Goal: Task Accomplishment & Management: Manage account settings

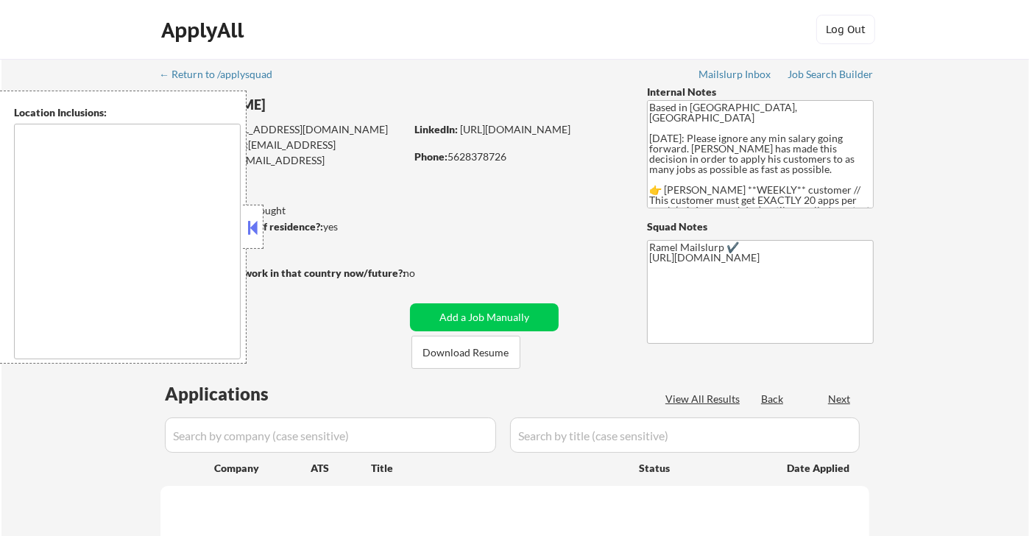
type textarea "[GEOGRAPHIC_DATA], [GEOGRAPHIC_DATA] [GEOGRAPHIC_DATA], [GEOGRAPHIC_DATA] [GEOG…"
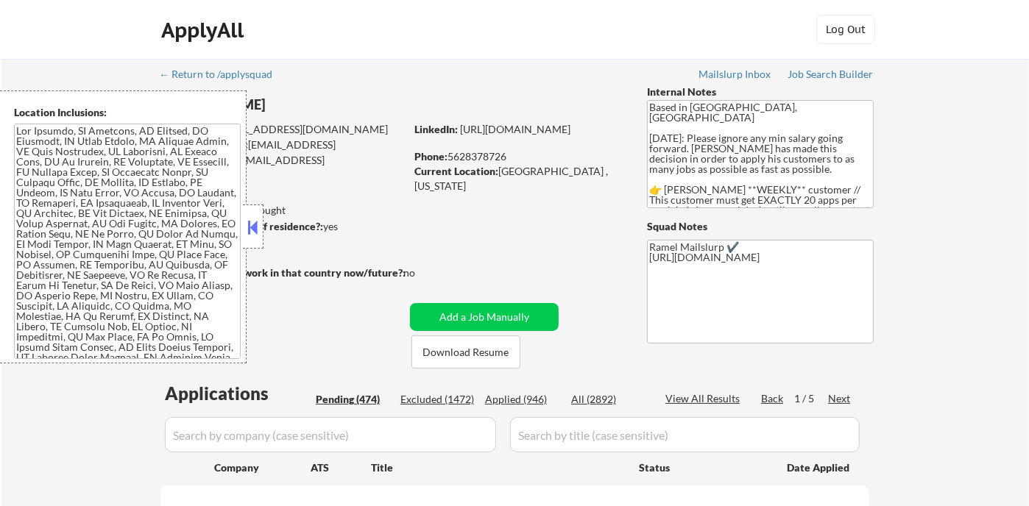
click at [258, 233] on button at bounding box center [253, 227] width 16 height 22
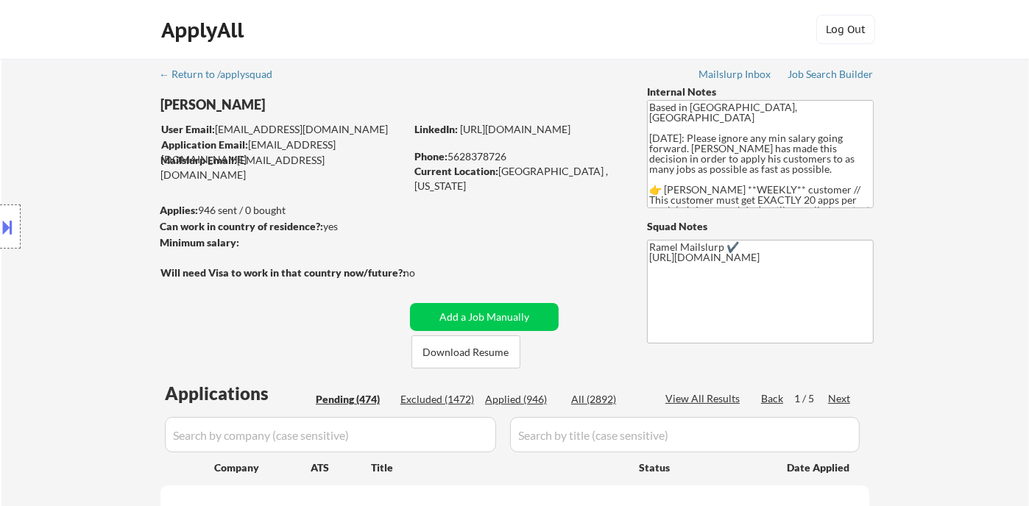
select select ""pending""
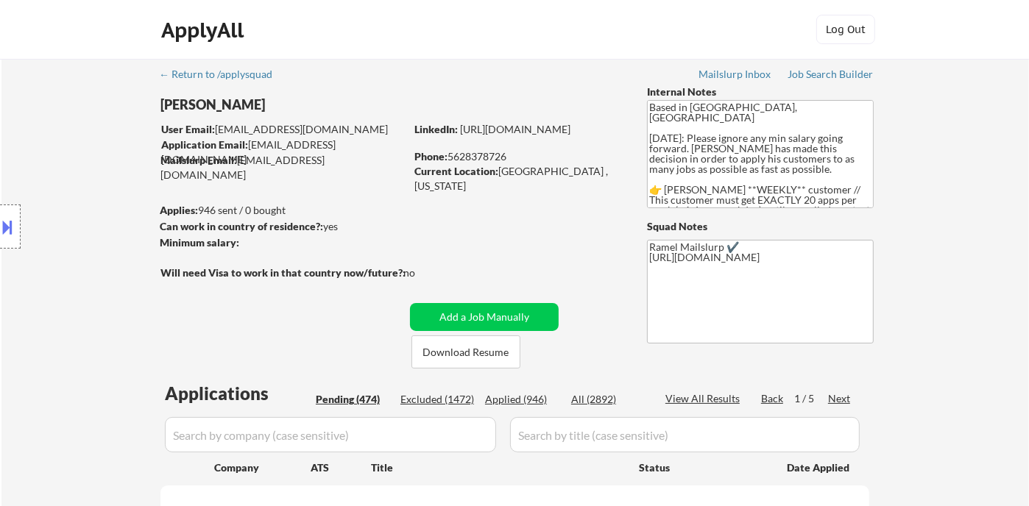
select select ""pending""
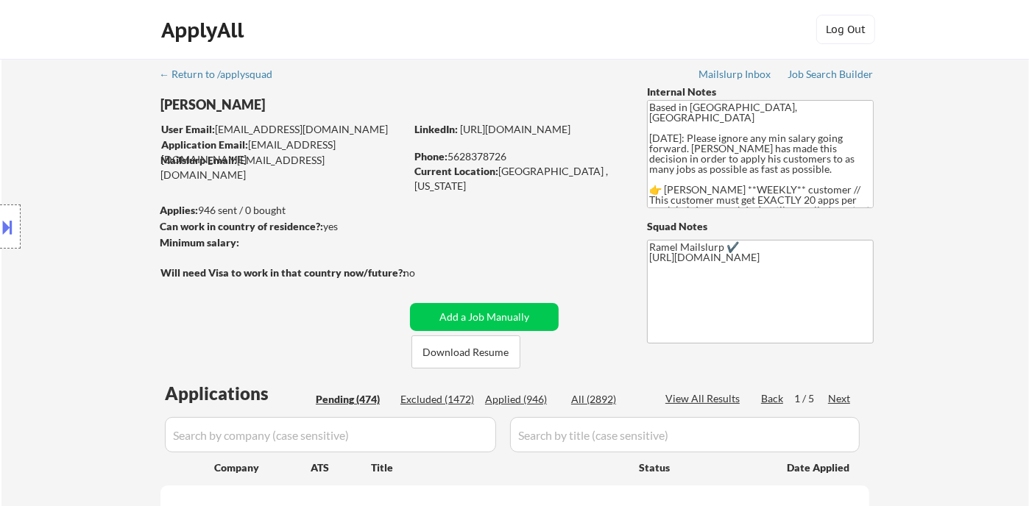
select select ""pending""
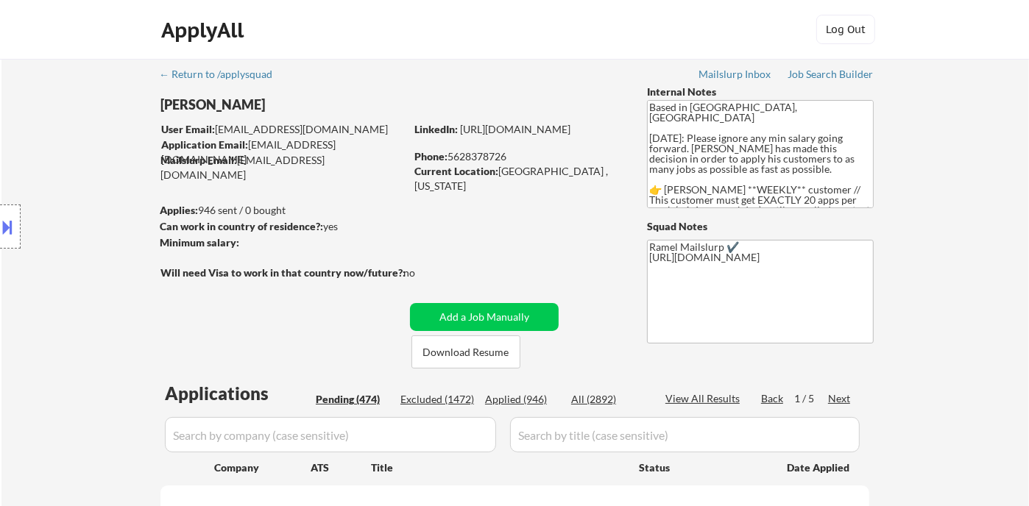
select select ""pending""
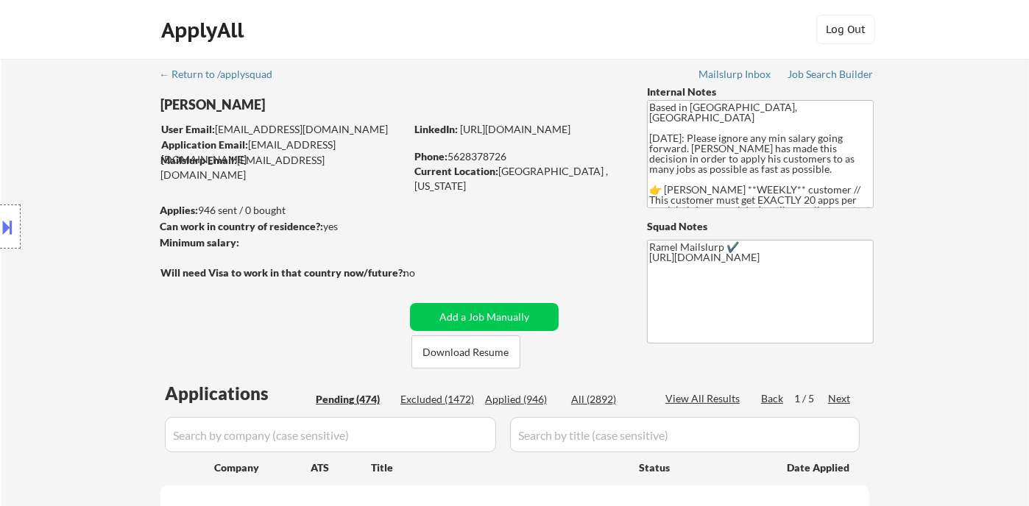
select select ""pending""
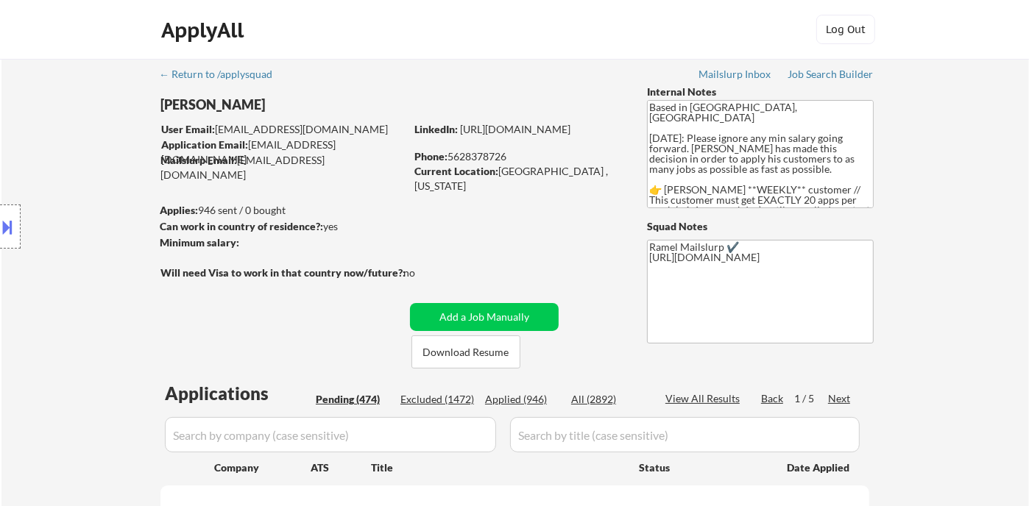
select select ""pending""
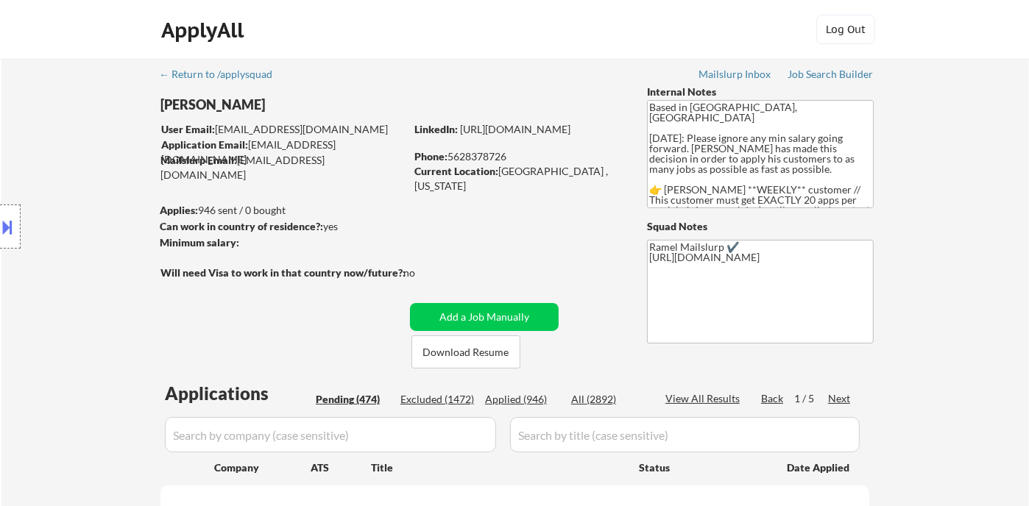
select select ""pending""
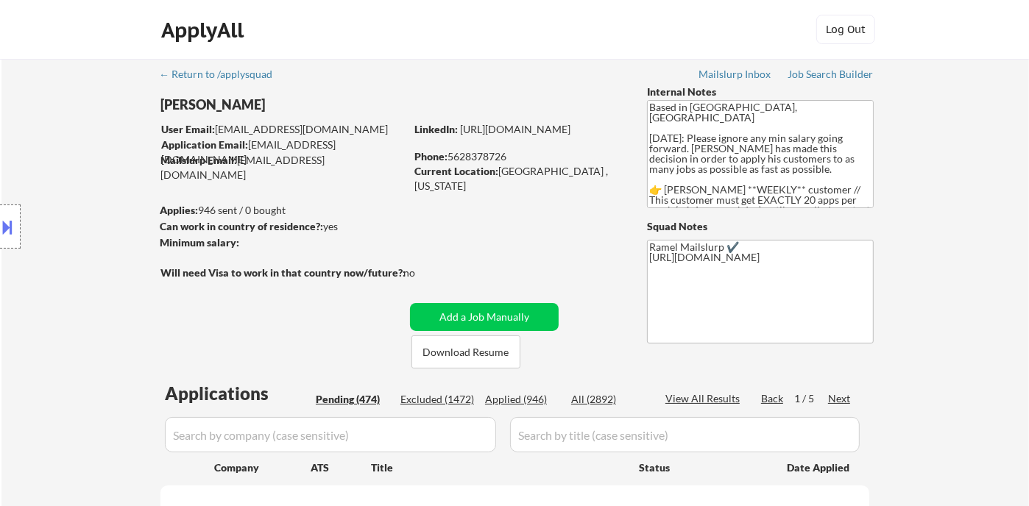
select select ""pending""
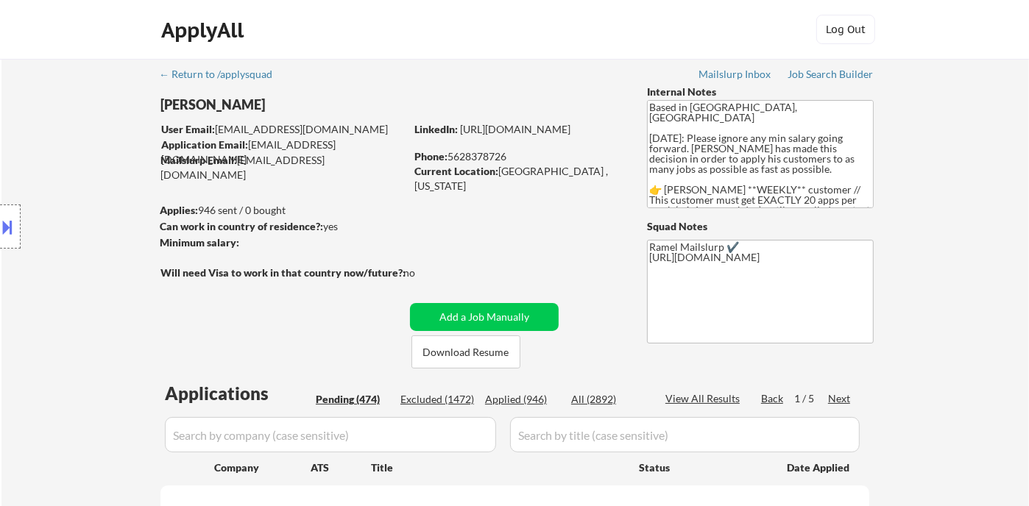
select select ""pending""
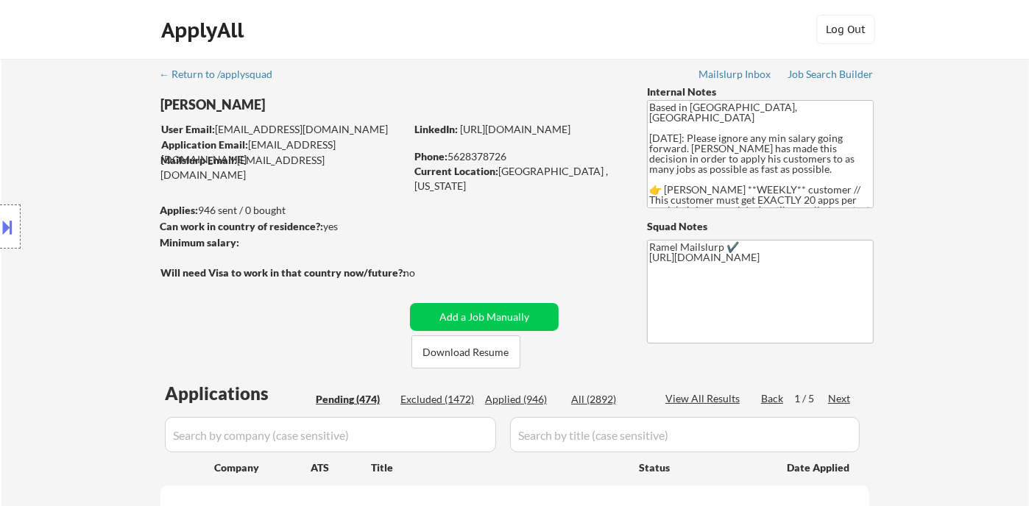
select select ""pending""
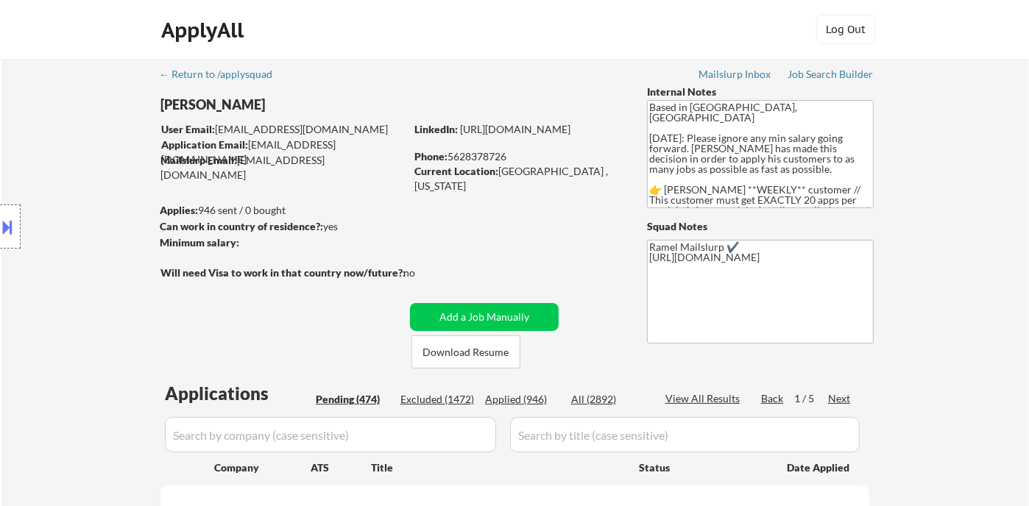
select select ""pending""
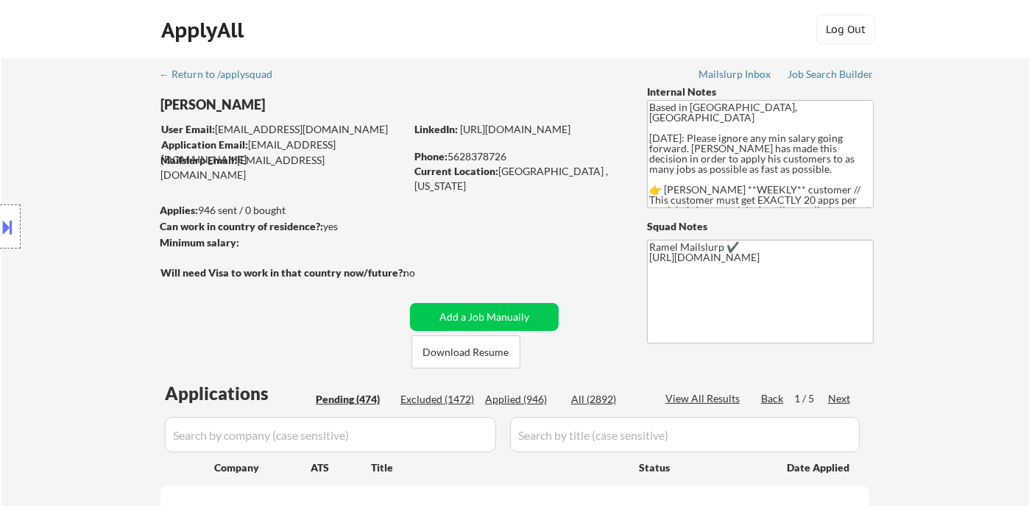
select select ""pending""
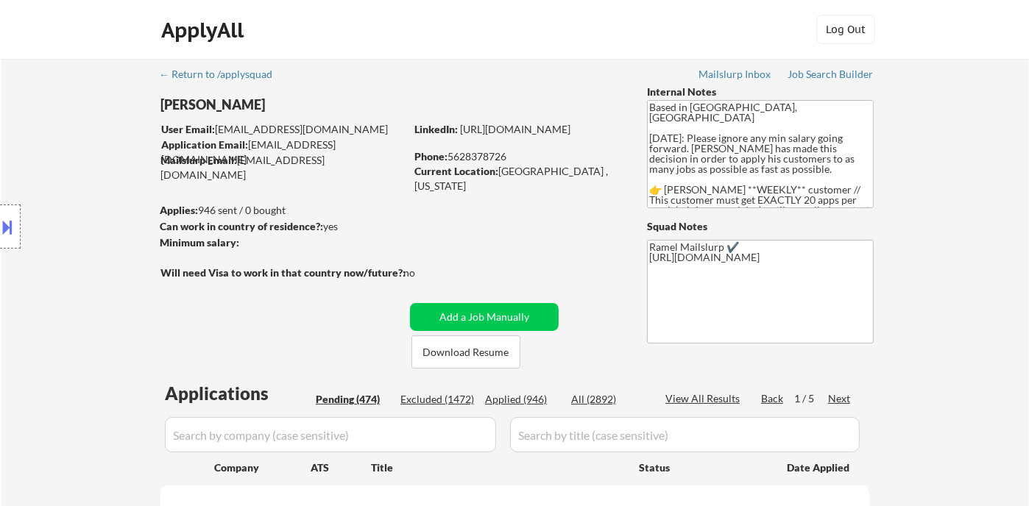
select select ""pending""
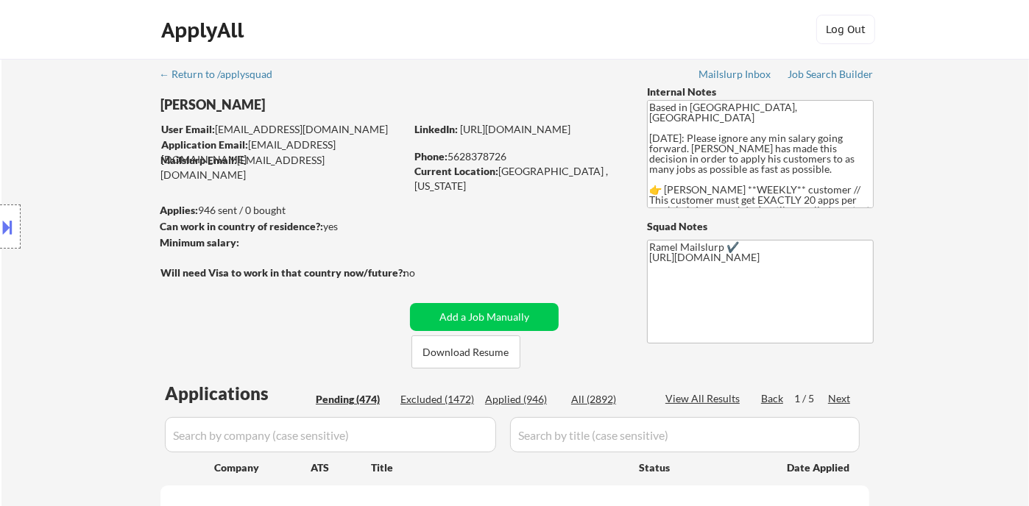
select select ""pending""
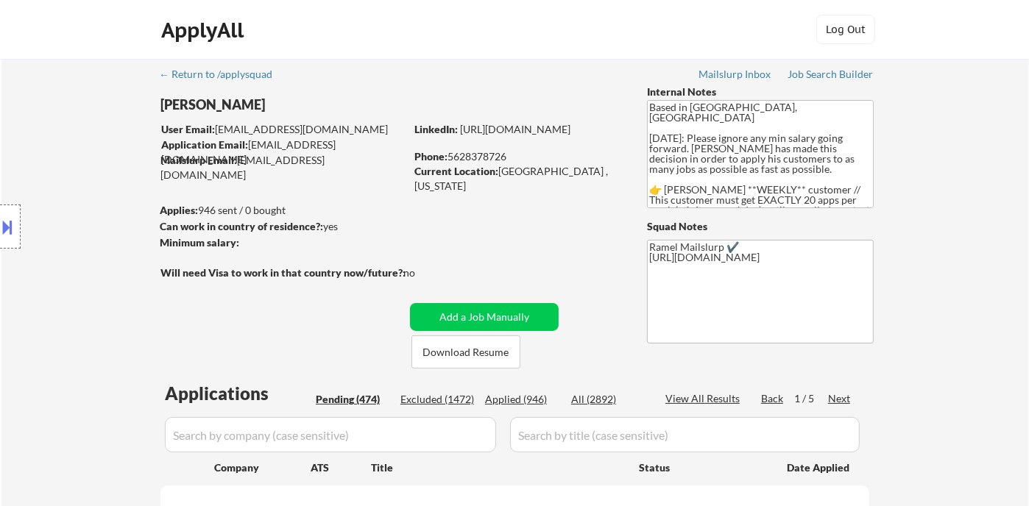
select select ""pending""
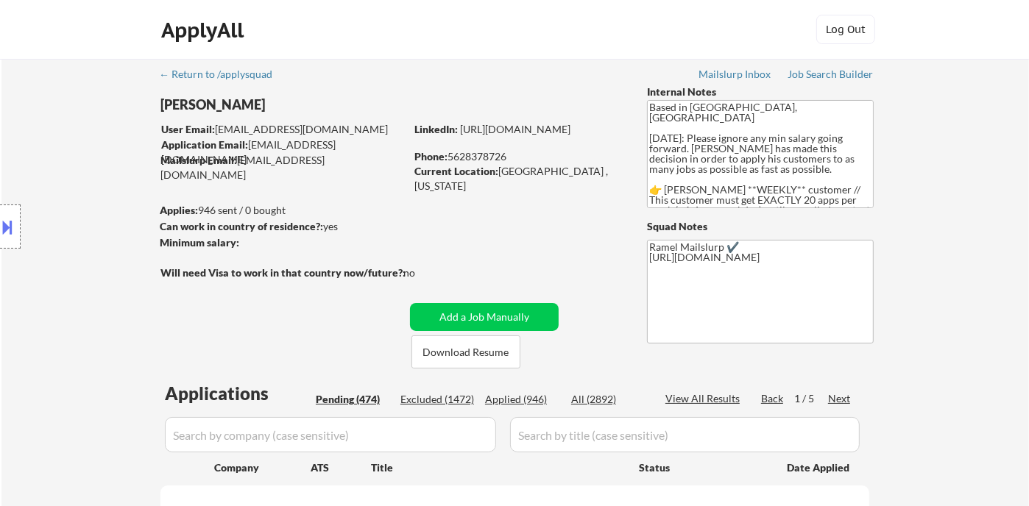
select select ""pending""
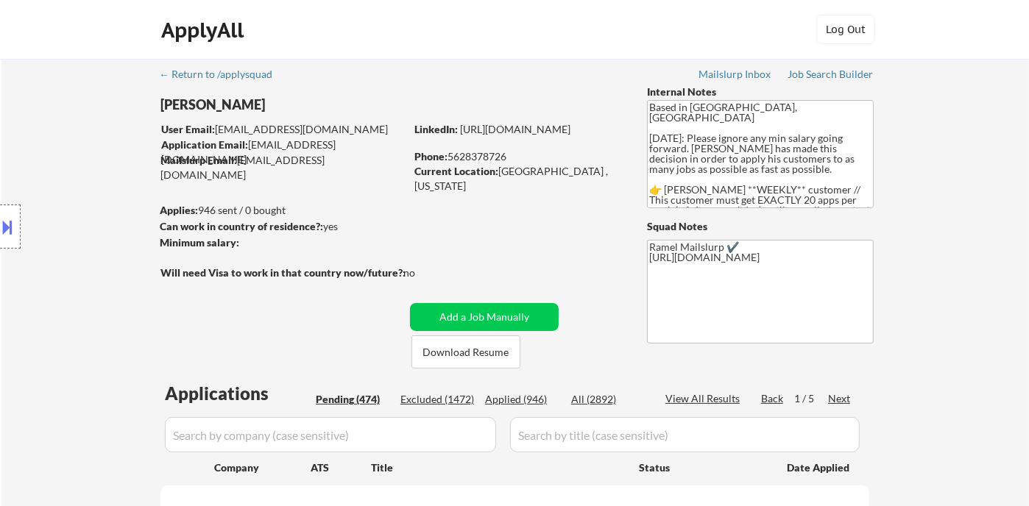
select select ""pending""
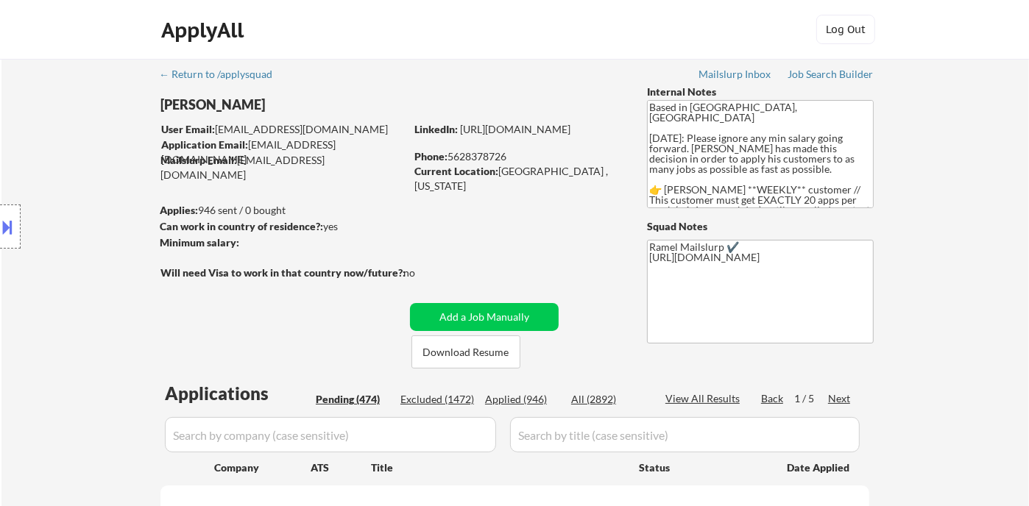
select select ""pending""
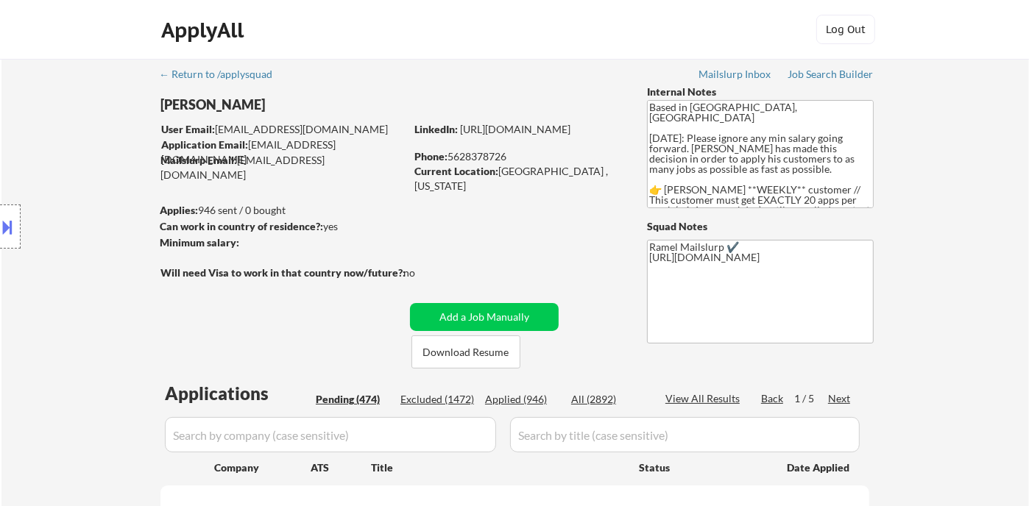
select select ""pending""
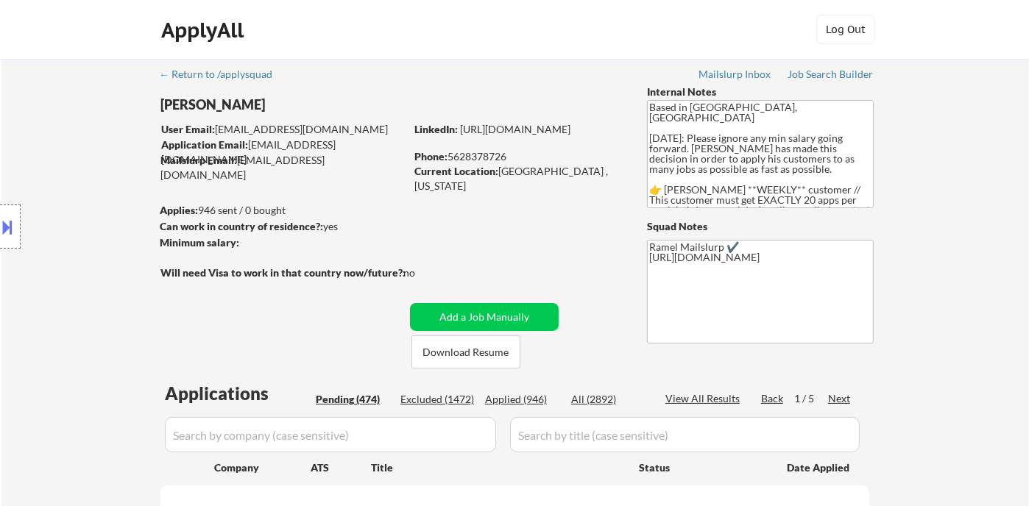
select select ""pending""
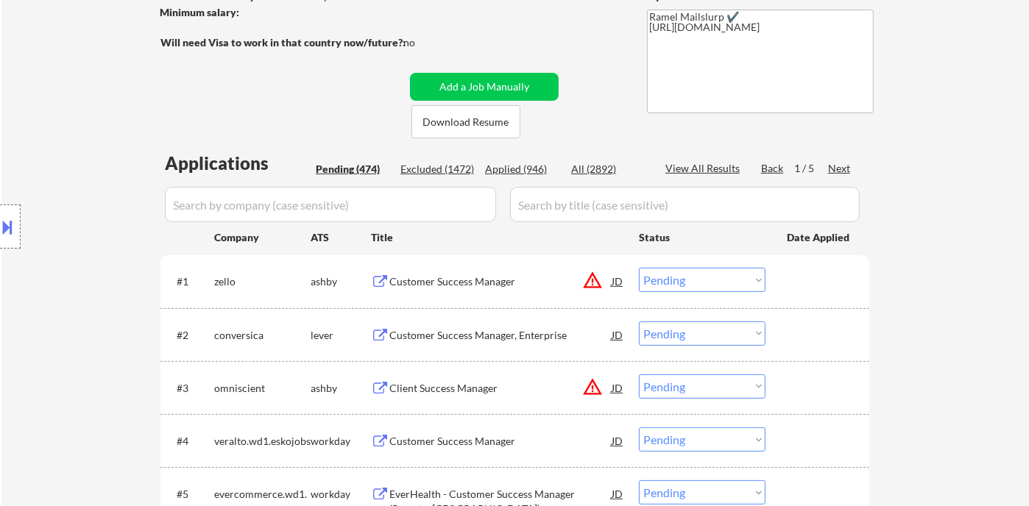
scroll to position [327, 0]
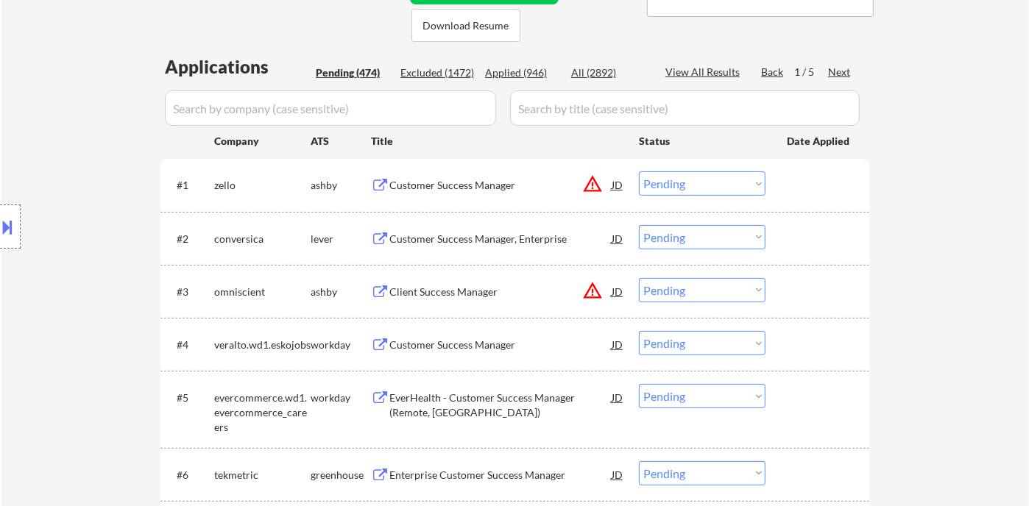
click at [475, 246] on div "Customer Success Manager, Enterprise" at bounding box center [500, 238] width 222 height 26
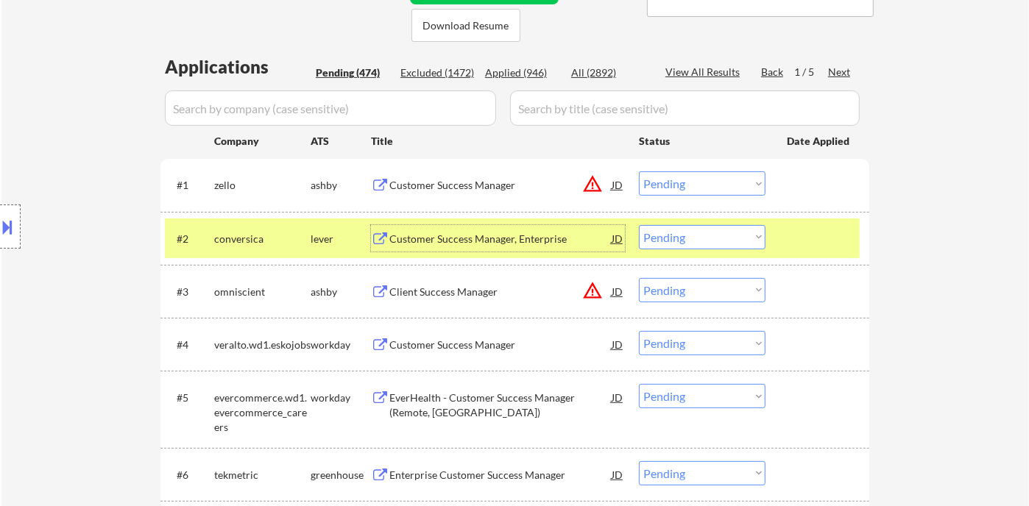
click at [689, 236] on select "Choose an option... Pending Applied Excluded (Questions) Excluded (Expired) Exc…" at bounding box center [702, 237] width 127 height 24
click at [639, 225] on select "Choose an option... Pending Applied Excluded (Questions) Excluded (Expired) Exc…" at bounding box center [702, 237] width 127 height 24
click at [477, 188] on div "Customer Success Manager" at bounding box center [500, 185] width 222 height 15
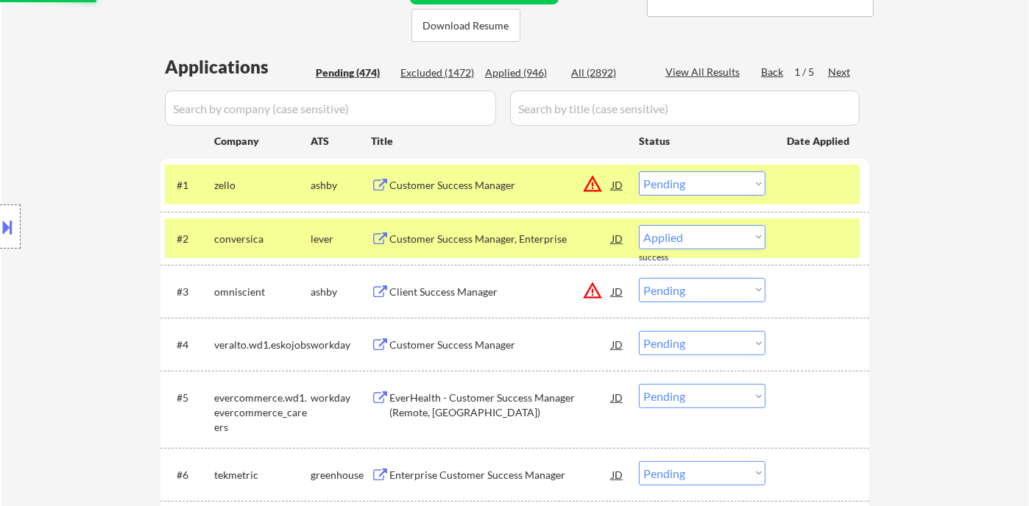
select select ""pending""
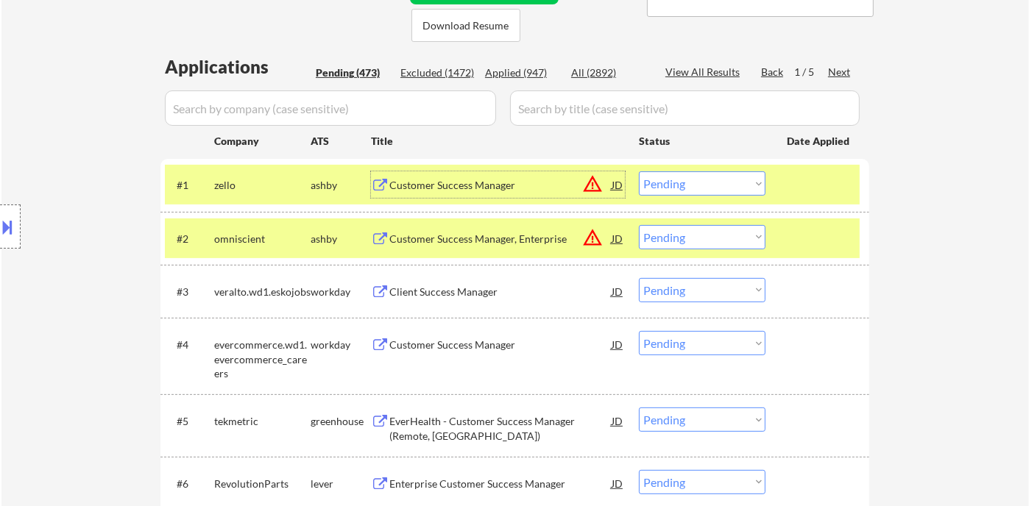
click at [698, 191] on select "Choose an option... Pending Applied Excluded (Questions) Excluded (Expired) Exc…" at bounding box center [702, 183] width 127 height 24
click at [639, 171] on select "Choose an option... Pending Applied Excluded (Questions) Excluded (Expired) Exc…" at bounding box center [702, 183] width 127 height 24
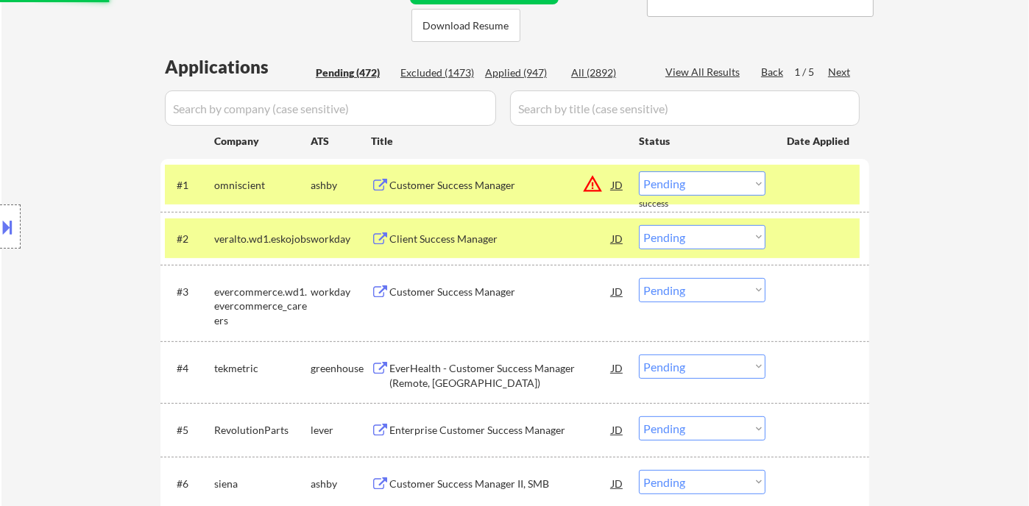
drag, startPoint x: 707, startPoint y: 184, endPoint x: 712, endPoint y: 193, distance: 10.2
click at [707, 184] on select "Choose an option... Pending Applied Excluded (Questions) Excluded (Expired) Exc…" at bounding box center [702, 183] width 127 height 24
click at [639, 171] on select "Choose an option... Pending Applied Excluded (Questions) Excluded (Expired) Exc…" at bounding box center [702, 183] width 127 height 24
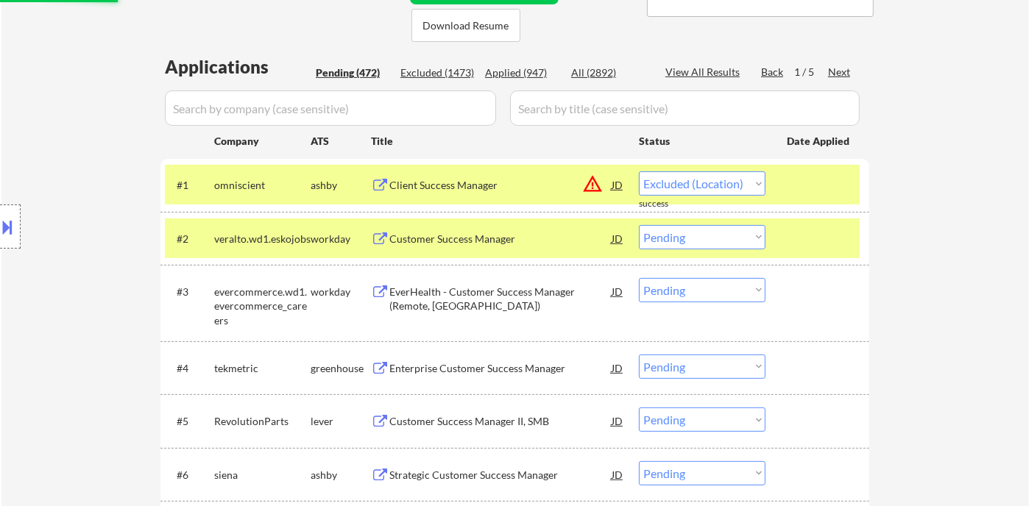
click at [483, 242] on div "Customer Success Manager" at bounding box center [500, 239] width 222 height 15
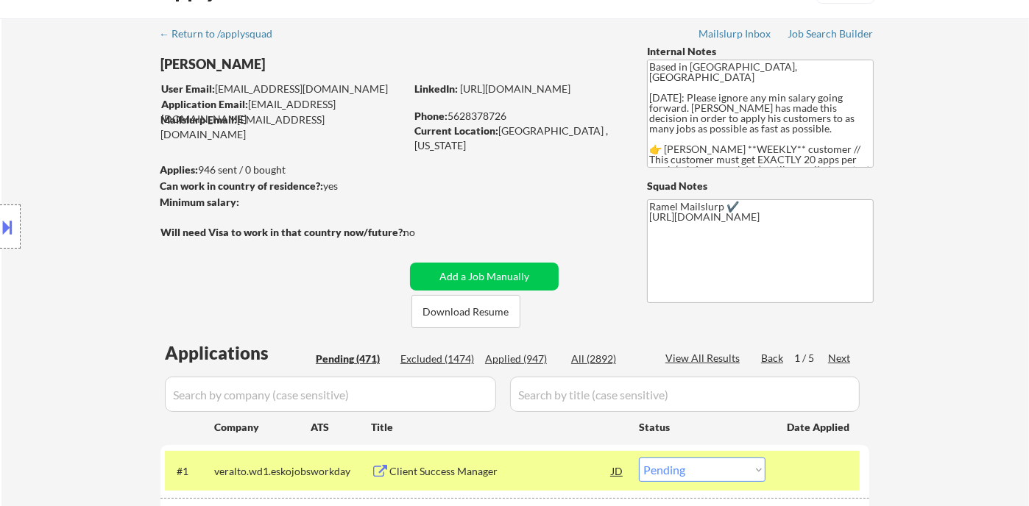
scroll to position [0, 0]
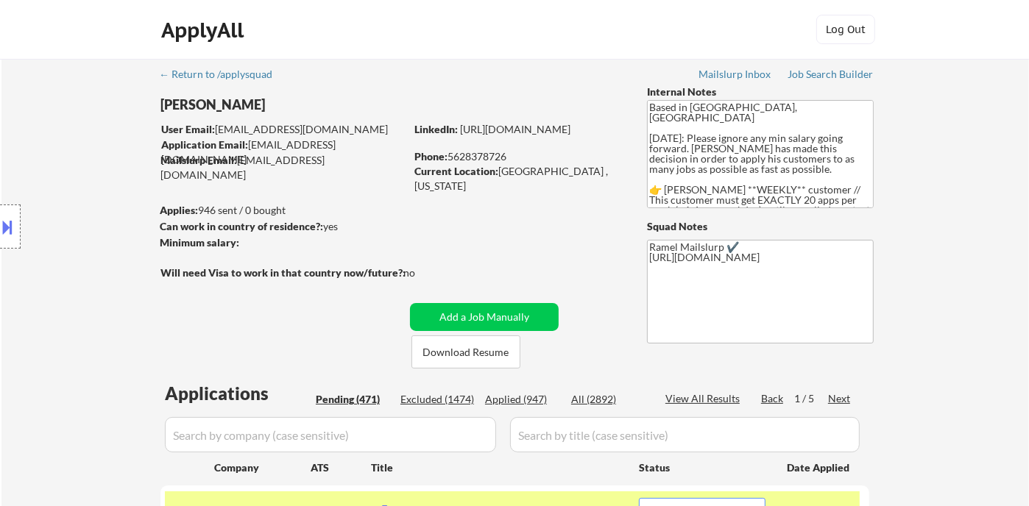
click at [490, 158] on div "Phone: 5628378726" at bounding box center [518, 156] width 208 height 15
copy div "5628378726"
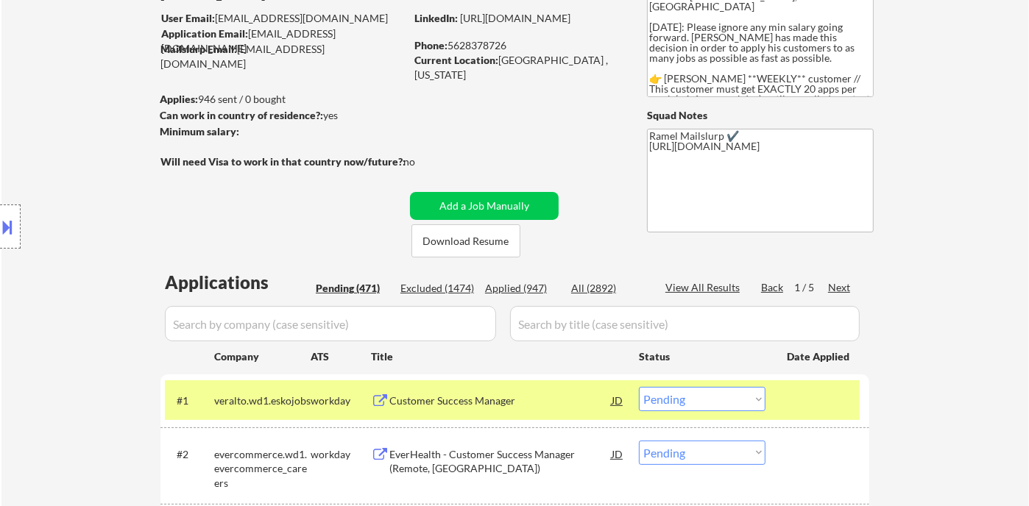
scroll to position [245, 0]
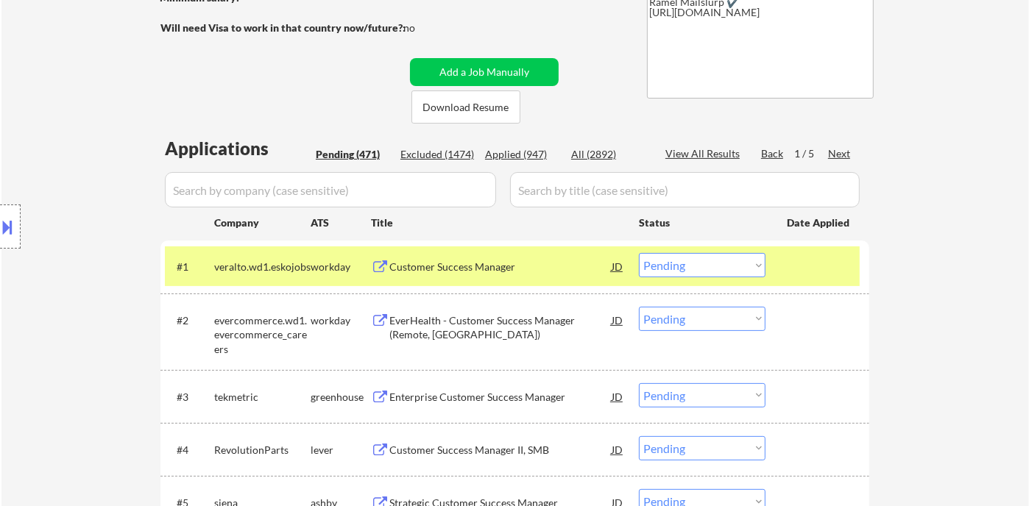
drag, startPoint x: 676, startPoint y: 267, endPoint x: 677, endPoint y: 275, distance: 8.1
click at [677, 269] on select "Choose an option... Pending Applied Excluded (Questions) Excluded (Expired) Exc…" at bounding box center [702, 265] width 127 height 24
click at [639, 253] on select "Choose an option... Pending Applied Excluded (Questions) Excluded (Expired) Exc…" at bounding box center [702, 265] width 127 height 24
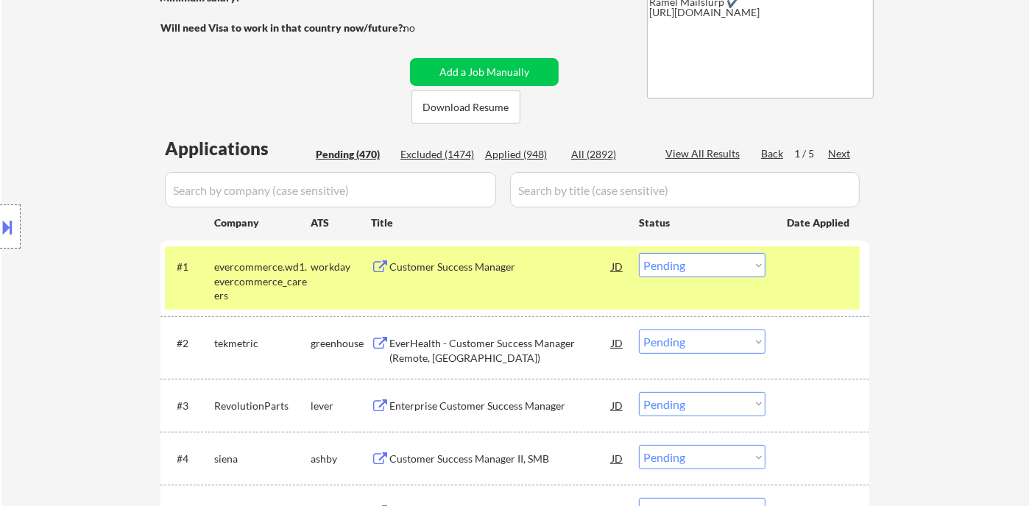
click at [688, 269] on select "Choose an option... Pending Applied Excluded (Questions) Excluded (Expired) Exc…" at bounding box center [702, 265] width 127 height 24
click at [639, 253] on select "Choose an option... Pending Applied Excluded (Questions) Excluded (Expired) Exc…" at bounding box center [702, 265] width 127 height 24
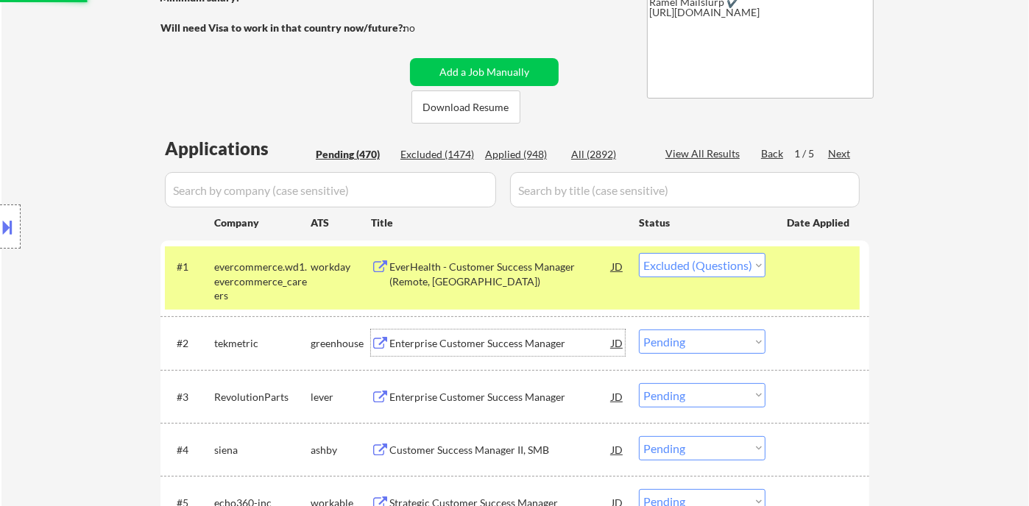
click at [514, 349] on div "Enterprise Customer Success Manager" at bounding box center [500, 343] width 222 height 15
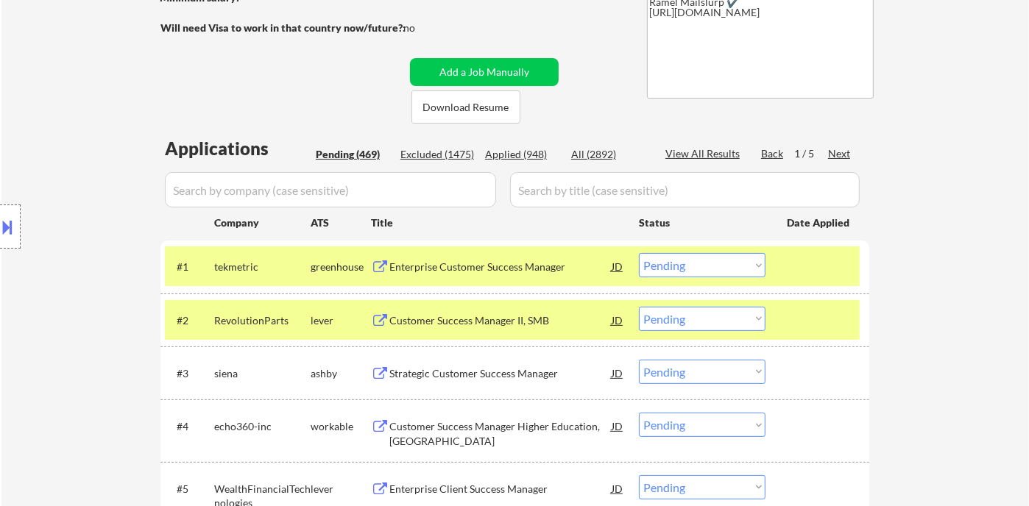
click at [710, 269] on select "Choose an option... Pending Applied Excluded (Questions) Excluded (Expired) Exc…" at bounding box center [702, 265] width 127 height 24
click at [639, 253] on select "Choose an option... Pending Applied Excluded (Questions) Excluded (Expired) Exc…" at bounding box center [702, 265] width 127 height 24
click at [528, 324] on div "Customer Success Manager II, SMB" at bounding box center [500, 321] width 222 height 15
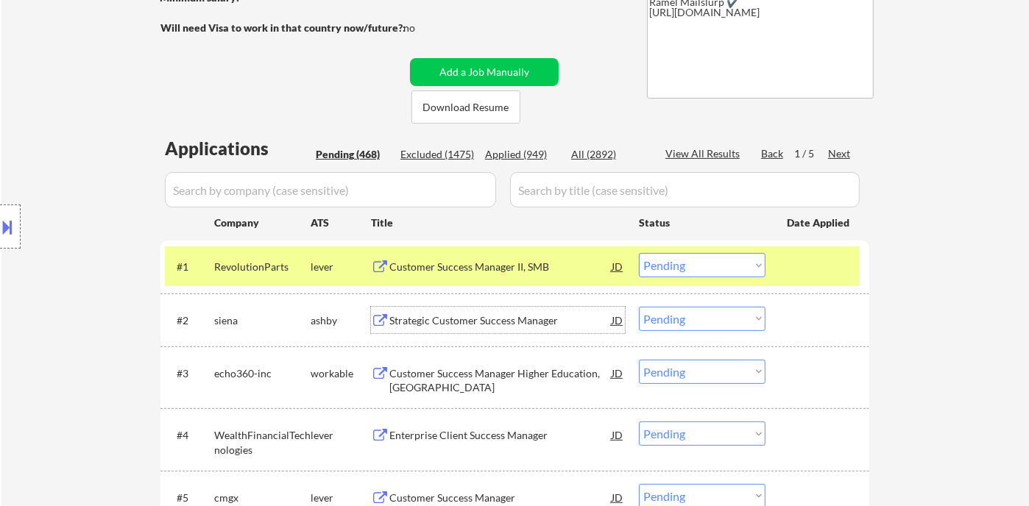
click at [482, 275] on div "Customer Success Manager II, SMB" at bounding box center [500, 266] width 222 height 26
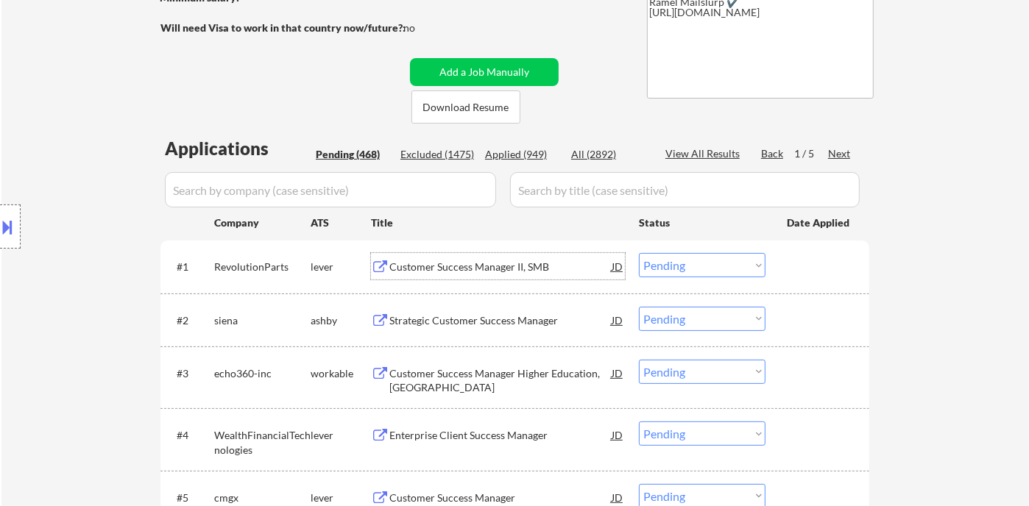
click at [696, 267] on select "Choose an option... Pending Applied Excluded (Questions) Excluded (Expired) Exc…" at bounding box center [702, 265] width 127 height 24
click at [639, 253] on select "Choose an option... Pending Applied Excluded (Questions) Excluded (Expired) Exc…" at bounding box center [702, 265] width 127 height 24
click at [484, 332] on div "Strategic Customer Success Manager" at bounding box center [500, 320] width 222 height 26
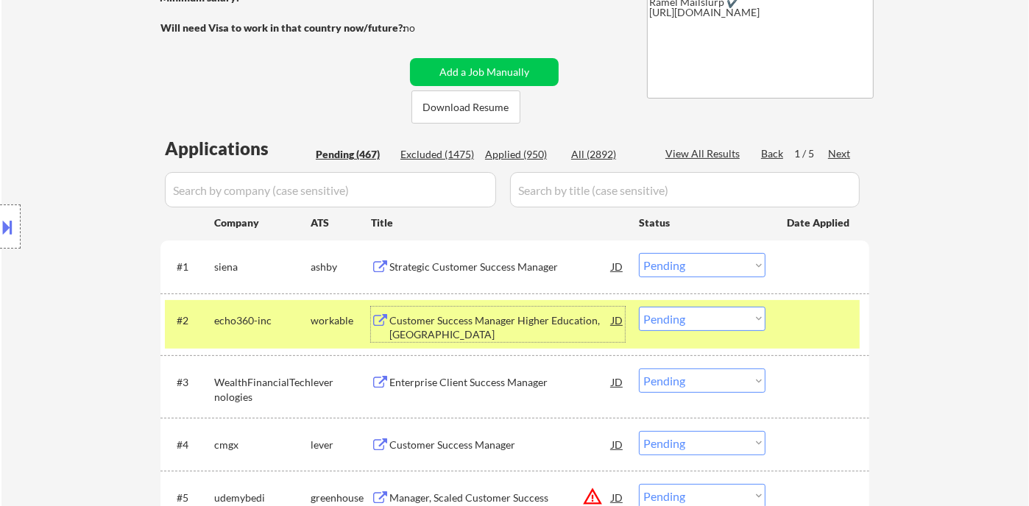
click at [701, 275] on select "Choose an option... Pending Applied Excluded (Questions) Excluded (Expired) Exc…" at bounding box center [702, 265] width 127 height 24
click at [639, 253] on select "Choose an option... Pending Applied Excluded (Questions) Excluded (Expired) Exc…" at bounding box center [702, 265] width 127 height 24
click at [577, 330] on div "Customer Success Manager Higher Education, North America" at bounding box center [500, 328] width 222 height 29
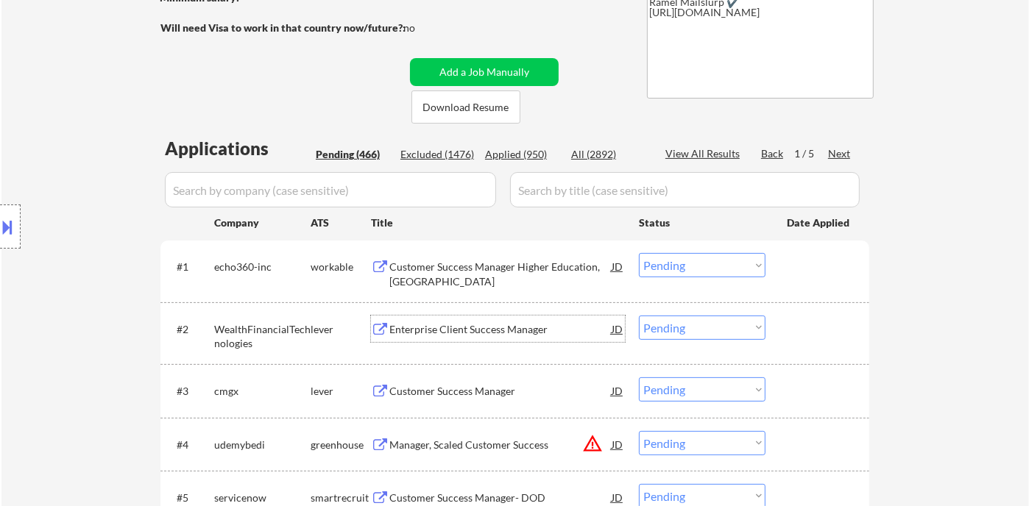
click at [699, 269] on select "Choose an option... Pending Applied Excluded (Questions) Excluded (Expired) Exc…" at bounding box center [702, 265] width 127 height 24
click at [639, 253] on select "Choose an option... Pending Applied Excluded (Questions) Excluded (Expired) Exc…" at bounding box center [702, 265] width 127 height 24
click at [452, 333] on div "Enterprise Client Success Manager" at bounding box center [500, 329] width 222 height 15
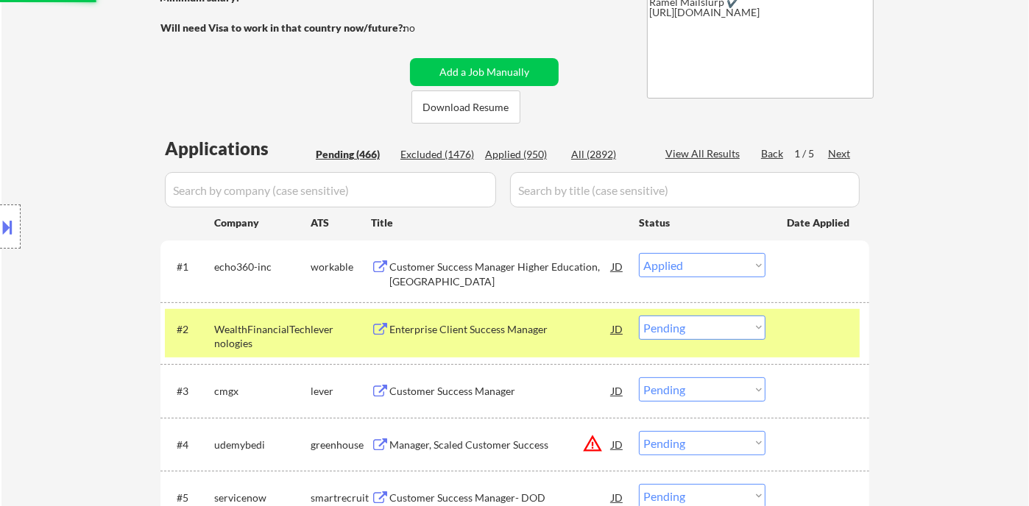
select select ""pending""
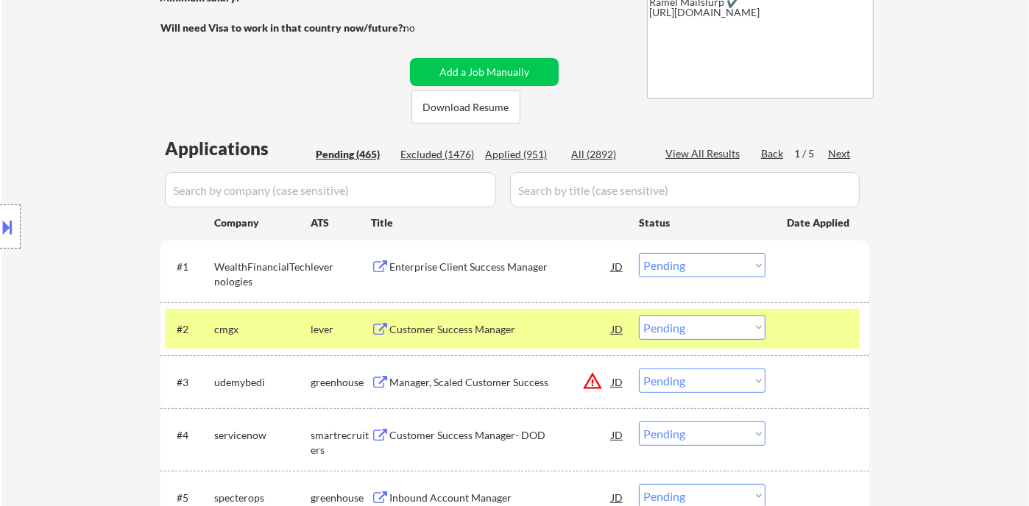
scroll to position [327, 0]
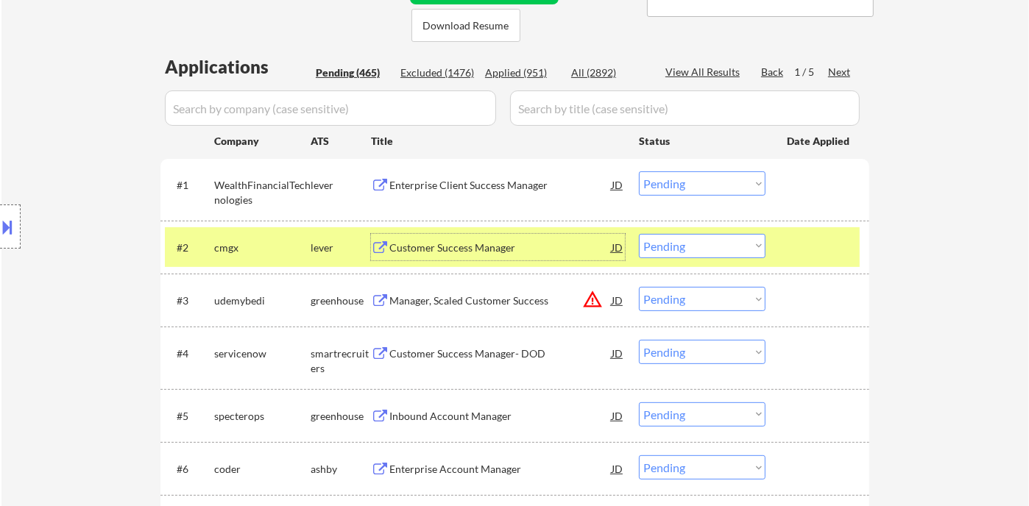
click at [418, 246] on div "Customer Success Manager" at bounding box center [500, 248] width 222 height 15
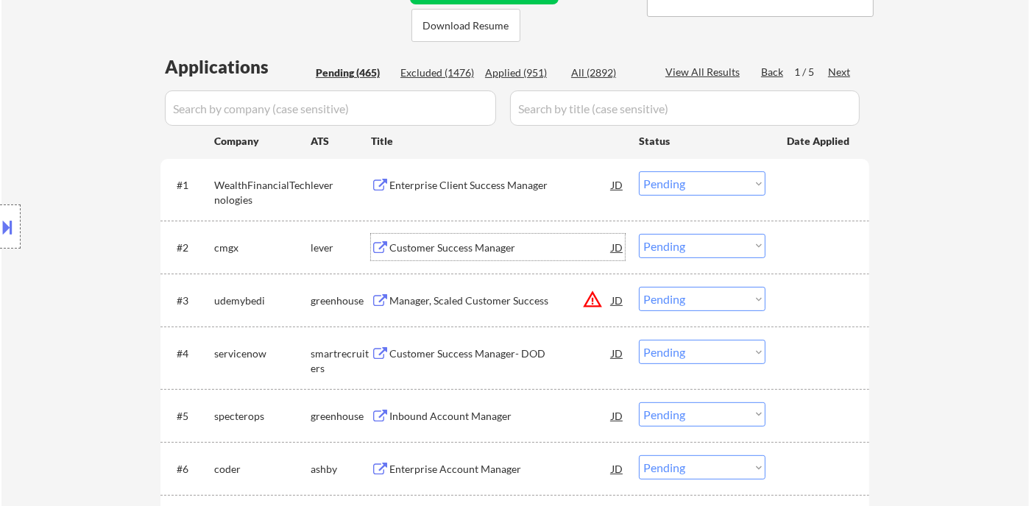
drag, startPoint x: 665, startPoint y: 246, endPoint x: 681, endPoint y: 255, distance: 17.8
click at [665, 246] on select "Choose an option... Pending Applied Excluded (Questions) Excluded (Expired) Exc…" at bounding box center [702, 246] width 127 height 24
select select ""applied""
click at [639, 234] on select "Choose an option... Pending Applied Excluded (Questions) Excluded (Expired) Exc…" at bounding box center [702, 246] width 127 height 24
drag, startPoint x: 667, startPoint y: 303, endPoint x: 674, endPoint y: 308, distance: 9.4
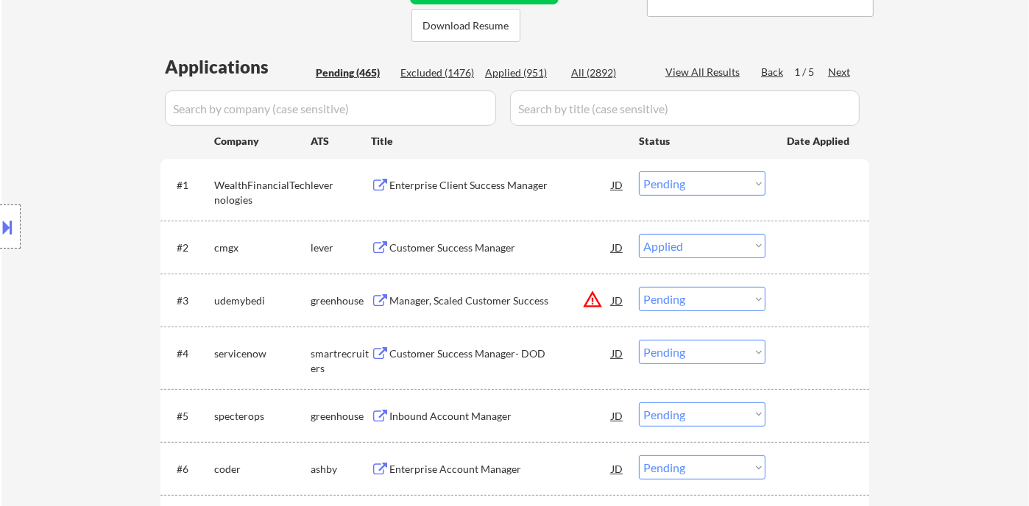
click at [667, 303] on select "Choose an option... Pending Applied Excluded (Questions) Excluded (Expired) Exc…" at bounding box center [702, 299] width 127 height 24
select select ""excluded__location_""
click at [639, 287] on select "Choose an option... Pending Applied Excluded (Questions) Excluded (Expired) Exc…" at bounding box center [702, 299] width 127 height 24
click at [521, 357] on div "Customer Success Manager- DOD" at bounding box center [500, 354] width 222 height 15
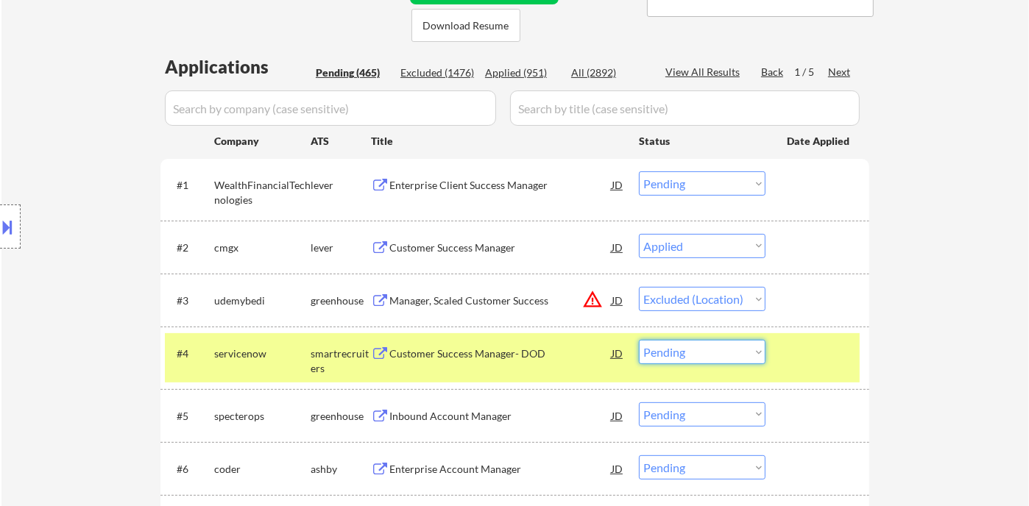
drag, startPoint x: 712, startPoint y: 347, endPoint x: 717, endPoint y: 356, distance: 9.6
click at [712, 347] on select "Choose an option... Pending Applied Excluded (Questions) Excluded (Expired) Exc…" at bounding box center [702, 352] width 127 height 24
select select ""excluded__bad_match_""
click at [639, 340] on select "Choose an option... Pending Applied Excluded (Questions) Excluded (Expired) Exc…" at bounding box center [702, 352] width 127 height 24
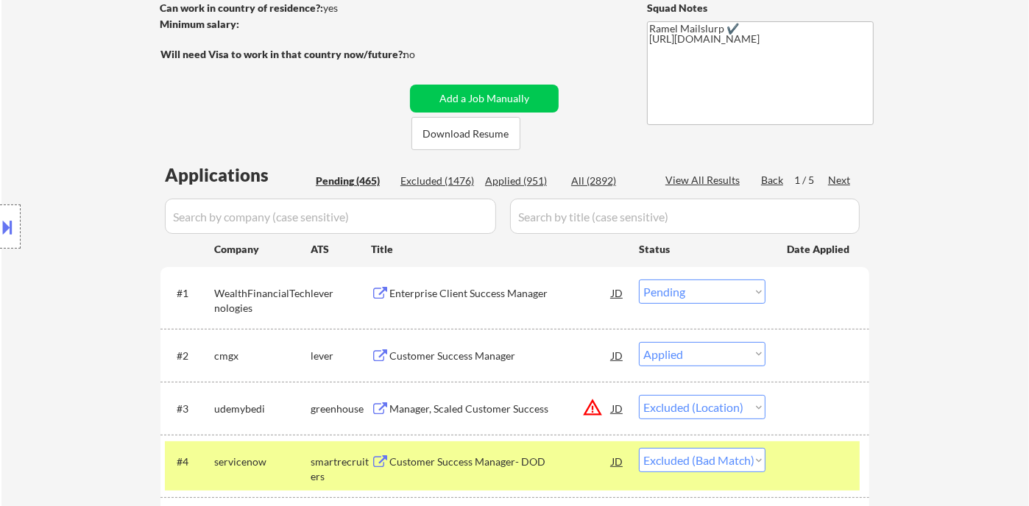
scroll to position [245, 0]
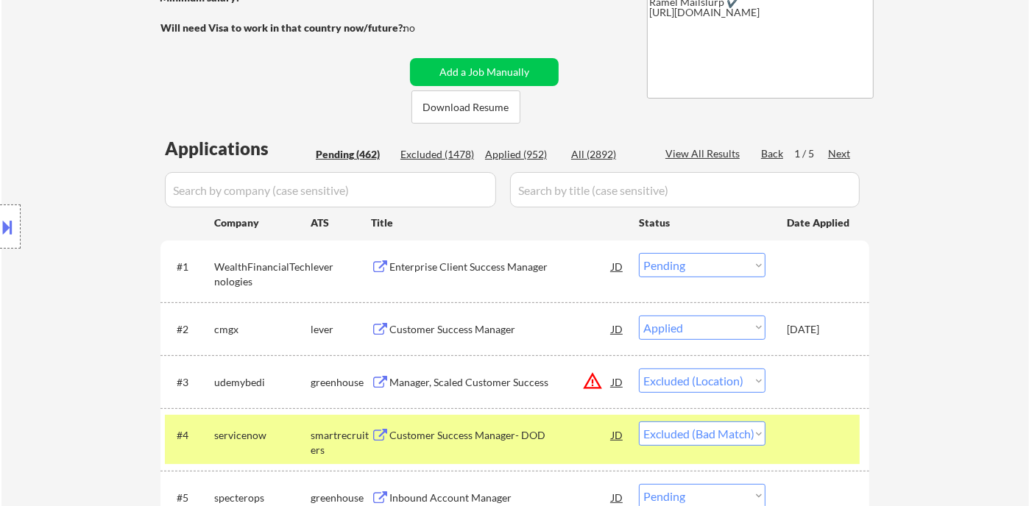
select select ""pending""
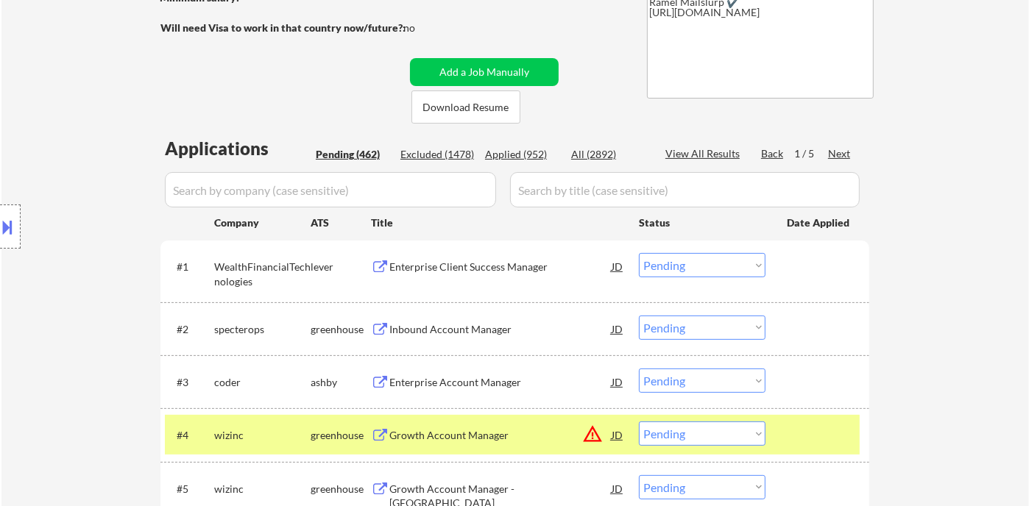
click at [82, 232] on div "Location Inclusions:" at bounding box center [131, 227] width 263 height 273
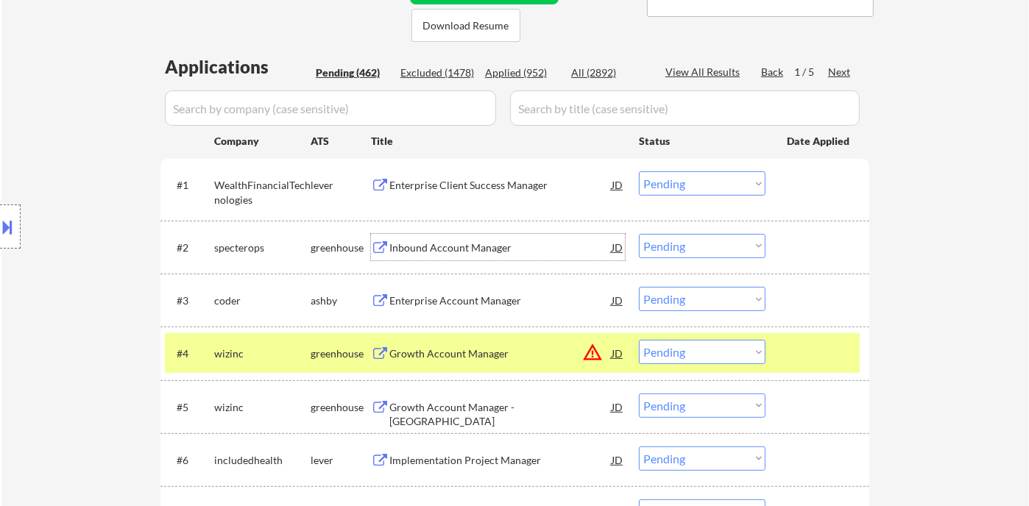
click at [435, 252] on div "Inbound Account Manager" at bounding box center [500, 248] width 222 height 15
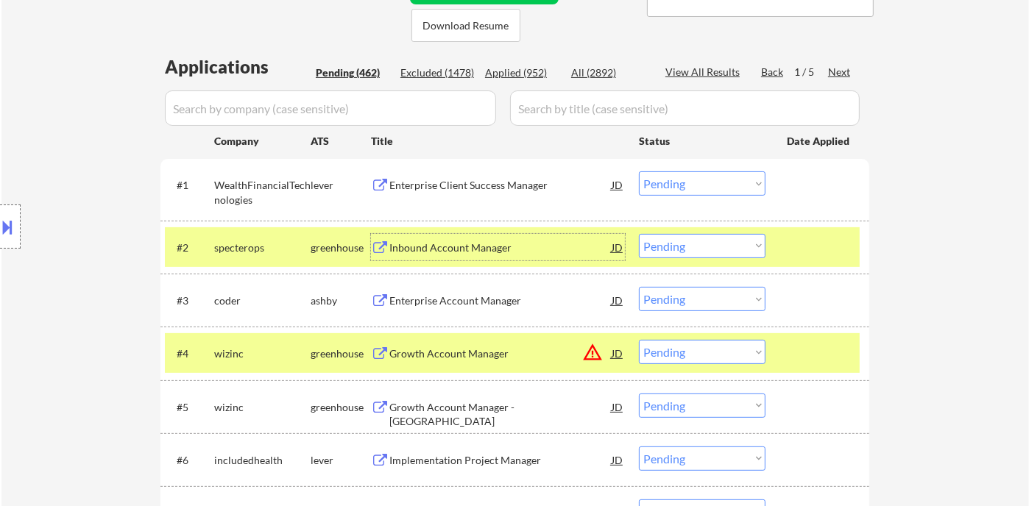
drag, startPoint x: 654, startPoint y: 250, endPoint x: 669, endPoint y: 255, distance: 16.3
click at [654, 250] on select "Choose an option... Pending Applied Excluded (Questions) Excluded (Expired) Exc…" at bounding box center [702, 246] width 127 height 24
click at [639, 234] on select "Choose an option... Pending Applied Excluded (Questions) Excluded (Expired) Exc…" at bounding box center [702, 246] width 127 height 24
click at [488, 301] on div "Enterprise Account Manager" at bounding box center [500, 301] width 222 height 15
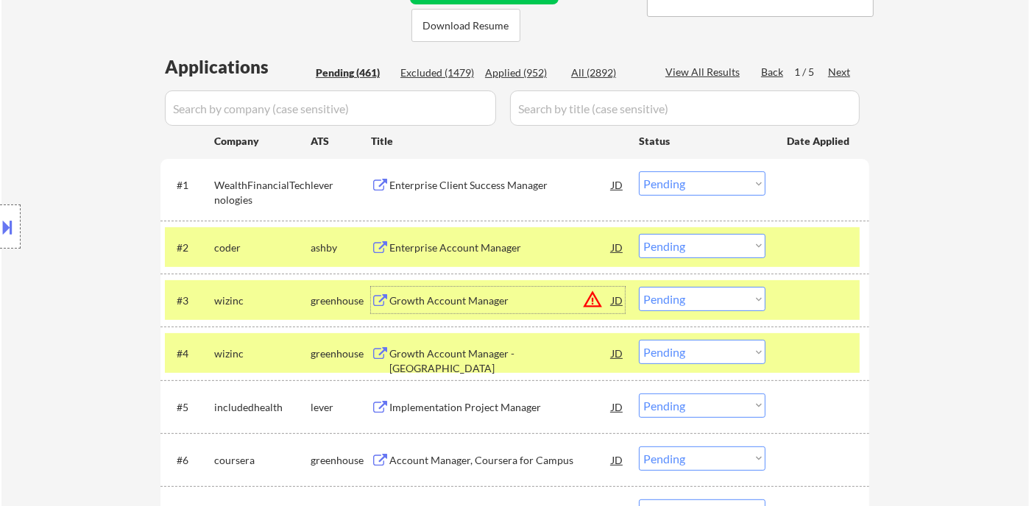
click at [696, 246] on select "Choose an option... Pending Applied Excluded (Questions) Excluded (Expired) Exc…" at bounding box center [702, 246] width 127 height 24
click at [639, 234] on select "Choose an option... Pending Applied Excluded (Questions) Excluded (Expired) Exc…" at bounding box center [702, 246] width 127 height 24
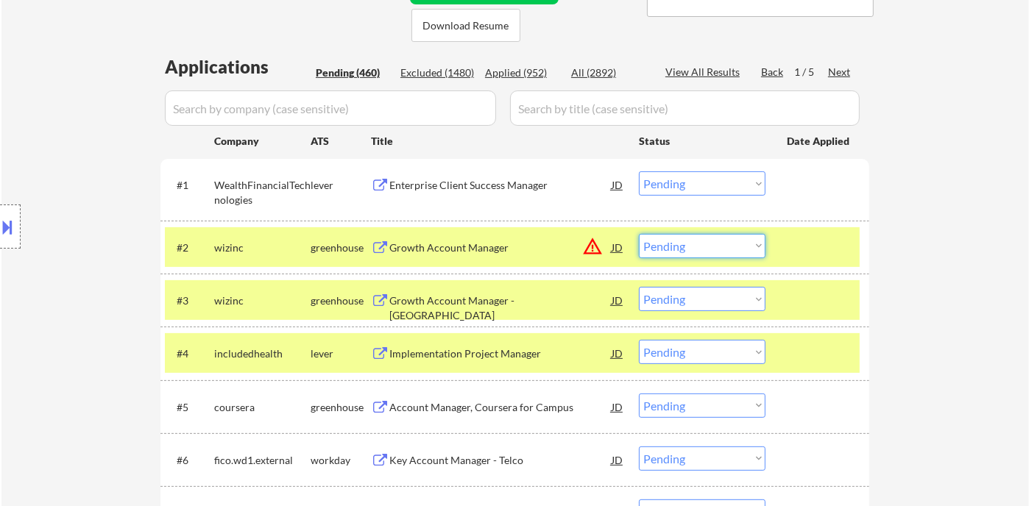
drag, startPoint x: 666, startPoint y: 250, endPoint x: 689, endPoint y: 255, distance: 23.4
click at [666, 250] on select "Choose an option... Pending Applied Excluded (Questions) Excluded (Expired) Exc…" at bounding box center [702, 246] width 127 height 24
click at [639, 234] on select "Choose an option... Pending Applied Excluded (Questions) Excluded (Expired) Exc…" at bounding box center [702, 246] width 127 height 24
click at [434, 303] on div "Growth Account Manager - West" at bounding box center [500, 308] width 222 height 29
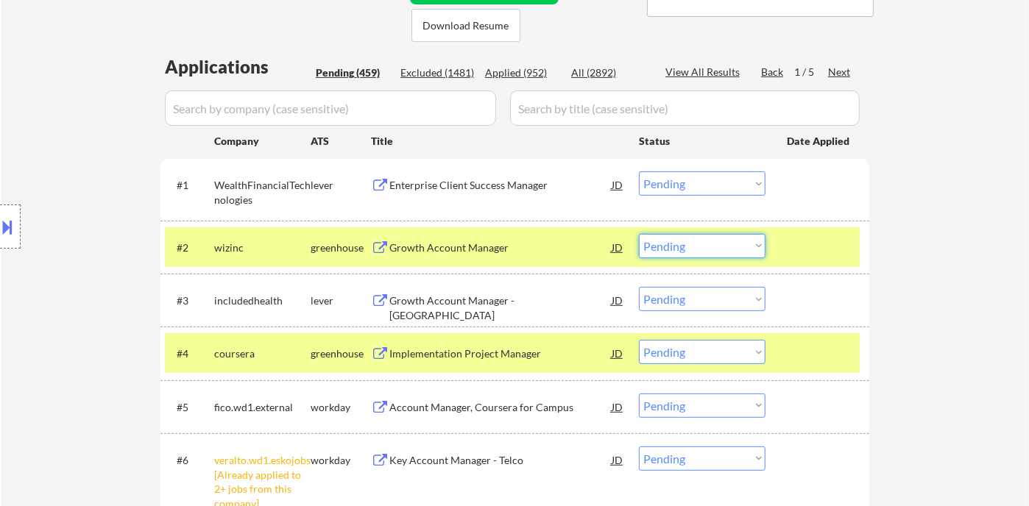
drag, startPoint x: 731, startPoint y: 247, endPoint x: 735, endPoint y: 255, distance: 8.9
click at [731, 247] on select "Choose an option... Pending Applied Excluded (Questions) Excluded (Expired) Exc…" at bounding box center [702, 246] width 127 height 24
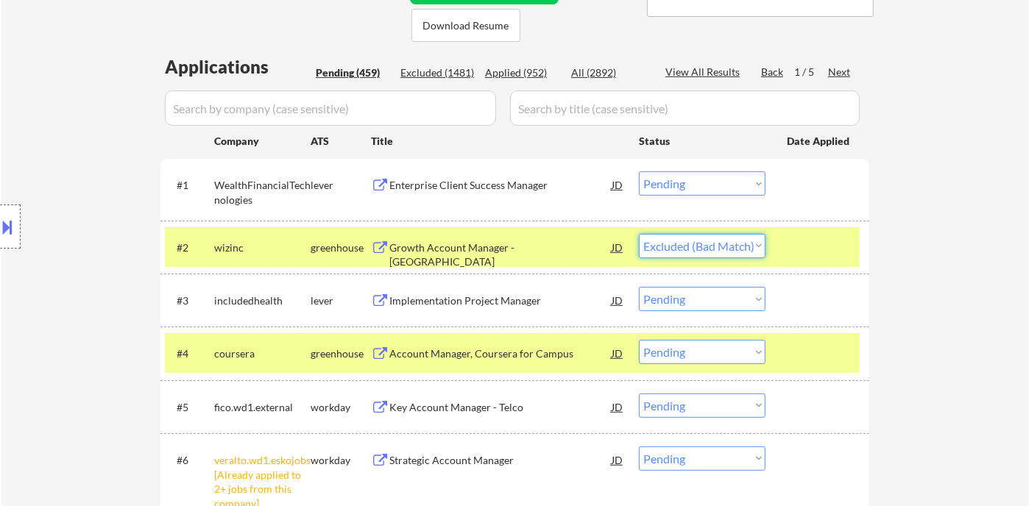
click at [639, 234] on select "Choose an option... Pending Applied Excluded (Questions) Excluded (Expired) Exc…" at bounding box center [702, 246] width 127 height 24
click at [483, 304] on div "Implementation Project Manager" at bounding box center [500, 301] width 222 height 15
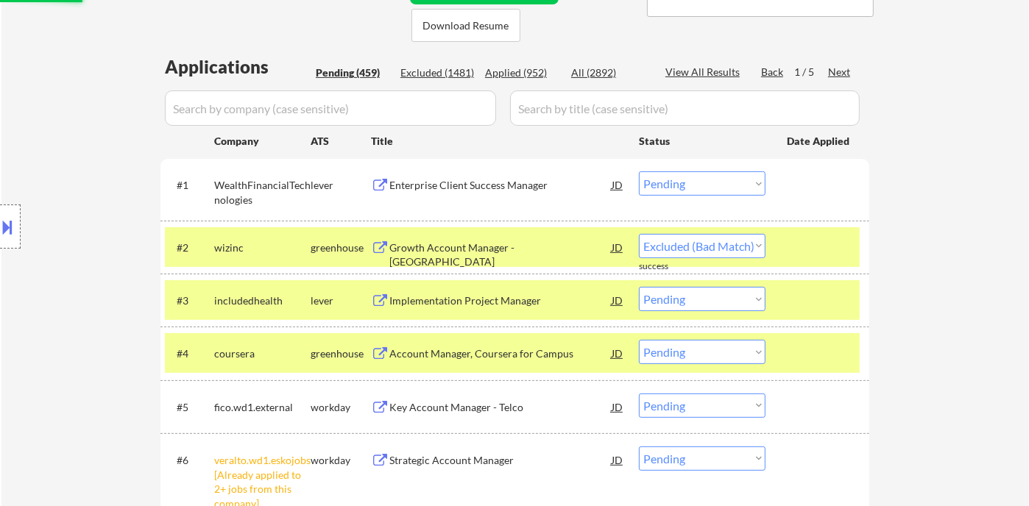
select select ""pending""
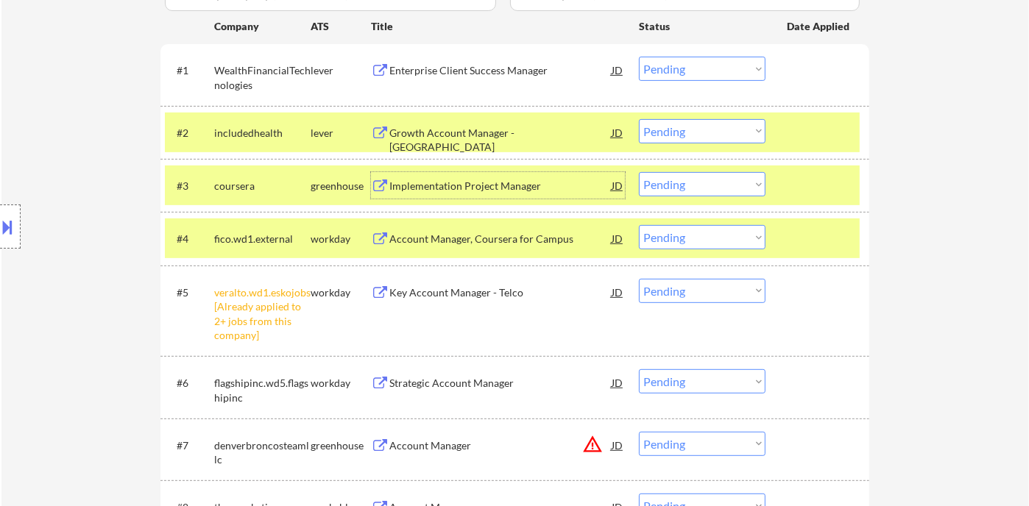
scroll to position [490, 0]
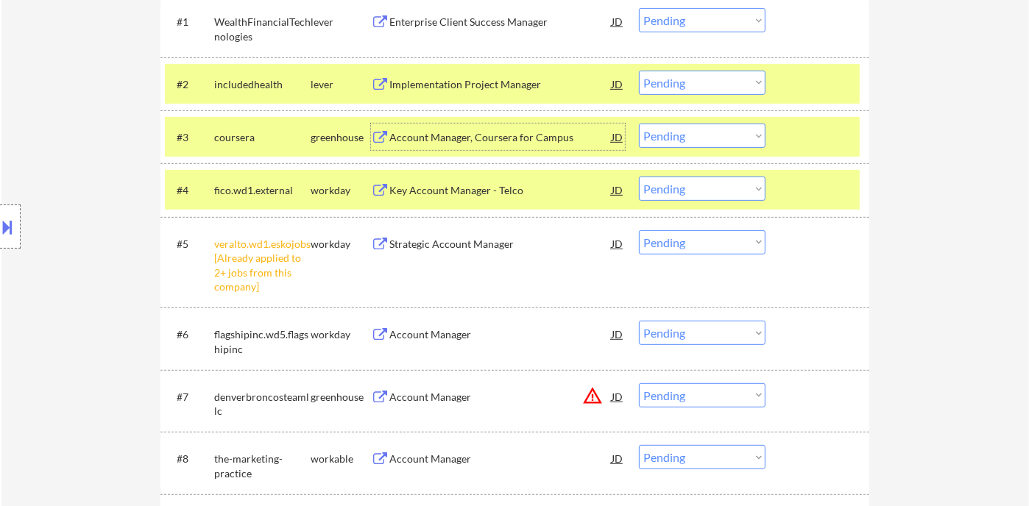
click at [704, 245] on select "Choose an option... Pending Applied Excluded (Questions) Excluded (Expired) Exc…" at bounding box center [702, 242] width 127 height 24
click at [639, 230] on select "Choose an option... Pending Applied Excluded (Questions) Excluded (Expired) Exc…" at bounding box center [702, 242] width 127 height 24
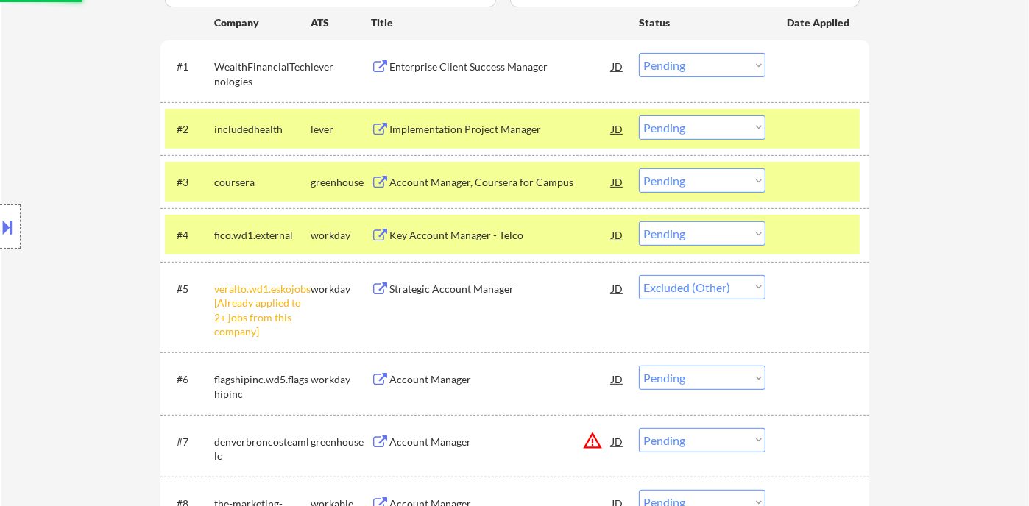
scroll to position [408, 0]
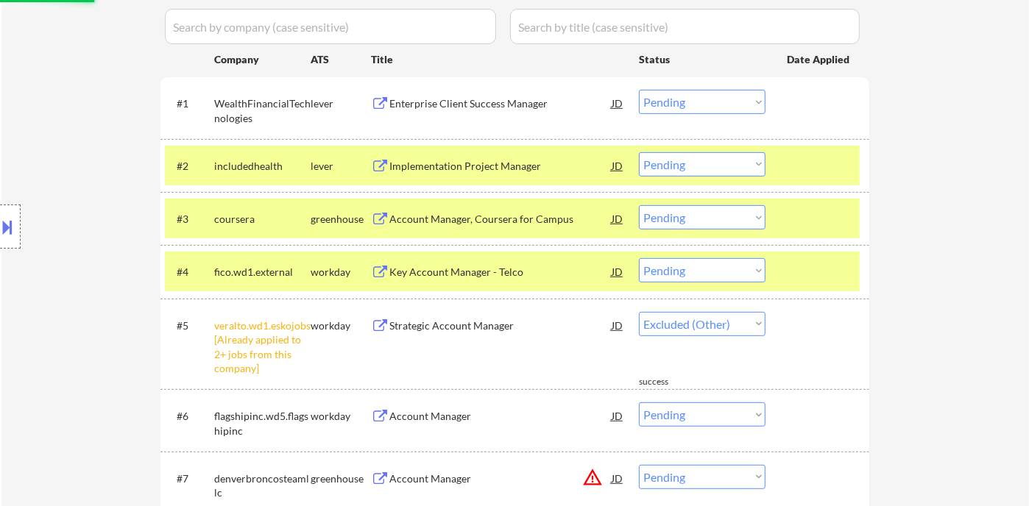
click at [475, 217] on div "Account Manager, Coursera for Campus" at bounding box center [500, 219] width 222 height 15
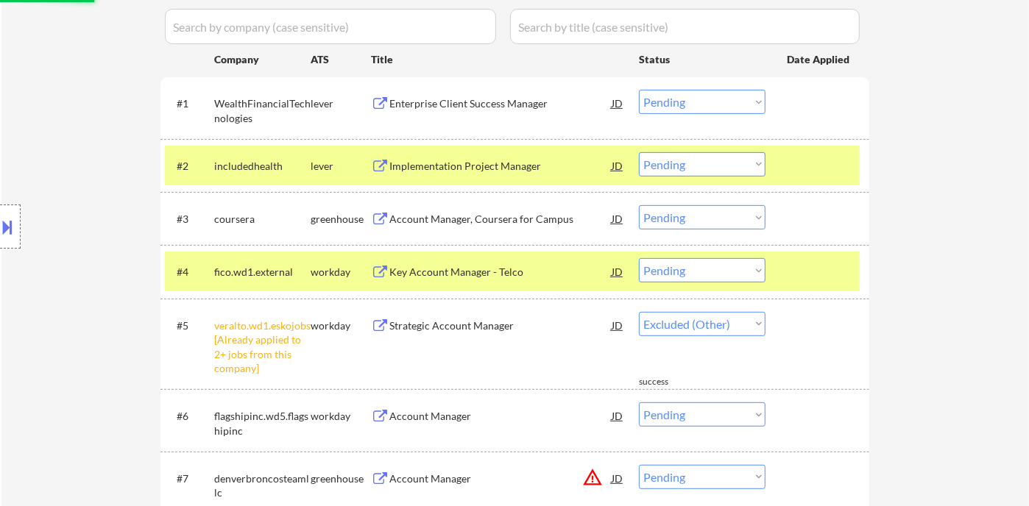
select select ""pending""
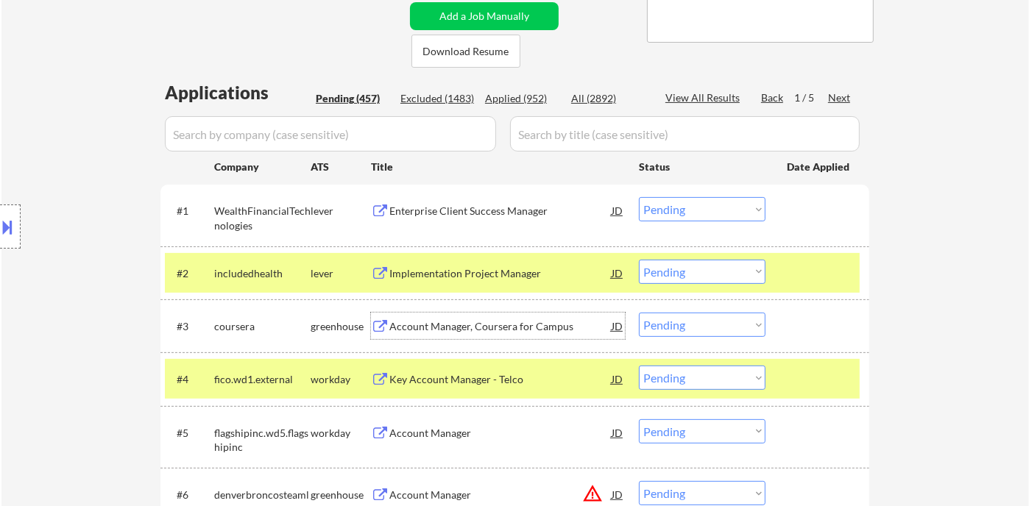
scroll to position [245, 0]
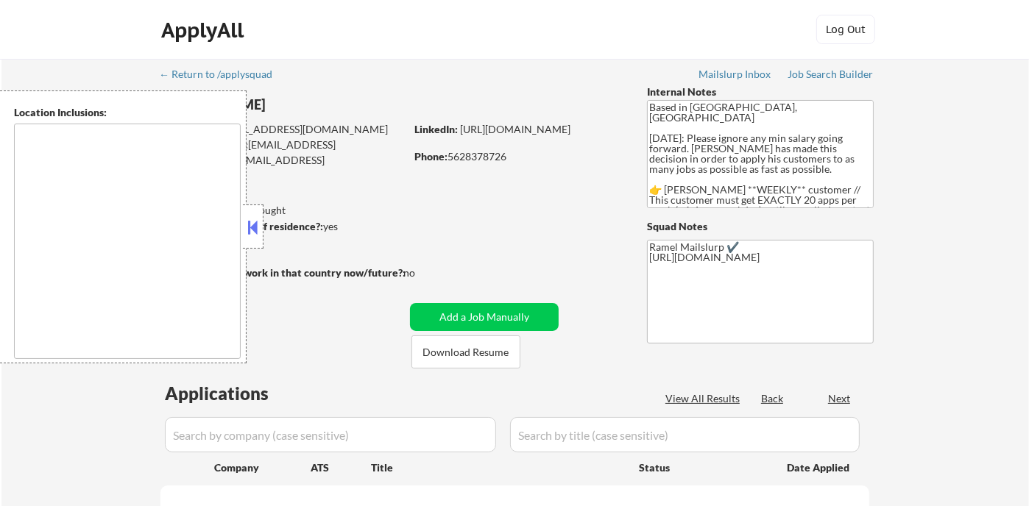
type textarea "[GEOGRAPHIC_DATA], [GEOGRAPHIC_DATA] [GEOGRAPHIC_DATA], [GEOGRAPHIC_DATA] [GEOG…"
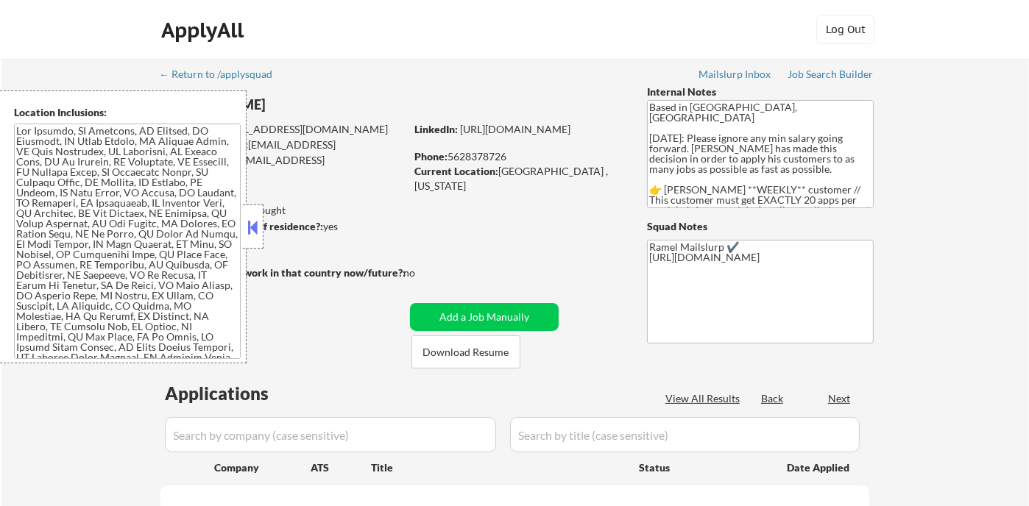
scroll to position [82, 0]
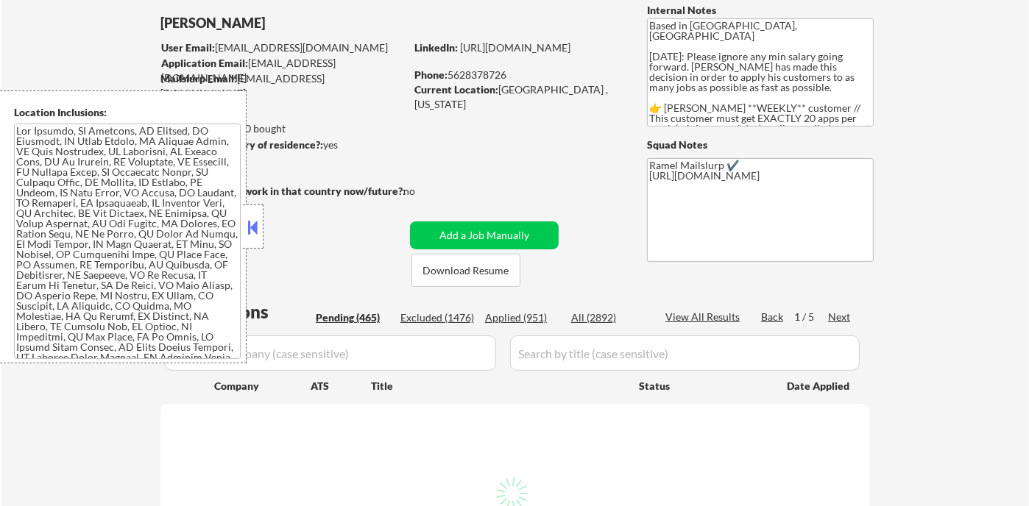
click at [536, 320] on div "Applied (951)" at bounding box center [522, 318] width 74 height 15
click at [520, 316] on div "Applied (951)" at bounding box center [522, 318] width 74 height 15
click at [250, 226] on button at bounding box center [253, 227] width 16 height 22
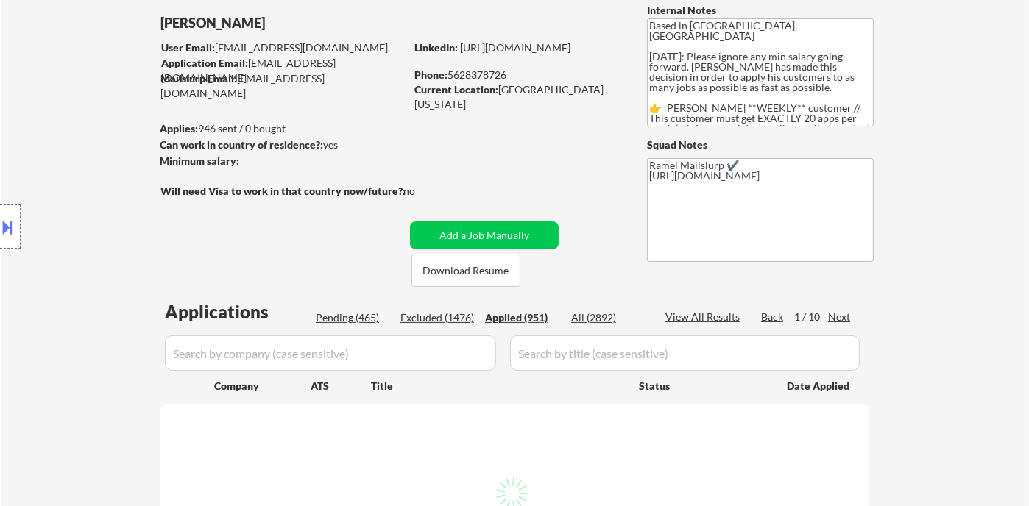
select select ""applied""
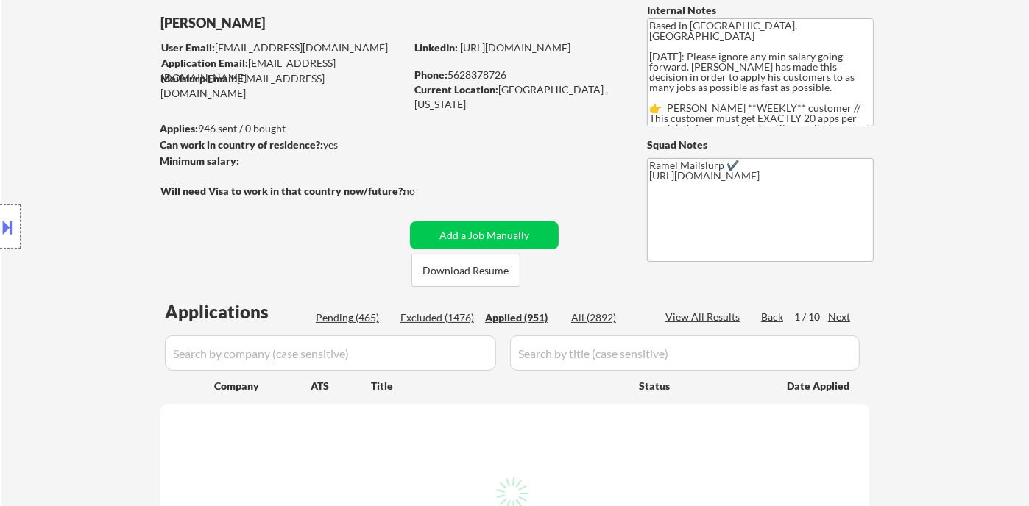
select select ""applied""
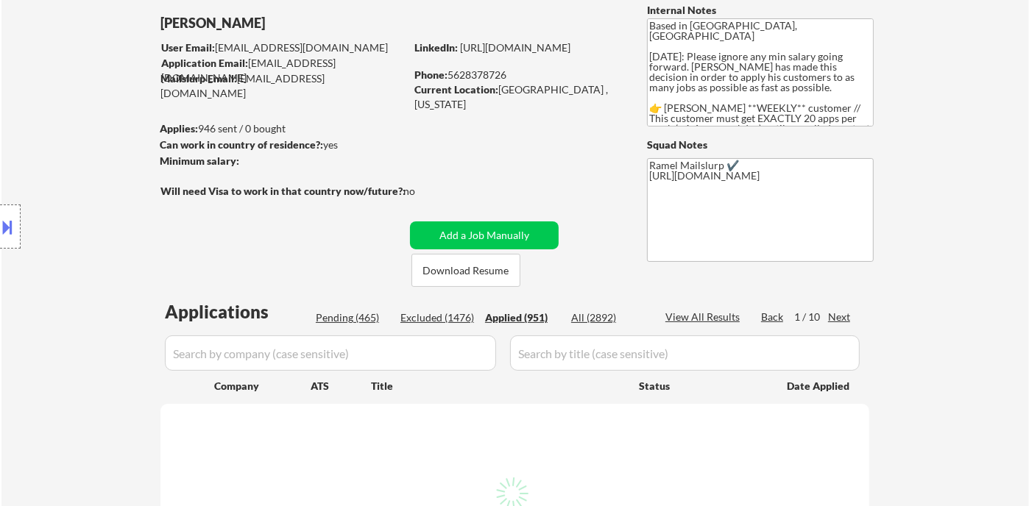
select select ""applied""
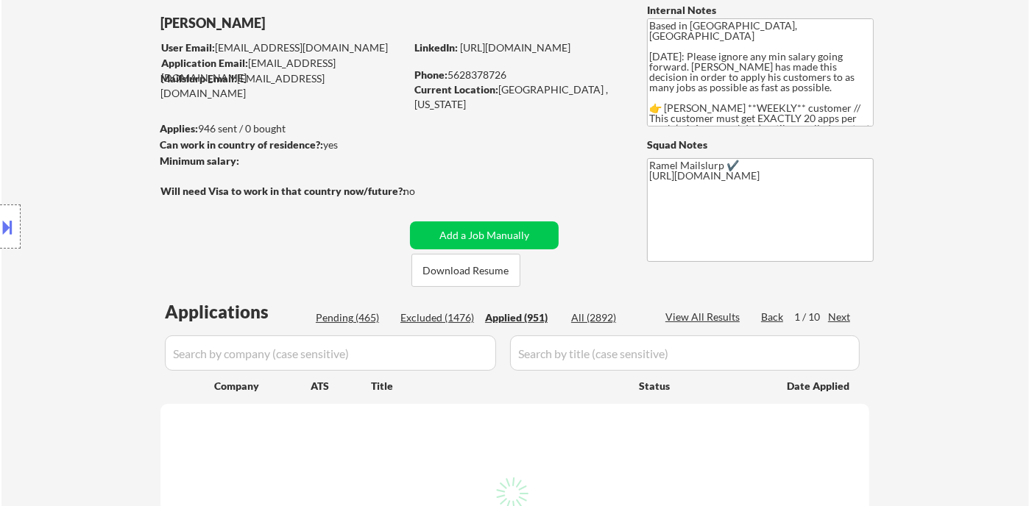
select select ""applied""
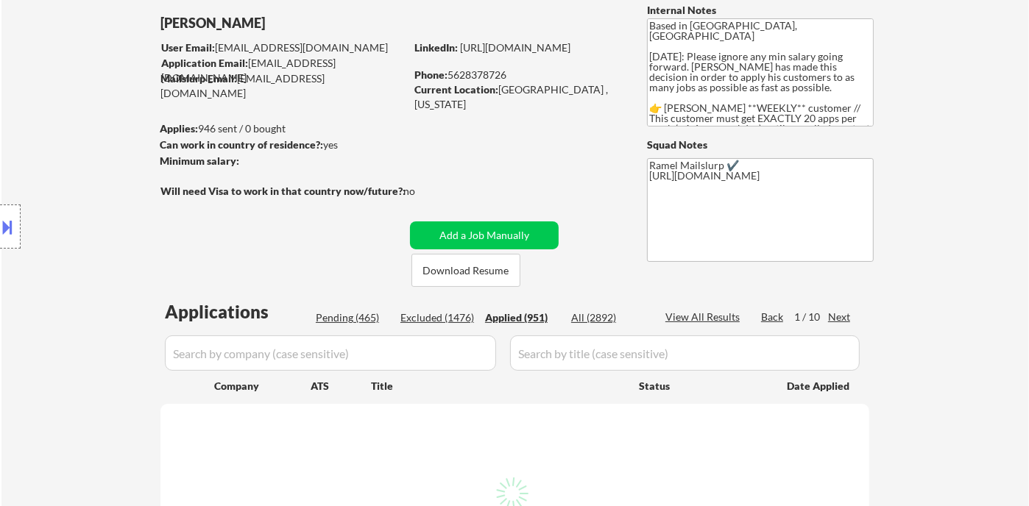
select select ""applied""
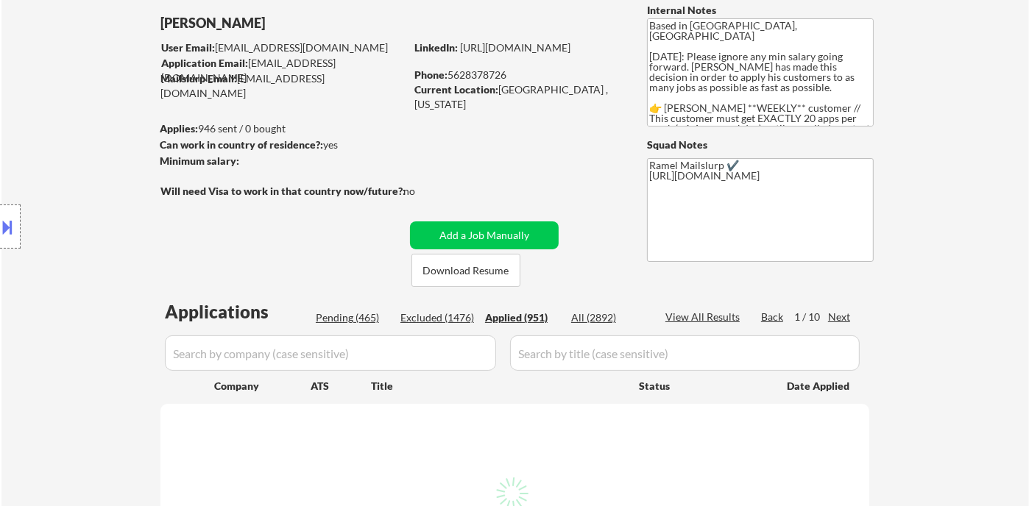
select select ""applied""
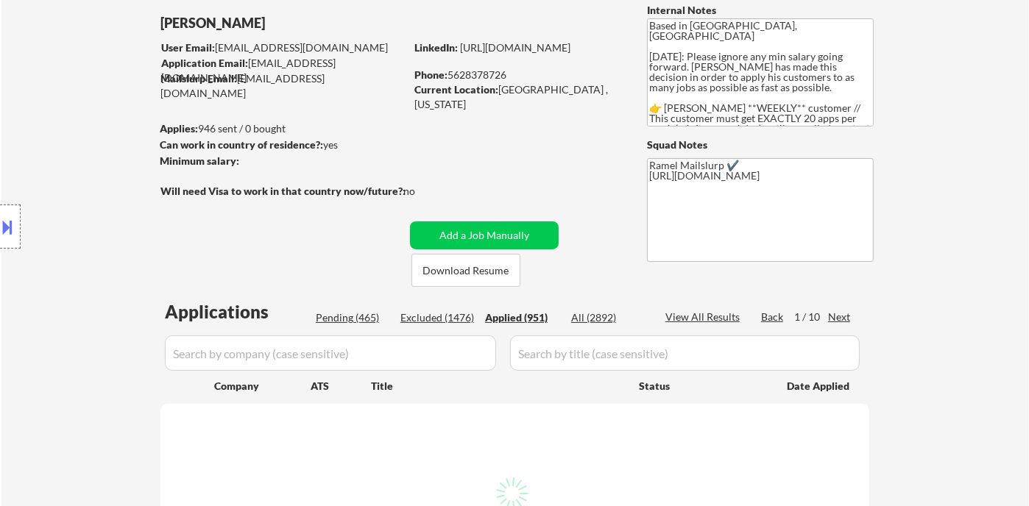
select select ""applied""
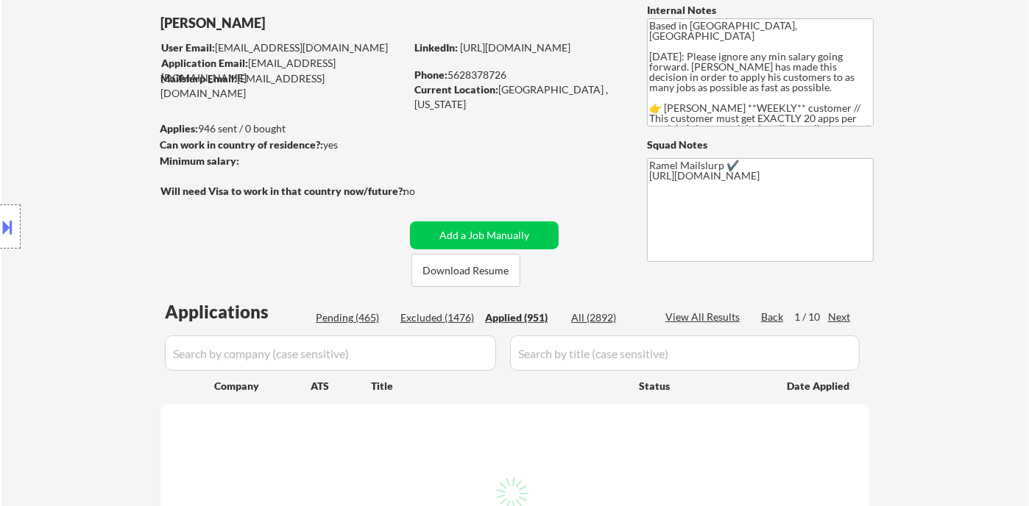
select select ""applied""
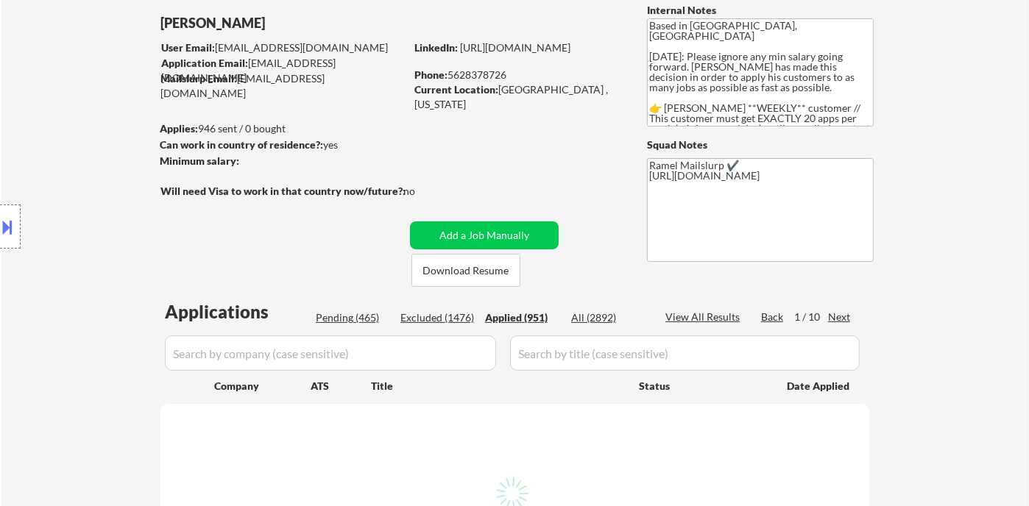
select select ""applied""
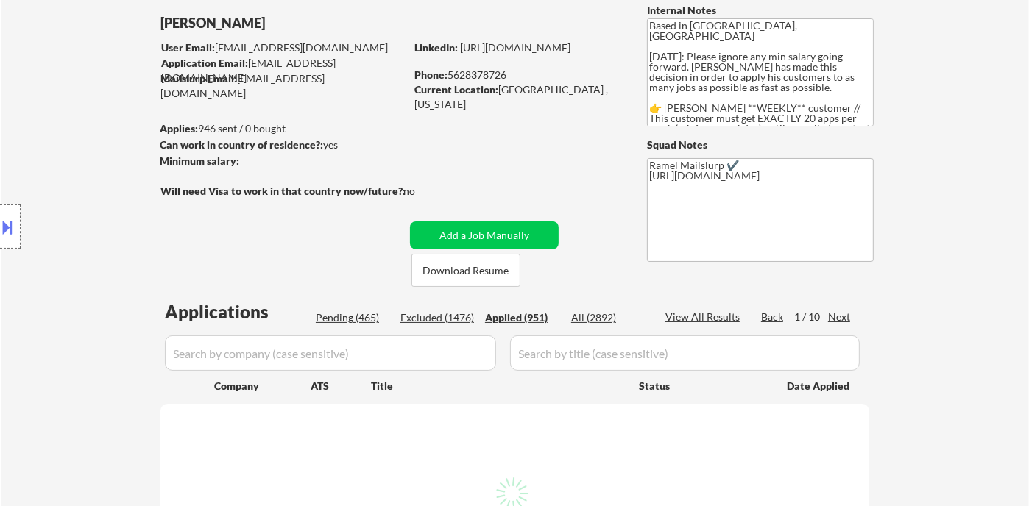
select select ""applied""
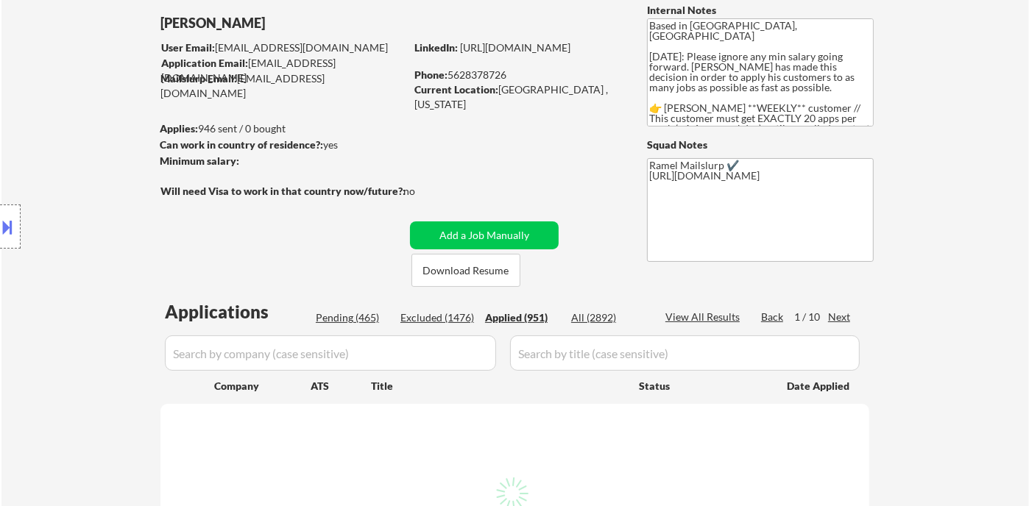
select select ""applied""
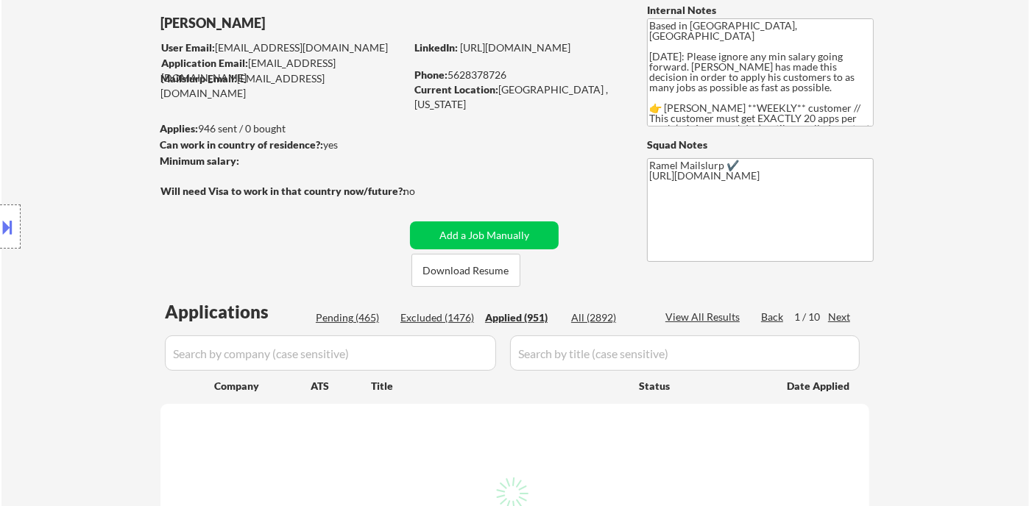
select select ""applied""
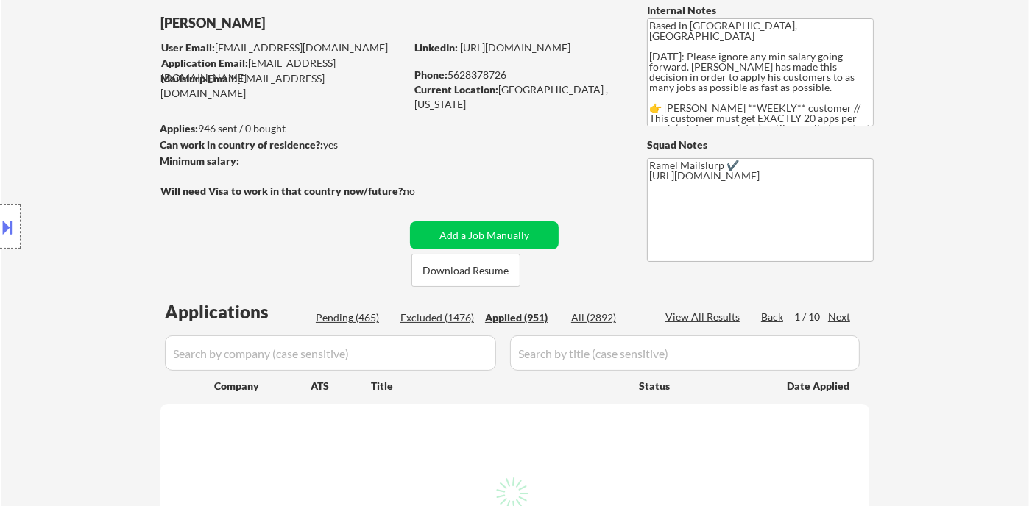
select select ""applied""
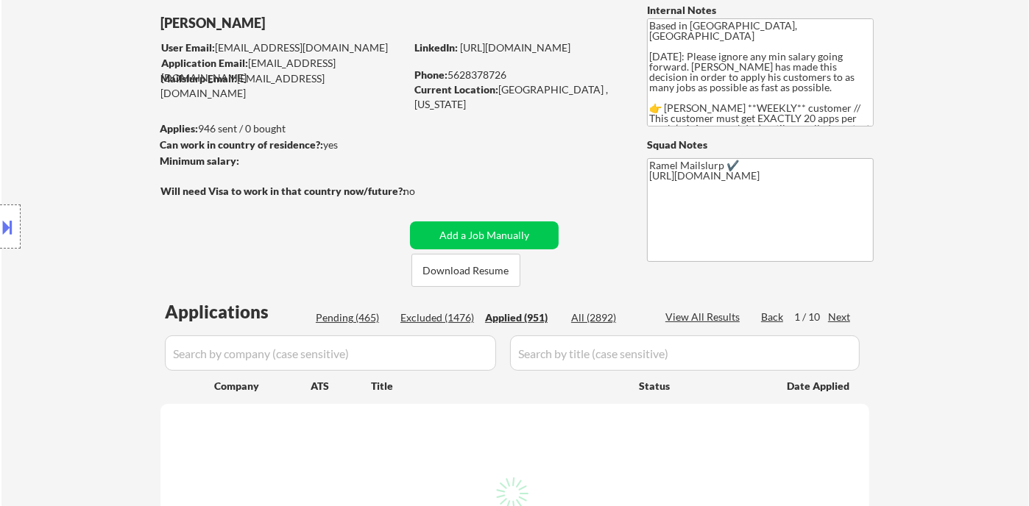
select select ""applied""
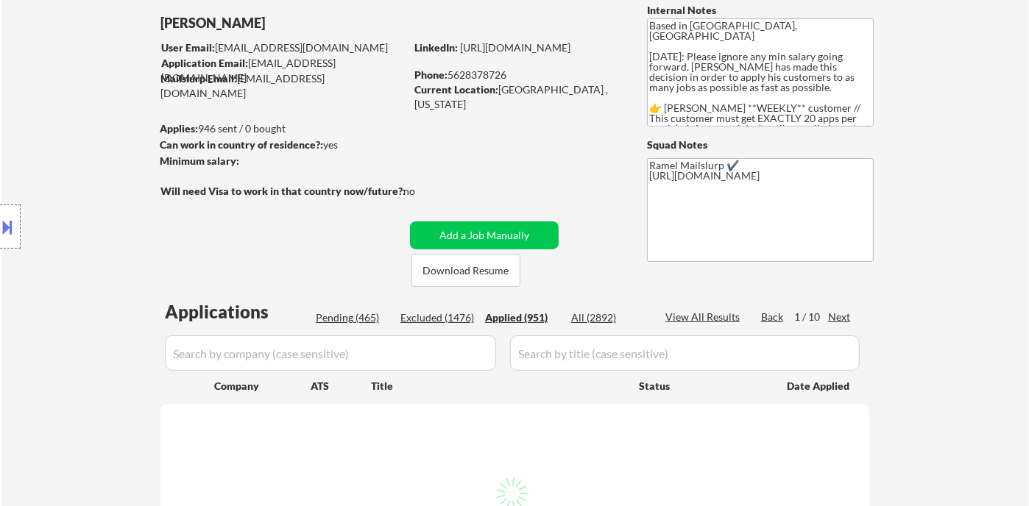
select select ""applied""
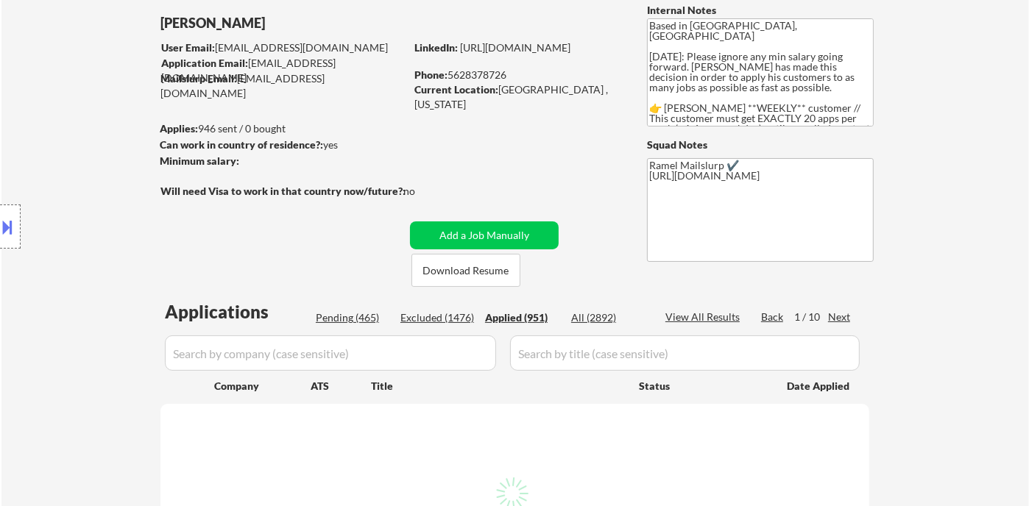
select select ""applied""
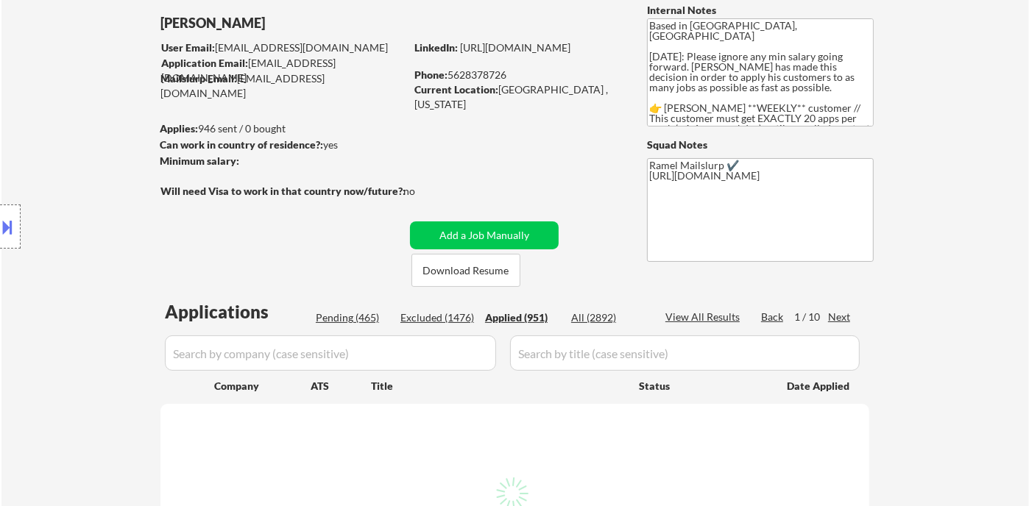
select select ""applied""
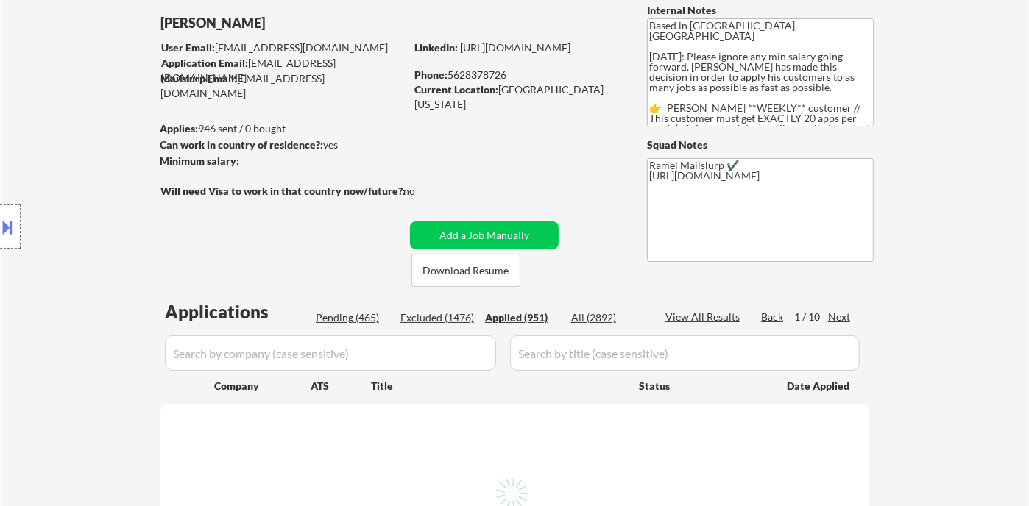
select select ""applied""
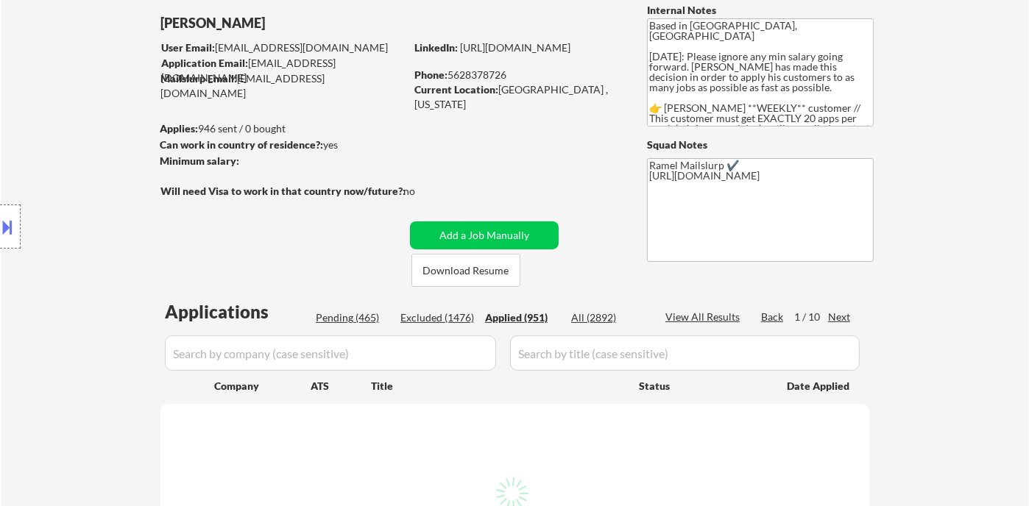
select select ""applied""
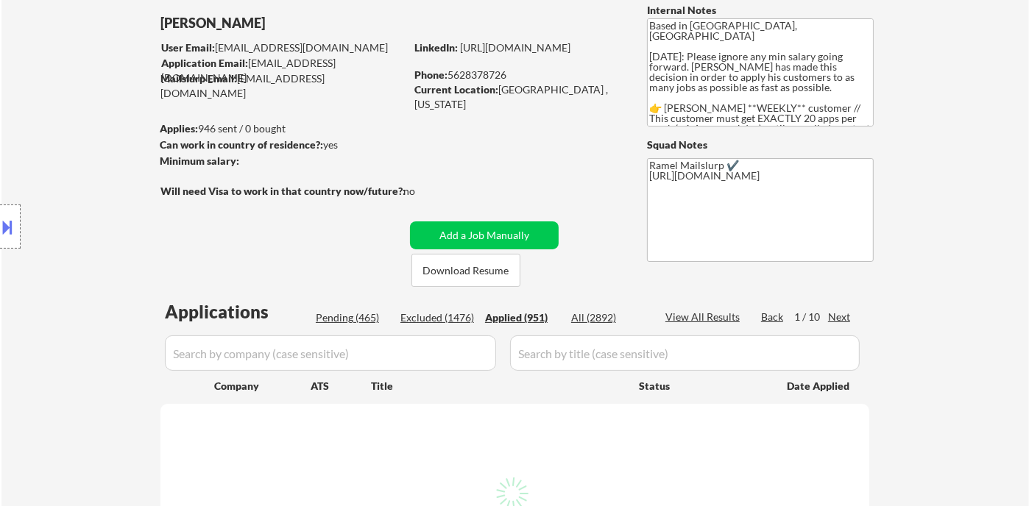
select select ""applied""
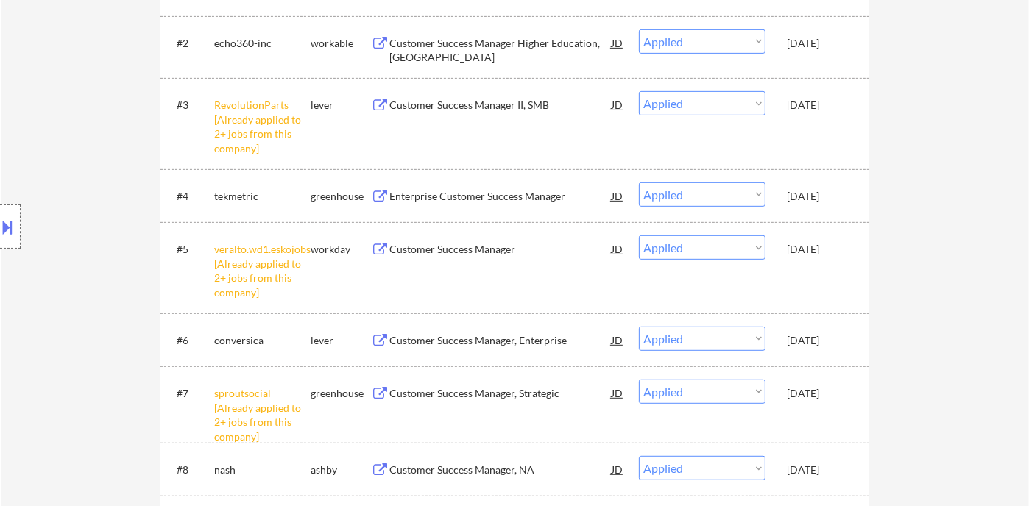
scroll to position [559, 0]
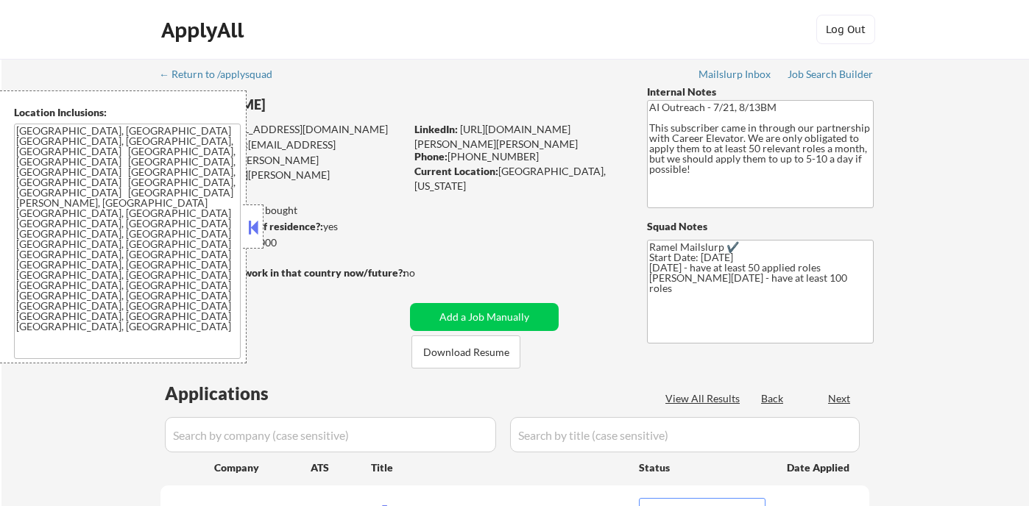
select select ""pending""
click at [254, 227] on button at bounding box center [253, 227] width 16 height 22
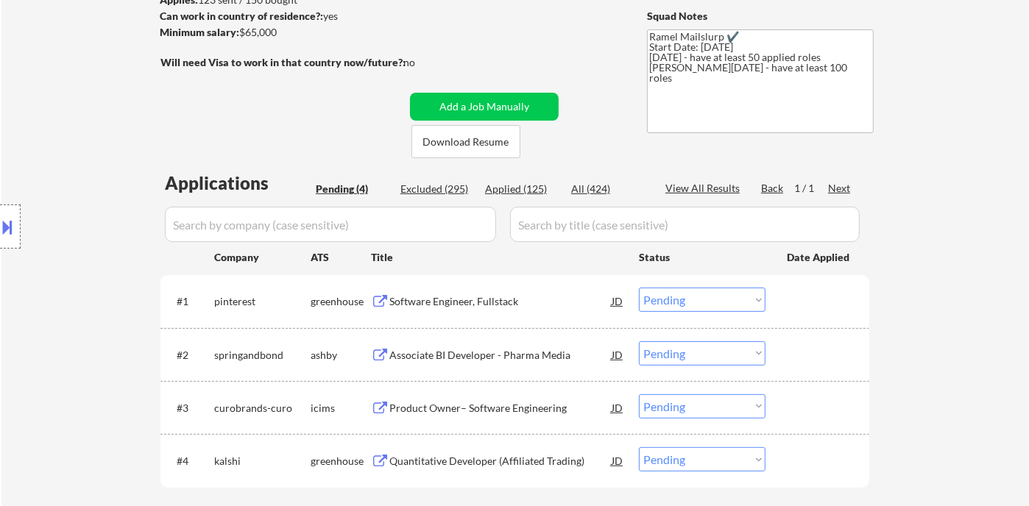
scroll to position [245, 0]
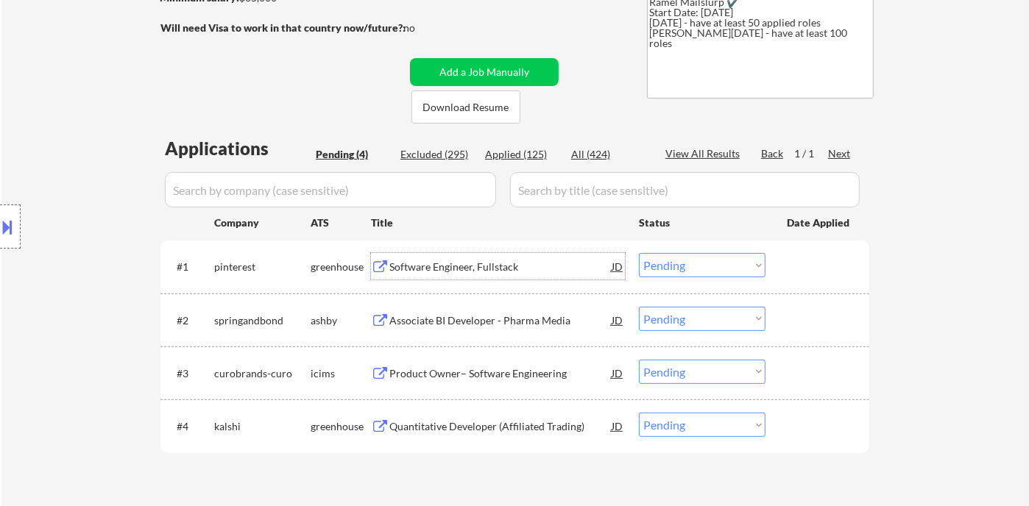
click at [443, 258] on div "Software Engineer, Fullstack" at bounding box center [500, 266] width 222 height 26
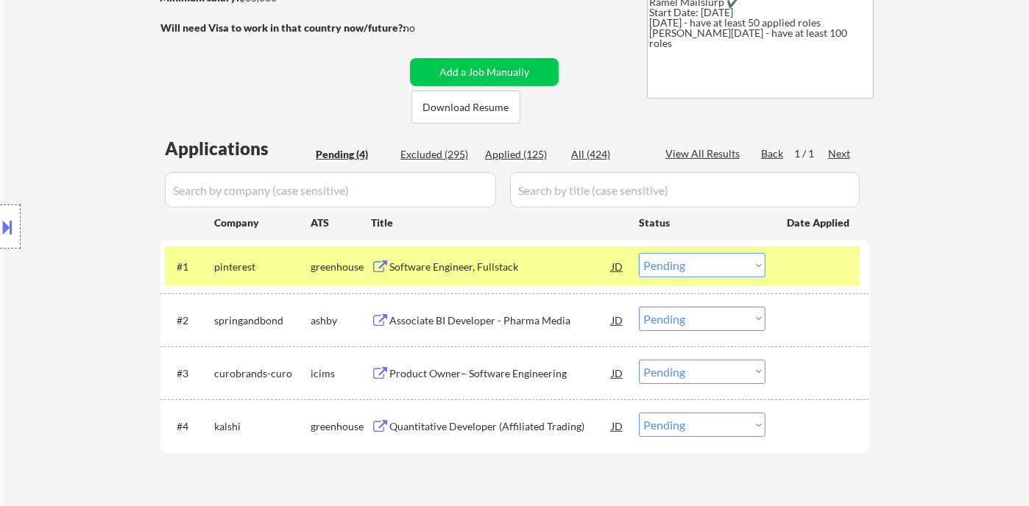
drag, startPoint x: 726, startPoint y: 262, endPoint x: 724, endPoint y: 276, distance: 14.2
click at [726, 262] on select "Choose an option... Pending Applied Excluded (Questions) Excluded (Expired) Exc…" at bounding box center [702, 265] width 127 height 24
click at [639, 253] on select "Choose an option... Pending Applied Excluded (Questions) Excluded (Expired) Exc…" at bounding box center [702, 265] width 127 height 24
click at [520, 322] on div "Associate BI Developer - Pharma Media" at bounding box center [500, 321] width 222 height 15
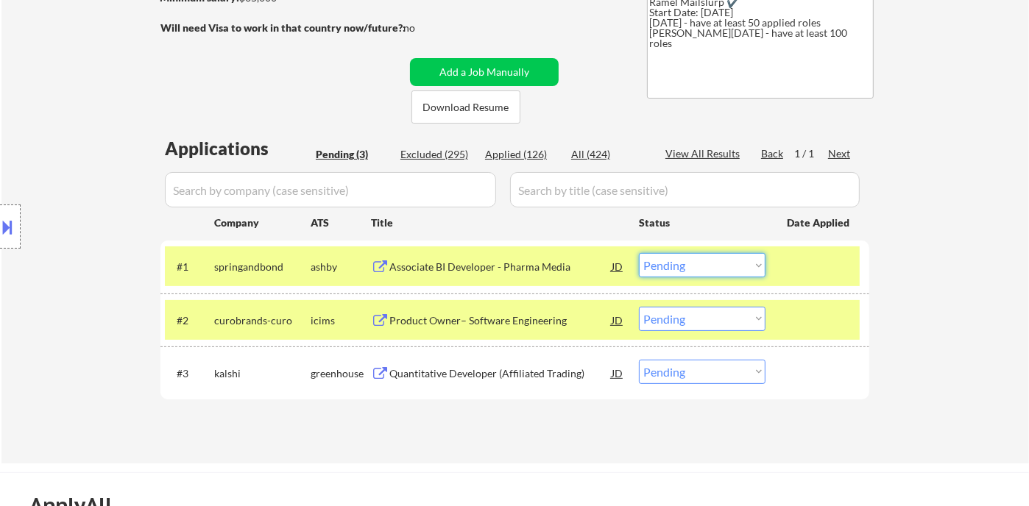
drag, startPoint x: 701, startPoint y: 265, endPoint x: 717, endPoint y: 276, distance: 19.0
click at [701, 263] on select "Choose an option... Pending Applied Excluded (Questions) Excluded (Expired) Exc…" at bounding box center [702, 265] width 127 height 24
click at [639, 253] on select "Choose an option... Pending Applied Excluded (Questions) Excluded (Expired) Exc…" at bounding box center [702, 265] width 127 height 24
click at [483, 328] on div "Product Owner– Software Engineering" at bounding box center [500, 320] width 222 height 26
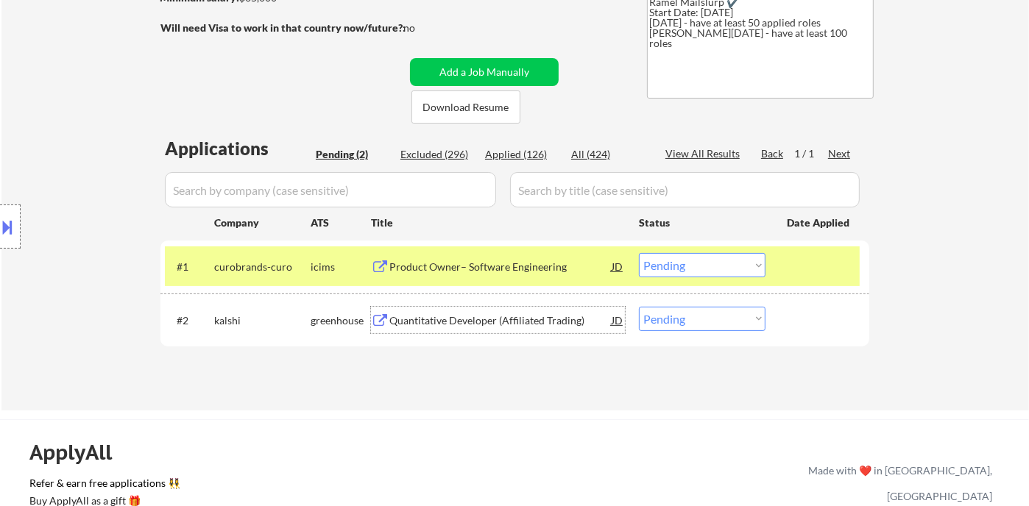
click at [457, 322] on div "Quantitative Developer (Affiliated Trading)" at bounding box center [500, 321] width 222 height 15
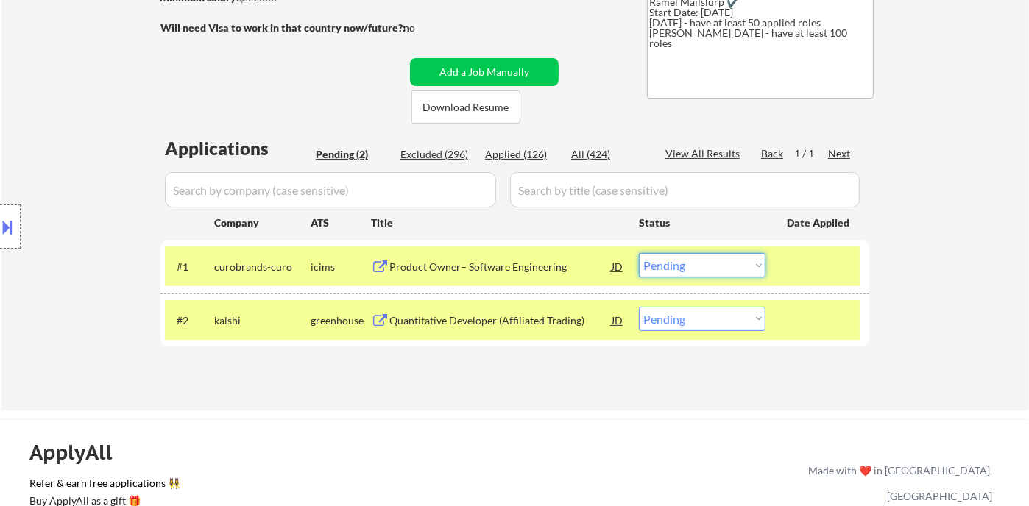
click at [690, 264] on select "Choose an option... Pending Applied Excluded (Questions) Excluded (Expired) Exc…" at bounding box center [702, 265] width 127 height 24
click at [639, 253] on select "Choose an option... Pending Applied Excluded (Questions) Excluded (Expired) Exc…" at bounding box center [702, 265] width 127 height 24
click at [724, 324] on select "Choose an option... Pending Applied Excluded (Questions) Excluded (Expired) Exc…" at bounding box center [702, 319] width 127 height 24
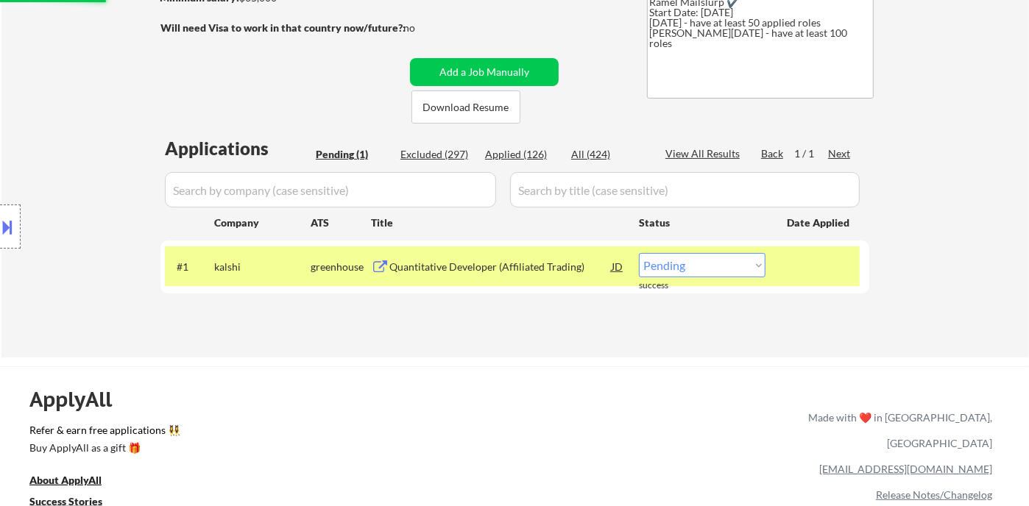
click at [715, 271] on select "Choose an option... Pending Applied Excluded (Questions) Excluded (Expired) Exc…" at bounding box center [702, 265] width 127 height 24
select select ""excluded__bad_match_""
click at [639, 253] on select "Choose an option... Pending Applied Excluded (Questions) Excluded (Expired) Exc…" at bounding box center [702, 265] width 127 height 24
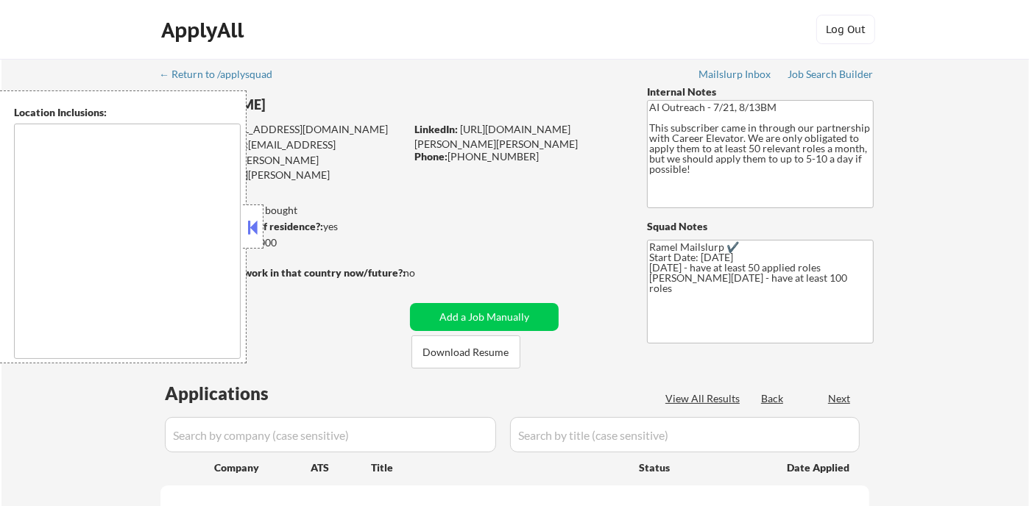
type textarea "Charlotte, NC Matthews, NC Mint Hill, NC Pineville, NC Huntersville, NC Corneli…"
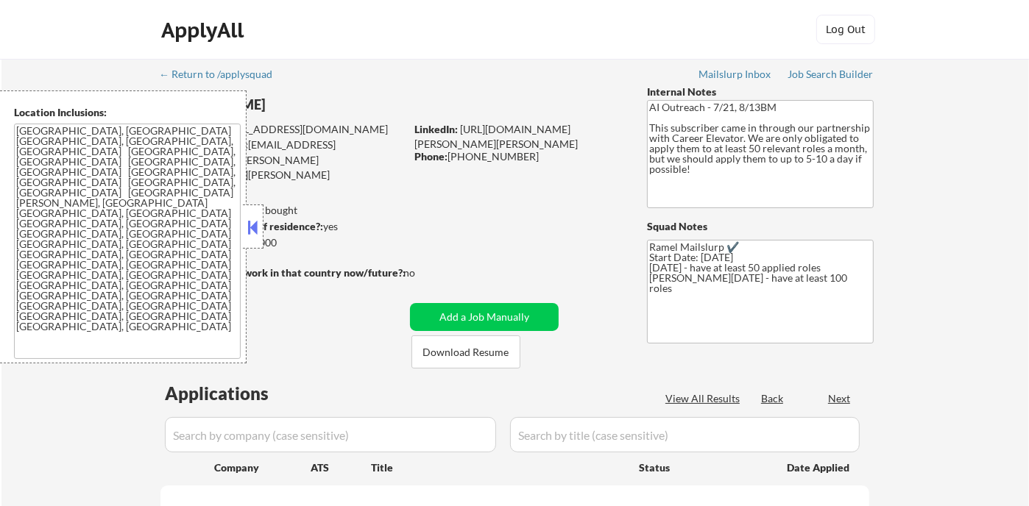
select select ""pending""
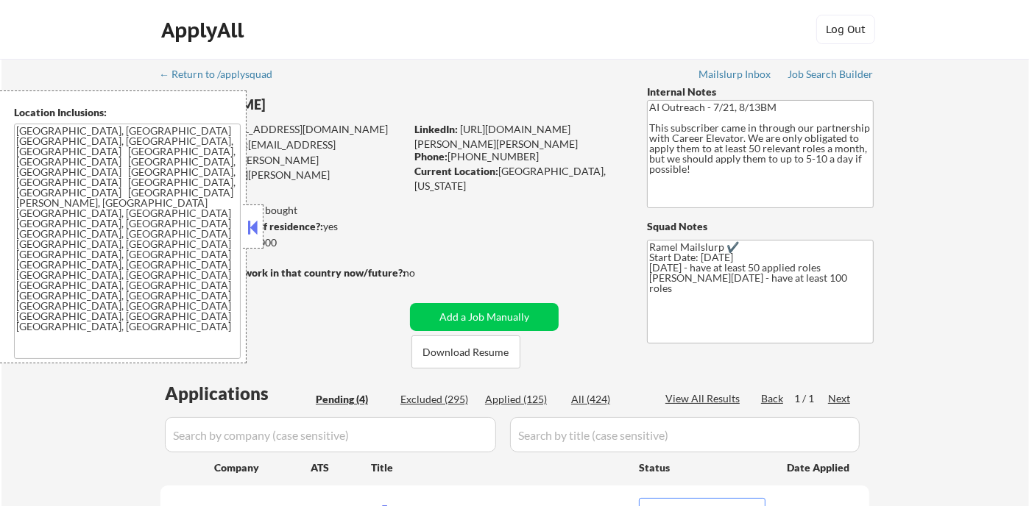
click at [256, 224] on button at bounding box center [253, 227] width 16 height 22
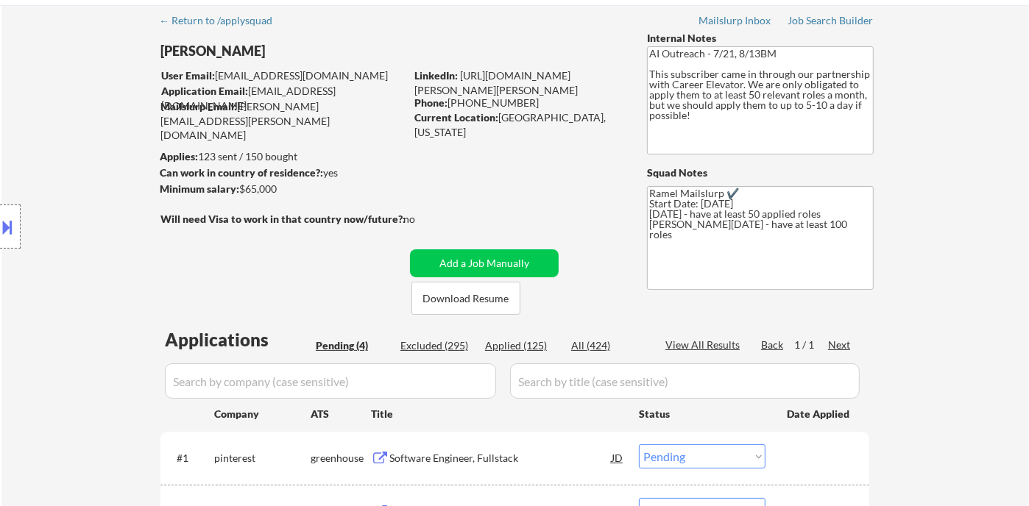
scroll to position [82, 0]
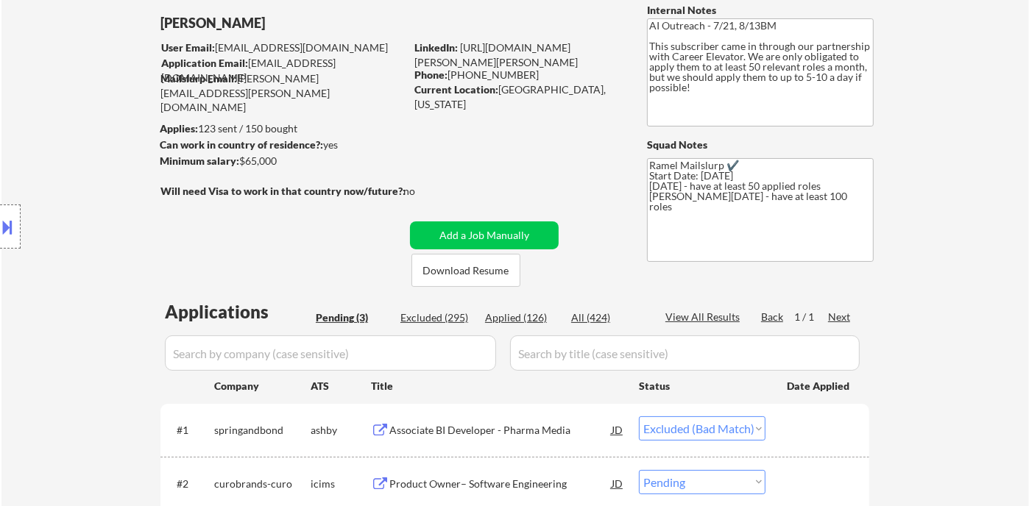
select select ""pending""
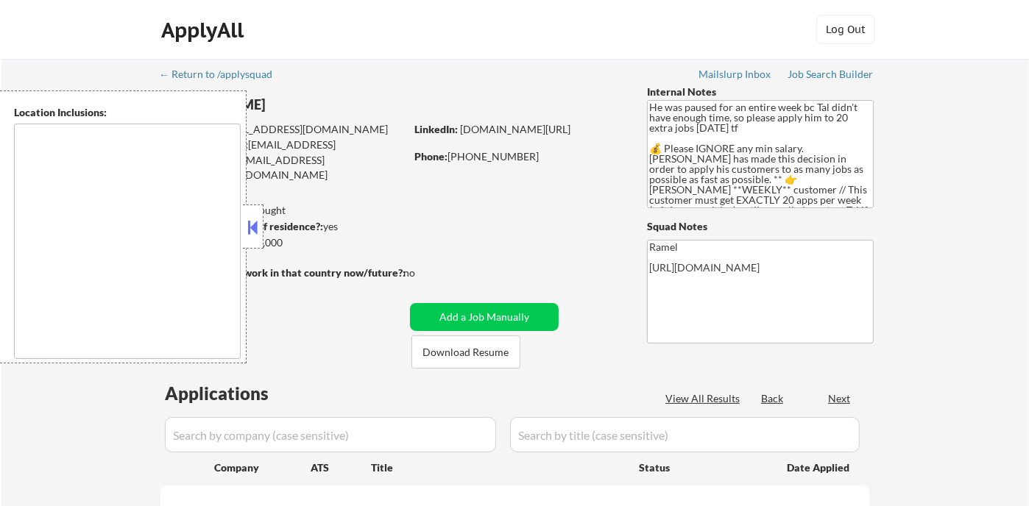
type textarea "remote"
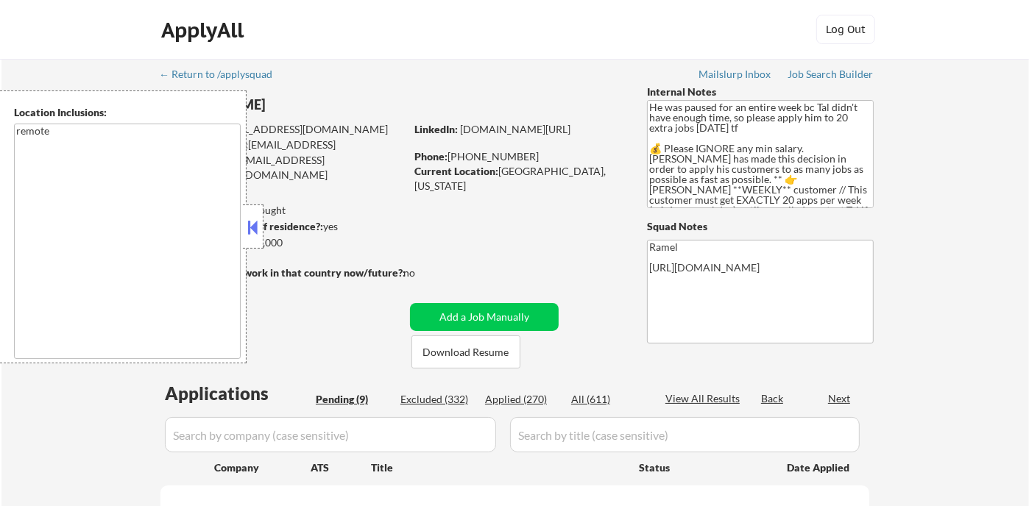
select select ""pending""
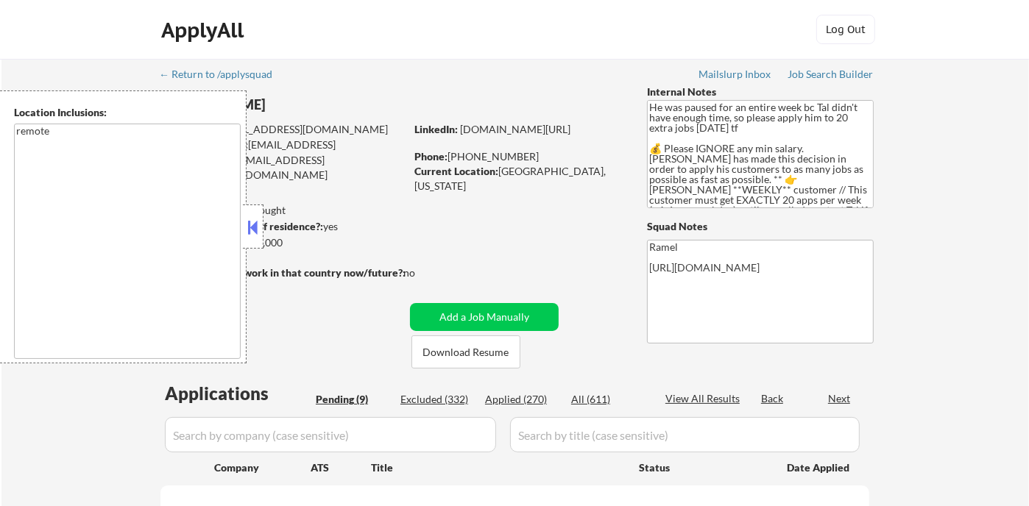
select select ""pending""
drag, startPoint x: 253, startPoint y: 229, endPoint x: 318, endPoint y: 227, distance: 64.8
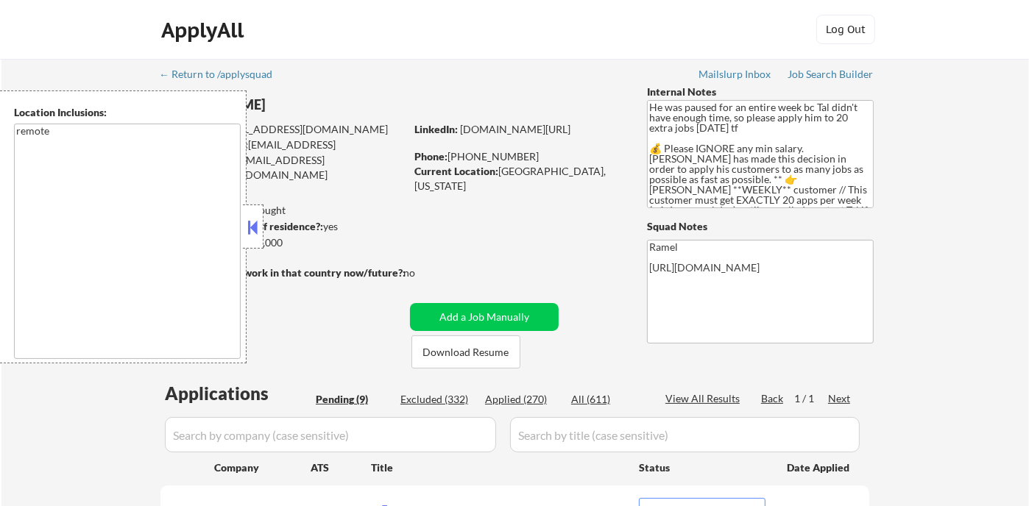
click at [253, 228] on button at bounding box center [253, 227] width 16 height 22
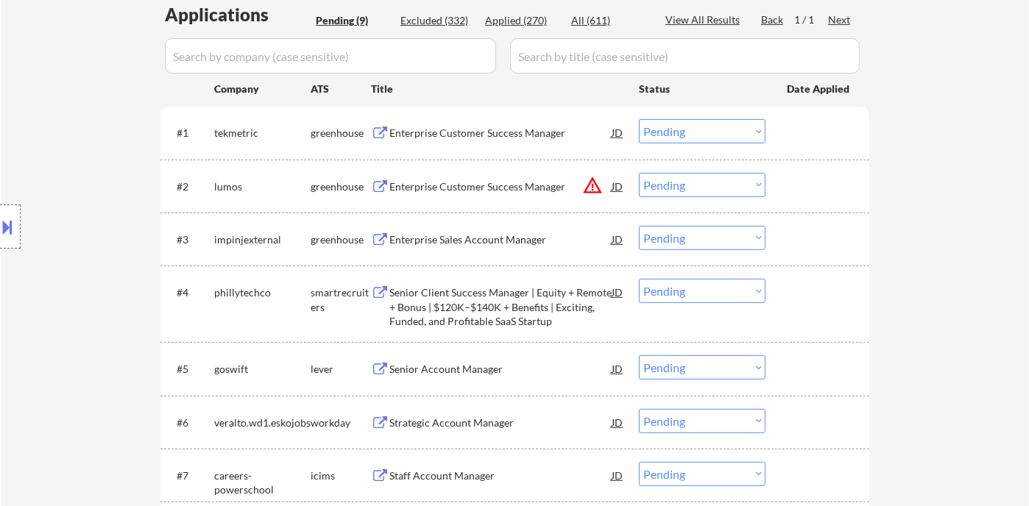
scroll to position [245, 0]
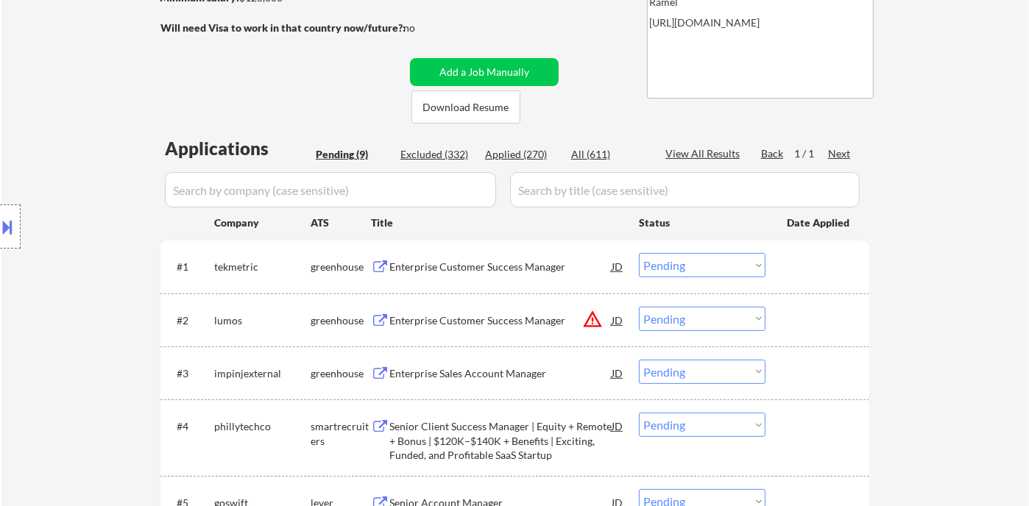
drag, startPoint x: 71, startPoint y: 157, endPoint x: 93, endPoint y: 158, distance: 22.1
click at [71, 157] on div "Location Inclusions: remote" at bounding box center [131, 227] width 263 height 273
click at [84, 287] on div "Location Inclusions: remote" at bounding box center [131, 227] width 263 height 273
click at [527, 276] on div "Enterprise Customer Success Manager" at bounding box center [500, 266] width 222 height 26
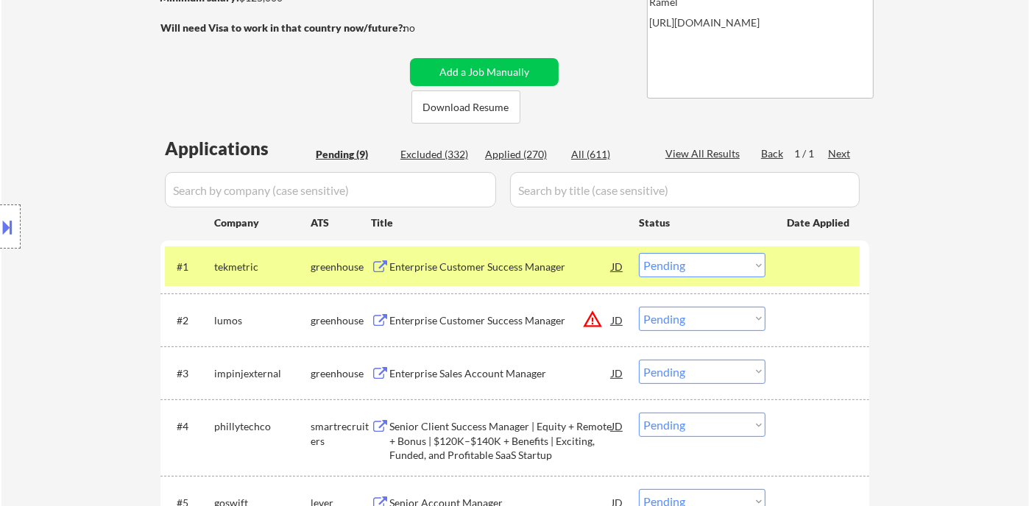
click at [687, 269] on select "Choose an option... Pending Applied Excluded (Questions) Excluded (Expired) Exc…" at bounding box center [702, 265] width 127 height 24
click at [639, 253] on select "Choose an option... Pending Applied Excluded (Questions) Excluded (Expired) Exc…" at bounding box center [702, 265] width 127 height 24
click at [541, 367] on div "Enterprise Sales Account Manager" at bounding box center [500, 374] width 222 height 15
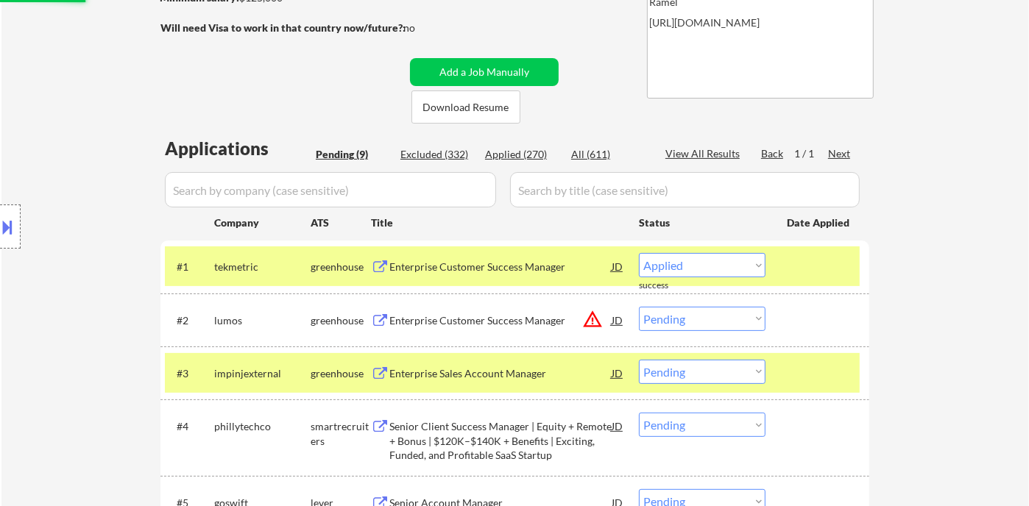
select select ""pending""
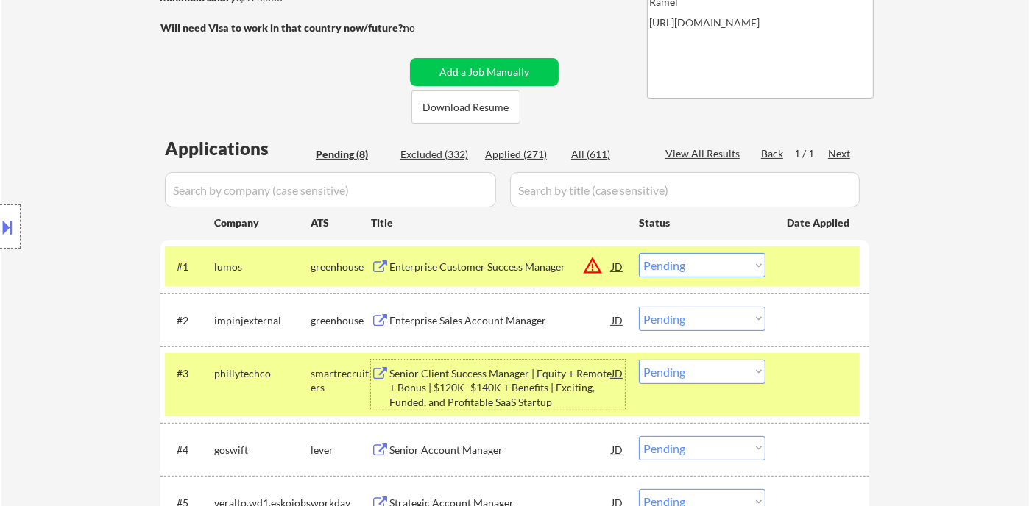
scroll to position [408, 0]
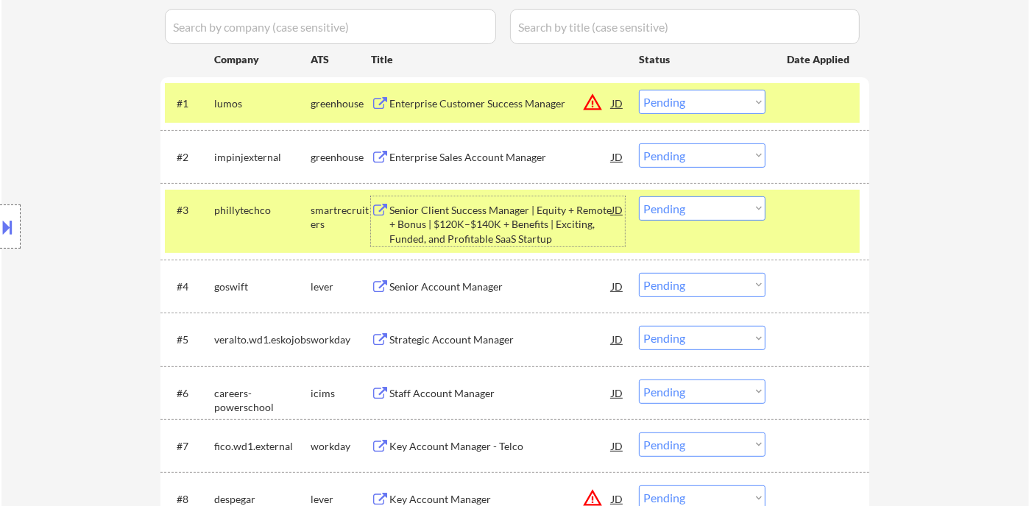
click at [480, 287] on div "Senior Account Manager" at bounding box center [500, 287] width 222 height 15
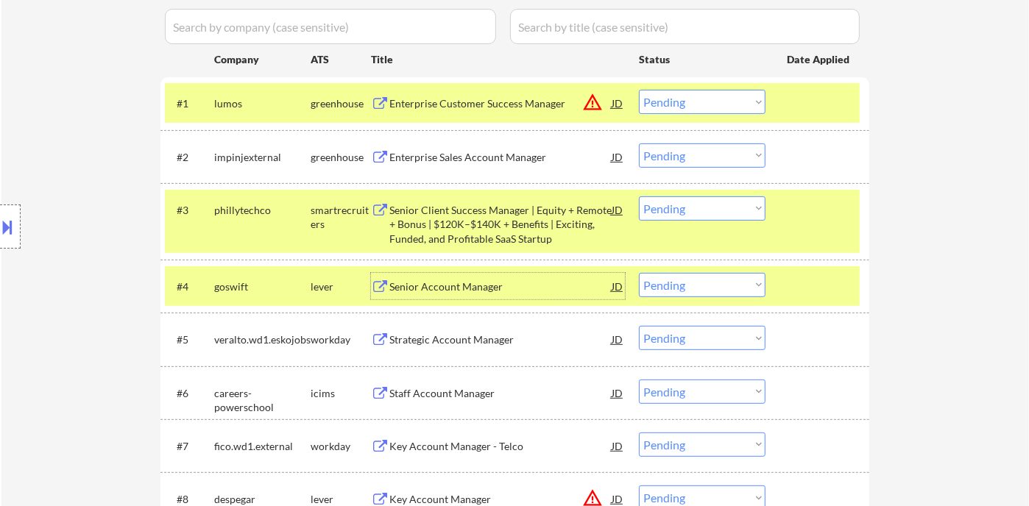
click at [677, 287] on select "Choose an option... Pending Applied Excluded (Questions) Excluded (Expired) Exc…" at bounding box center [702, 285] width 127 height 24
click at [639, 273] on select "Choose an option... Pending Applied Excluded (Questions) Excluded (Expired) Exc…" at bounding box center [702, 285] width 127 height 24
click at [493, 337] on div "Strategic Account Manager" at bounding box center [500, 340] width 222 height 15
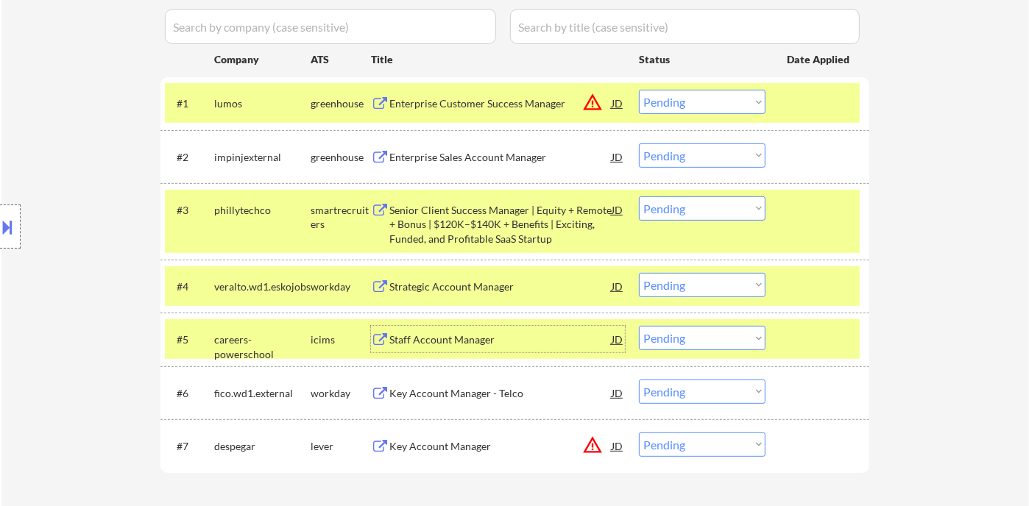
click at [696, 275] on select "Choose an option... Pending Applied Excluded (Questions) Excluded (Expired) Exc…" at bounding box center [702, 285] width 127 height 24
click at [639, 273] on select "Choose an option... Pending Applied Excluded (Questions) Excluded (Expired) Exc…" at bounding box center [702, 285] width 127 height 24
click at [494, 348] on div "Staff Account Manager" at bounding box center [500, 339] width 222 height 26
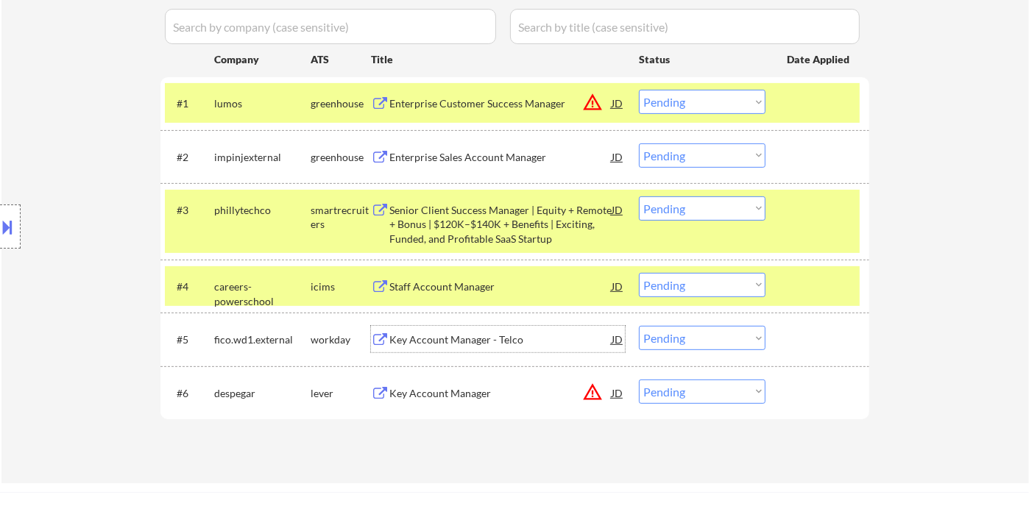
click at [662, 292] on select "Choose an option... Pending Applied Excluded (Questions) Excluded (Expired) Exc…" at bounding box center [702, 285] width 127 height 24
click at [639, 273] on select "Choose an option... Pending Applied Excluded (Questions) Excluded (Expired) Exc…" at bounding box center [702, 285] width 127 height 24
click at [431, 399] on div "Key Account Manager" at bounding box center [500, 393] width 222 height 26
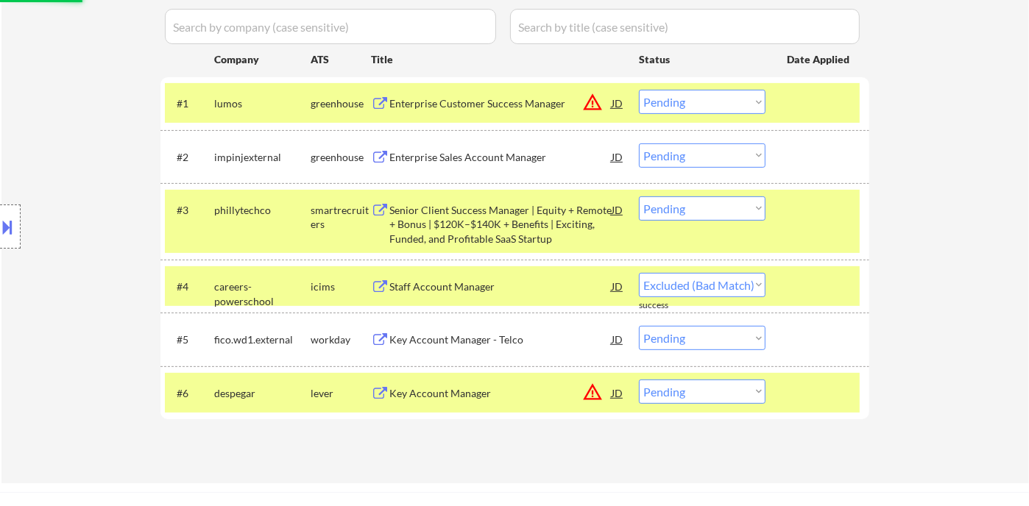
select select ""pending""
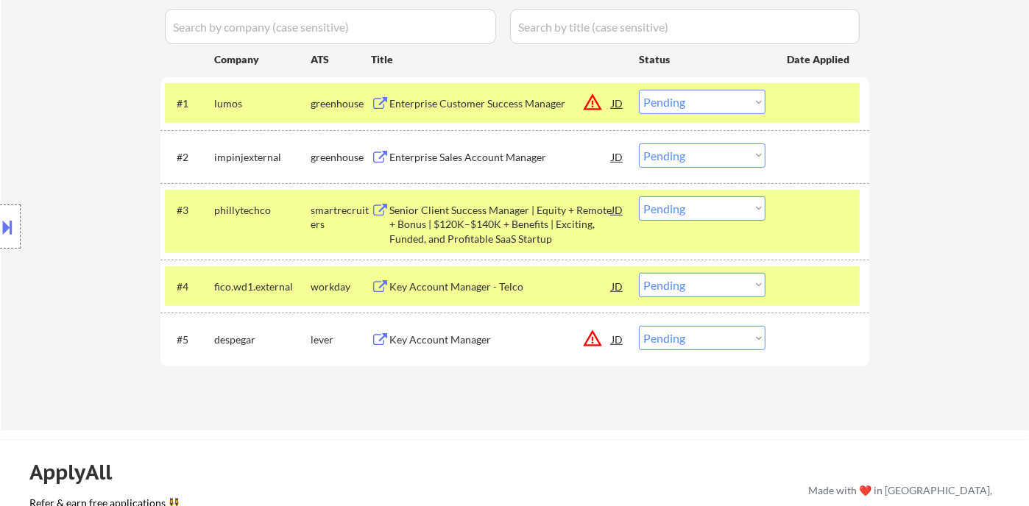
drag, startPoint x: 700, startPoint y: 336, endPoint x: 718, endPoint y: 358, distance: 29.3
click at [700, 336] on select "Choose an option... Pending Applied Excluded (Questions) Excluded (Expired) Exc…" at bounding box center [702, 338] width 127 height 24
select select ""excluded__bad_match_""
click at [639, 326] on select "Choose an option... Pending Applied Excluded (Questions) Excluded (Expired) Exc…" at bounding box center [702, 338] width 127 height 24
click at [463, 281] on div "Key Account Manager - Telco" at bounding box center [500, 287] width 222 height 15
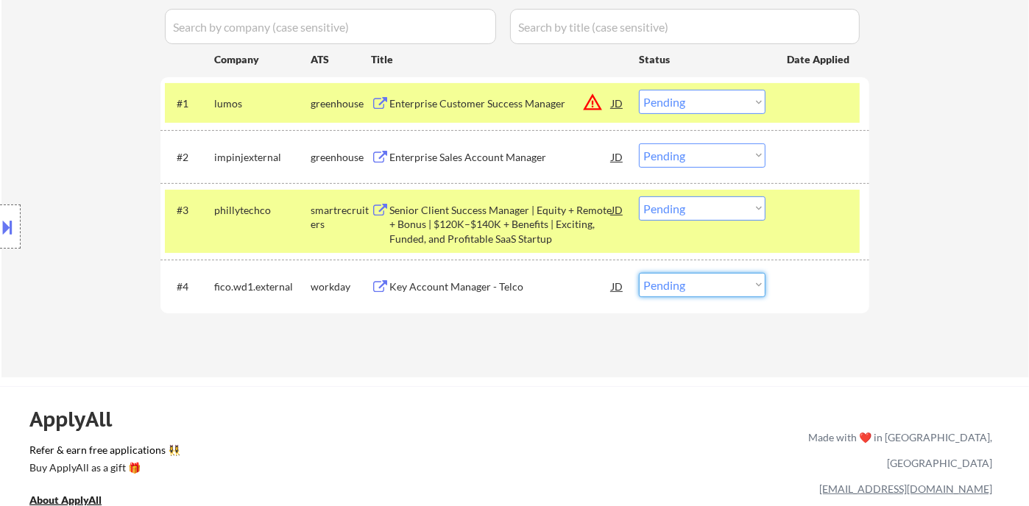
drag, startPoint x: 688, startPoint y: 280, endPoint x: 692, endPoint y: 287, distance: 7.6
click at [688, 280] on select "Choose an option... Pending Applied Excluded (Questions) Excluded (Expired) Exc…" at bounding box center [702, 285] width 127 height 24
select select ""applied""
click at [639, 273] on select "Choose an option... Pending Applied Excluded (Questions) Excluded (Expired) Exc…" at bounding box center [702, 285] width 127 height 24
click at [500, 234] on div "Senior Client Success Manager | Equity + Remote + Bonus | $120K–$140K + Benefit…" at bounding box center [500, 224] width 222 height 43
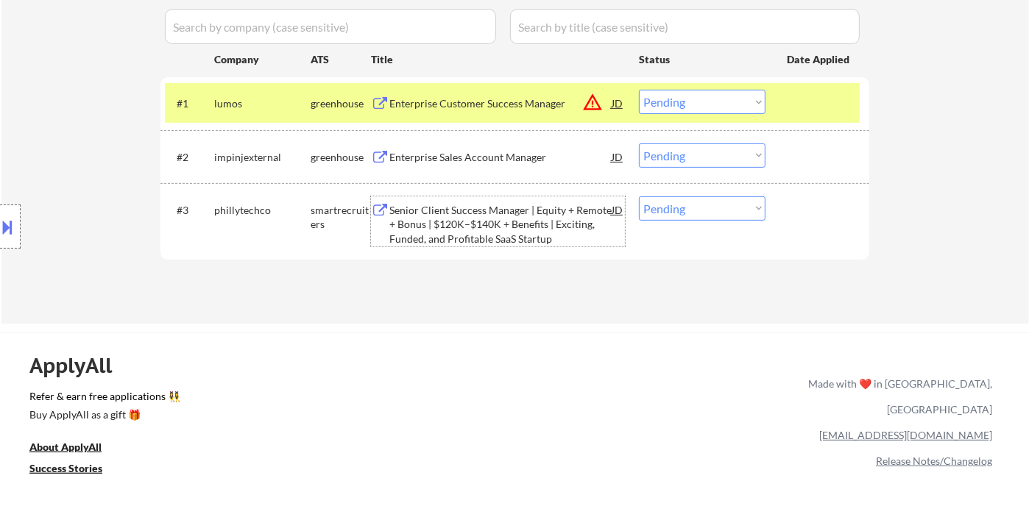
click at [695, 213] on select "Choose an option... Pending Applied Excluded (Questions) Excluded (Expired) Exc…" at bounding box center [702, 209] width 127 height 24
select select ""applied""
click at [639, 197] on select "Choose an option... Pending Applied Excluded (Questions) Excluded (Expired) Exc…" at bounding box center [702, 209] width 127 height 24
click at [453, 158] on div "Enterprise Sales Account Manager" at bounding box center [500, 157] width 222 height 15
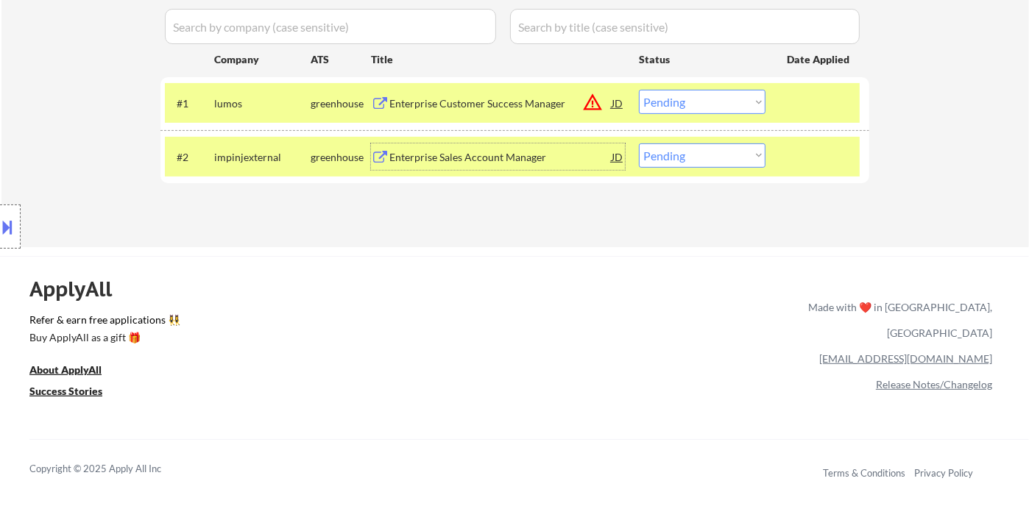
click at [683, 158] on select "Choose an option... Pending Applied Excluded (Questions) Excluded (Expired) Exc…" at bounding box center [702, 156] width 127 height 24
select select ""excluded__bad_match_""
click at [639, 144] on select "Choose an option... Pending Applied Excluded (Questions) Excluded (Expired) Exc…" at bounding box center [702, 156] width 127 height 24
click at [474, 107] on div "Enterprise Customer Success Manager" at bounding box center [500, 103] width 222 height 15
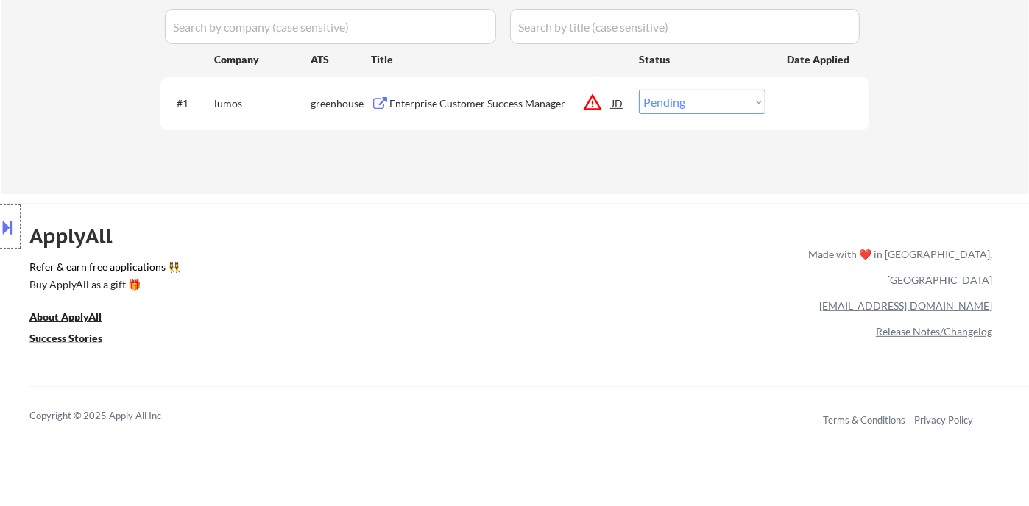
click at [663, 107] on select "Choose an option... Pending Applied Excluded (Questions) Excluded (Expired) Exc…" at bounding box center [702, 102] width 127 height 24
select select ""applied""
click at [639, 90] on select "Choose an option... Pending Applied Excluded (Questions) Excluded (Expired) Exc…" at bounding box center [702, 102] width 127 height 24
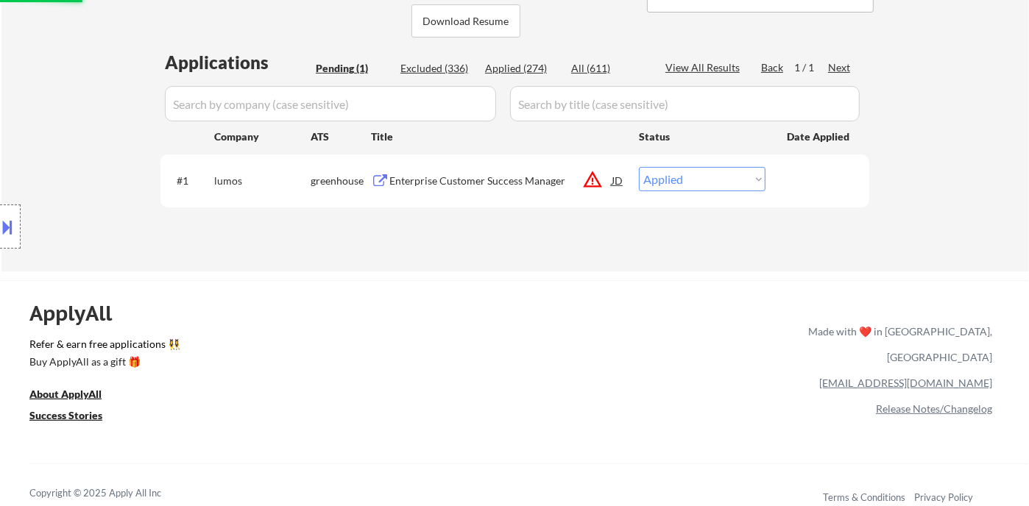
scroll to position [245, 0]
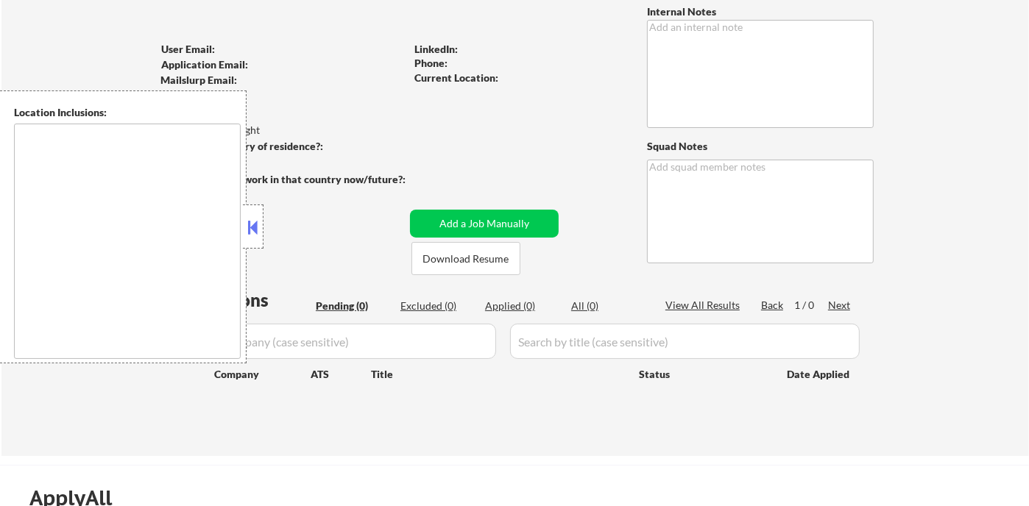
scroll to position [245, 0]
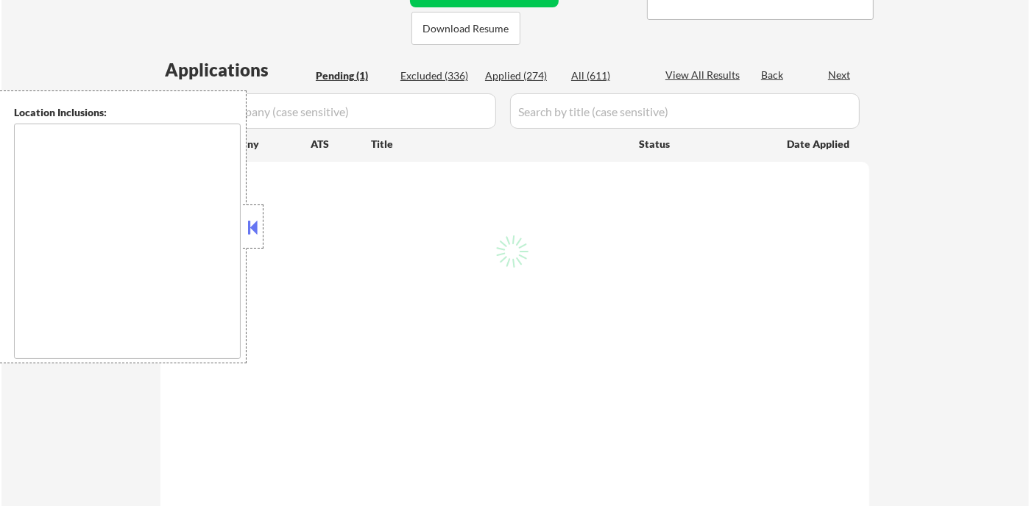
scroll to position [327, 0]
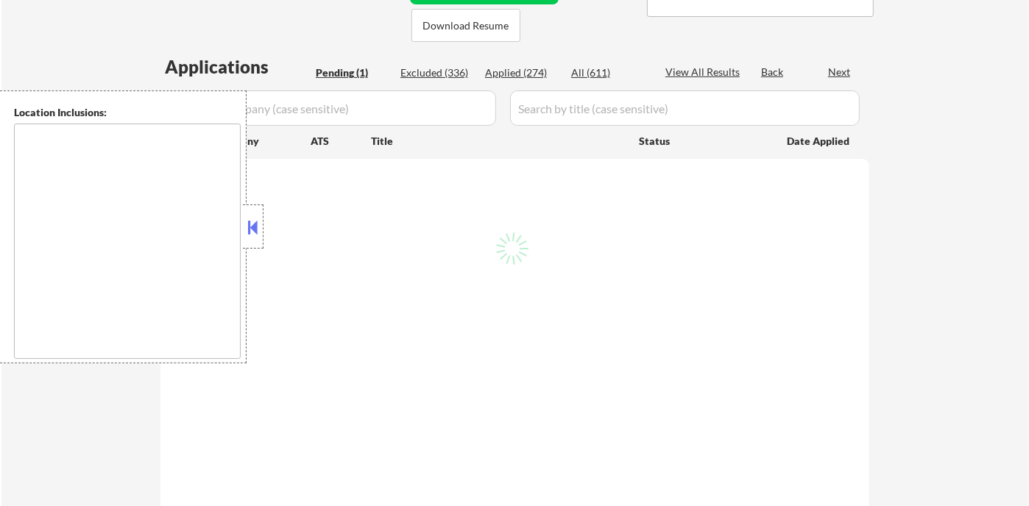
type textarea "remote"
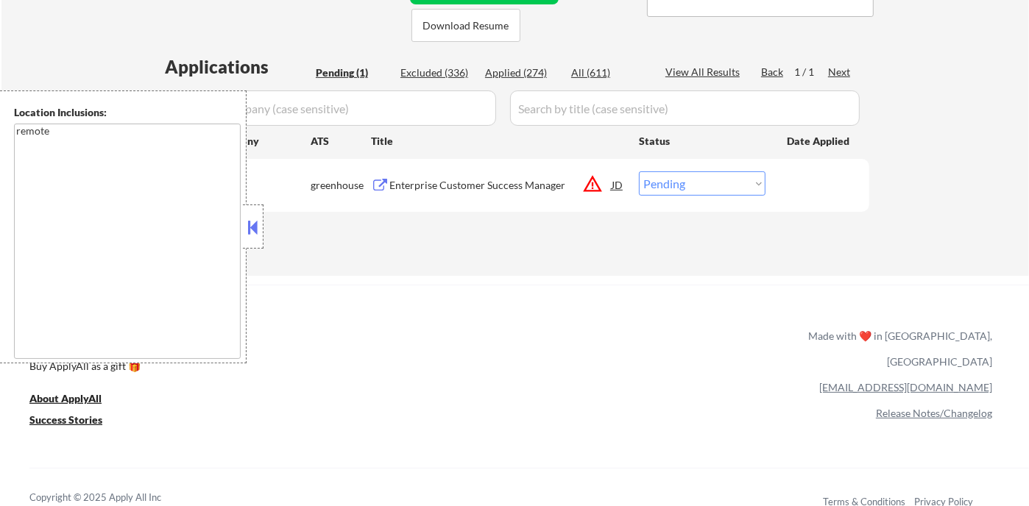
click at [250, 227] on button at bounding box center [253, 227] width 16 height 22
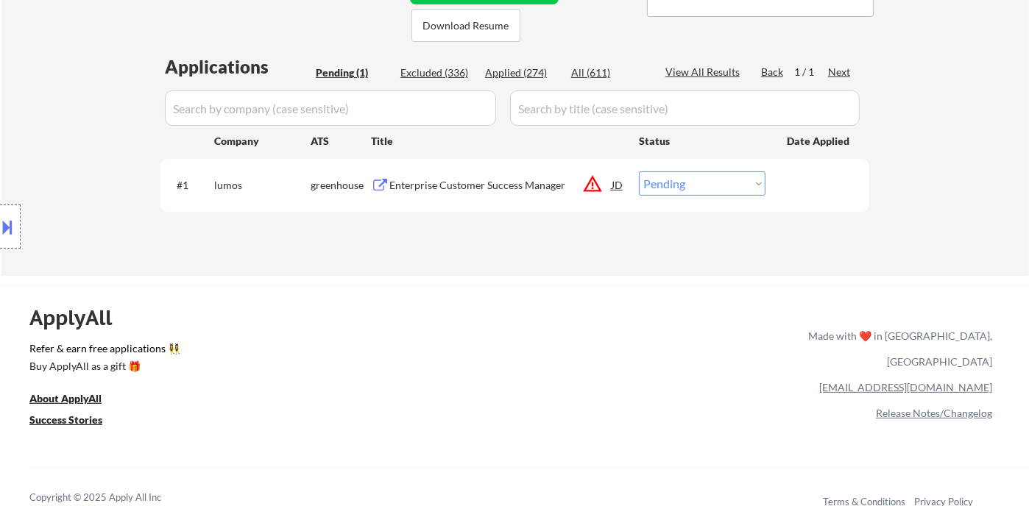
scroll to position [245, 0]
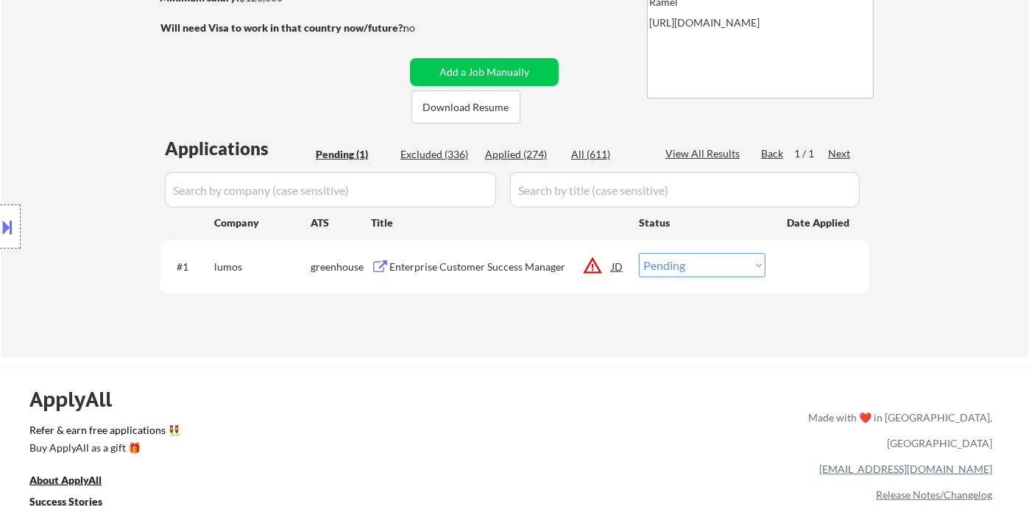
click at [520, 152] on div "Applied (274)" at bounding box center [522, 154] width 74 height 15
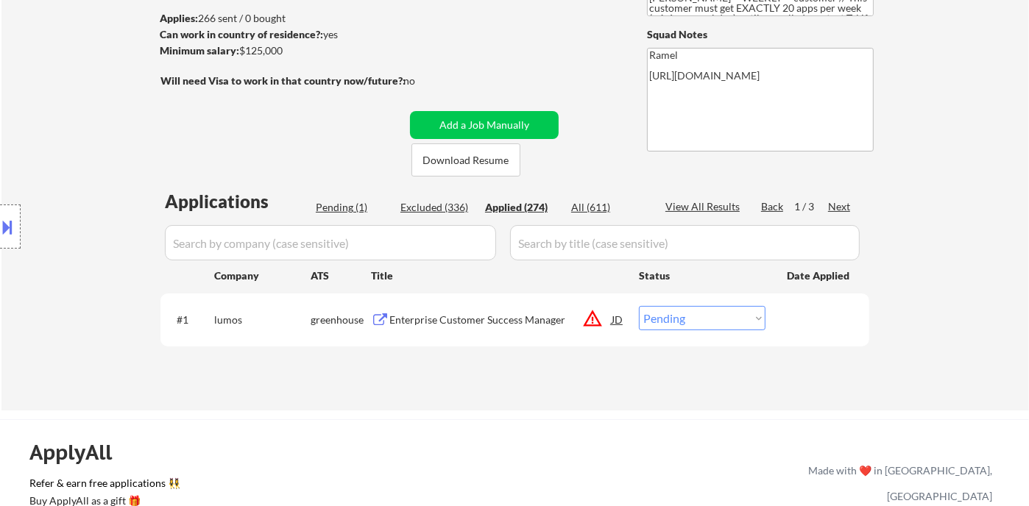
scroll to position [163, 0]
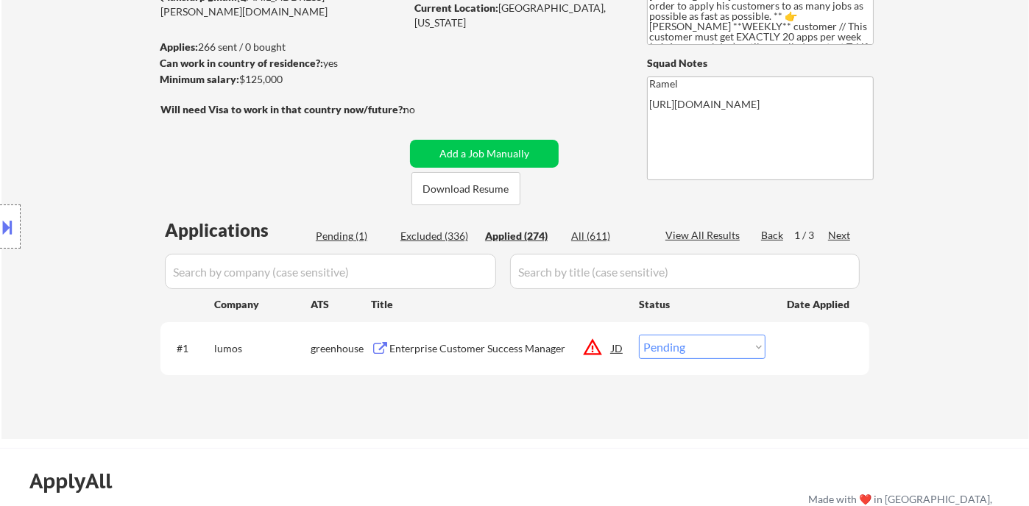
select select ""applied""
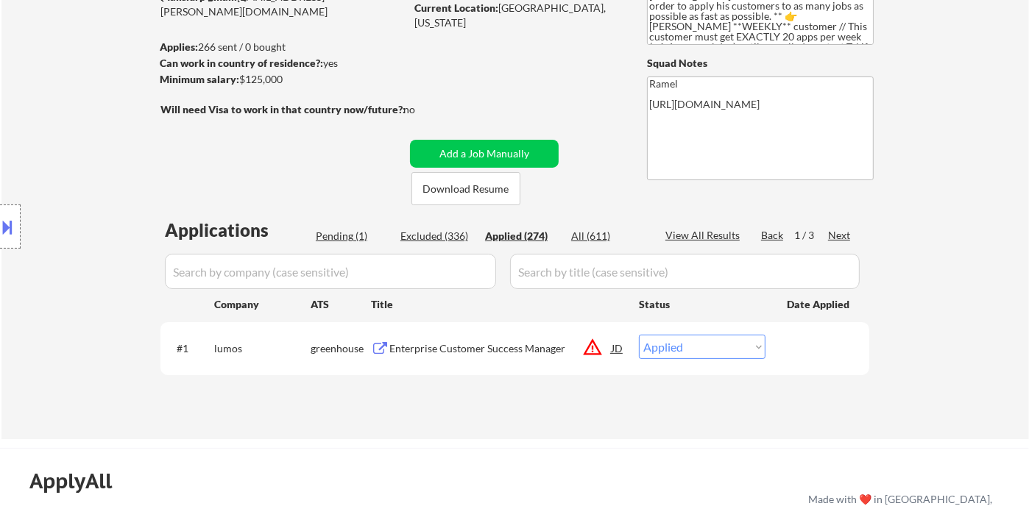
select select ""applied""
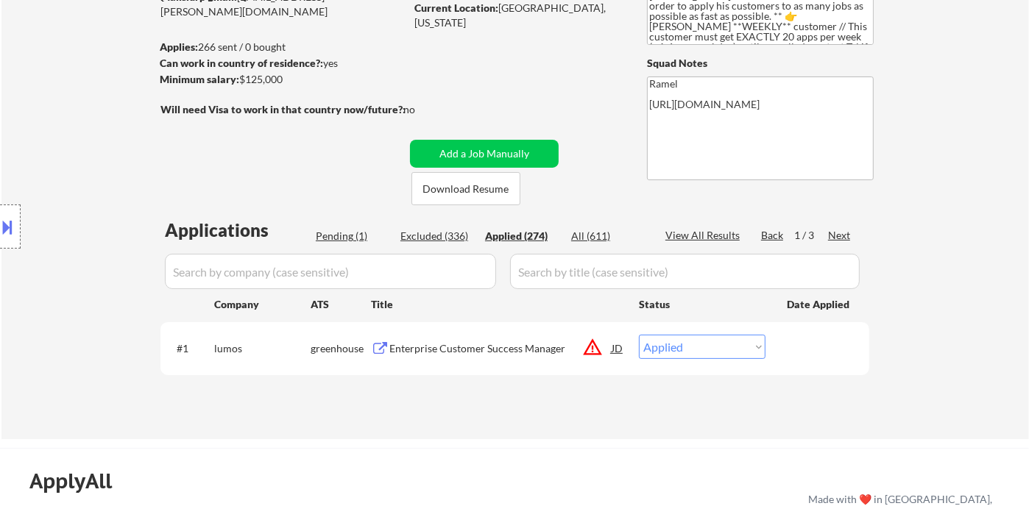
select select ""applied""
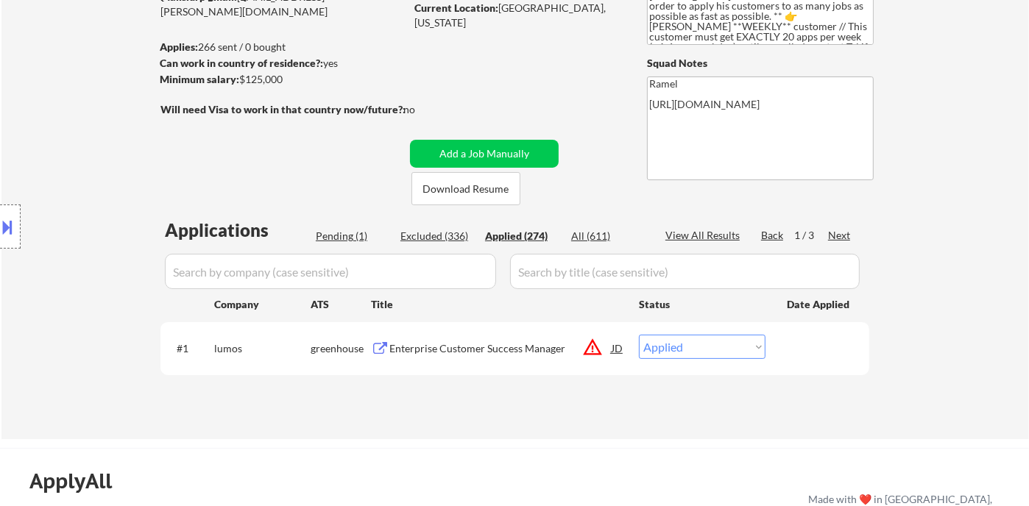
select select ""applied""
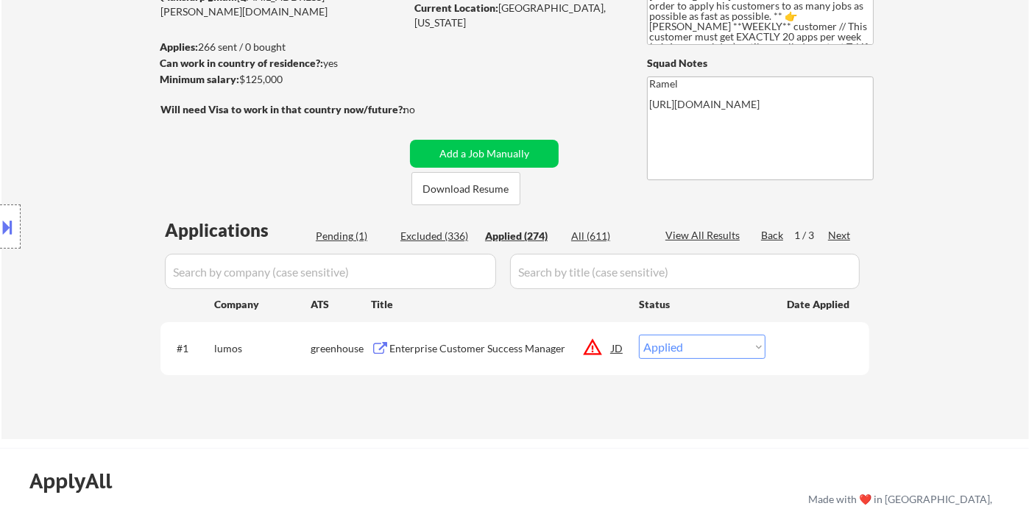
select select ""applied""
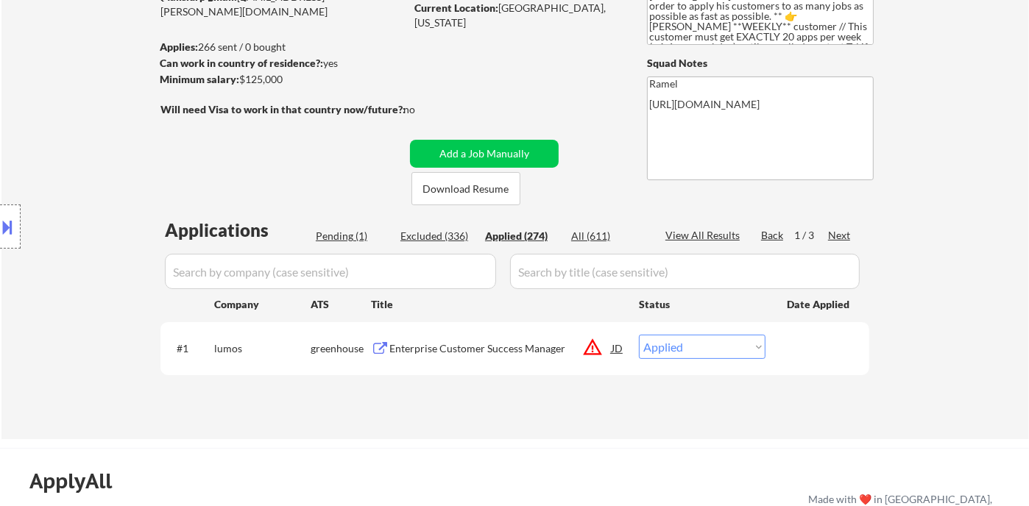
select select ""applied""
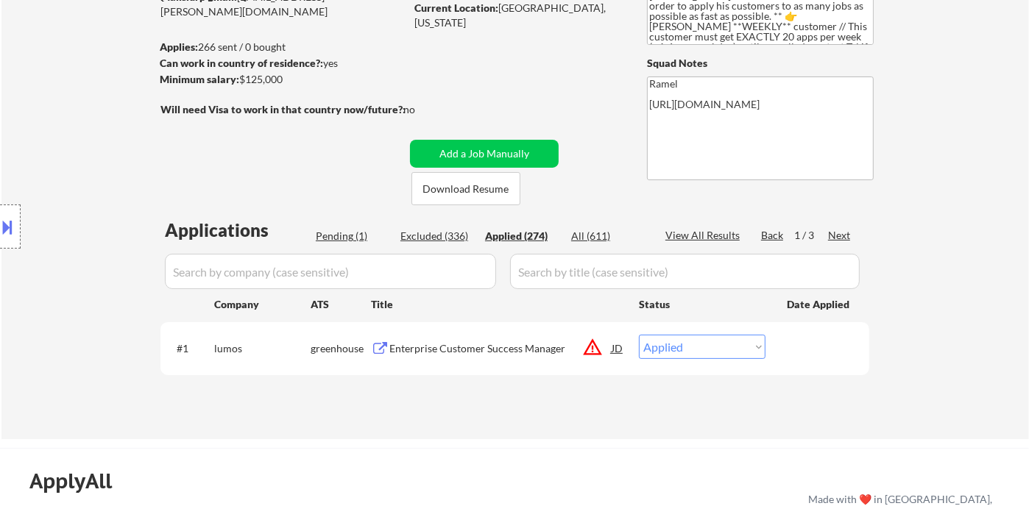
select select ""applied""
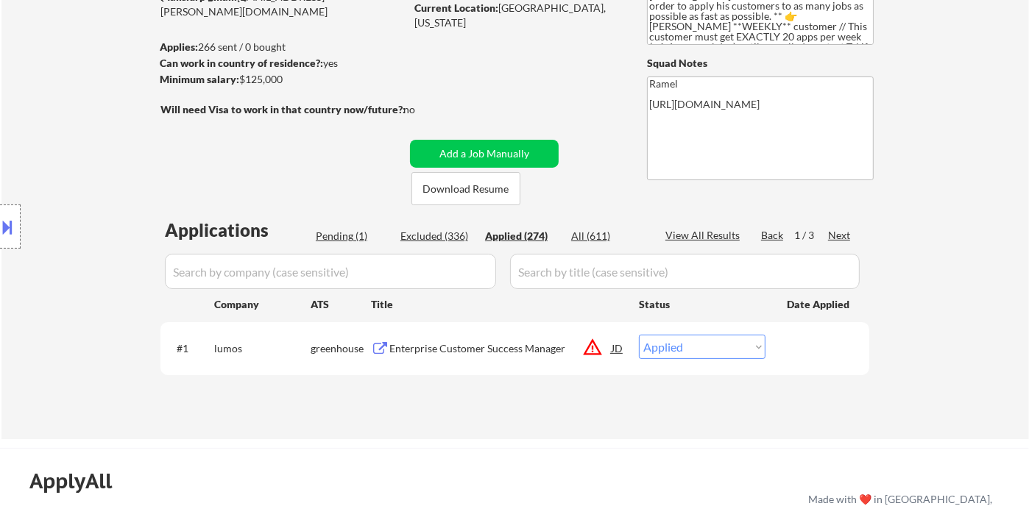
select select ""applied""
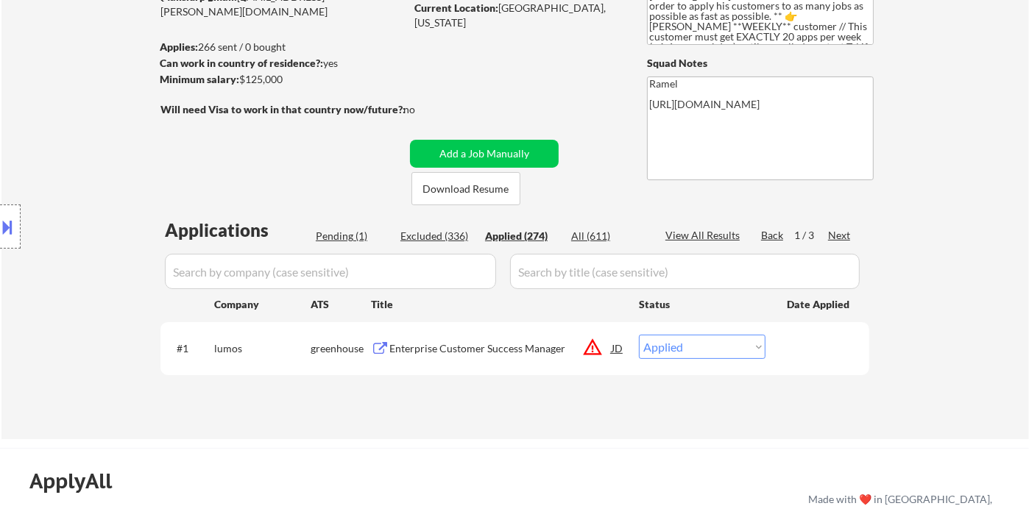
select select ""applied""
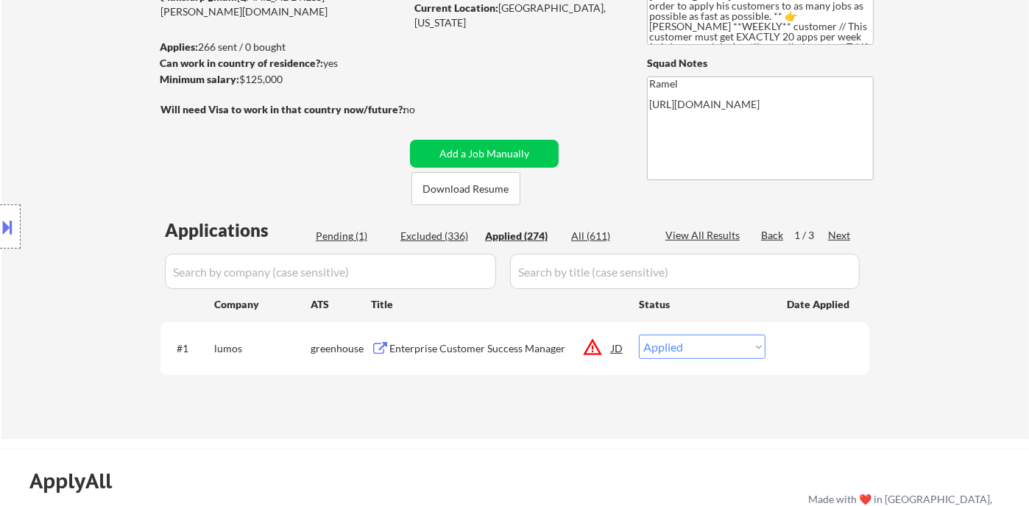
select select ""applied""
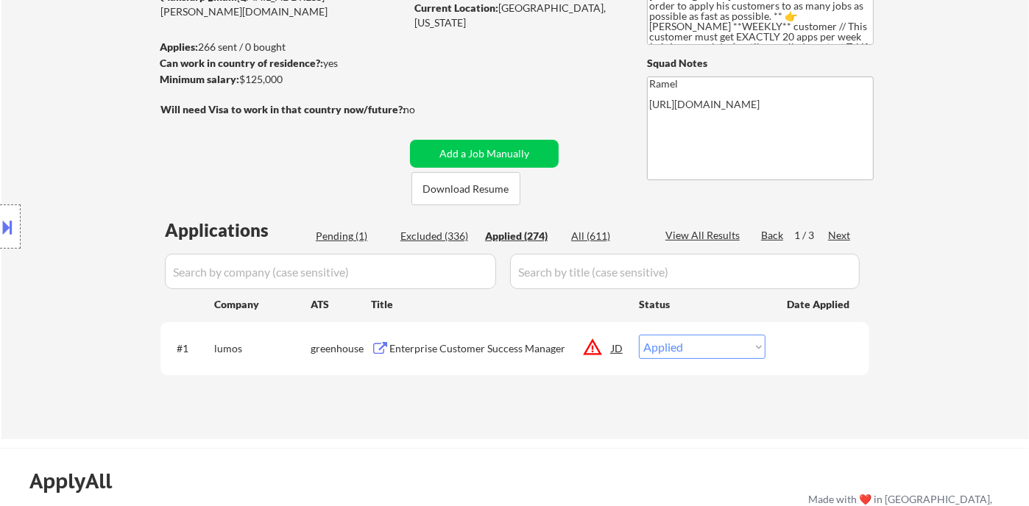
select select ""applied""
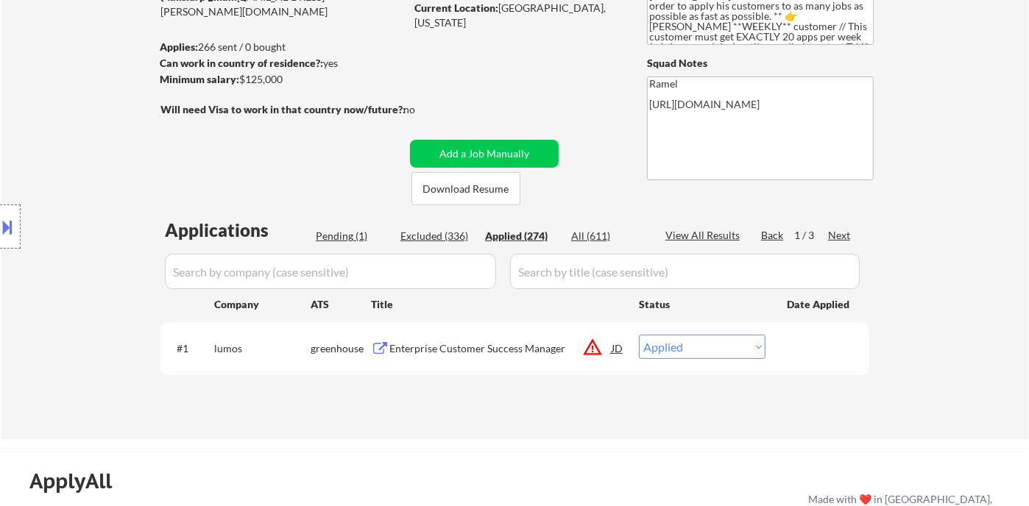
select select ""applied""
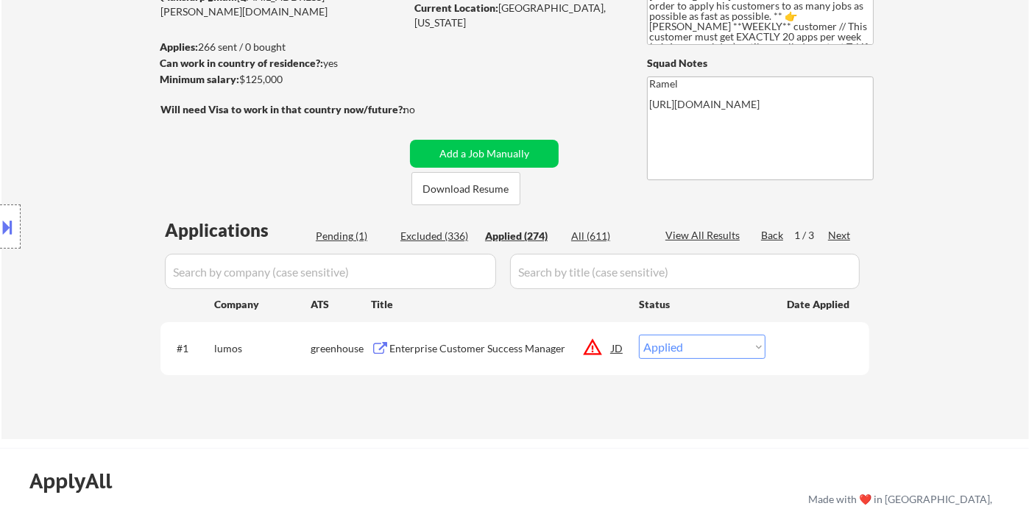
select select ""applied""
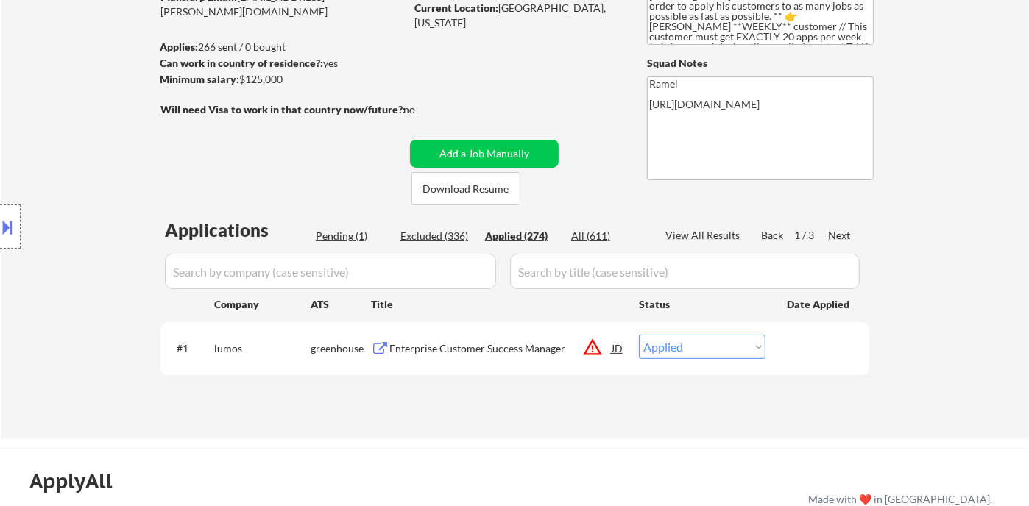
select select ""applied""
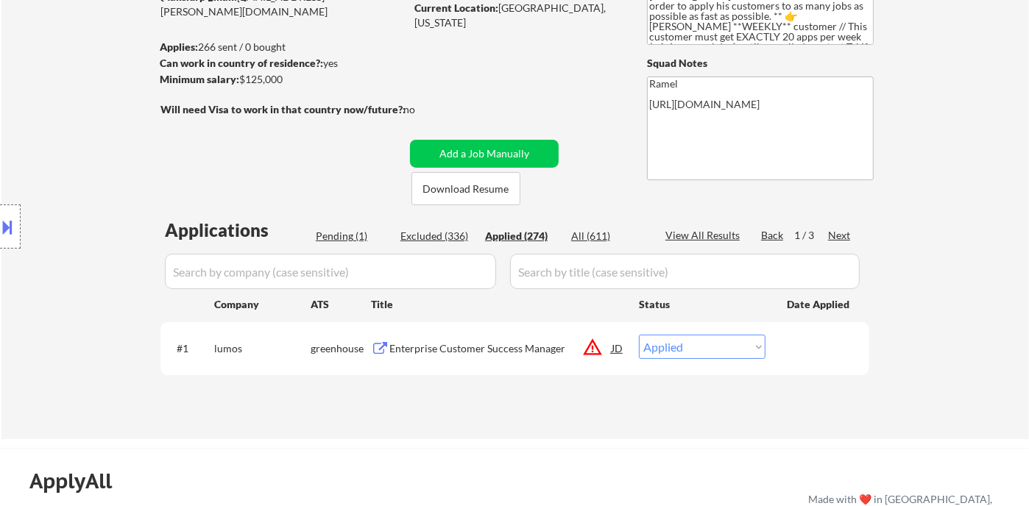
select select ""applied""
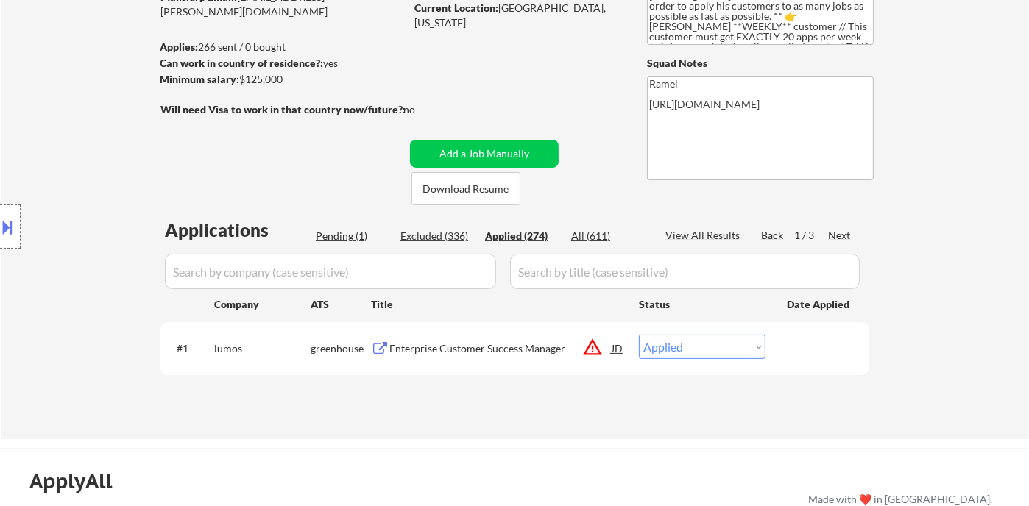
select select ""applied""
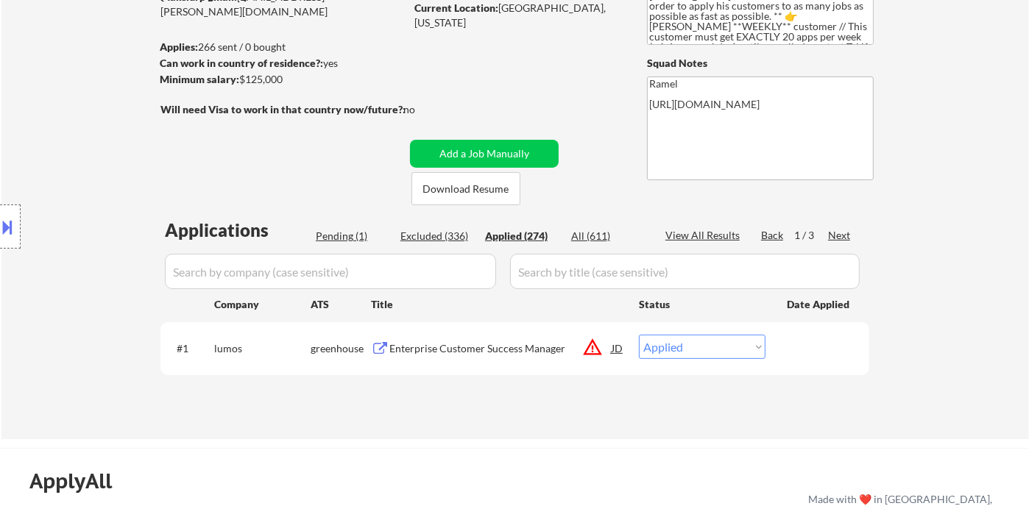
select select ""applied""
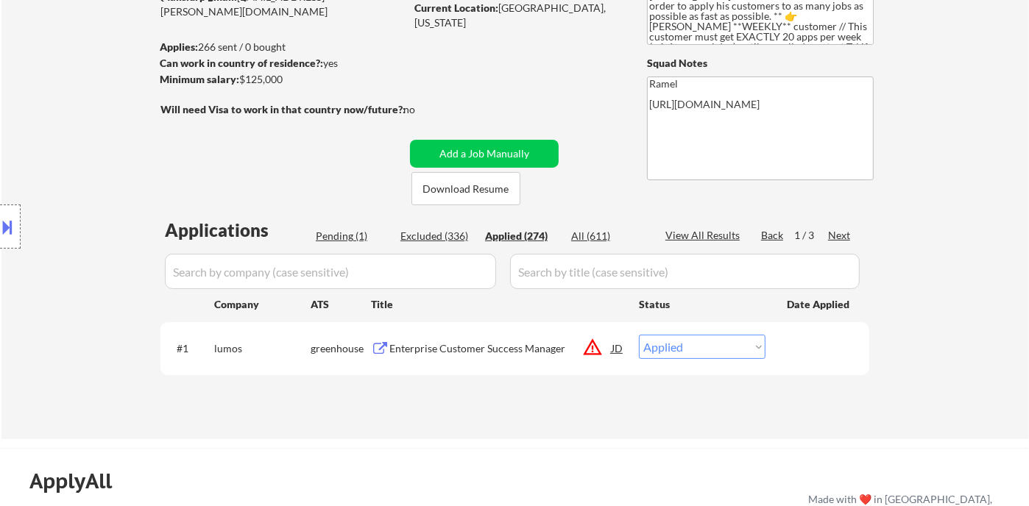
select select ""applied""
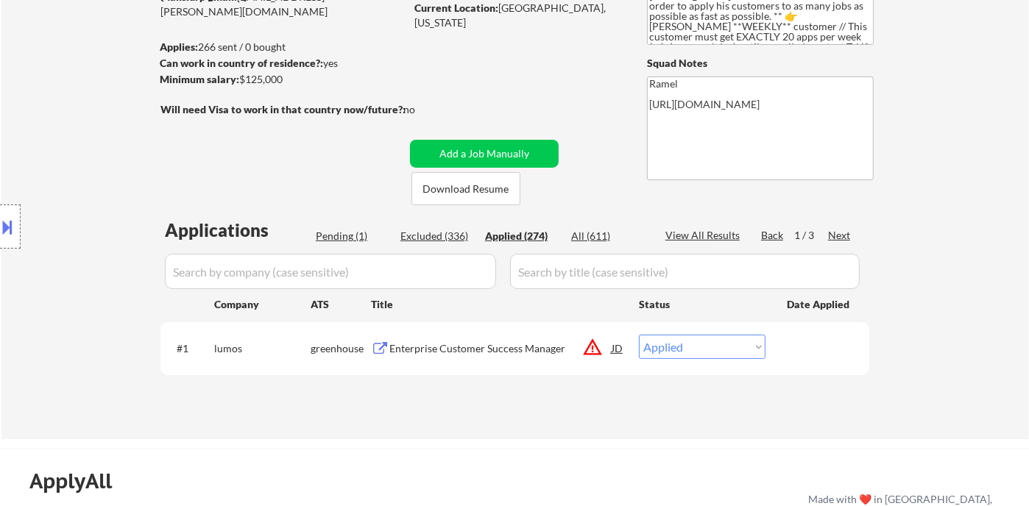
select select ""applied""
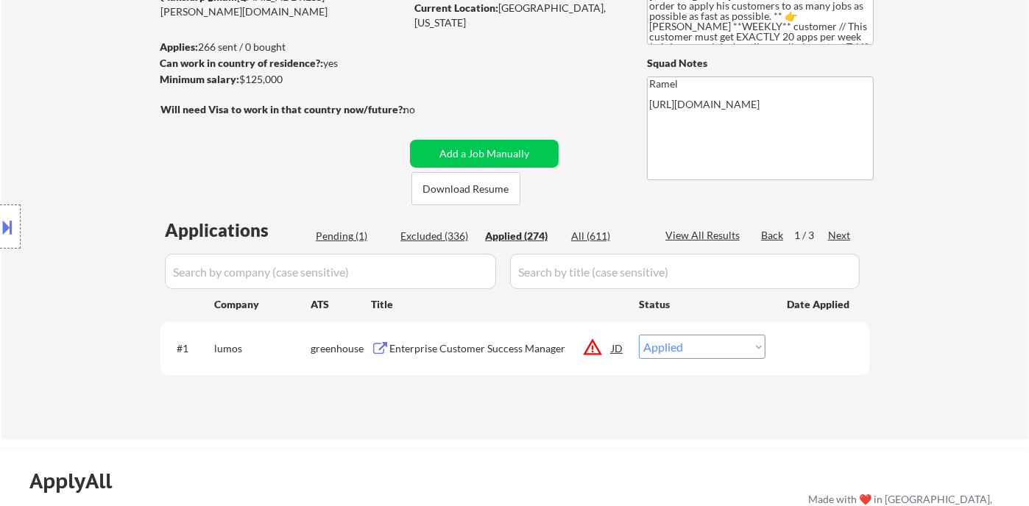
select select ""applied""
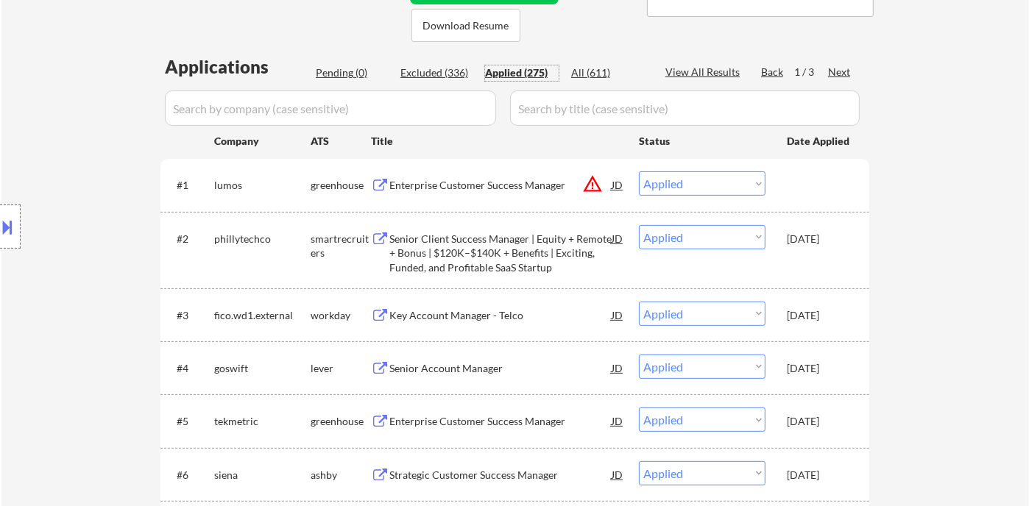
scroll to position [408, 0]
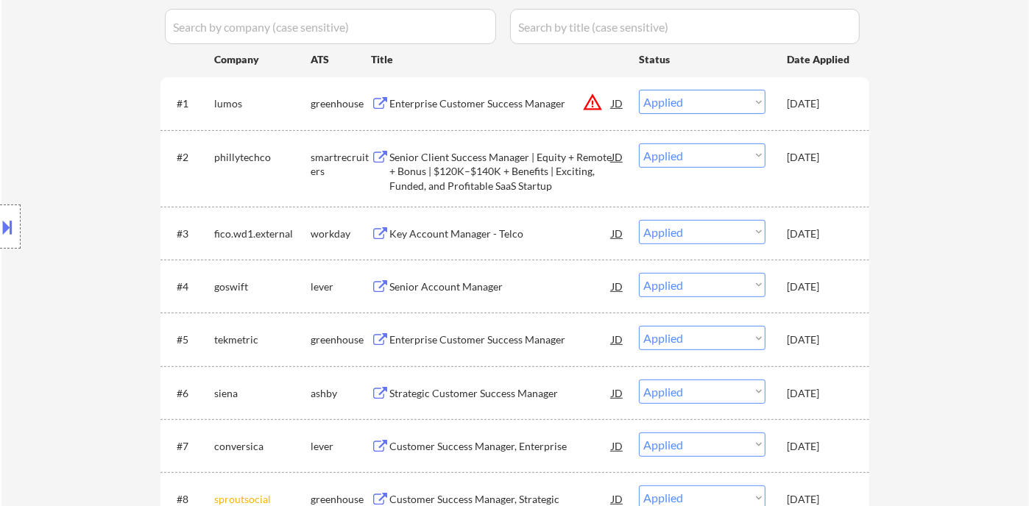
click at [89, 223] on div "Location Inclusions: remote" at bounding box center [131, 227] width 263 height 273
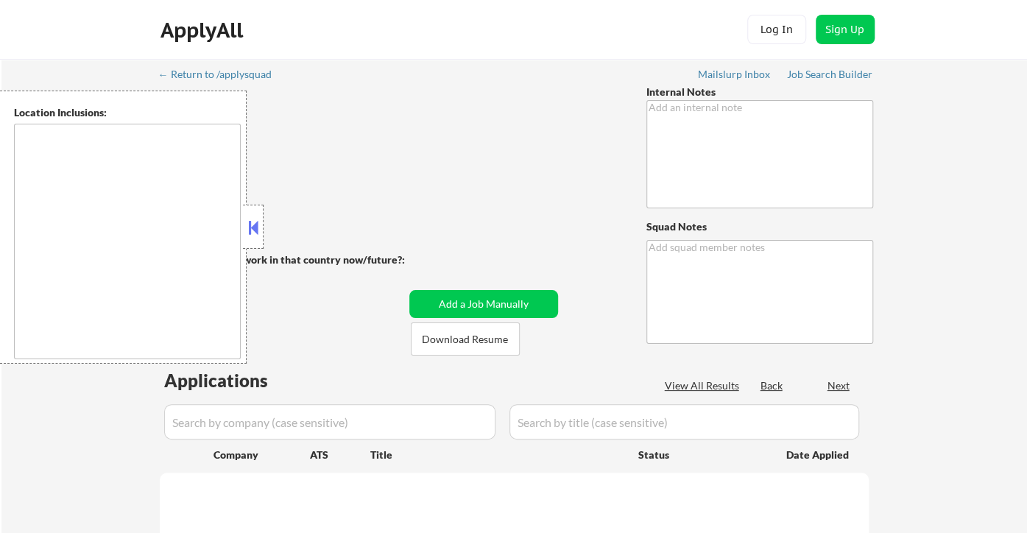
type textarea "**Given her focus on healthcare/nonprofit/public sector we will probably need t…"
type textarea "Ramel [URL][DOMAIN_NAME]"
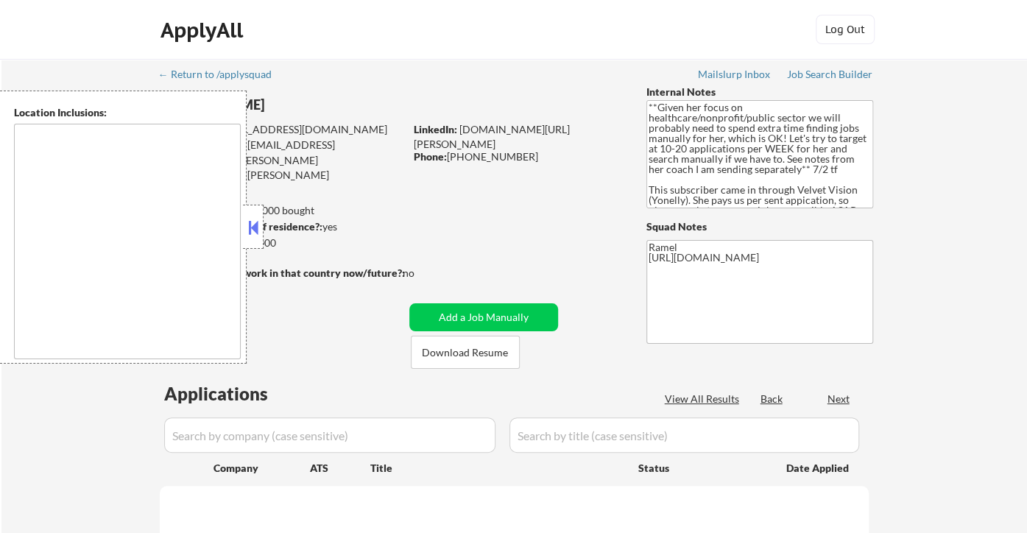
select select ""pending""
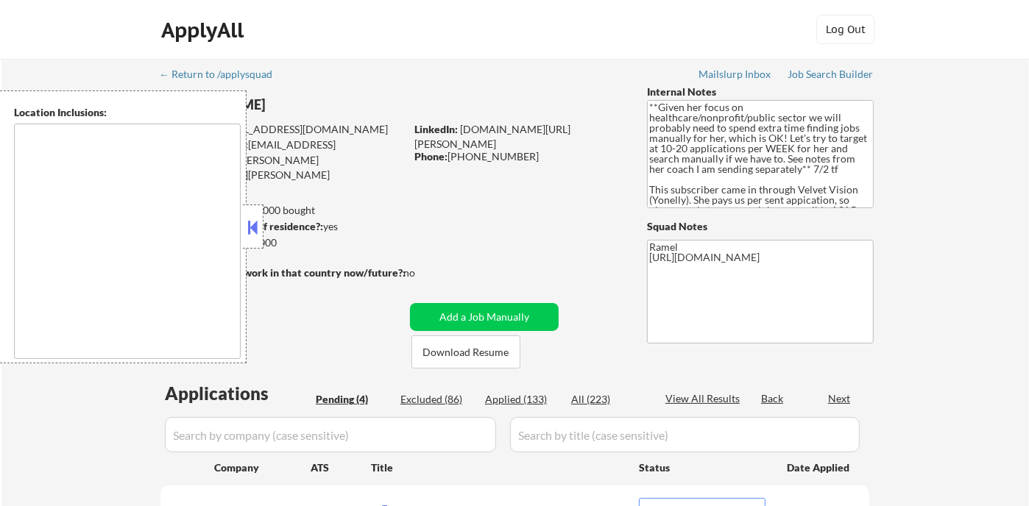
type textarea "[GEOGRAPHIC_DATA], ON [GEOGRAPHIC_DATA], ON [GEOGRAPHIC_DATA], ON [GEOGRAPHIC_D…"
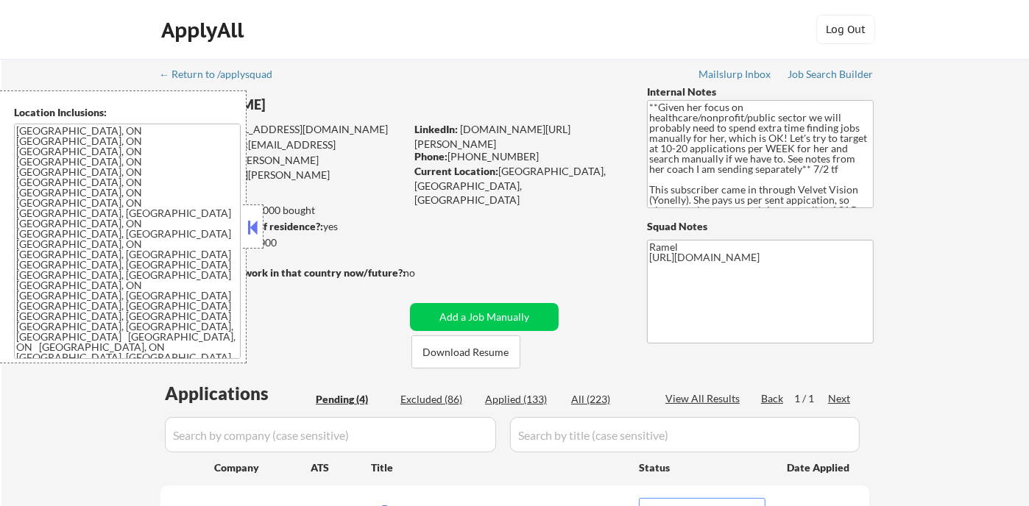
click at [251, 222] on button at bounding box center [253, 227] width 16 height 22
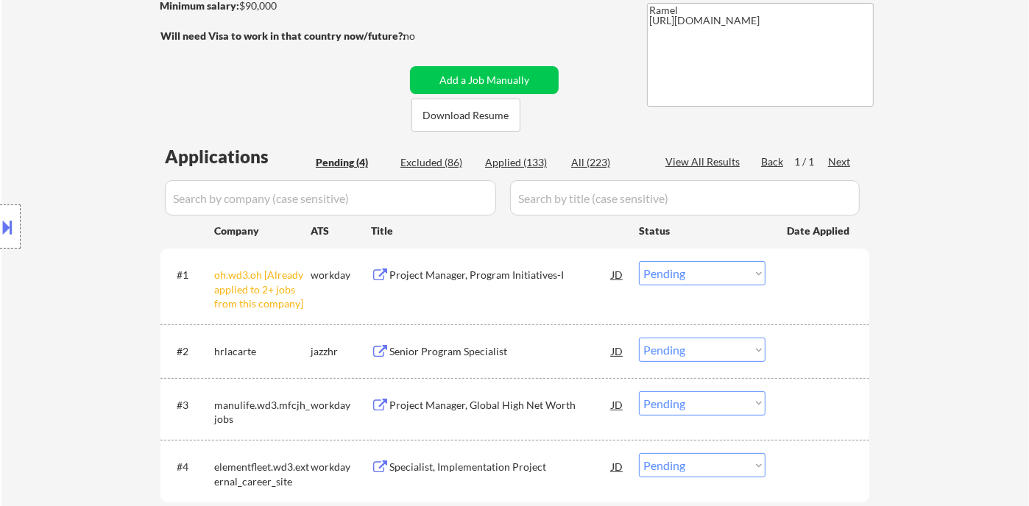
scroll to position [245, 0]
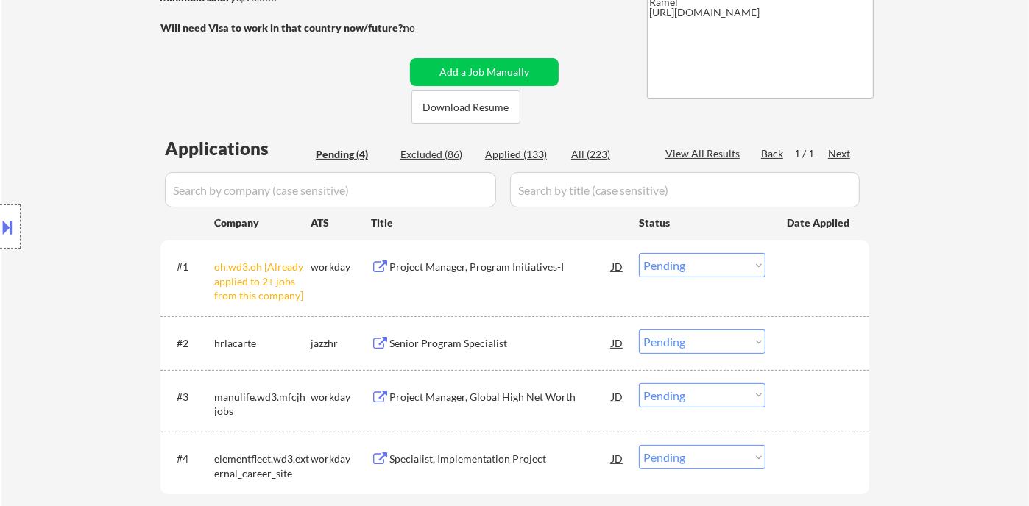
drag, startPoint x: 672, startPoint y: 270, endPoint x: 679, endPoint y: 276, distance: 9.4
click at [673, 270] on select "Choose an option... Pending Applied Excluded (Questions) Excluded (Expired) Exc…" at bounding box center [702, 265] width 127 height 24
click at [639, 253] on select "Choose an option... Pending Applied Excluded (Questions) Excluded (Expired) Exc…" at bounding box center [702, 265] width 127 height 24
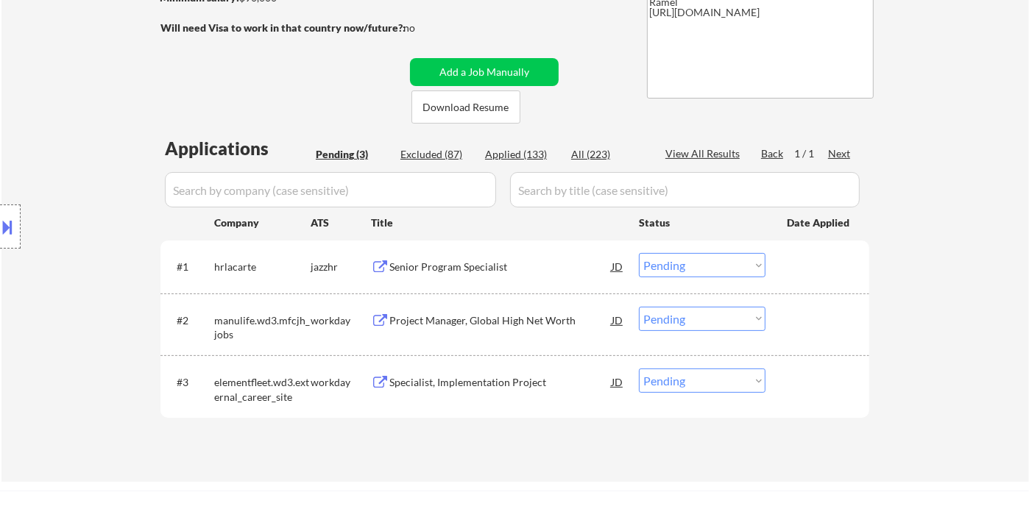
click at [61, 229] on div "Location Inclusions: [GEOGRAPHIC_DATA], [GEOGRAPHIC_DATA] [GEOGRAPHIC_DATA], ON…" at bounding box center [131, 227] width 263 height 273
click at [487, 263] on div "Senior Program Specialist" at bounding box center [500, 267] width 222 height 15
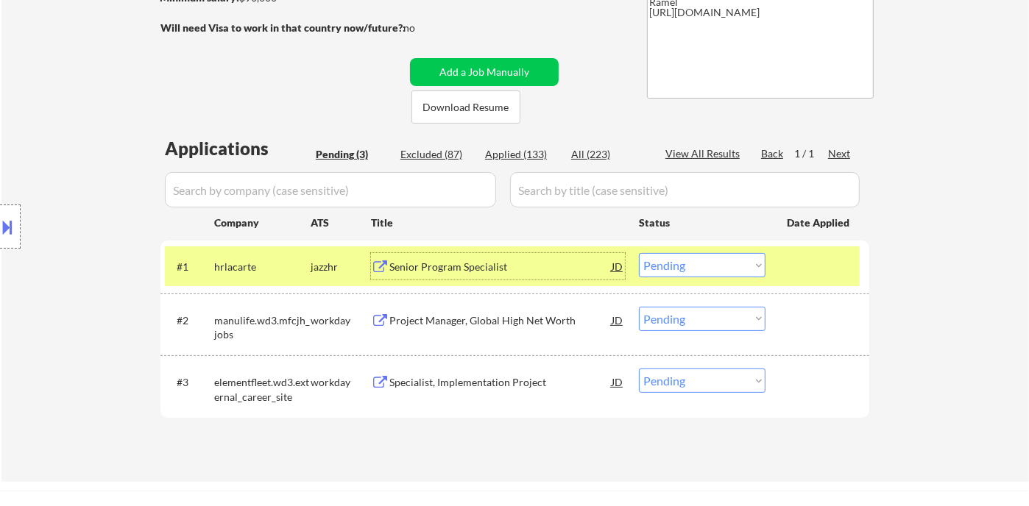
click at [677, 268] on select "Choose an option... Pending Applied Excluded (Questions) Excluded (Expired) Exc…" at bounding box center [702, 265] width 127 height 24
click at [639, 253] on select "Choose an option... Pending Applied Excluded (Questions) Excluded (Expired) Exc…" at bounding box center [702, 265] width 127 height 24
click at [496, 314] on div "Project Manager, Global High Net Worth" at bounding box center [500, 321] width 222 height 15
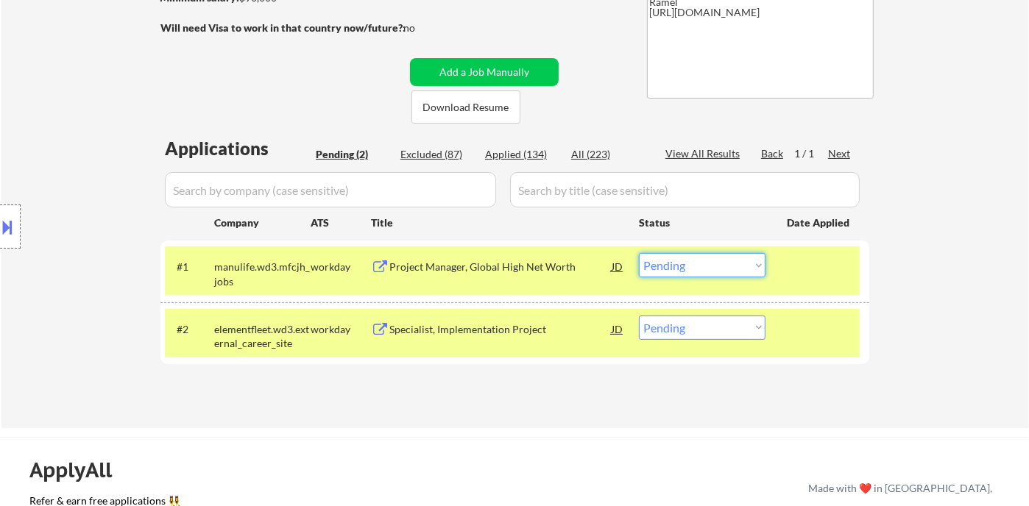
click at [673, 269] on select "Choose an option... Pending Applied Excluded (Questions) Excluded (Expired) Exc…" at bounding box center [702, 265] width 127 height 24
click at [639, 253] on select "Choose an option... Pending Applied Excluded (Questions) Excluded (Expired) Exc…" at bounding box center [702, 265] width 127 height 24
click at [480, 328] on div "Specialist, Implementation Project" at bounding box center [500, 329] width 222 height 15
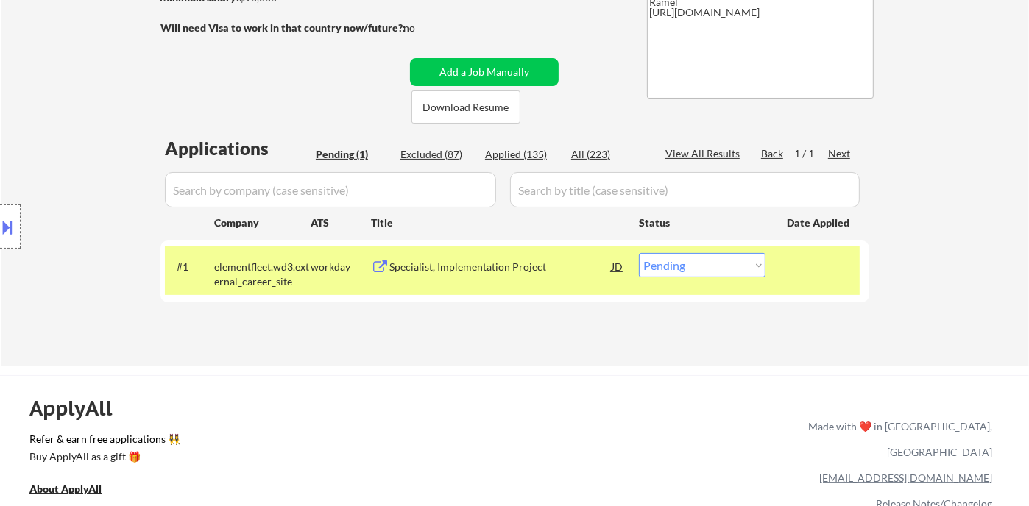
click at [671, 261] on select "Choose an option... Pending Applied Excluded (Questions) Excluded (Expired) Exc…" at bounding box center [702, 265] width 127 height 24
select select ""excluded__salary_""
click at [639, 253] on select "Choose an option... Pending Applied Excluded (Questions) Excluded (Expired) Exc…" at bounding box center [702, 265] width 127 height 24
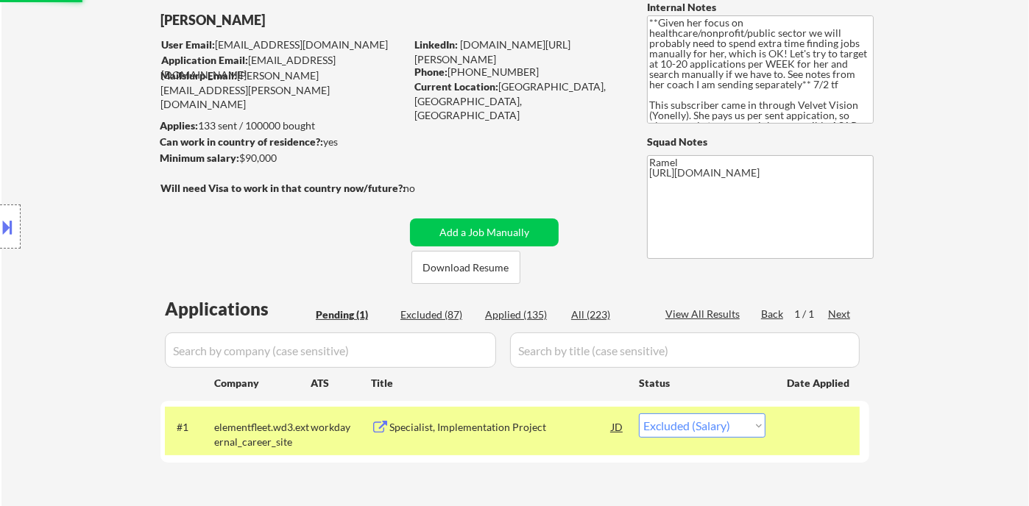
scroll to position [82, 0]
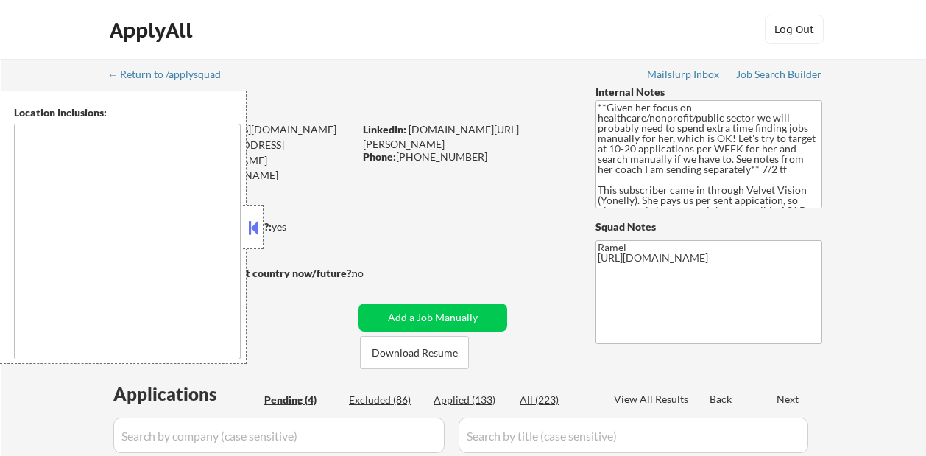
type textarea "[GEOGRAPHIC_DATA], ON [GEOGRAPHIC_DATA], ON [GEOGRAPHIC_DATA], ON [GEOGRAPHIC_D…"
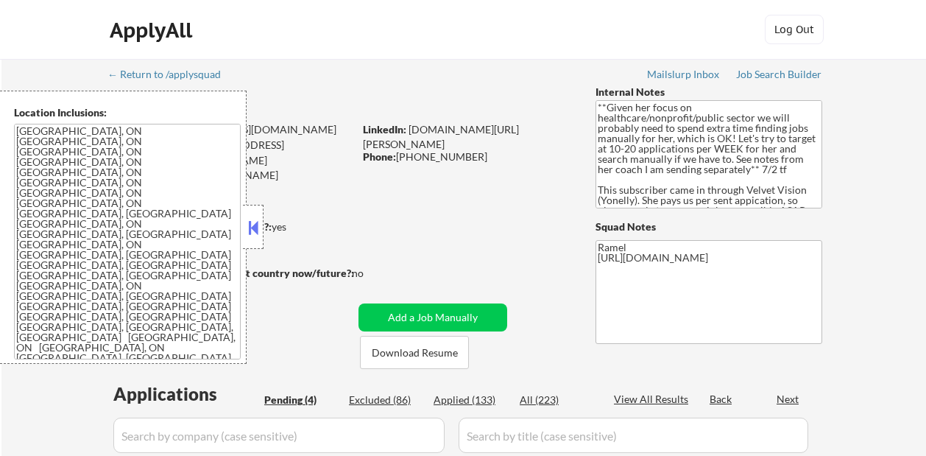
select select ""pending""
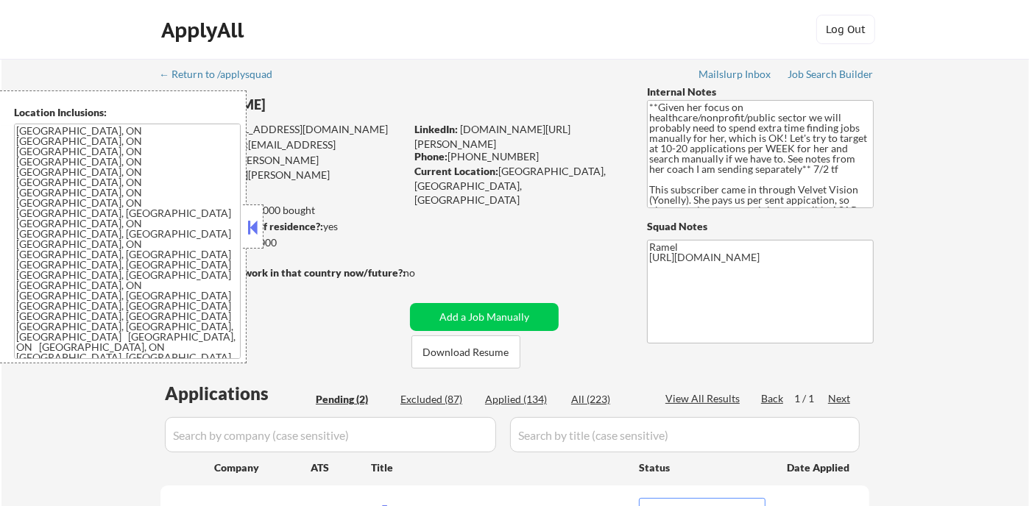
scroll to position [12, 0]
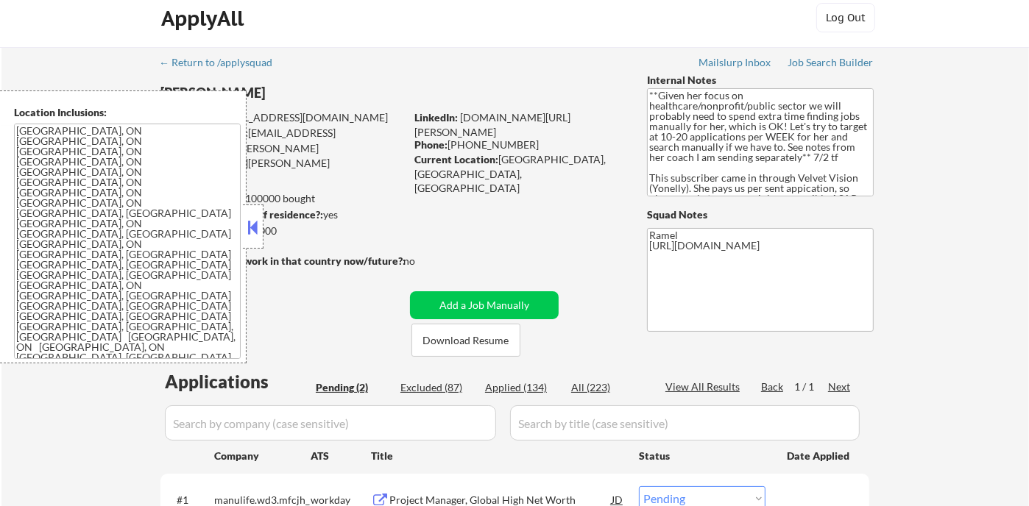
click at [527, 389] on div "Applied (134)" at bounding box center [522, 388] width 74 height 15
select select ""applied""
click at [255, 232] on button at bounding box center [253, 227] width 16 height 22
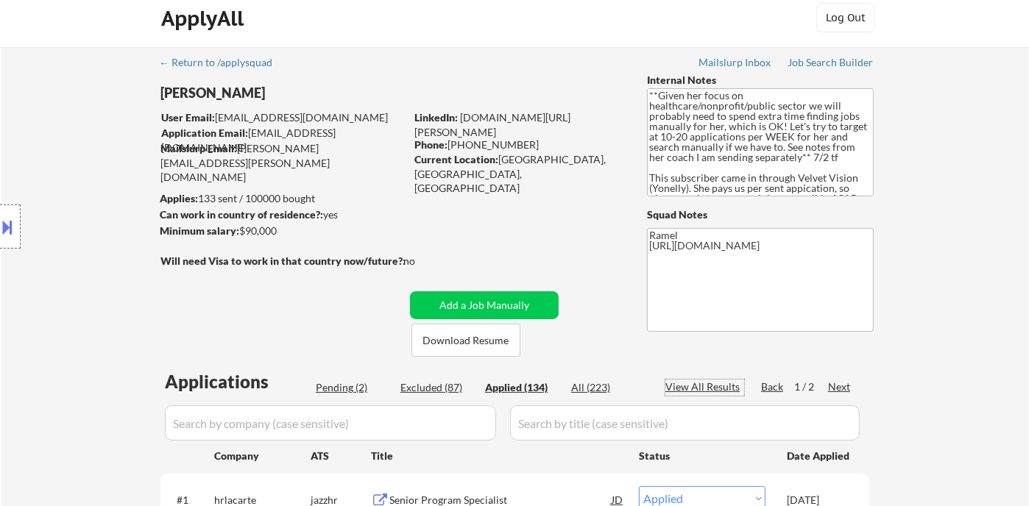
click at [730, 389] on div "View All Results" at bounding box center [704, 387] width 79 height 15
select select ""applied""
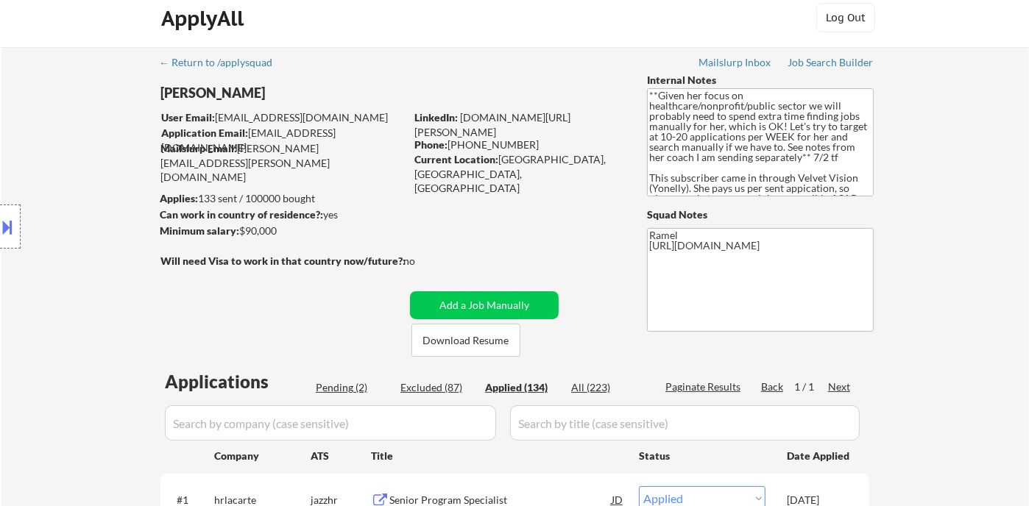
select select ""applied""
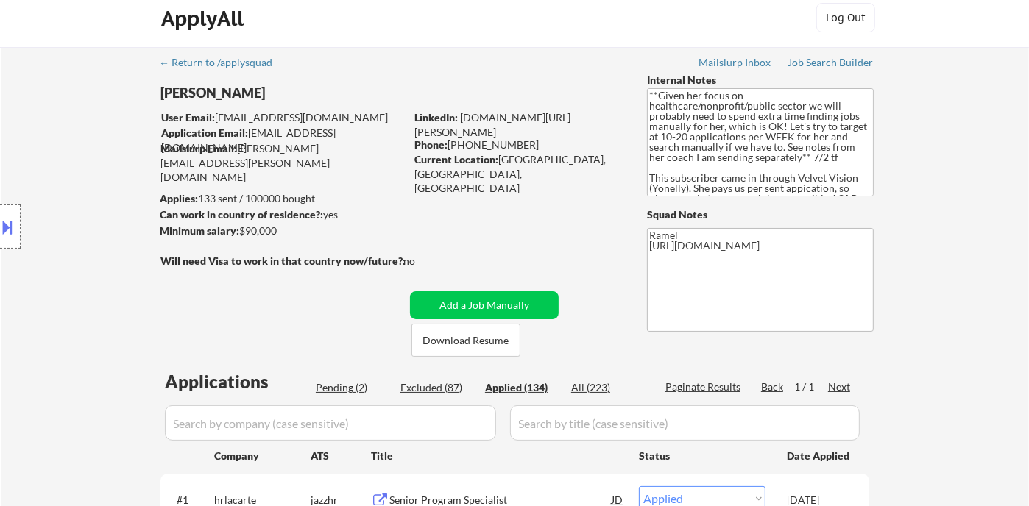
select select ""applied""
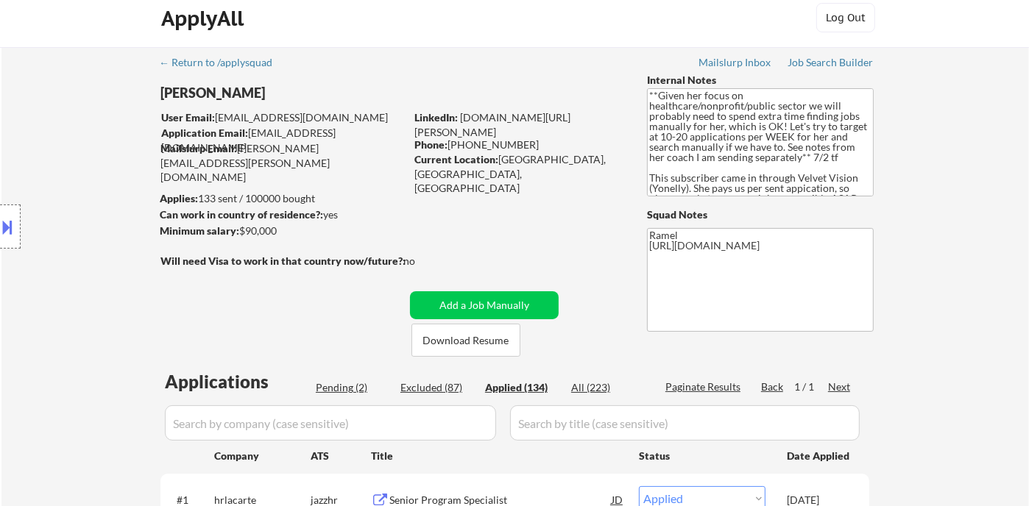
select select ""applied""
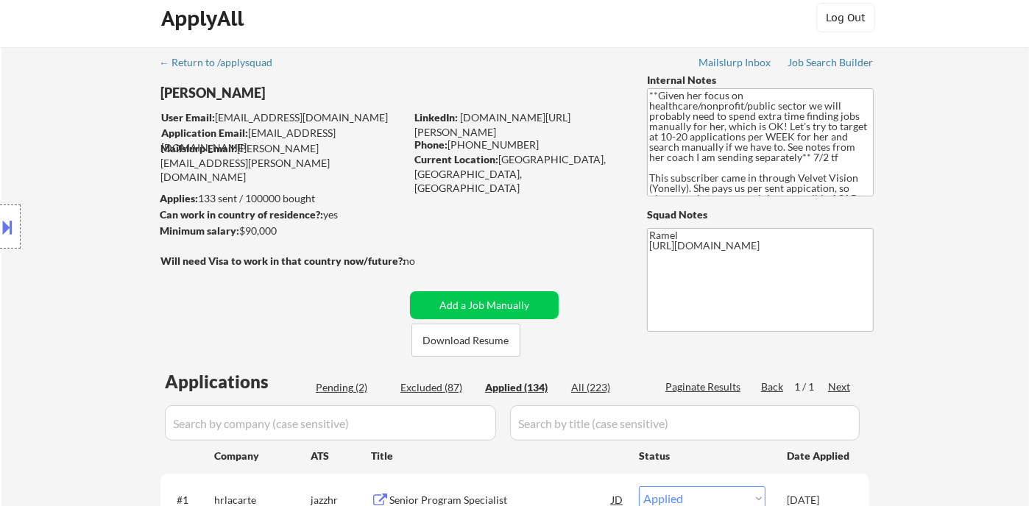
select select ""applied""
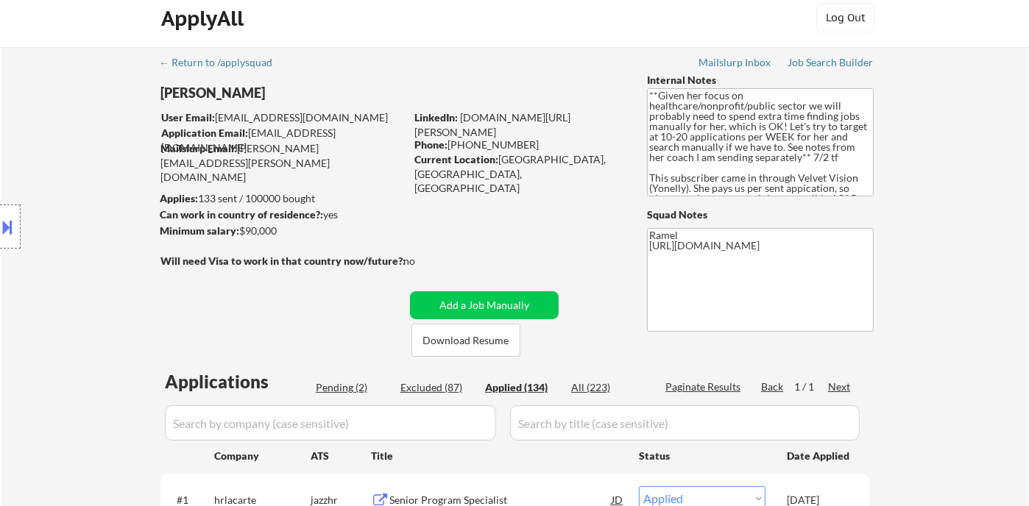
select select ""applied""
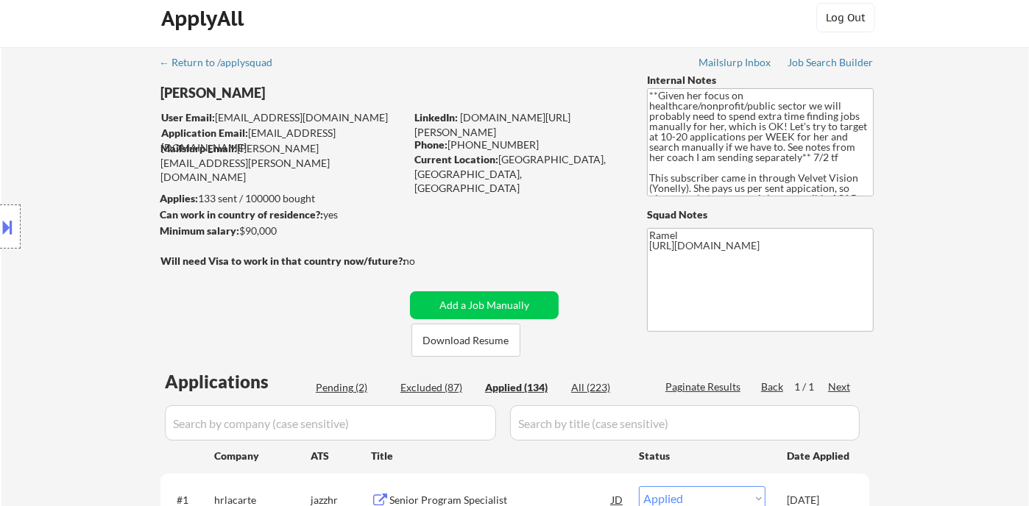
select select ""applied""
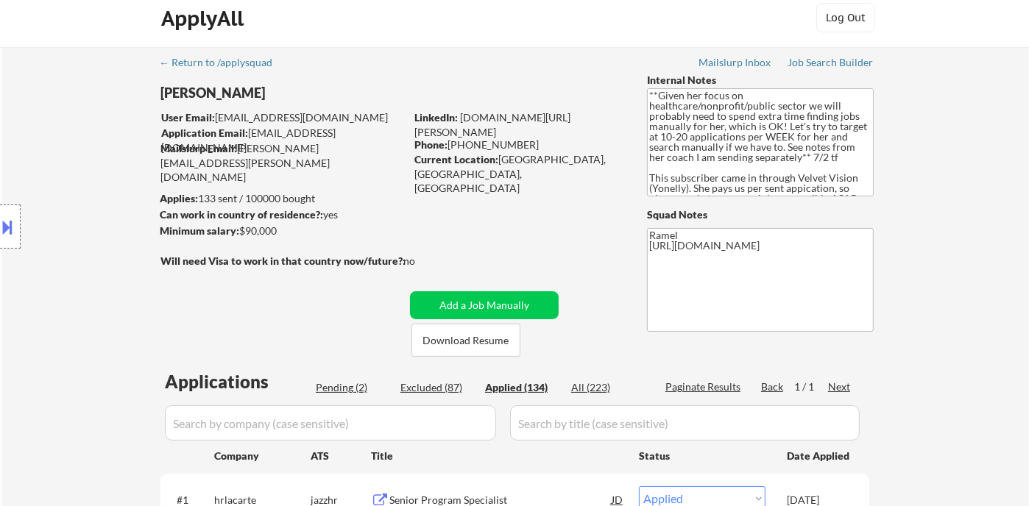
select select ""applied""
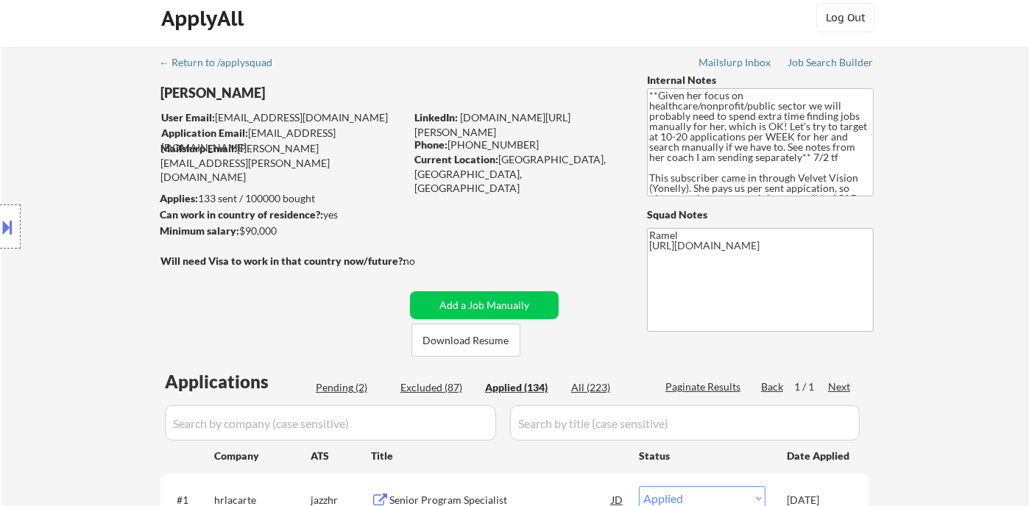
select select ""applied""
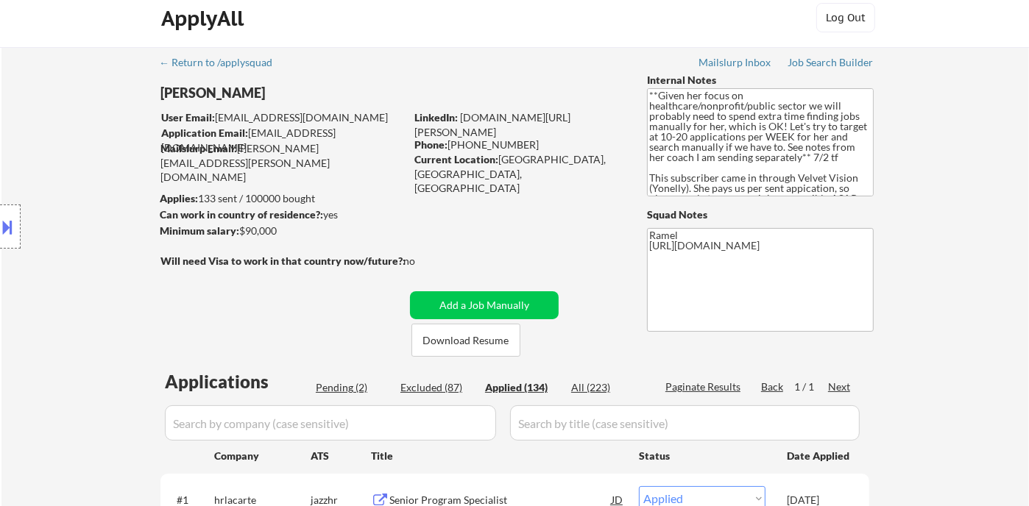
select select ""applied""
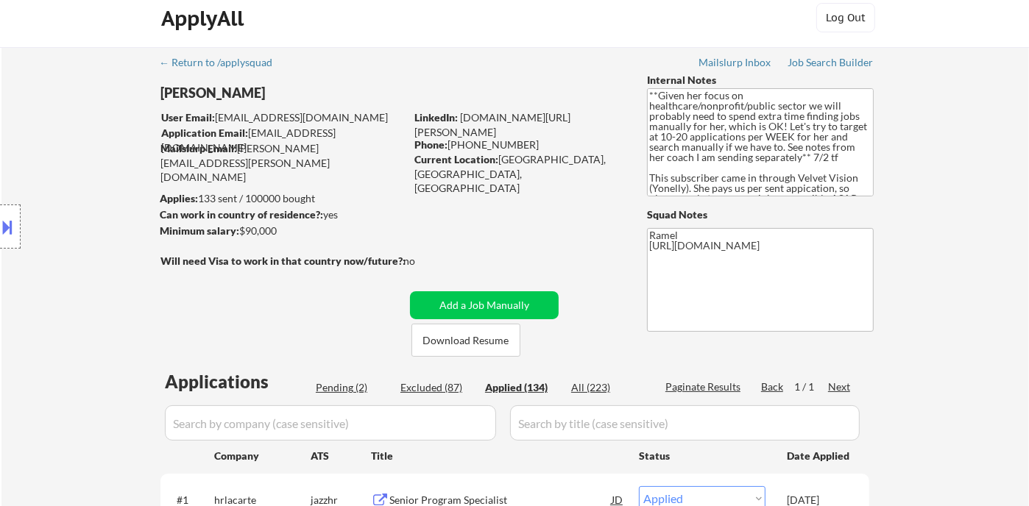
select select ""applied""
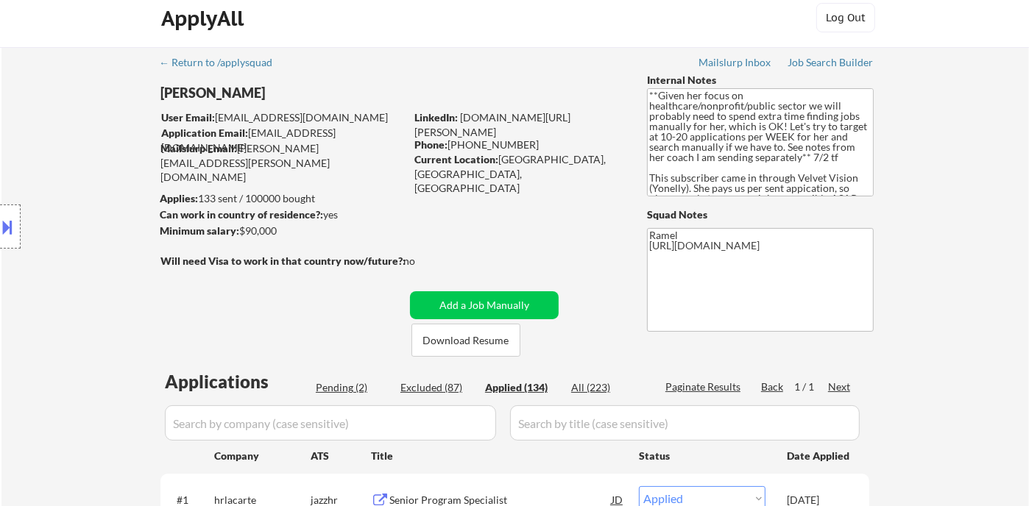
select select ""applied""
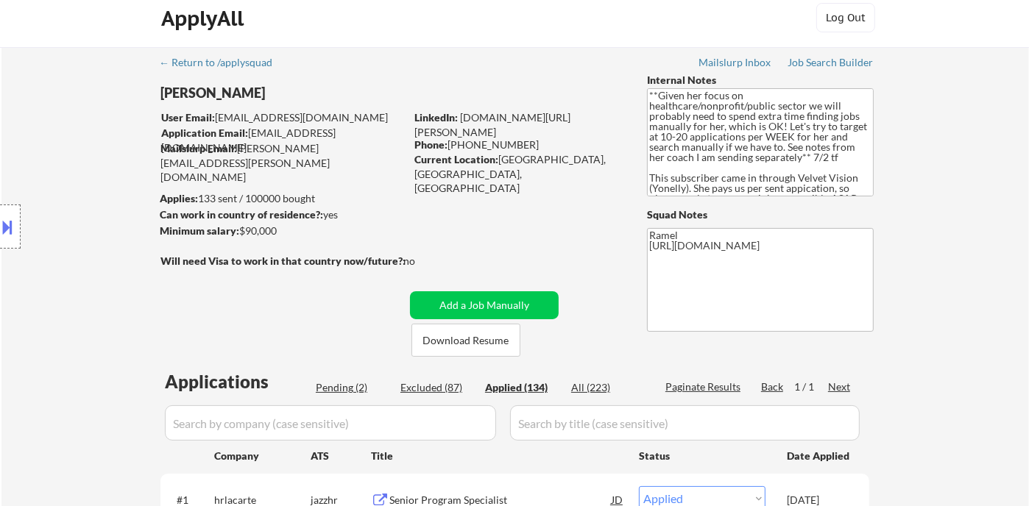
select select ""applied""
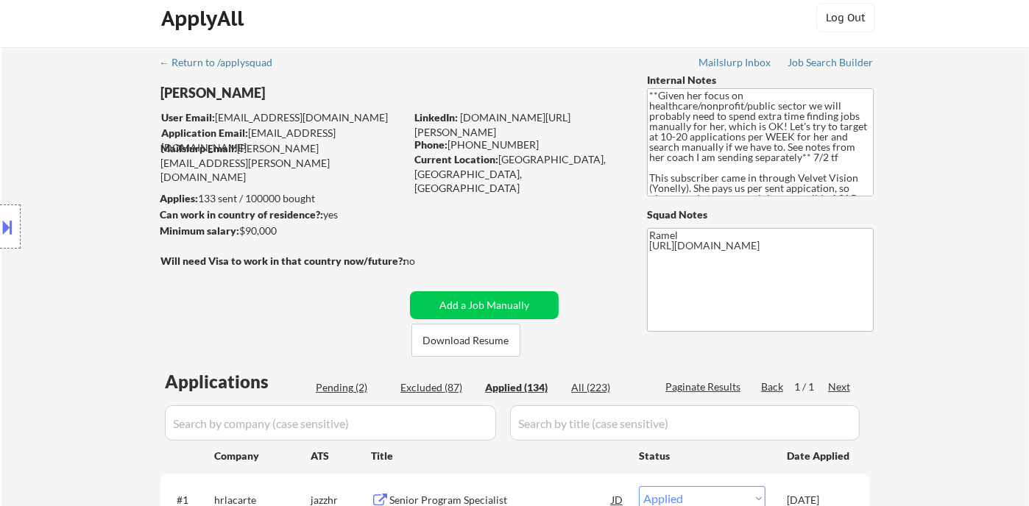
select select ""applied""
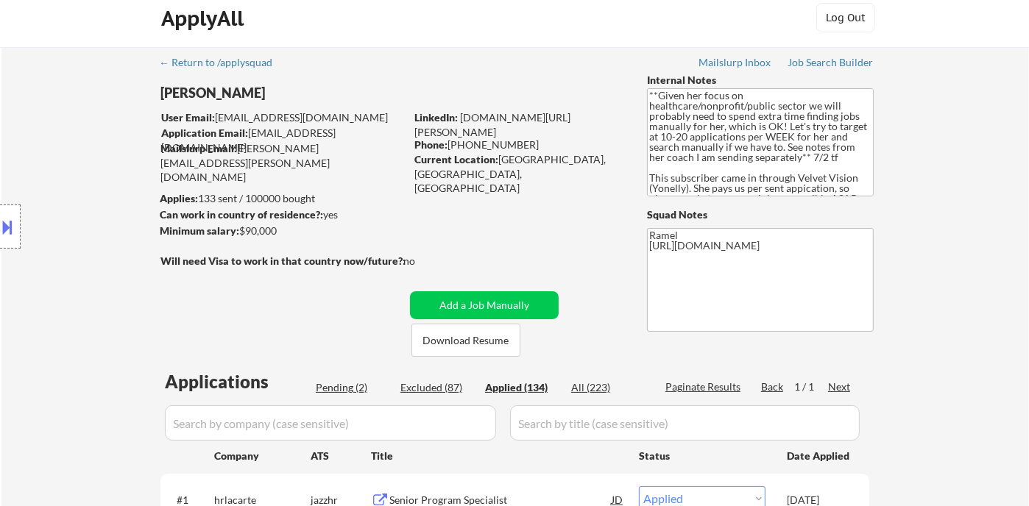
select select ""applied""
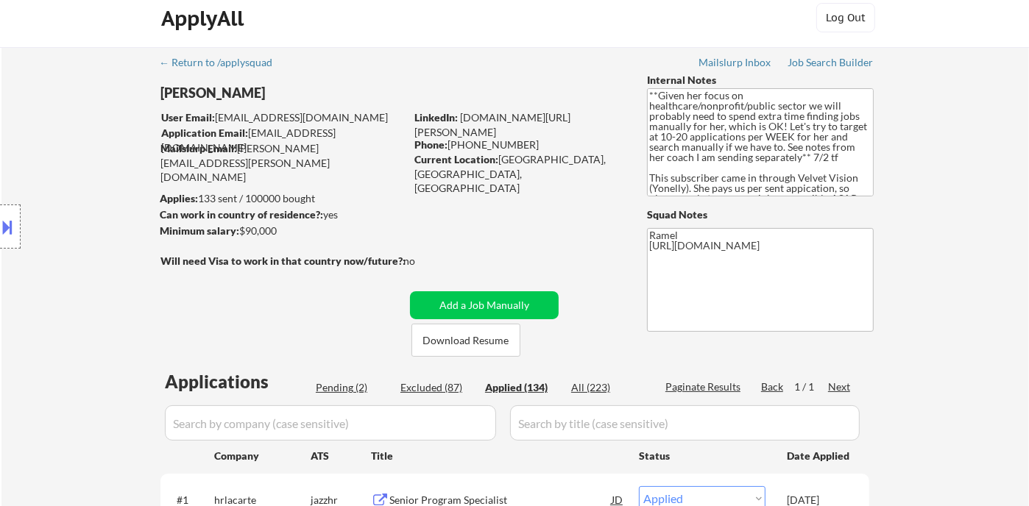
select select ""applied""
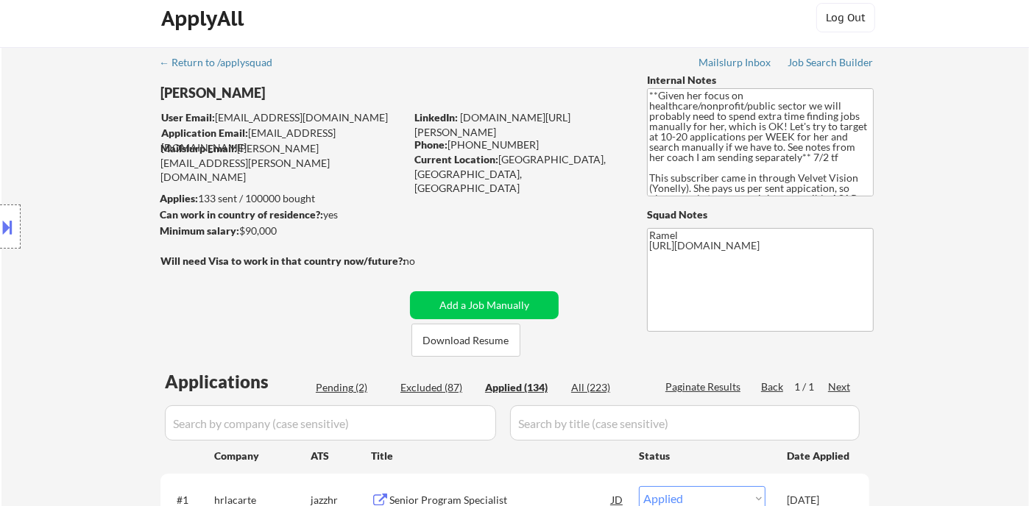
select select ""applied""
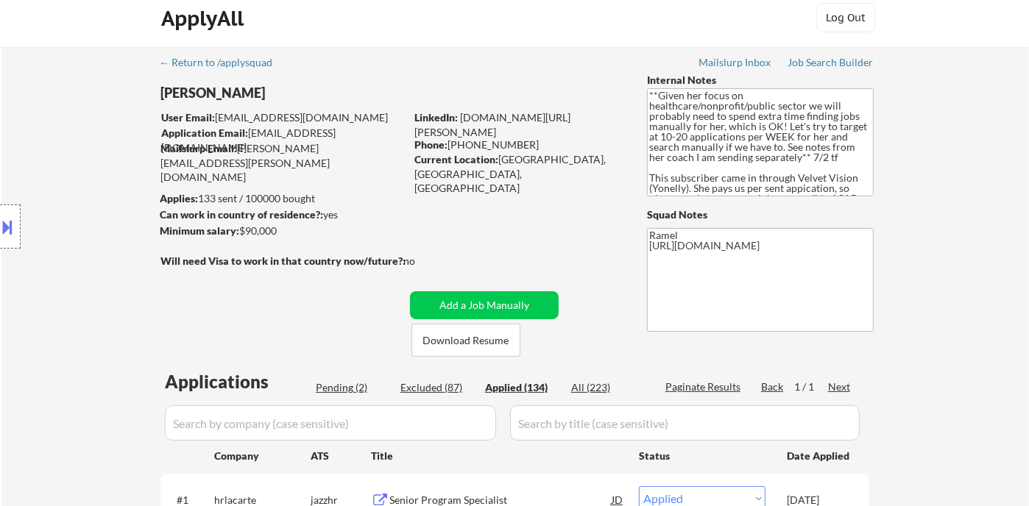
select select ""applied""
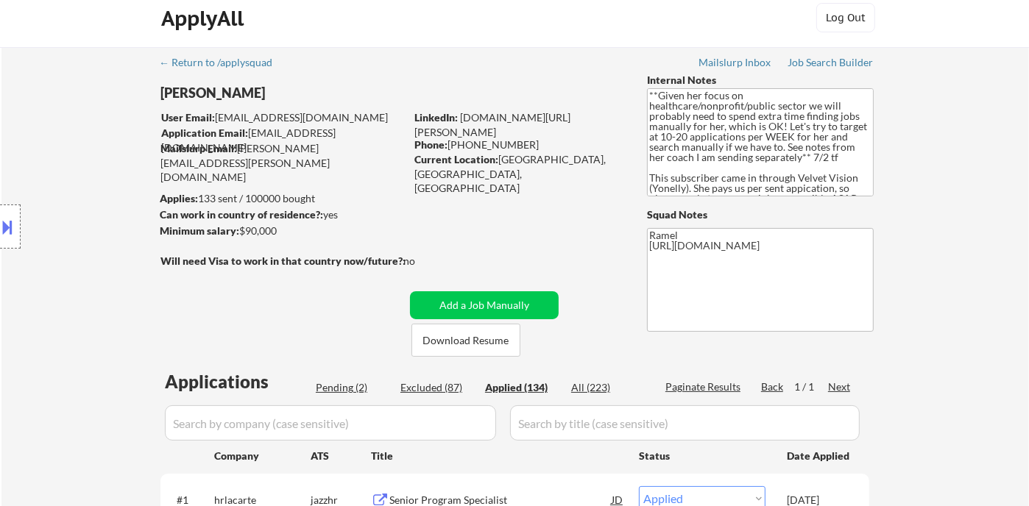
select select ""applied""
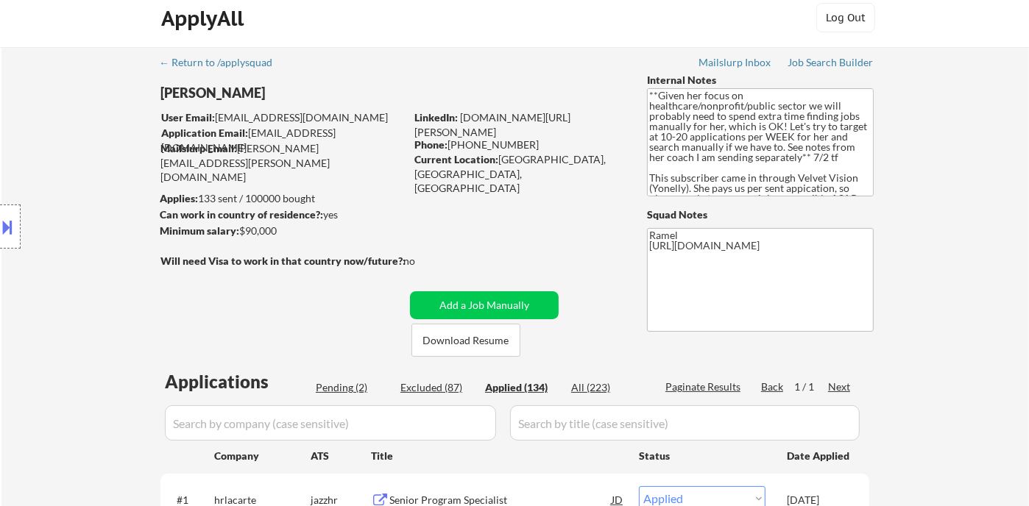
select select ""applied""
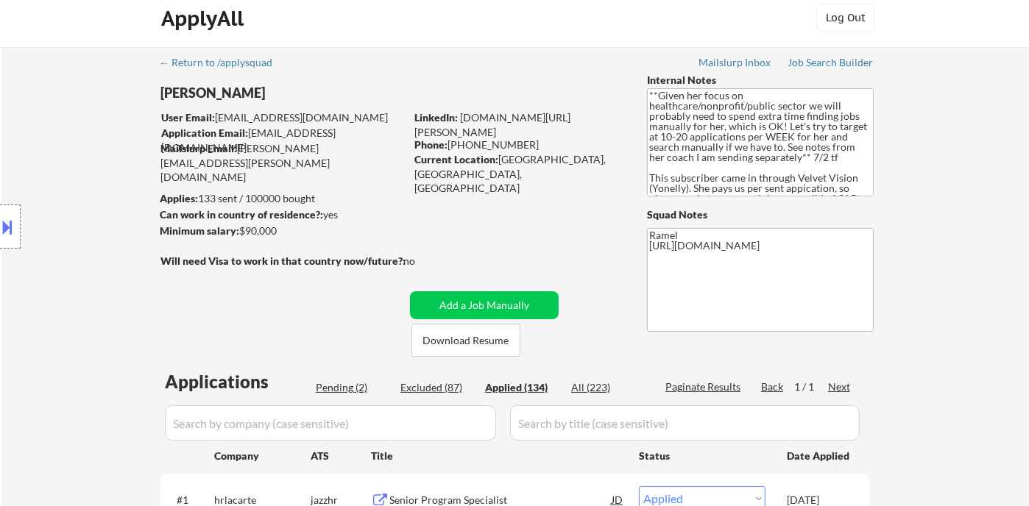
select select ""applied""
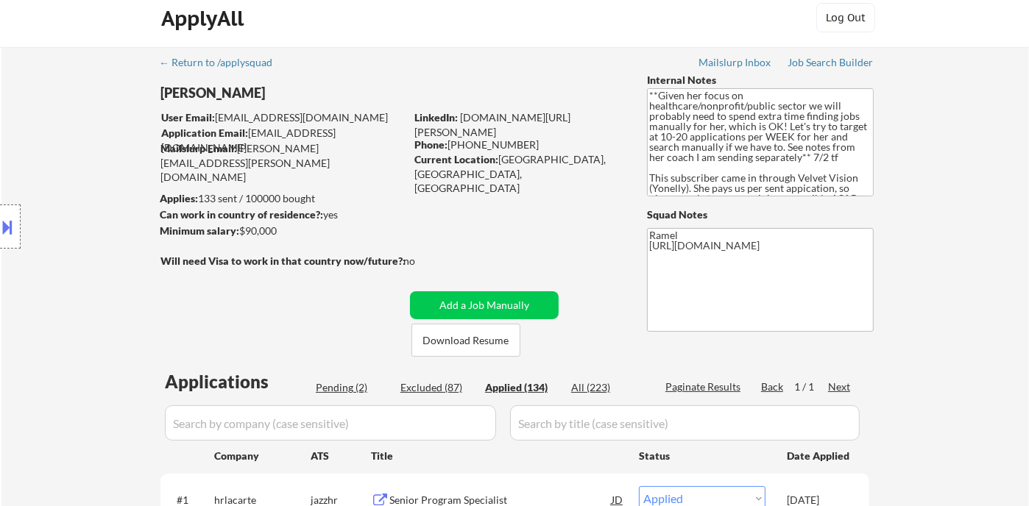
select select ""applied""
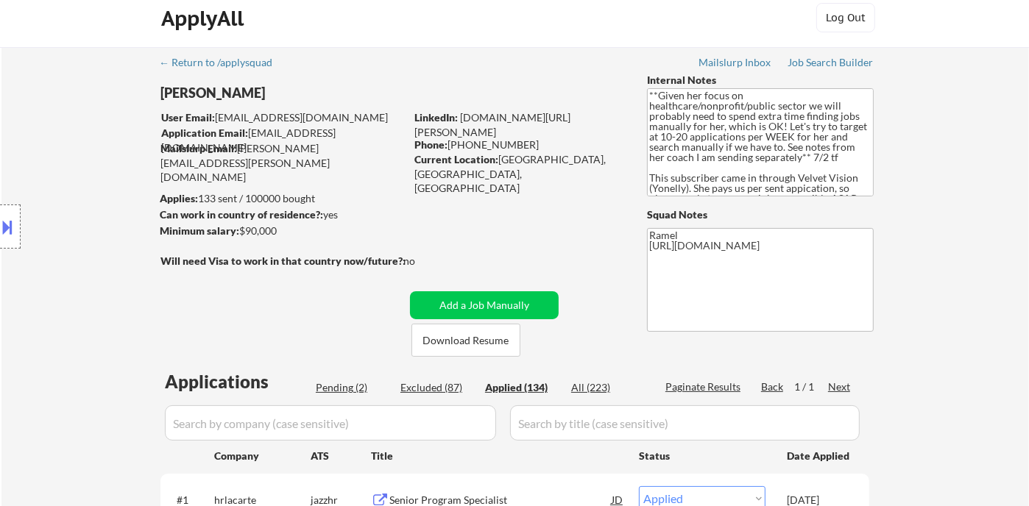
select select ""applied""
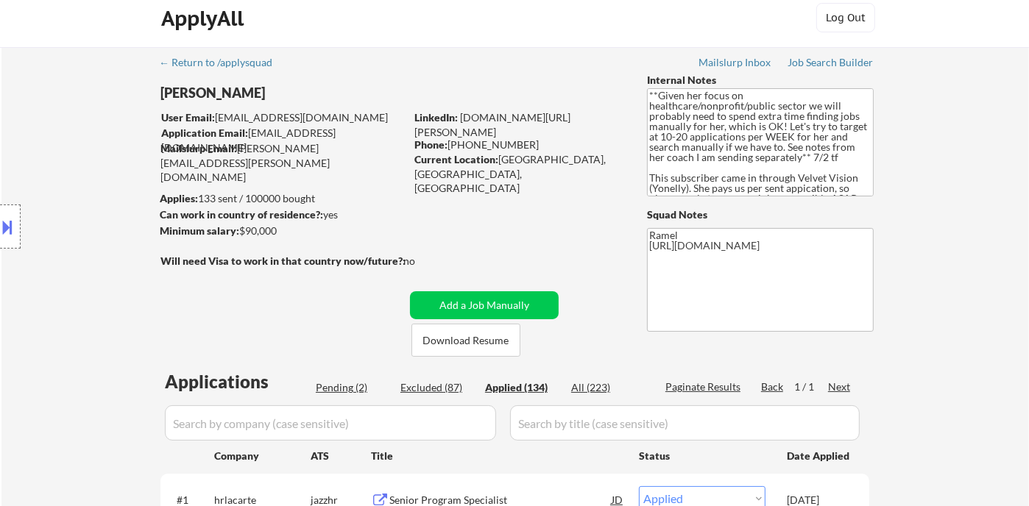
select select ""applied""
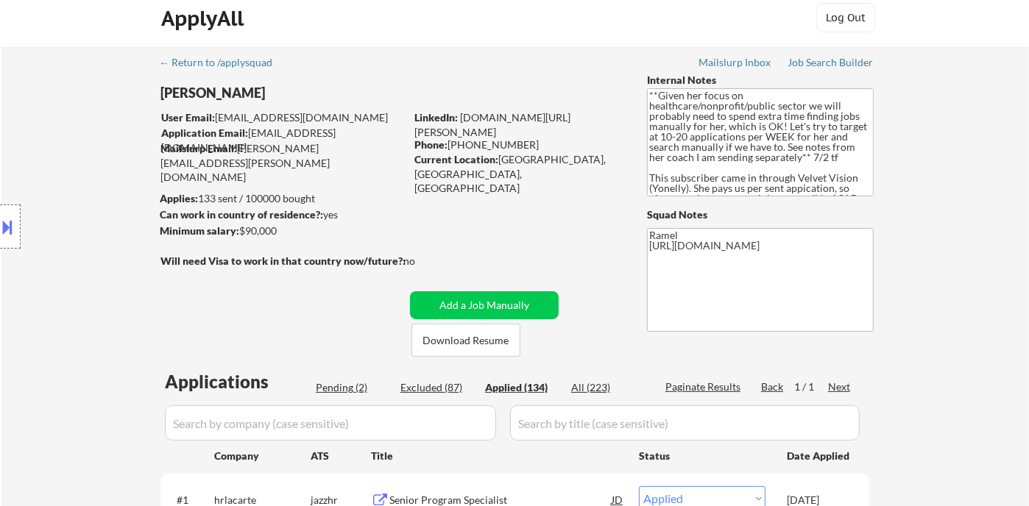
select select ""applied""
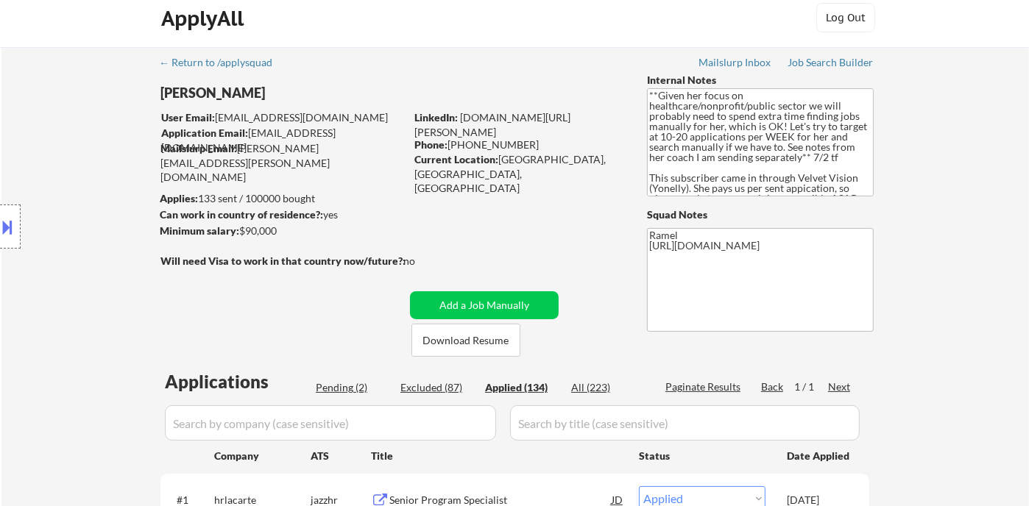
select select ""applied""
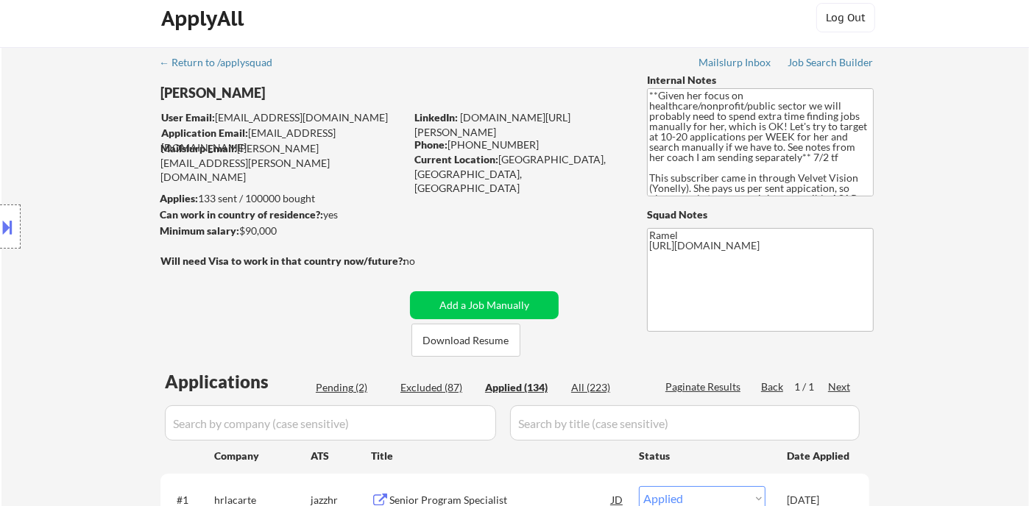
select select ""applied""
drag, startPoint x: 517, startPoint y: 144, endPoint x: 448, endPoint y: 146, distance: 69.2
click at [448, 146] on div "Phone: 289-788-6826" at bounding box center [518, 145] width 208 height 15
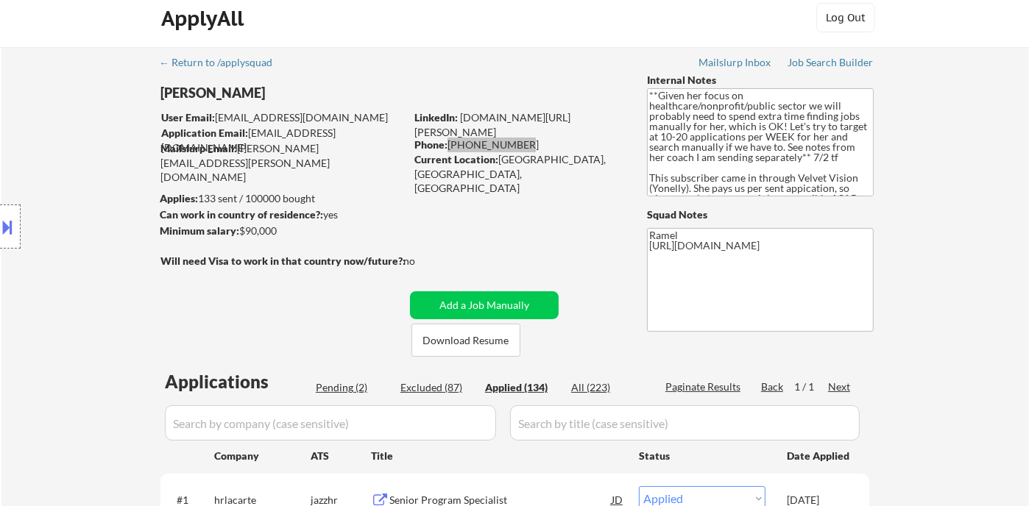
select select ""applied""
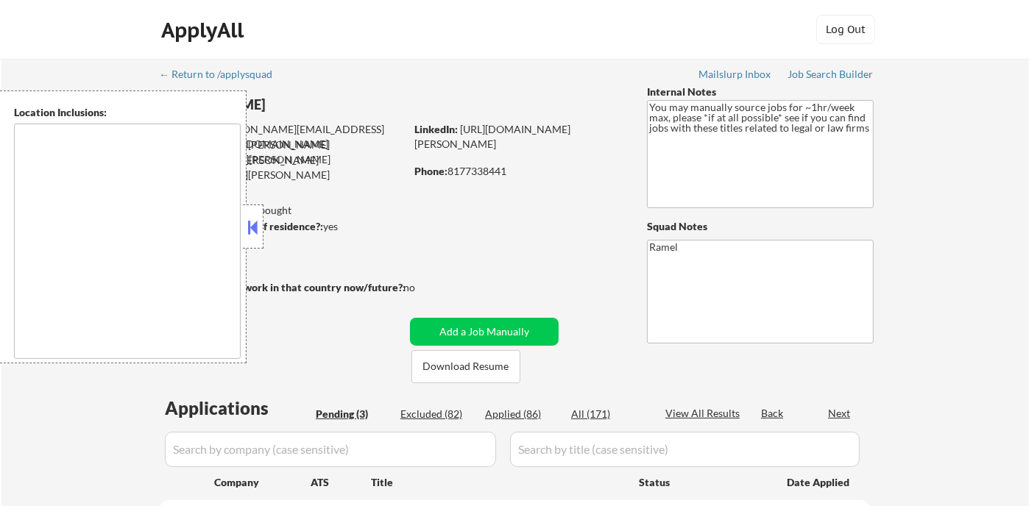
select select ""pending""
type textarea "remote"
click at [252, 227] on button at bounding box center [253, 227] width 16 height 22
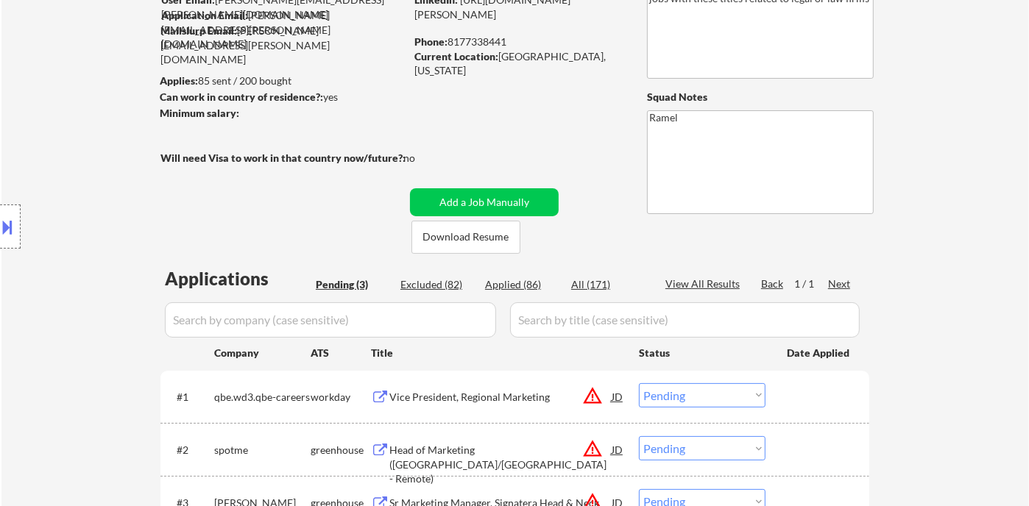
scroll to position [245, 0]
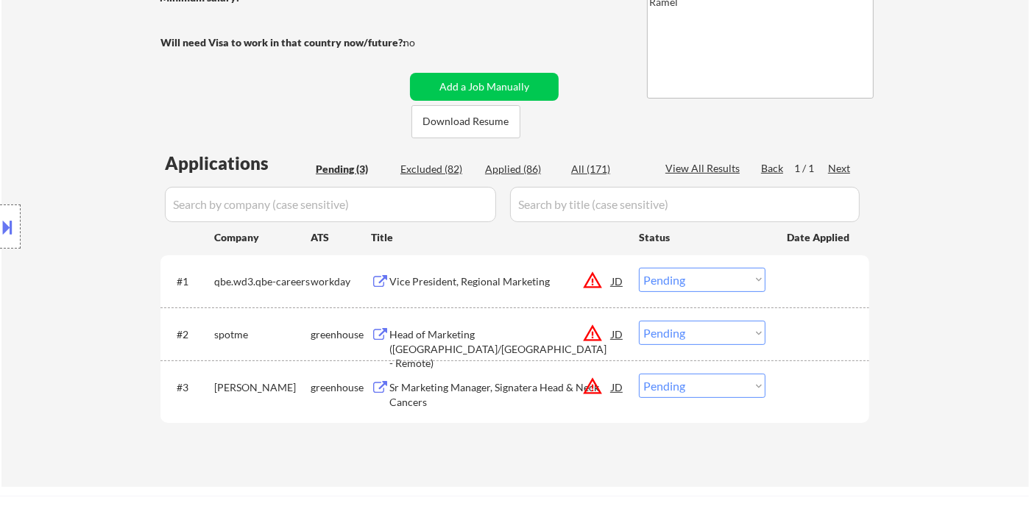
click at [476, 284] on div "Vice President, Regional Marketing" at bounding box center [500, 282] width 222 height 15
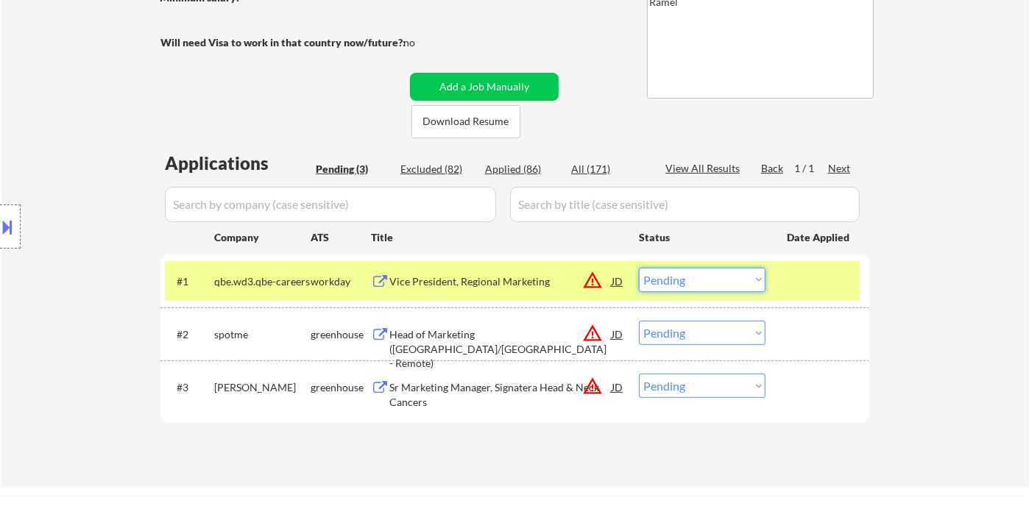
drag, startPoint x: 747, startPoint y: 280, endPoint x: 748, endPoint y: 288, distance: 7.4
click at [747, 280] on select "Choose an option... Pending Applied Excluded (Questions) Excluded (Expired) Exc…" at bounding box center [702, 280] width 127 height 24
click at [639, 268] on select "Choose an option... Pending Applied Excluded (Questions) Excluded (Expired) Exc…" at bounding box center [702, 280] width 127 height 24
click at [424, 322] on div "#2 spotme greenhouse Head of Marketing ([GEOGRAPHIC_DATA]/[GEOGRAPHIC_DATA] - R…" at bounding box center [512, 334] width 695 height 40
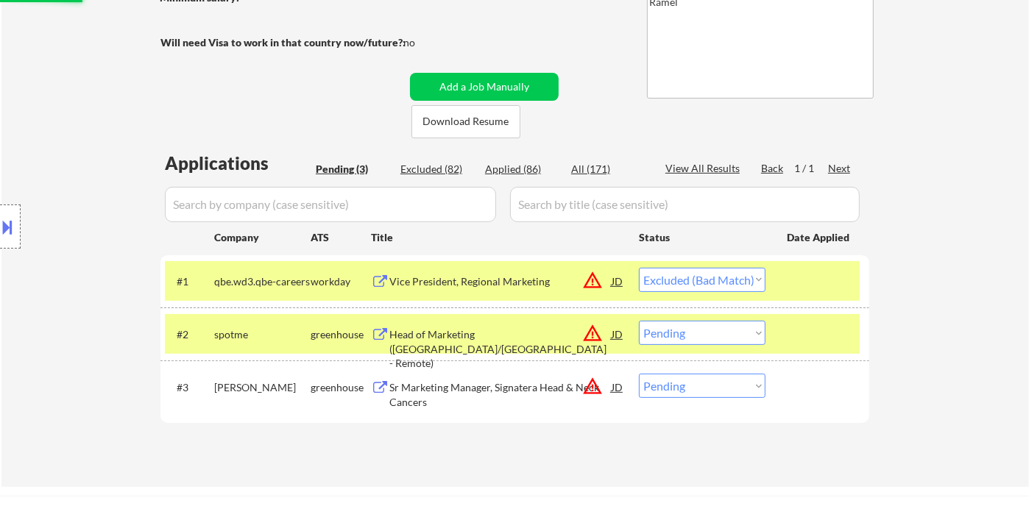
click at [467, 334] on div "Head of Marketing ([GEOGRAPHIC_DATA]/[GEOGRAPHIC_DATA] - Remote)" at bounding box center [500, 349] width 222 height 43
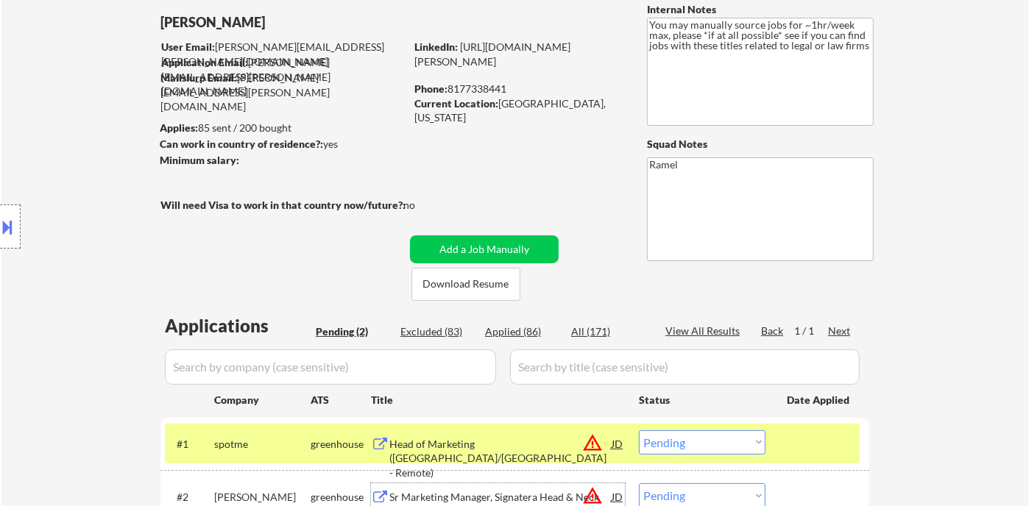
scroll to position [82, 0]
drag, startPoint x: 501, startPoint y: 104, endPoint x: 577, endPoint y: 103, distance: 75.8
click at [577, 103] on div "Current Location: [GEOGRAPHIC_DATA], [US_STATE]" at bounding box center [518, 111] width 208 height 29
copy div "[GEOGRAPHIC_DATA], [US_STATE]"
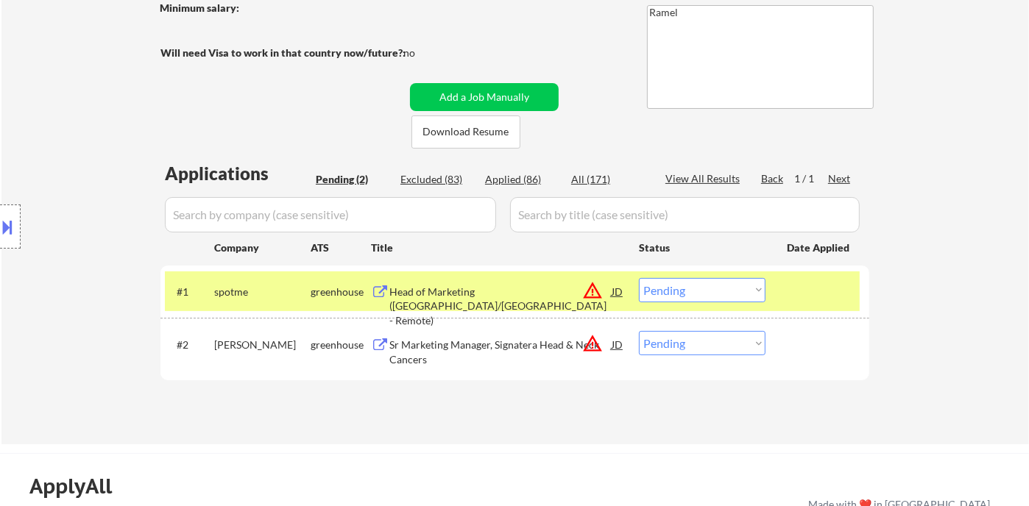
scroll to position [245, 0]
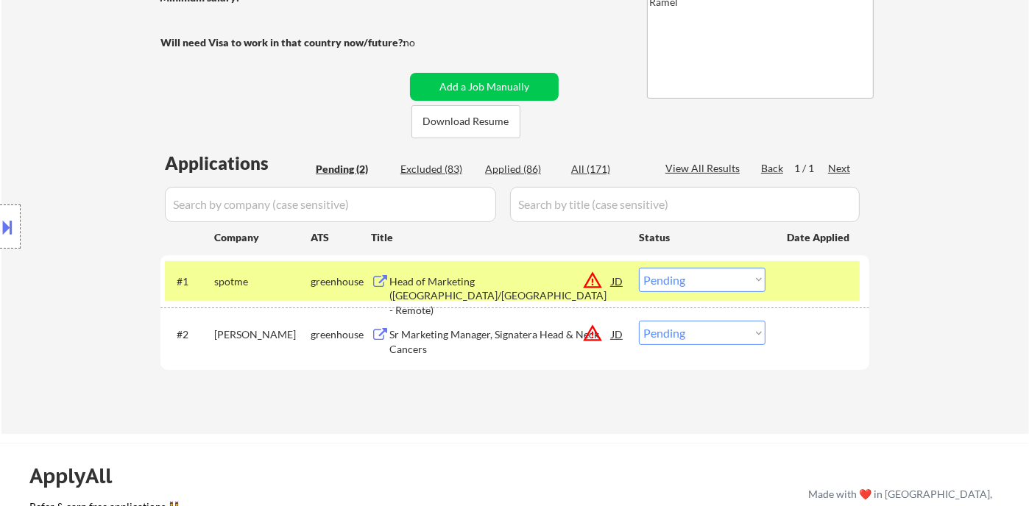
click at [671, 283] on select "Choose an option... Pending Applied Excluded (Questions) Excluded (Expired) Exc…" at bounding box center [702, 280] width 127 height 24
click at [639, 268] on select "Choose an option... Pending Applied Excluded (Questions) Excluded (Expired) Exc…" at bounding box center [702, 280] width 127 height 24
click at [520, 341] on div "Sr Marketing Manager, Signatera Head & Neck Cancers" at bounding box center [500, 342] width 222 height 29
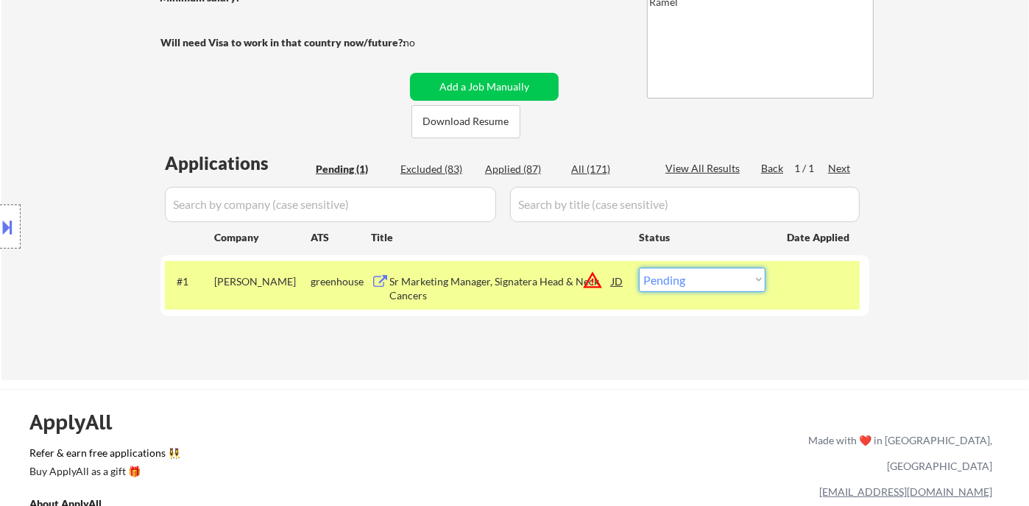
click at [736, 269] on select "Choose an option... Pending Applied Excluded (Questions) Excluded (Expired) Exc…" at bounding box center [702, 280] width 127 height 24
select select ""excluded__bad_match_""
click at [639, 268] on select "Choose an option... Pending Applied Excluded (Questions) Excluded (Expired) Exc…" at bounding box center [702, 280] width 127 height 24
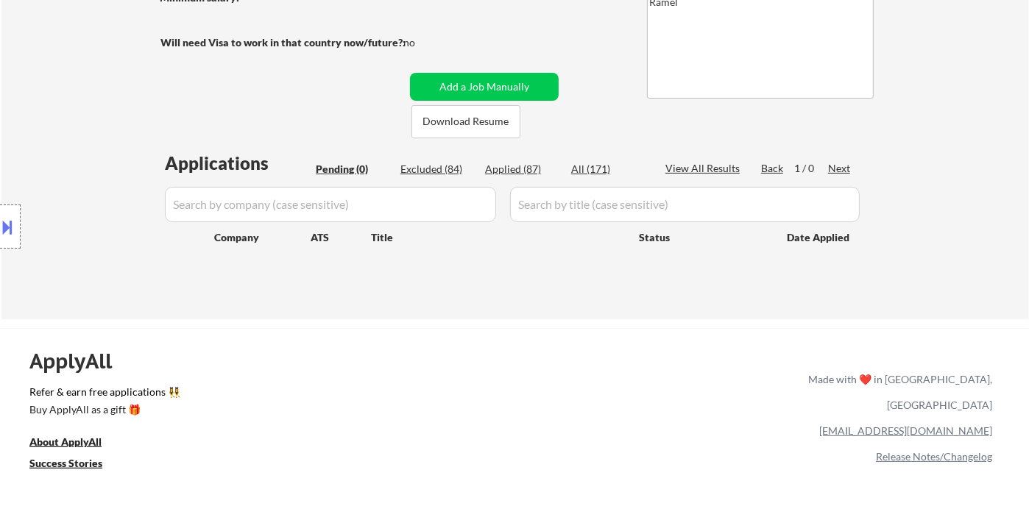
click at [62, 116] on div "Location Inclusions: remote" at bounding box center [131, 227] width 263 height 273
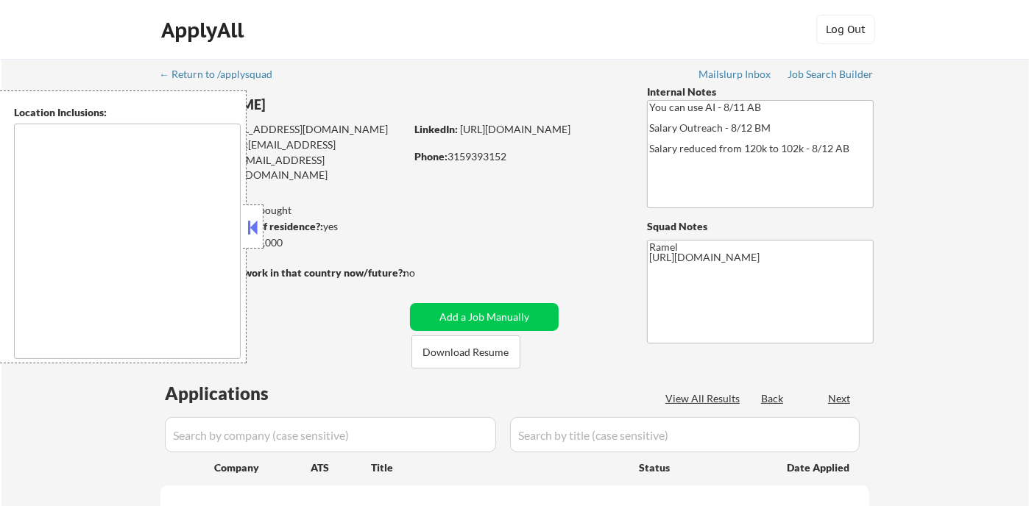
click at [252, 222] on button at bounding box center [253, 227] width 16 height 22
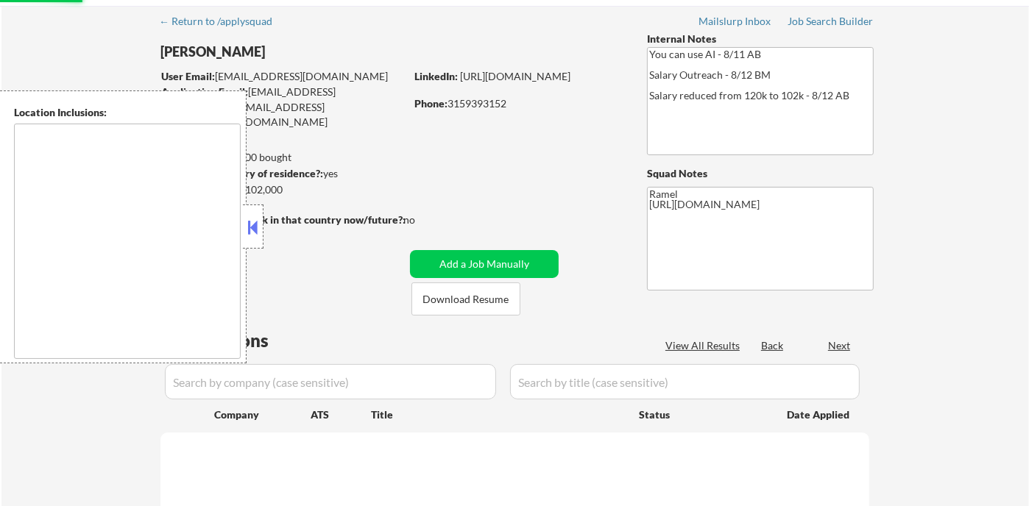
scroll to position [82, 0]
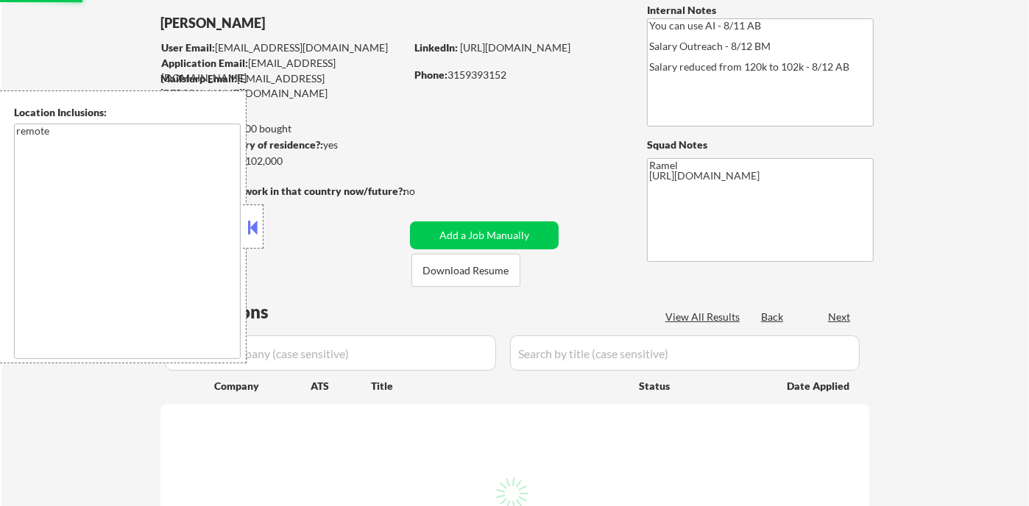
select select ""pending""
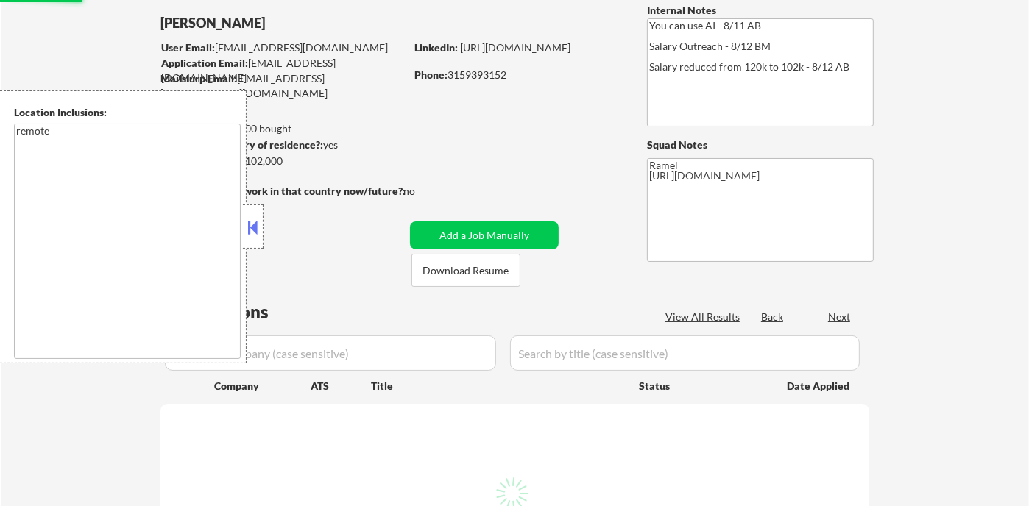
select select ""pending""
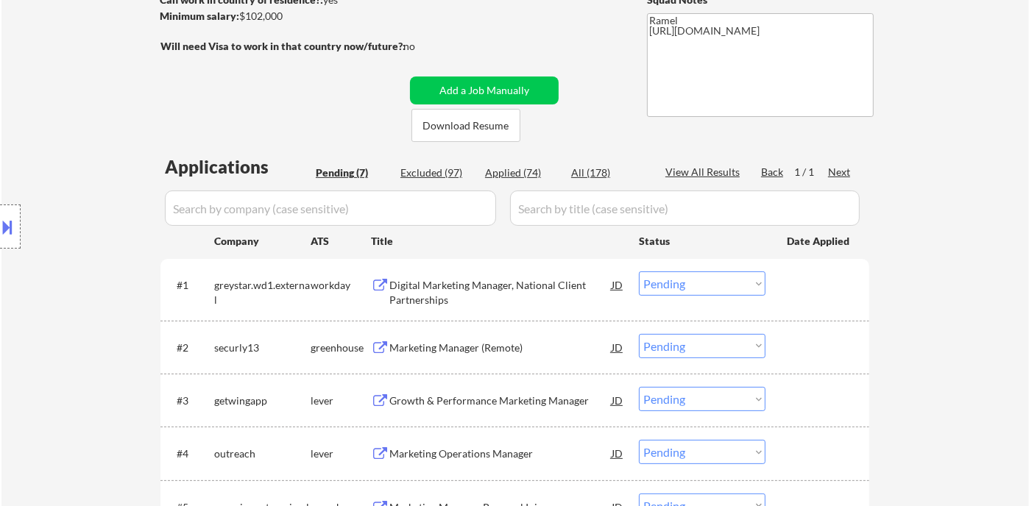
scroll to position [245, 0]
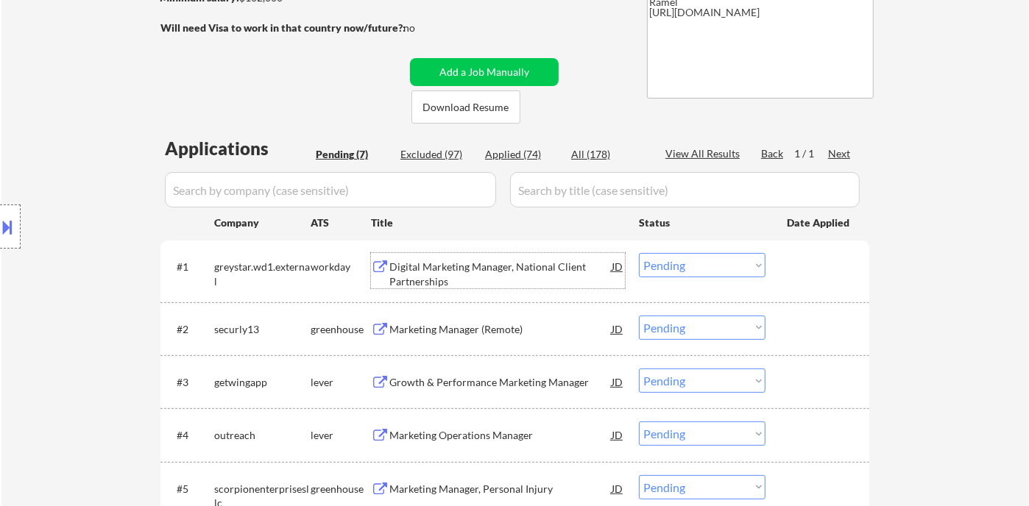
click at [512, 277] on div "Digital Marketing Manager, National Client Partnerships" at bounding box center [500, 274] width 222 height 29
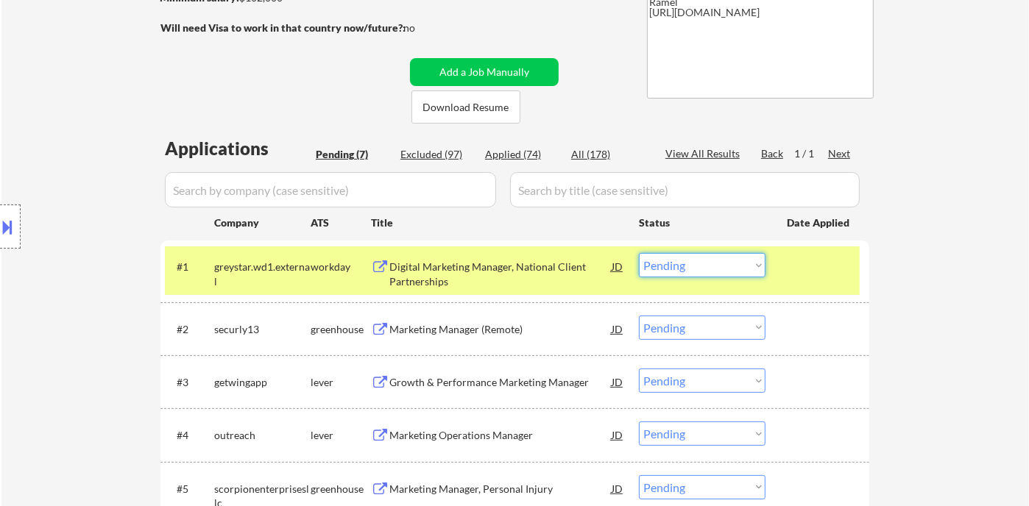
drag, startPoint x: 685, startPoint y: 263, endPoint x: 692, endPoint y: 274, distance: 12.7
click at [685, 263] on select "Choose an option... Pending Applied Excluded (Questions) Excluded (Expired) Exc…" at bounding box center [702, 265] width 127 height 24
click at [639, 253] on select "Choose an option... Pending Applied Excluded (Questions) Excluded (Expired) Exc…" at bounding box center [702, 265] width 127 height 24
click at [476, 326] on div "Marketing Manager (Remote)" at bounding box center [500, 329] width 222 height 15
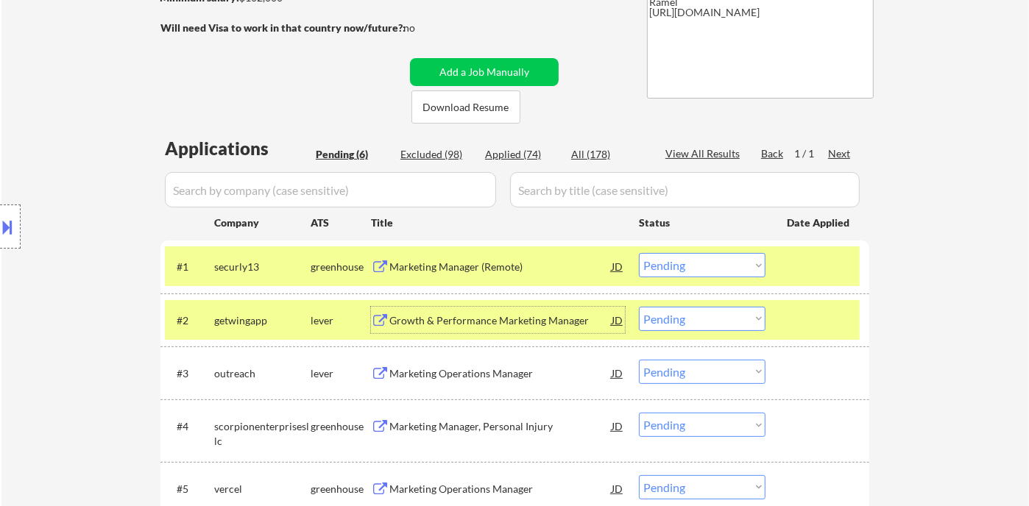
click at [701, 266] on select "Choose an option... Pending Applied Excluded (Questions) Excluded (Expired) Exc…" at bounding box center [702, 265] width 127 height 24
click at [639, 253] on select "Choose an option... Pending Applied Excluded (Questions) Excluded (Expired) Exc…" at bounding box center [702, 265] width 127 height 24
click at [514, 314] on div "Growth & Performance Marketing Manager" at bounding box center [500, 321] width 222 height 15
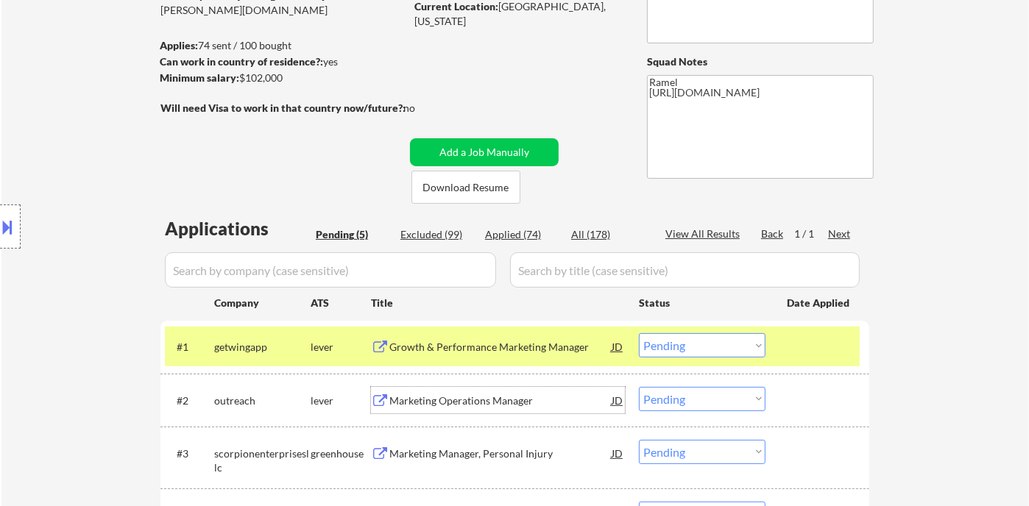
scroll to position [82, 0]
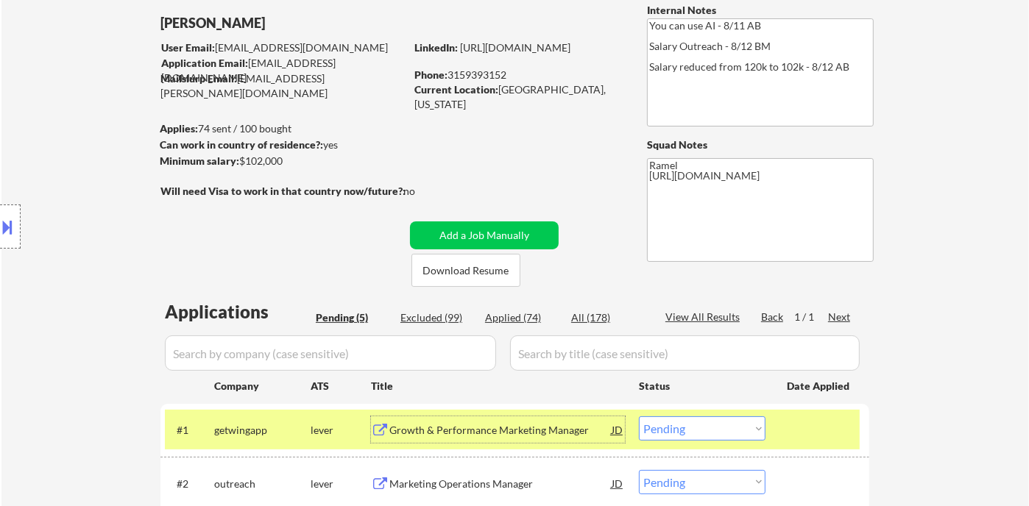
click at [506, 436] on div "Growth & Performance Marketing Manager" at bounding box center [500, 430] width 222 height 15
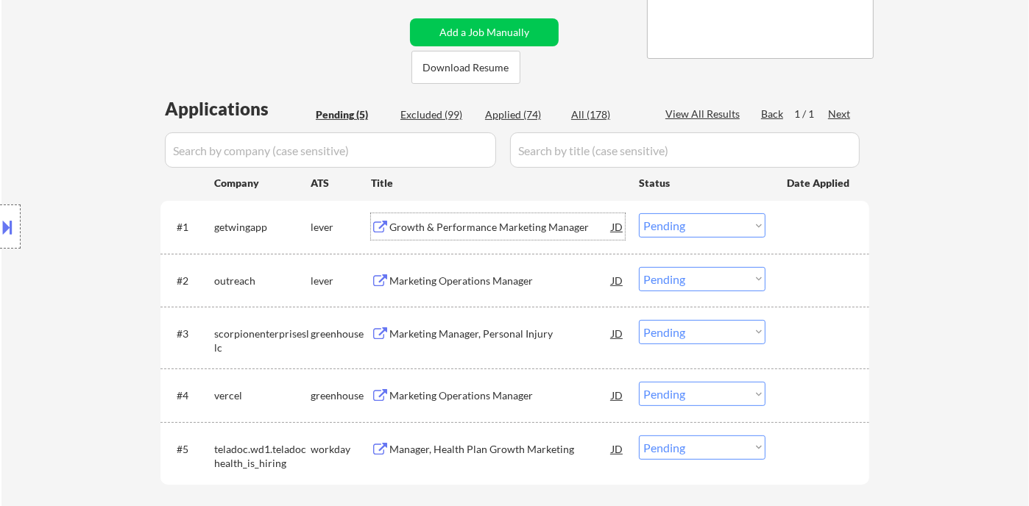
scroll to position [327, 0]
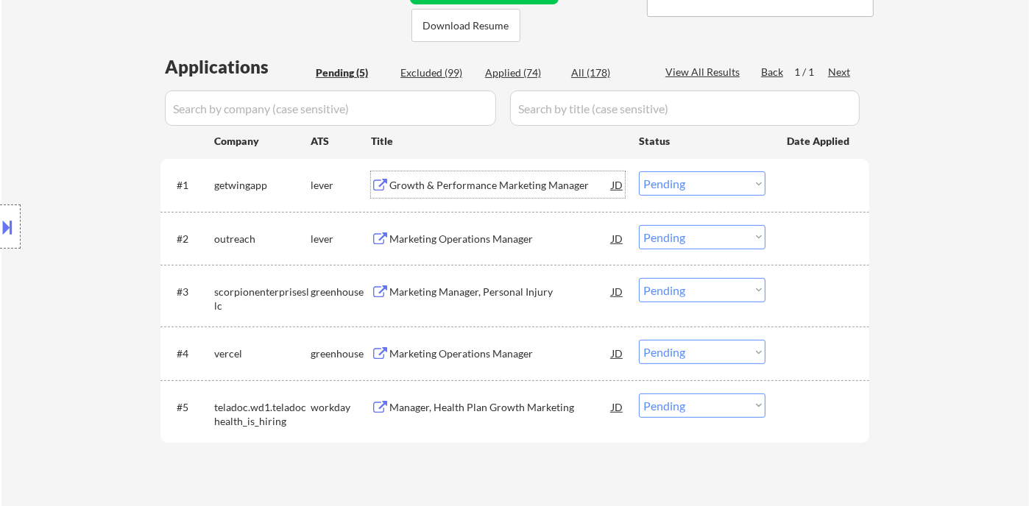
click at [730, 185] on select "Choose an option... Pending Applied Excluded (Questions) Excluded (Expired) Exc…" at bounding box center [702, 183] width 127 height 24
click at [639, 171] on select "Choose an option... Pending Applied Excluded (Questions) Excluded (Expired) Exc…" at bounding box center [702, 183] width 127 height 24
click at [495, 234] on div "Marketing Operations Manager" at bounding box center [500, 239] width 222 height 15
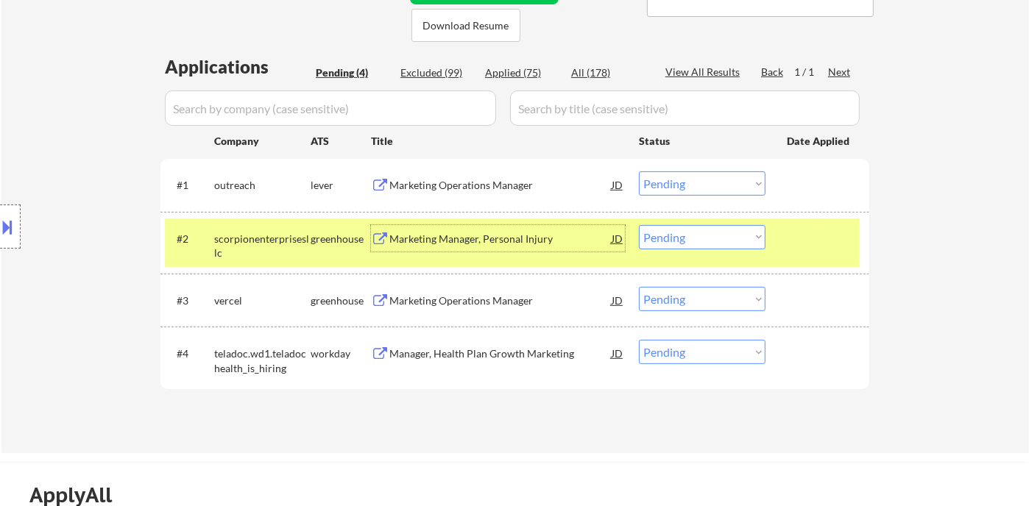
drag, startPoint x: 640, startPoint y: 181, endPoint x: 661, endPoint y: 193, distance: 24.4
click at [640, 181] on select "Choose an option... Pending Applied Excluded (Questions) Excluded (Expired) Exc…" at bounding box center [702, 183] width 127 height 24
click at [639, 171] on select "Choose an option... Pending Applied Excluded (Questions) Excluded (Expired) Exc…" at bounding box center [702, 183] width 127 height 24
click at [479, 236] on div "Marketing Manager, Personal Injury" at bounding box center [500, 239] width 222 height 15
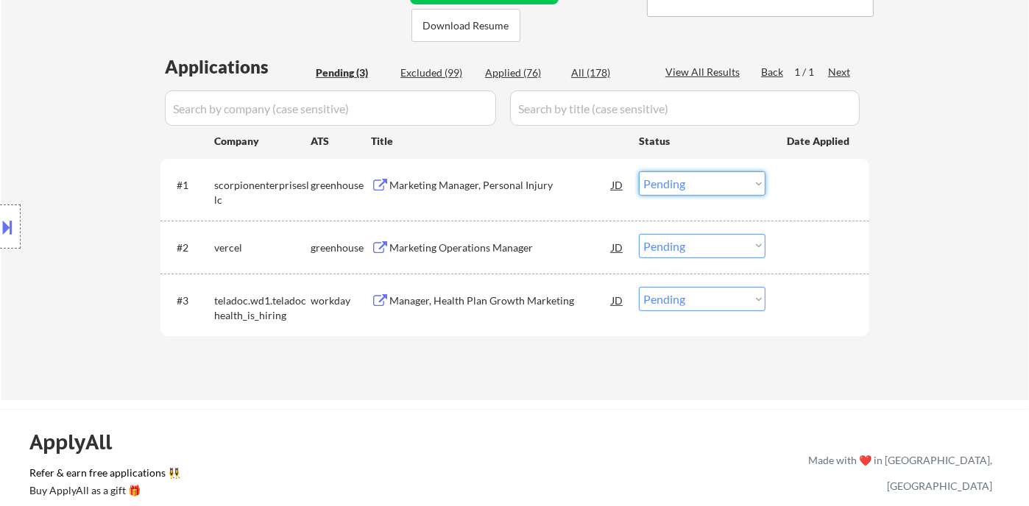
drag, startPoint x: 678, startPoint y: 185, endPoint x: 683, endPoint y: 194, distance: 9.6
click at [678, 185] on select "Choose an option... Pending Applied Excluded (Questions) Excluded (Expired) Exc…" at bounding box center [702, 183] width 127 height 24
click at [639, 171] on select "Choose an option... Pending Applied Excluded (Questions) Excluded (Expired) Exc…" at bounding box center [702, 183] width 127 height 24
click at [502, 255] on div "Marketing Operations Manager" at bounding box center [500, 247] width 222 height 26
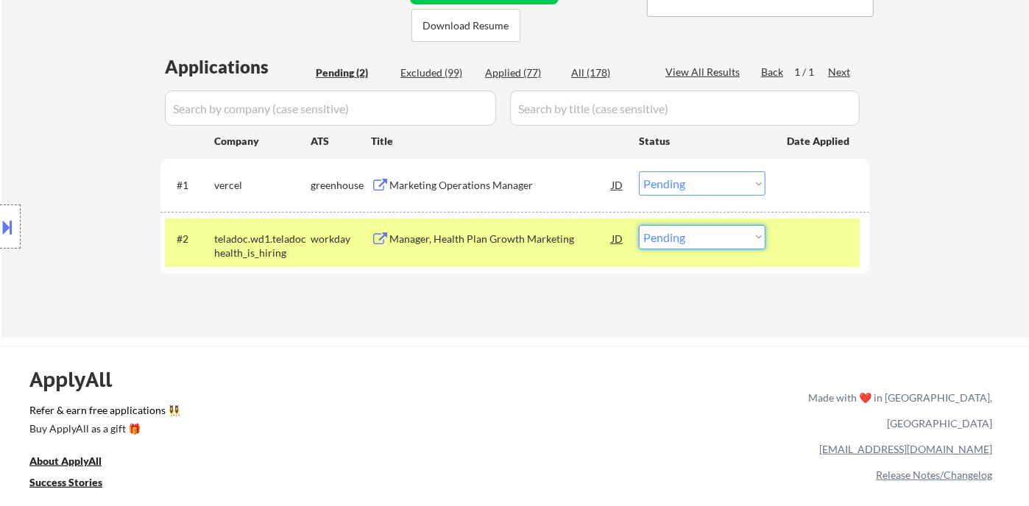
click at [671, 238] on select "Choose an option... Pending Applied Excluded (Questions) Excluded (Expired) Exc…" at bounding box center [702, 237] width 127 height 24
click at [685, 188] on select "Choose an option... Pending Applied Excluded (Questions) Excluded (Expired) Exc…" at bounding box center [702, 183] width 127 height 24
click at [639, 171] on select "Choose an option... Pending Applied Excluded (Questions) Excluded (Expired) Exc…" at bounding box center [702, 183] width 127 height 24
click at [489, 246] on div "Manager, Health Plan Growth Marketing" at bounding box center [500, 238] width 222 height 26
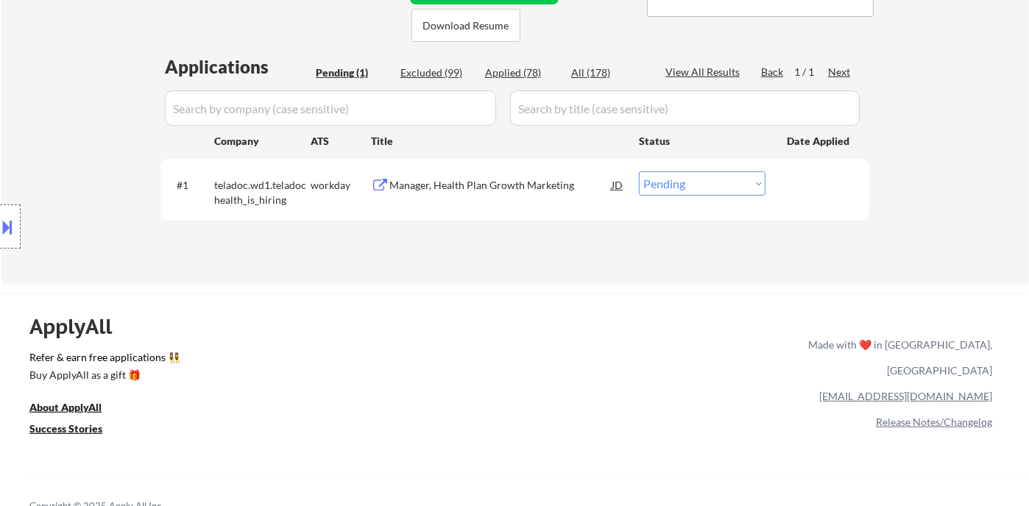
click at [712, 175] on select "Choose an option... Pending Applied Excluded (Questions) Excluded (Expired) Exc…" at bounding box center [702, 183] width 127 height 24
select select ""excluded__salary_""
click at [639, 171] on select "Choose an option... Pending Applied Excluded (Questions) Excluded (Expired) Exc…" at bounding box center [702, 183] width 127 height 24
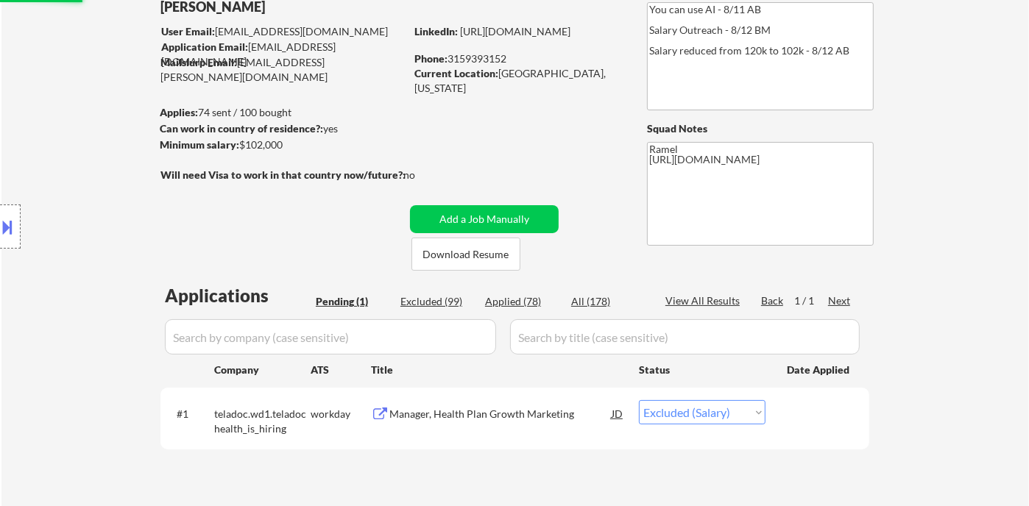
scroll to position [82, 0]
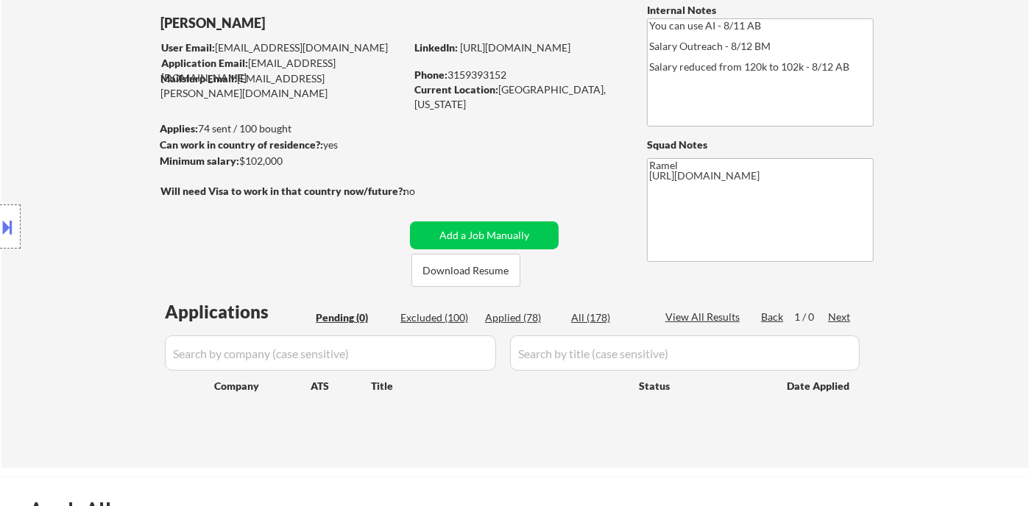
click at [82, 140] on div "Location Inclusions: remote" at bounding box center [131, 227] width 263 height 273
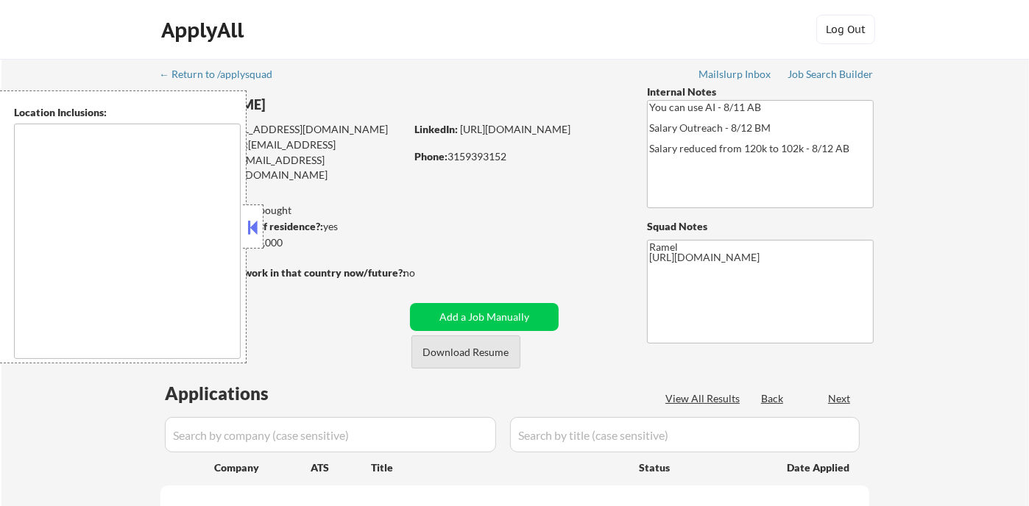
type textarea "remote"
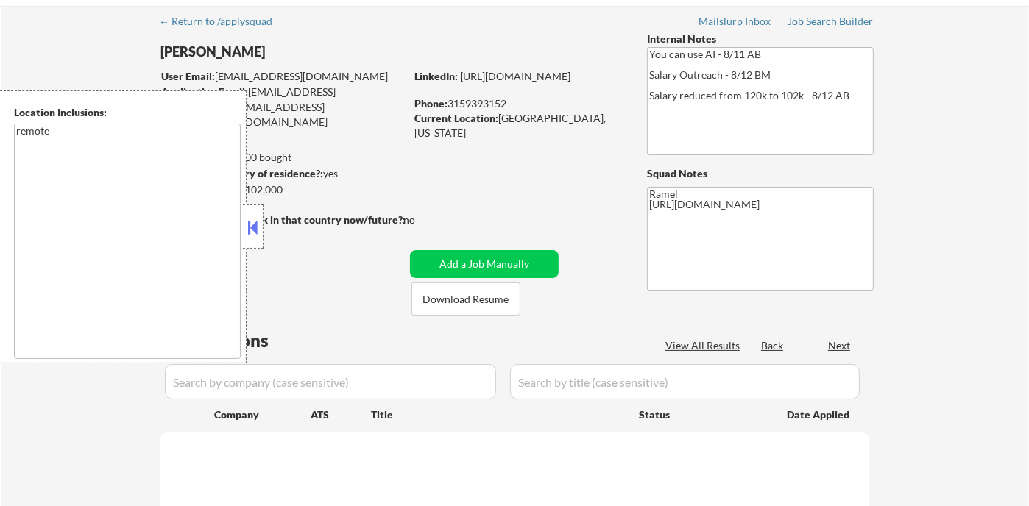
select select ""pending""
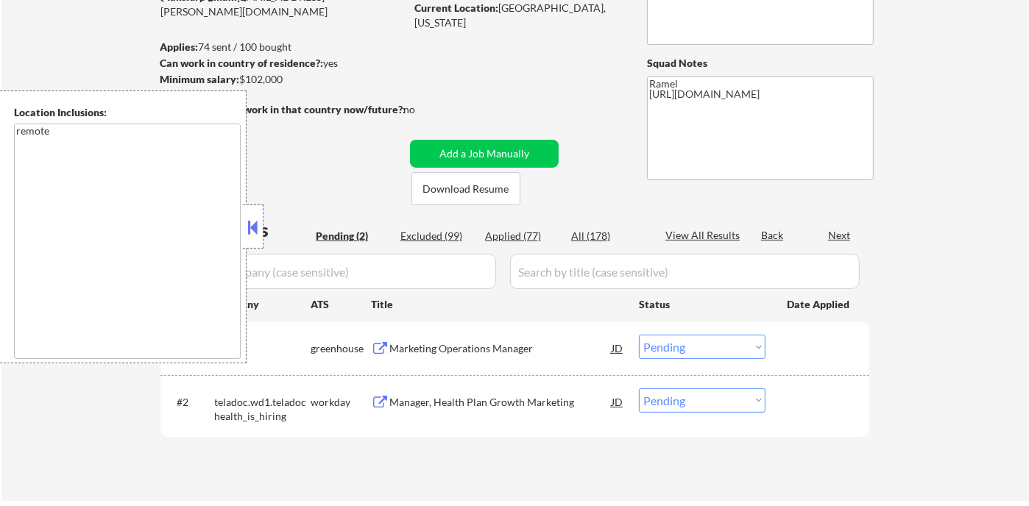
click at [252, 230] on button at bounding box center [253, 227] width 16 height 22
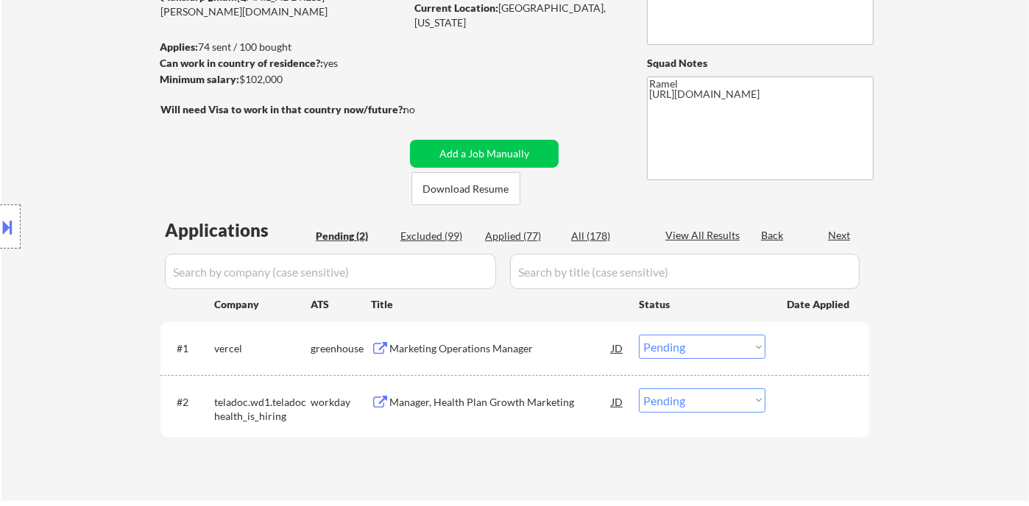
click at [517, 243] on div "Applied (77)" at bounding box center [522, 236] width 74 height 15
select select ""applied""
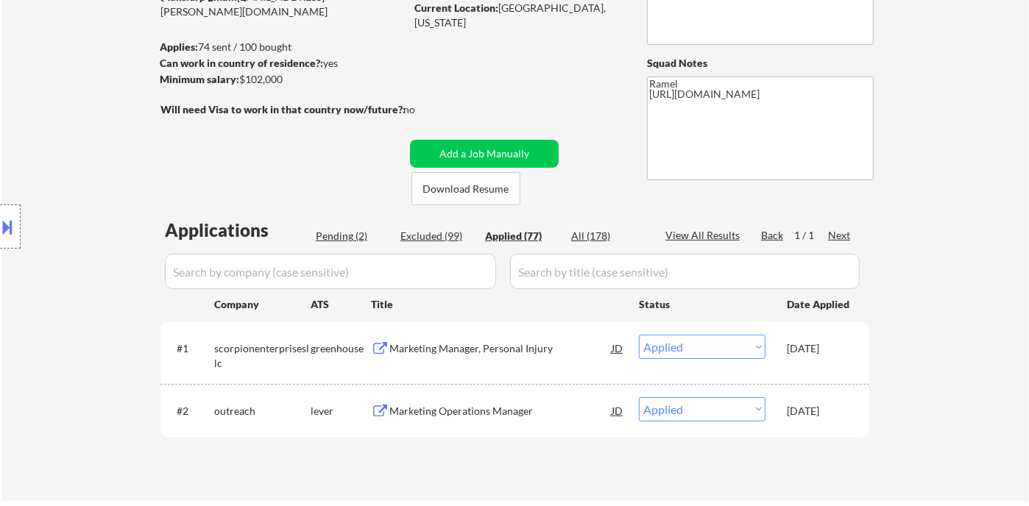
click at [902, 115] on div "← Return to /applysquad Mailslurp Inbox Job Search Builder [PERSON_NAME] User E…" at bounding box center [514, 198] width 1027 height 606
click at [518, 235] on div "Applied (77)" at bounding box center [522, 236] width 74 height 15
select select ""applied""
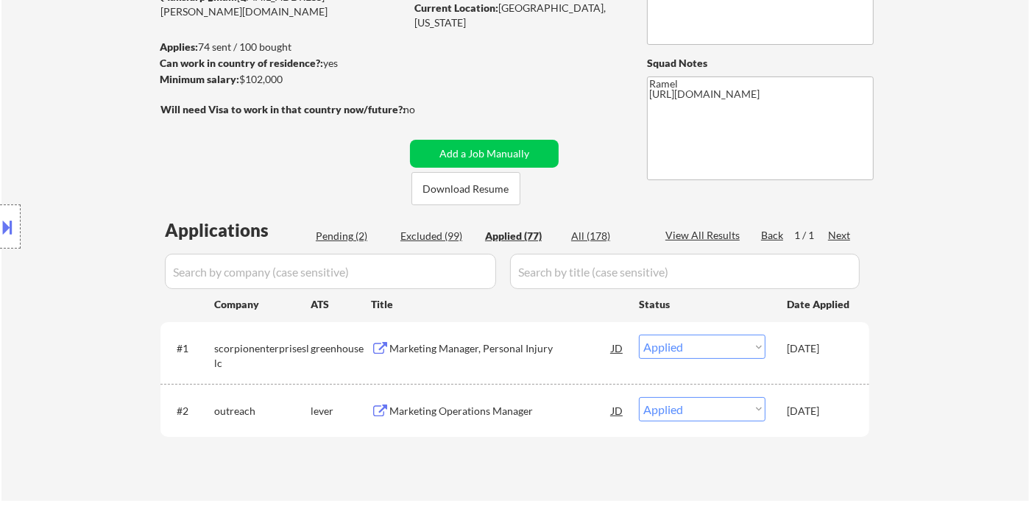
select select ""applied""
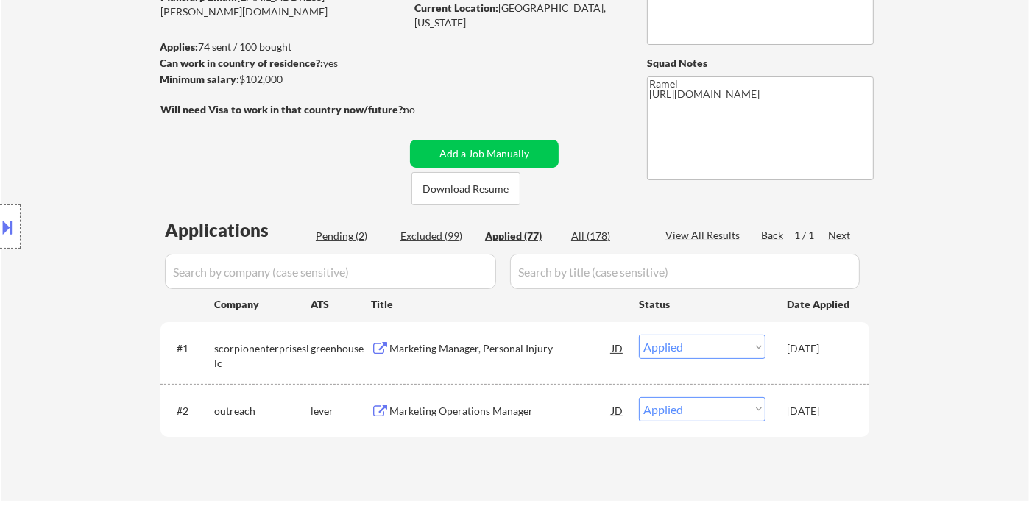
select select ""applied""
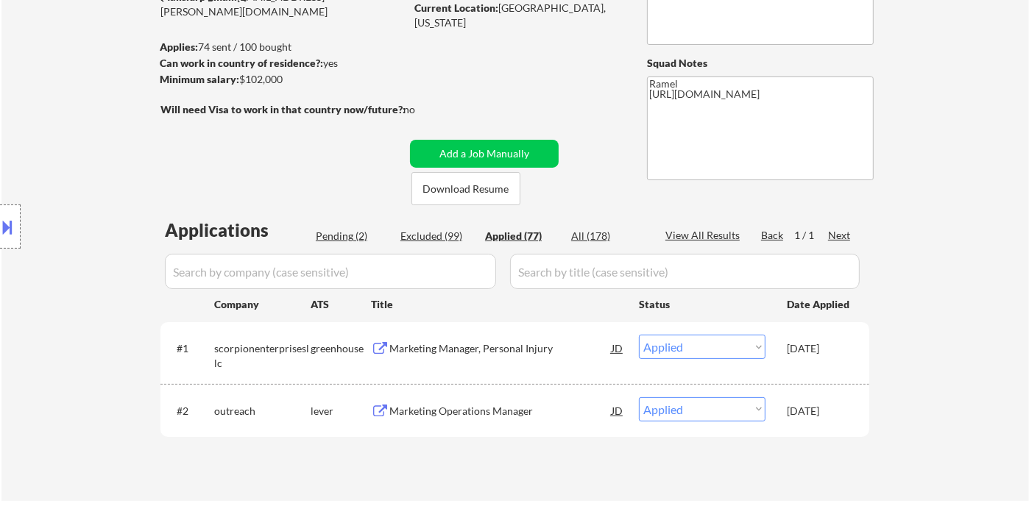
select select ""applied""
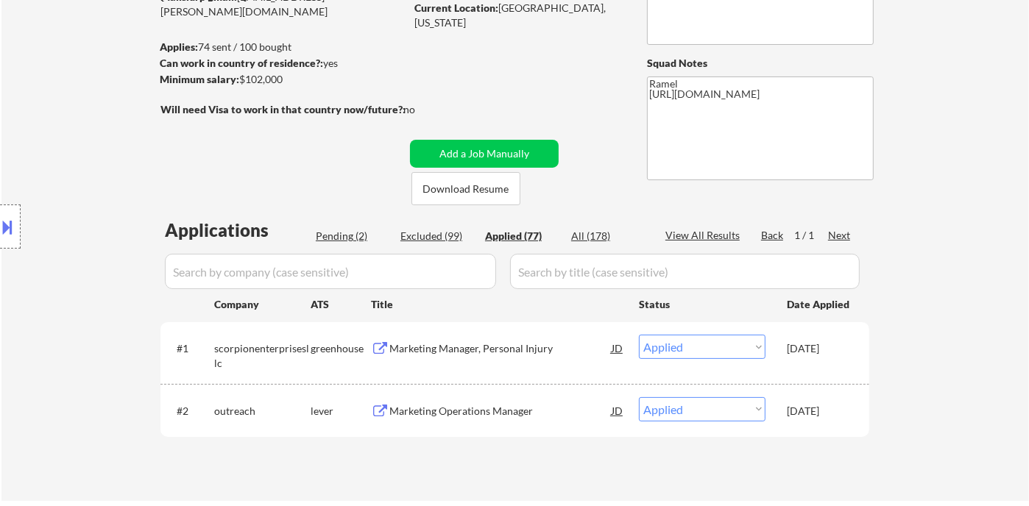
select select ""applied""
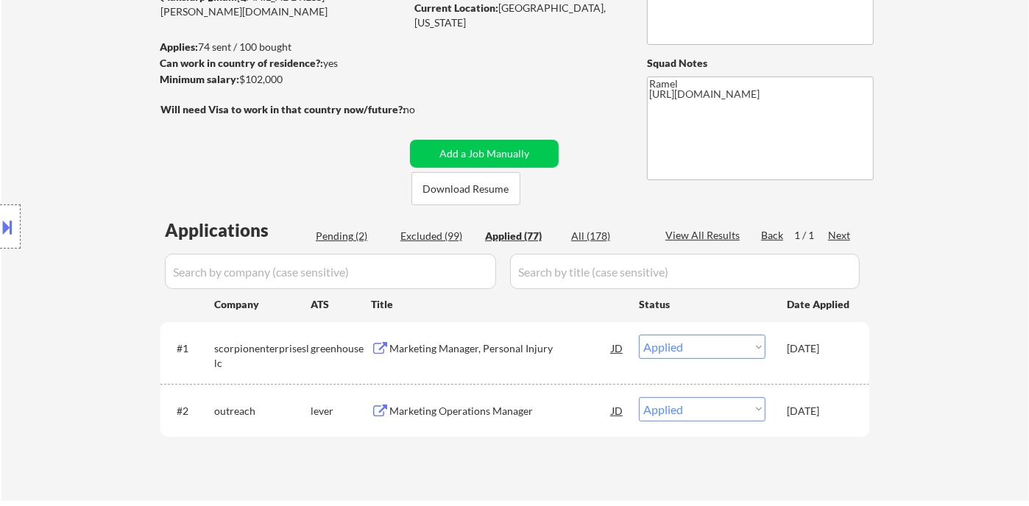
select select ""applied""
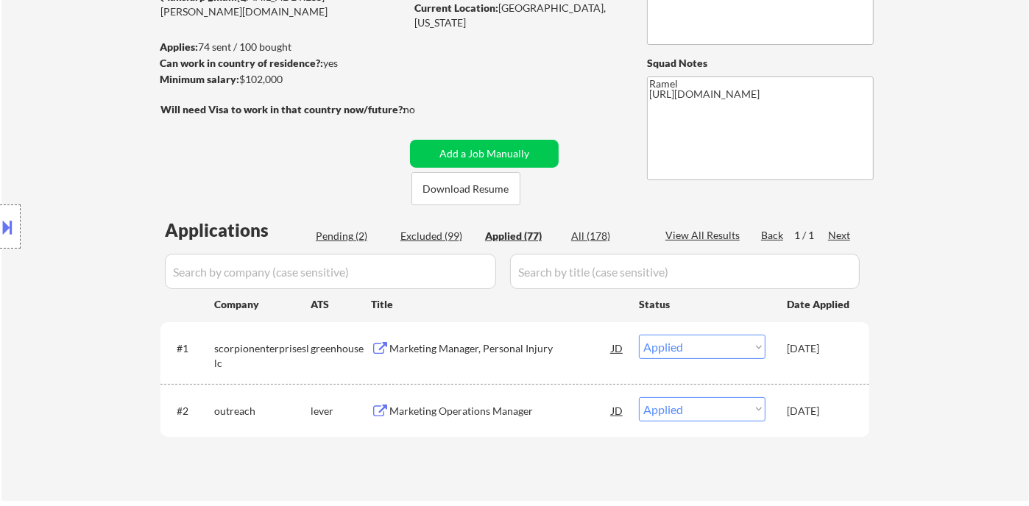
select select ""applied""
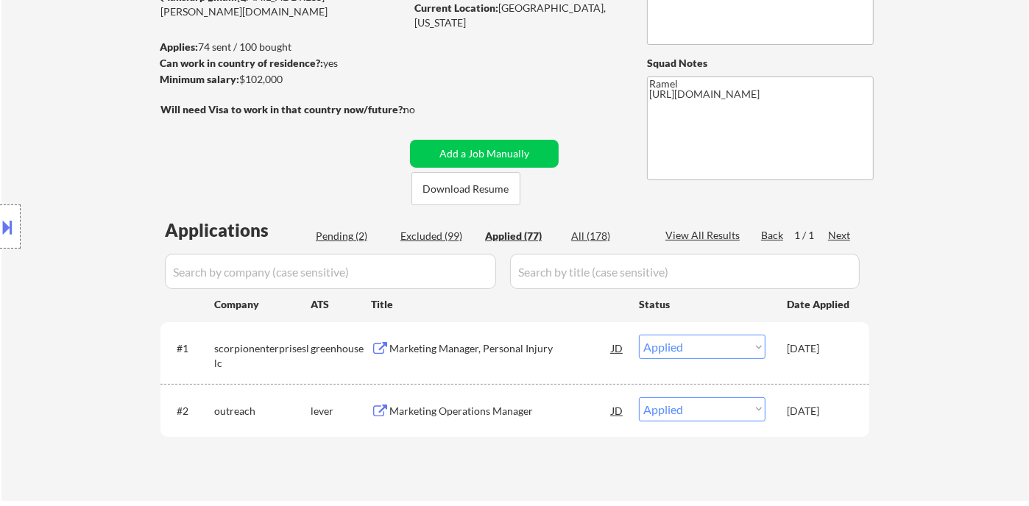
select select ""applied""
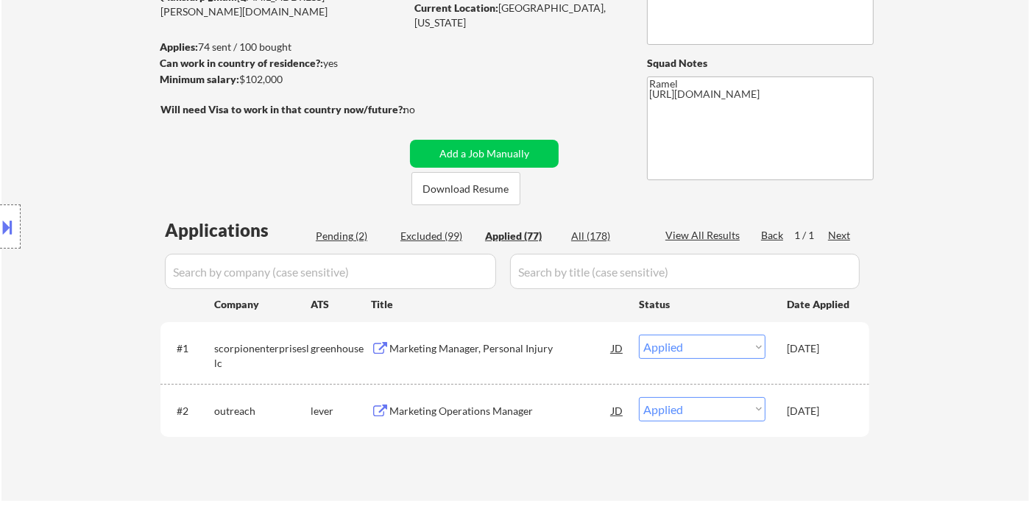
select select ""applied""
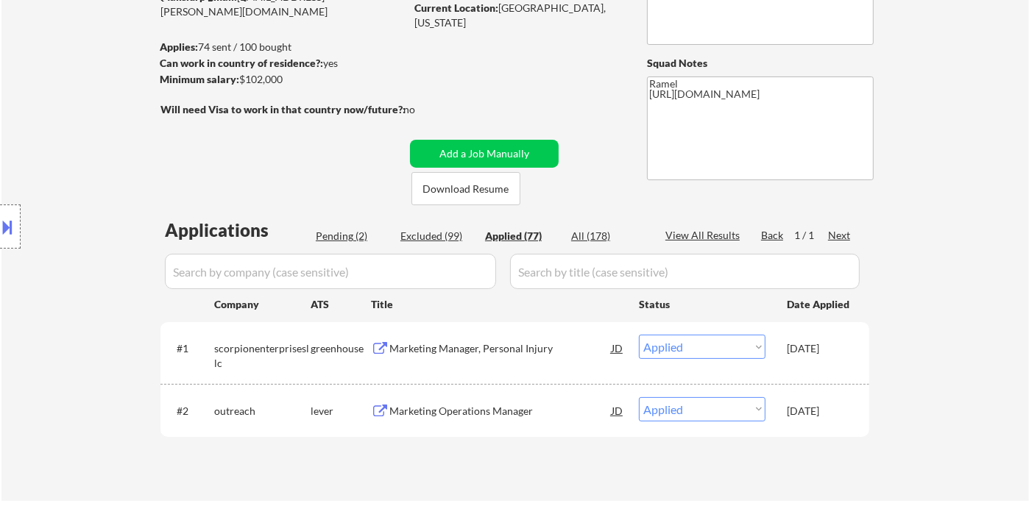
select select ""applied""
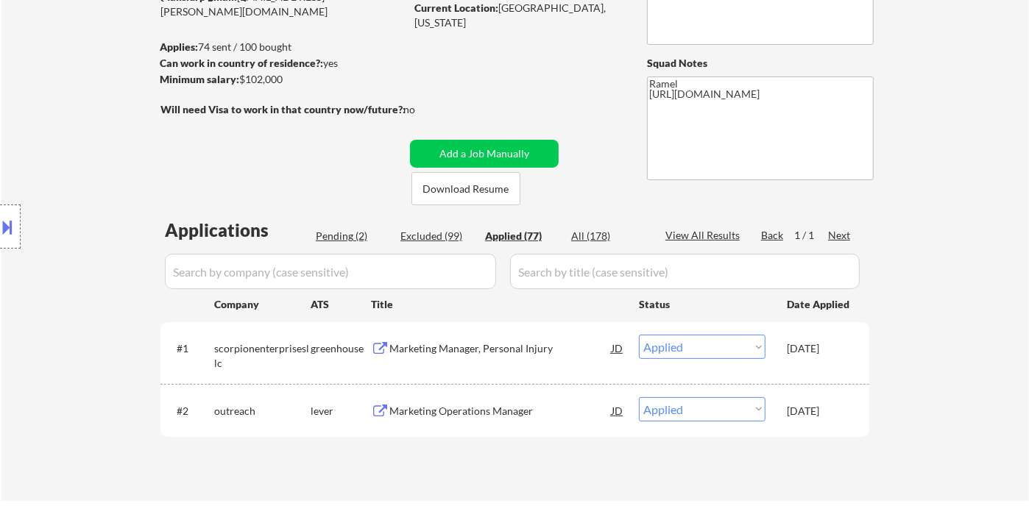
select select ""applied""
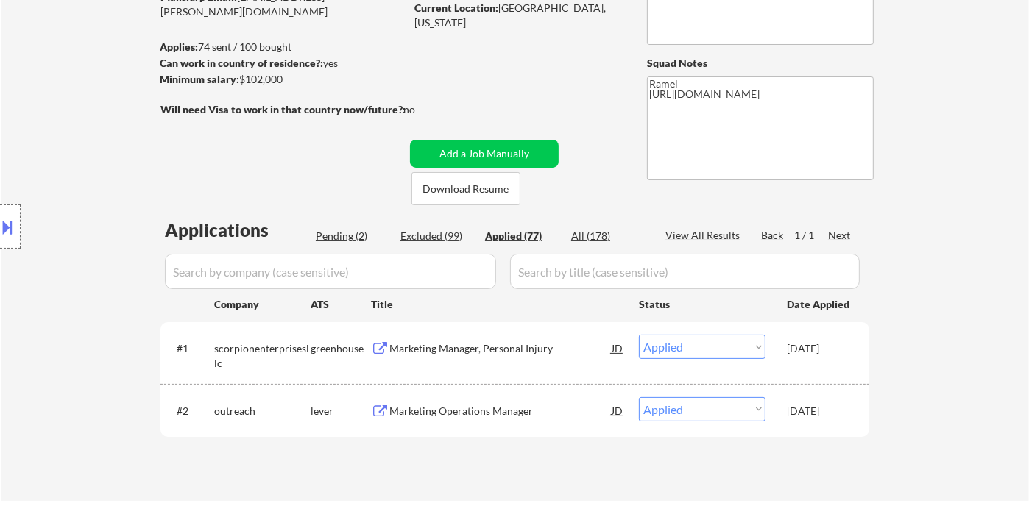
select select ""applied""
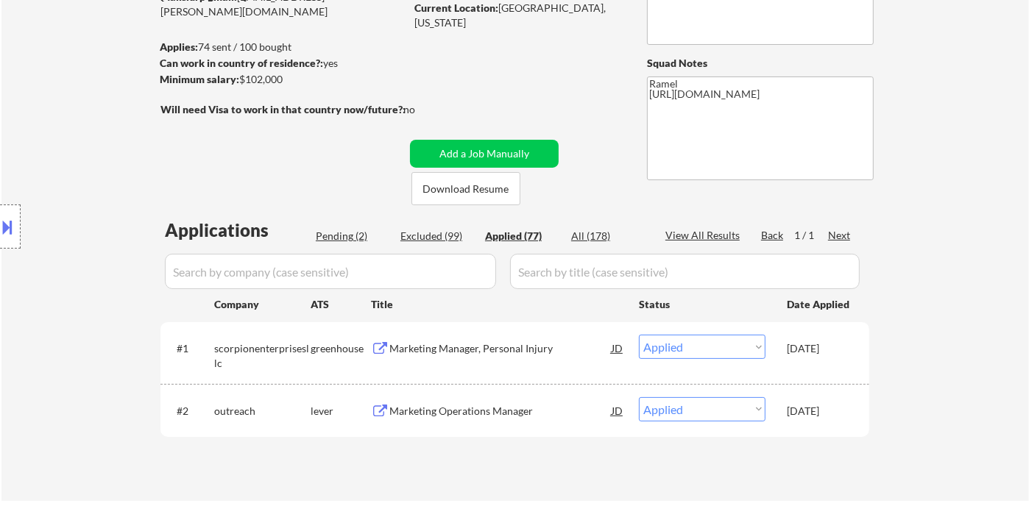
select select ""applied""
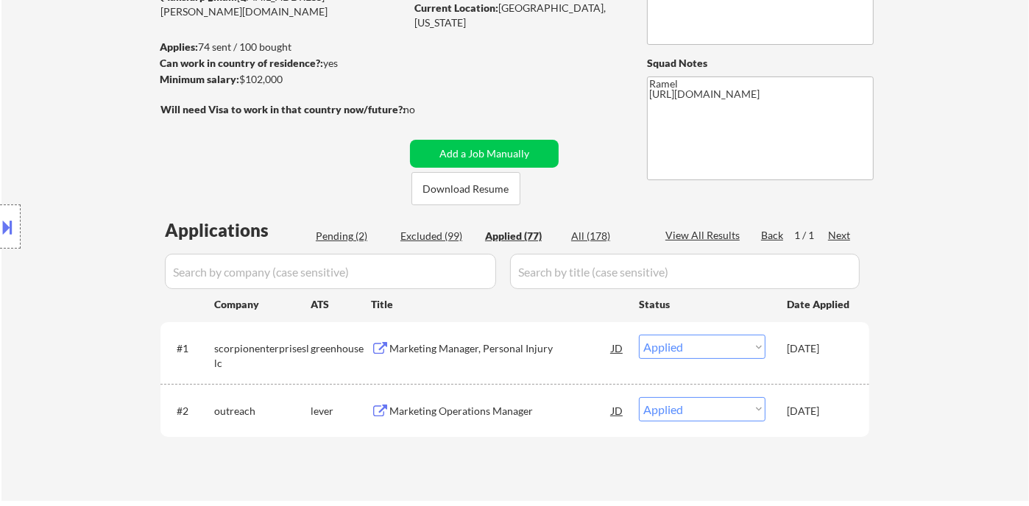
select select ""applied""
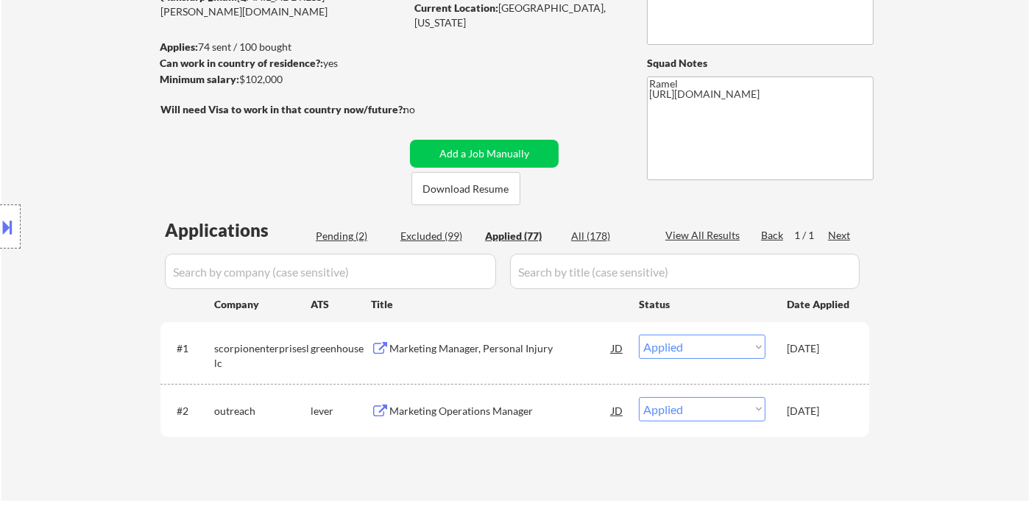
select select ""applied""
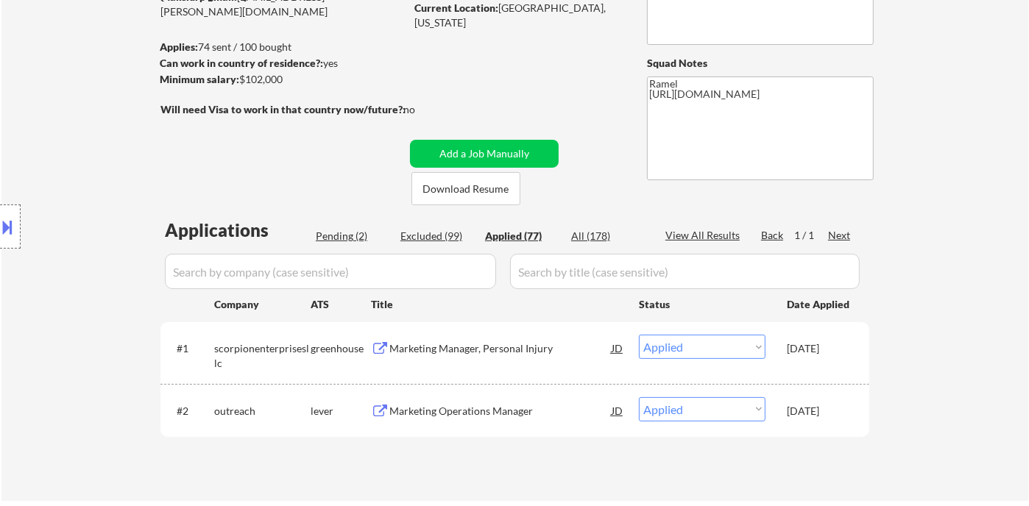
select select ""applied""
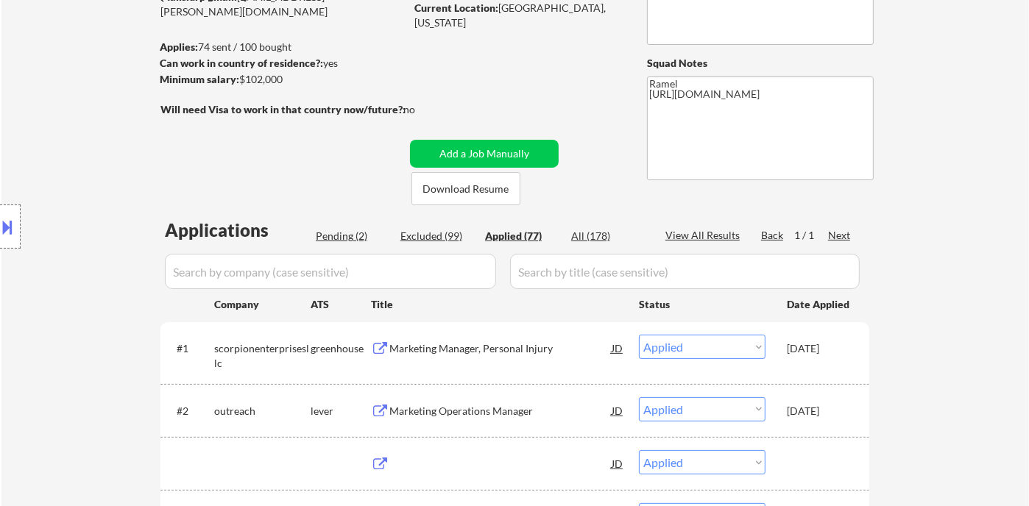
scroll to position [408, 0]
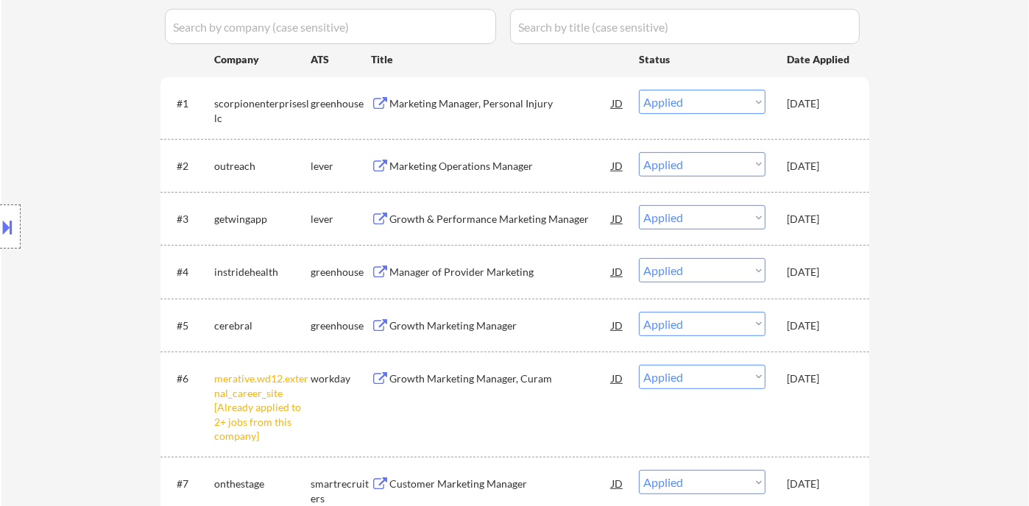
select select ""applied""
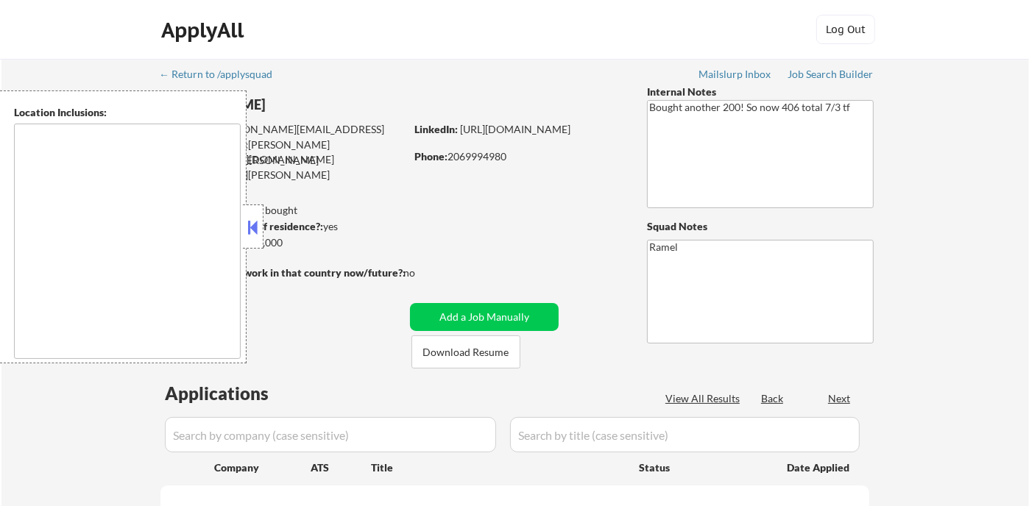
type textarea "remote"
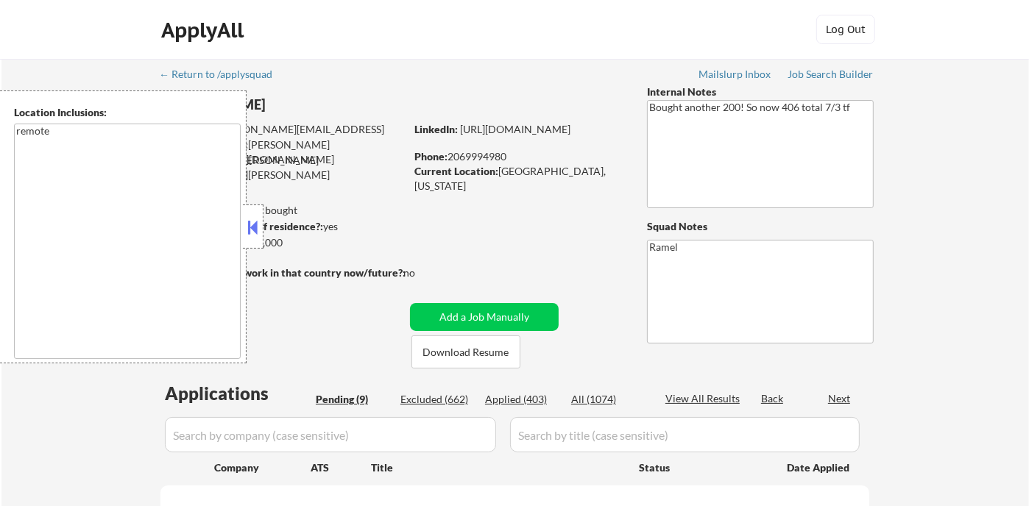
select select ""pending""
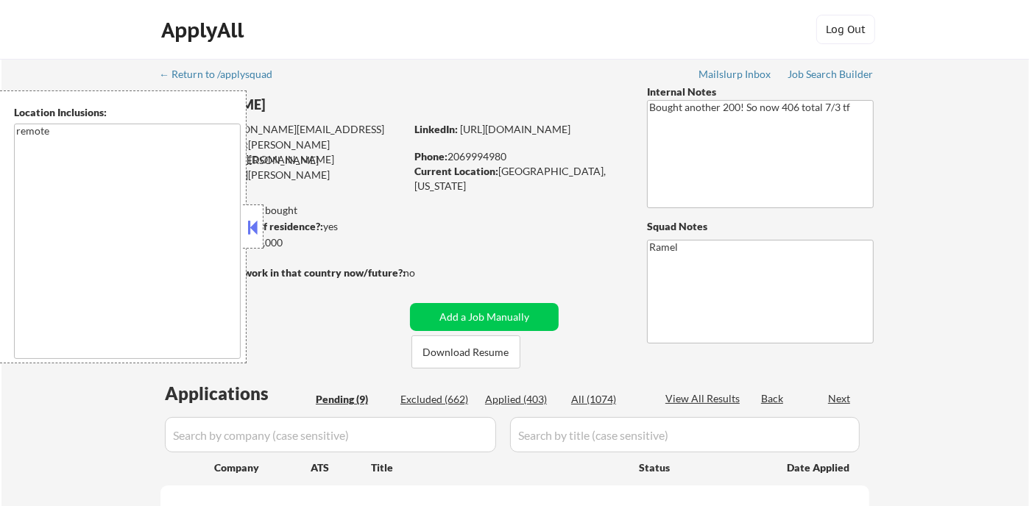
select select ""pending""
drag, startPoint x: 252, startPoint y: 224, endPoint x: 322, endPoint y: 224, distance: 70.7
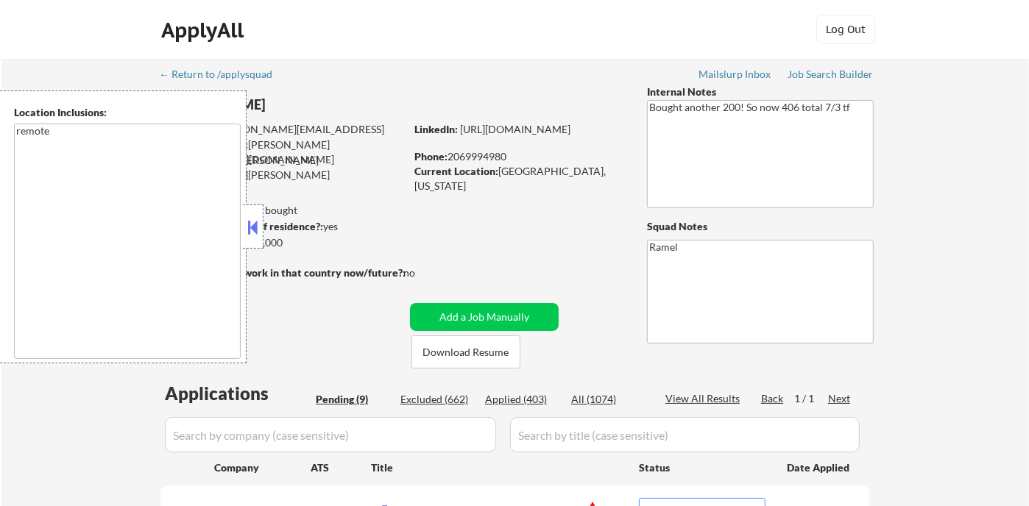
click at [252, 224] on button at bounding box center [253, 227] width 16 height 22
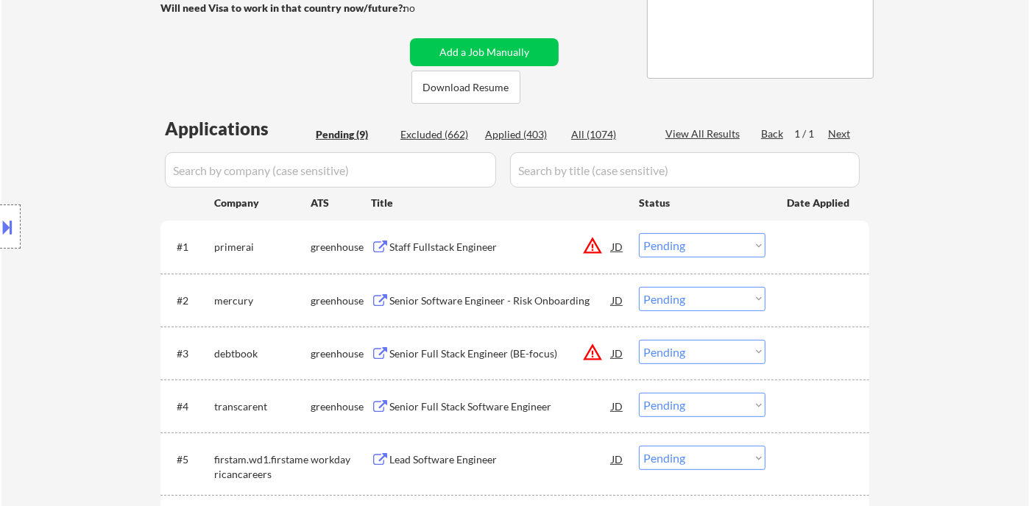
scroll to position [163, 0]
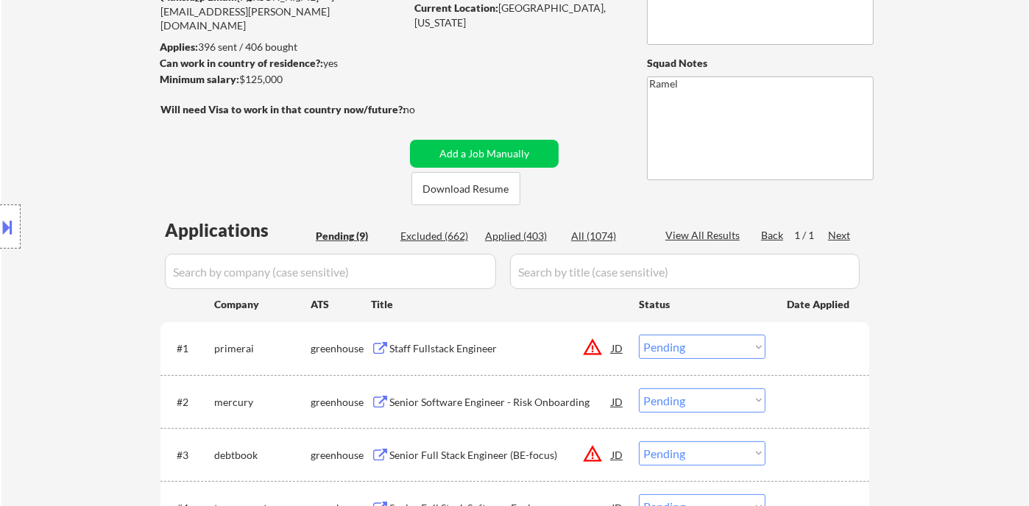
click at [66, 74] on div "← Return to /applysquad Mailslurp Inbox Job Search Builder [PERSON_NAME] User E…" at bounding box center [514, 389] width 1027 height 988
click at [492, 402] on div "Senior Software Engineer - Risk Onboarding" at bounding box center [500, 402] width 222 height 15
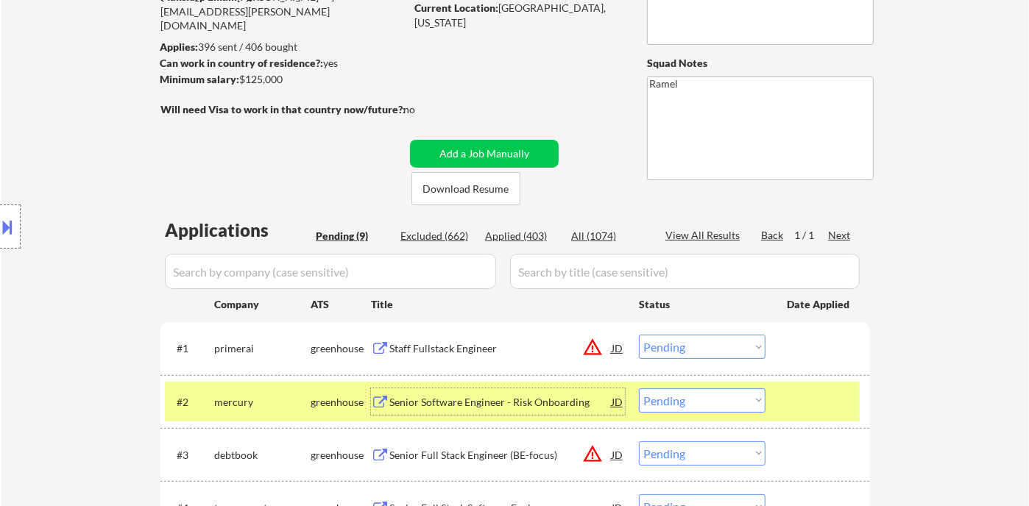
scroll to position [0, 0]
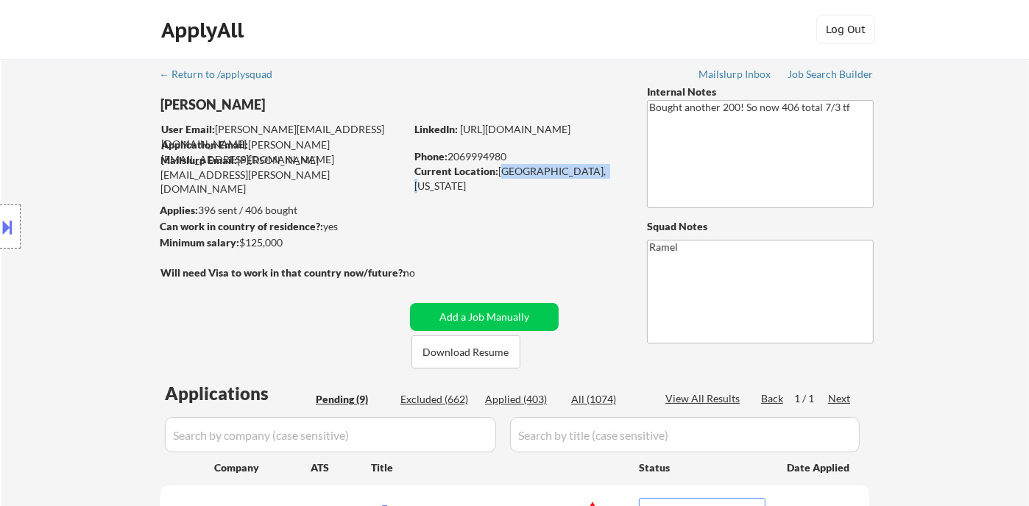
drag, startPoint x: 499, startPoint y: 171, endPoint x: 587, endPoint y: 171, distance: 87.6
click at [597, 171] on div "Current Location: [GEOGRAPHIC_DATA], [US_STATE]" at bounding box center [518, 178] width 208 height 29
copy div "[GEOGRAPHIC_DATA], [US_STATE]"
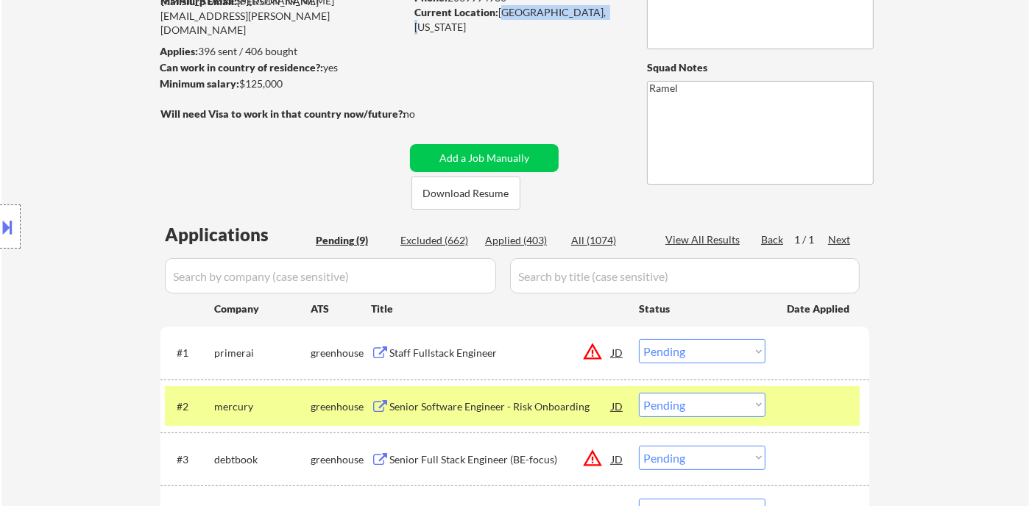
scroll to position [327, 0]
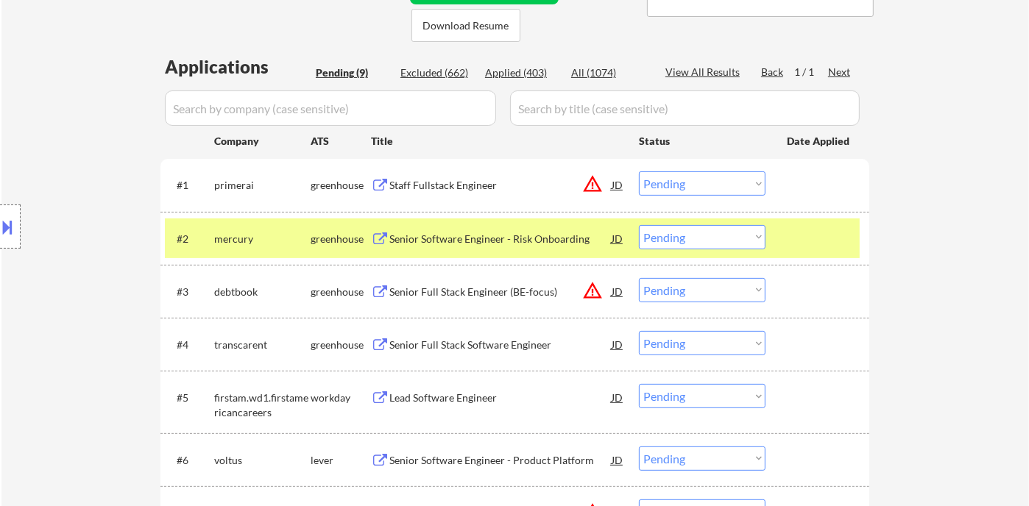
drag, startPoint x: 701, startPoint y: 236, endPoint x: 696, endPoint y: 246, distance: 11.2
click at [701, 236] on select "Choose an option... Pending Applied Excluded (Questions) Excluded (Expired) Exc…" at bounding box center [702, 237] width 127 height 24
click at [639, 225] on select "Choose an option... Pending Applied Excluded (Questions) Excluded (Expired) Exc…" at bounding box center [702, 237] width 127 height 24
click at [484, 350] on div "Senior Full Stack Software Engineer" at bounding box center [500, 345] width 222 height 15
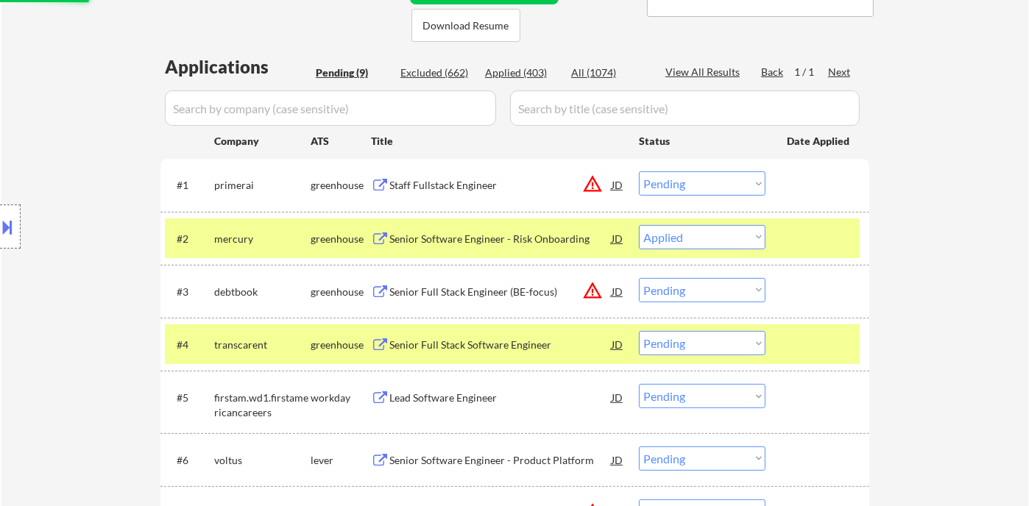
select select ""pending""
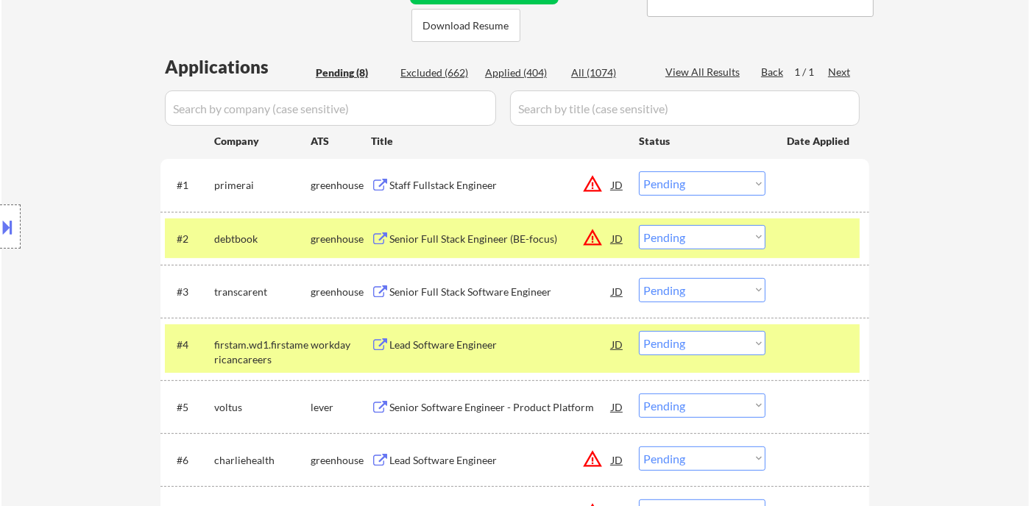
click at [677, 294] on select "Choose an option... Pending Applied Excluded (Questions) Excluded (Expired) Exc…" at bounding box center [702, 290] width 127 height 24
click at [639, 278] on select "Choose an option... Pending Applied Excluded (Questions) Excluded (Expired) Exc…" at bounding box center [702, 290] width 127 height 24
click at [506, 351] on div "Lead Software Engineer" at bounding box center [500, 345] width 222 height 15
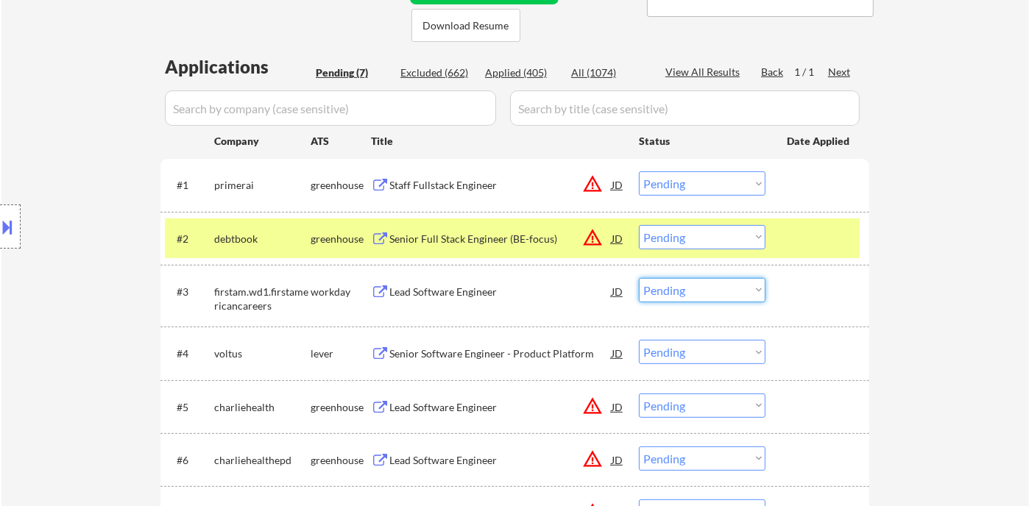
click at [689, 298] on select "Choose an option... Pending Applied Excluded (Questions) Excluded (Expired) Exc…" at bounding box center [702, 290] width 127 height 24
click at [639, 278] on select "Choose an option... Pending Applied Excluded (Questions) Excluded (Expired) Exc…" at bounding box center [702, 290] width 127 height 24
click at [537, 357] on div "Senior Software Engineer - Product Platform" at bounding box center [500, 354] width 222 height 15
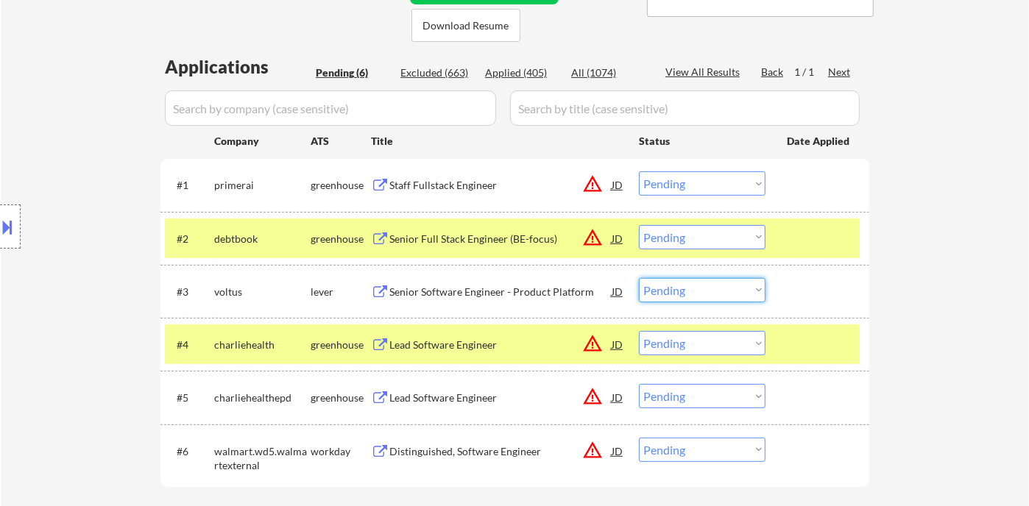
click at [699, 295] on select "Choose an option... Pending Applied Excluded (Questions) Excluded (Expired) Exc…" at bounding box center [702, 290] width 127 height 24
click at [639, 278] on select "Choose an option... Pending Applied Excluded (Questions) Excluded (Expired) Exc…" at bounding box center [702, 290] width 127 height 24
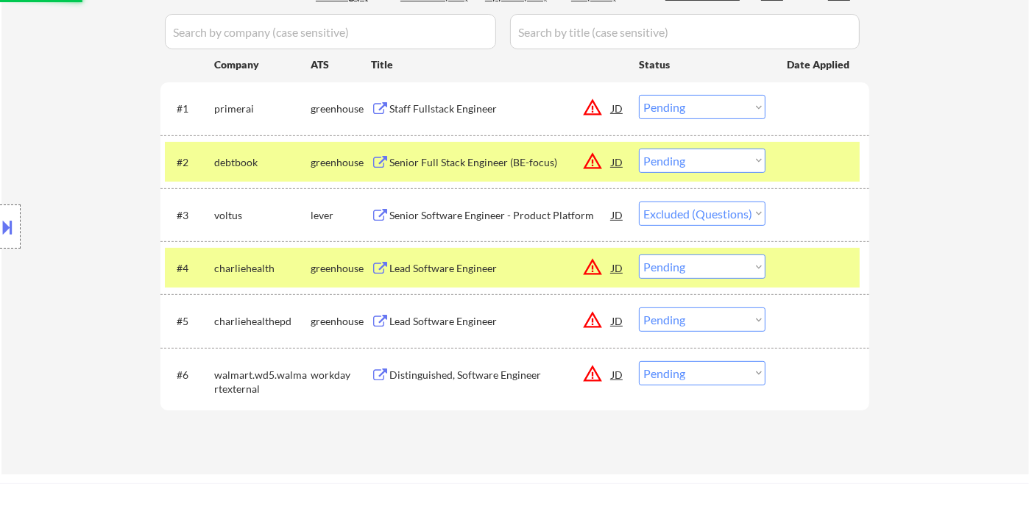
scroll to position [490, 0]
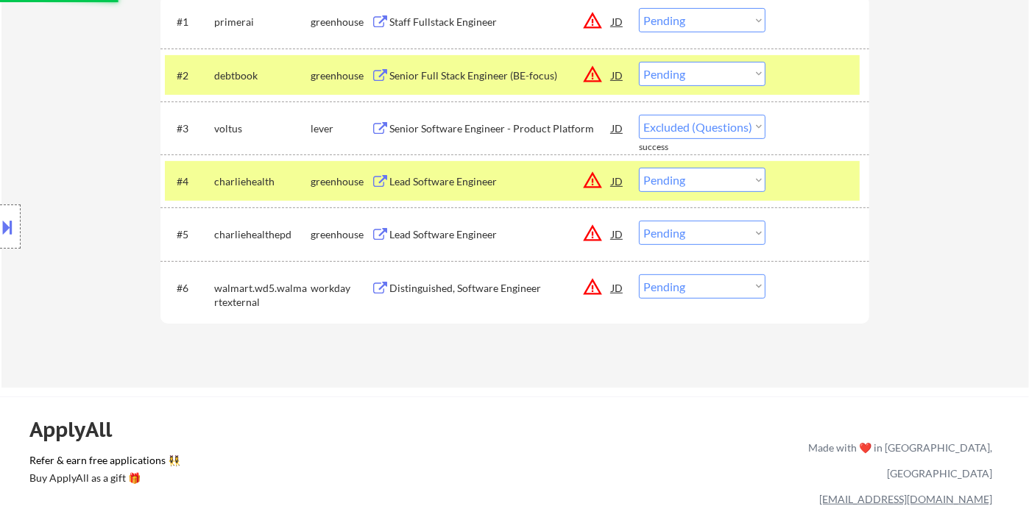
click at [478, 244] on div "Lead Software Engineer" at bounding box center [500, 234] width 222 height 26
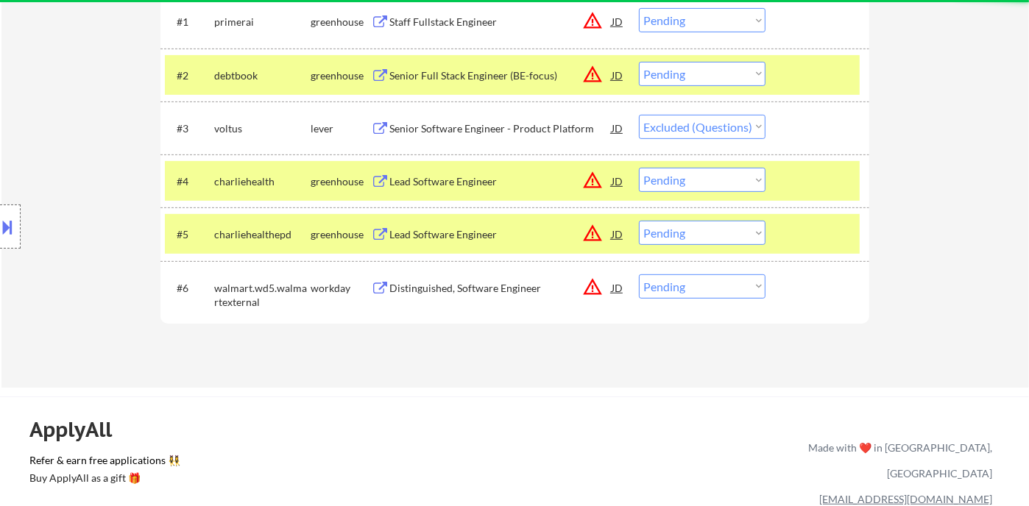
select select ""pending""
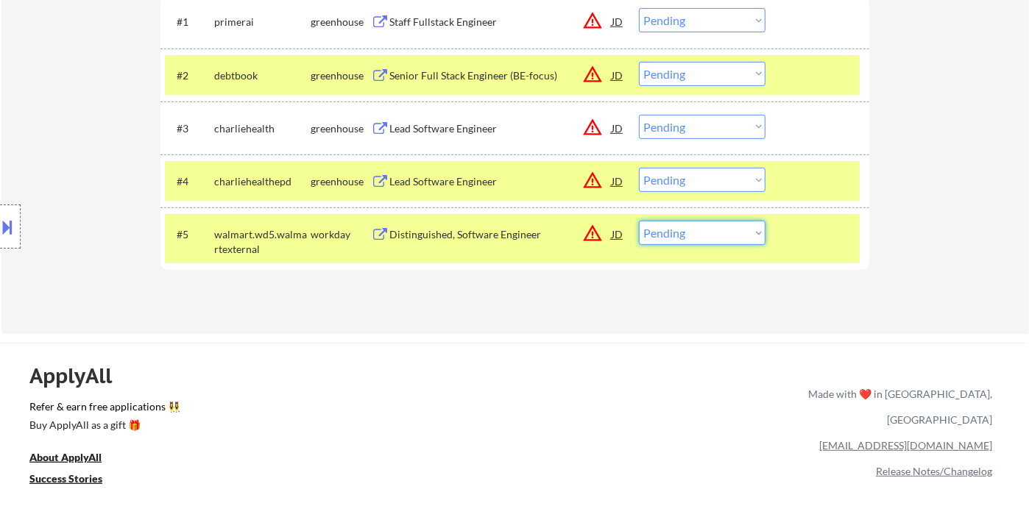
drag, startPoint x: 657, startPoint y: 230, endPoint x: 676, endPoint y: 241, distance: 21.5
click at [659, 228] on select "Choose an option... Pending Applied Excluded (Questions) Excluded (Expired) Exc…" at bounding box center [702, 233] width 127 height 24
select select ""excluded__location_""
click at [639, 221] on select "Choose an option... Pending Applied Excluded (Questions) Excluded (Expired) Exc…" at bounding box center [702, 233] width 127 height 24
click at [489, 181] on div "Lead Software Engineer" at bounding box center [500, 181] width 222 height 15
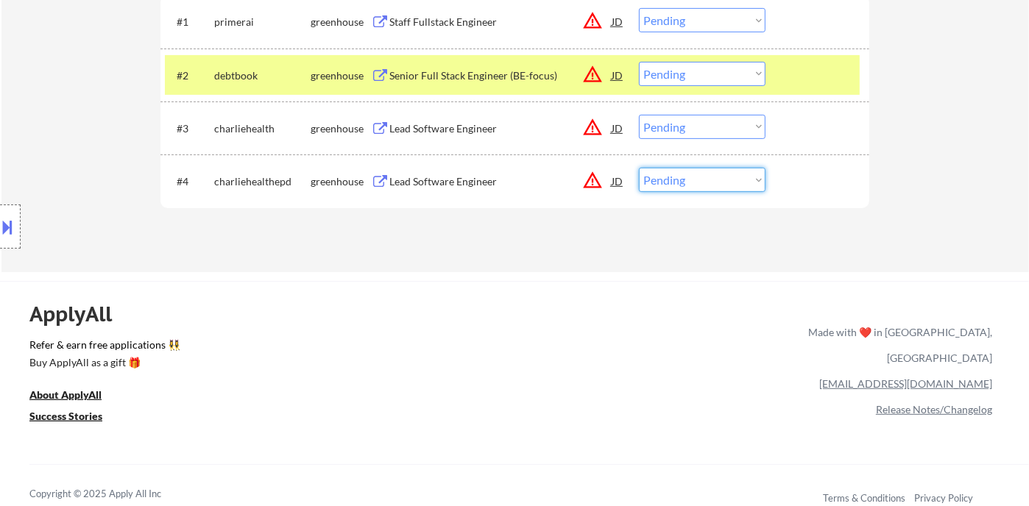
click at [668, 185] on select "Choose an option... Pending Applied Excluded (Questions) Excluded (Expired) Exc…" at bounding box center [702, 180] width 127 height 24
select select ""excluded__location_""
click at [639, 168] on select "Choose an option... Pending Applied Excluded (Questions) Excluded (Expired) Exc…" at bounding box center [702, 180] width 127 height 24
drag, startPoint x: 657, startPoint y: 125, endPoint x: 665, endPoint y: 135, distance: 13.1
click at [659, 126] on select "Choose an option... Pending Applied Excluded (Questions) Excluded (Expired) Exc…" at bounding box center [702, 127] width 127 height 24
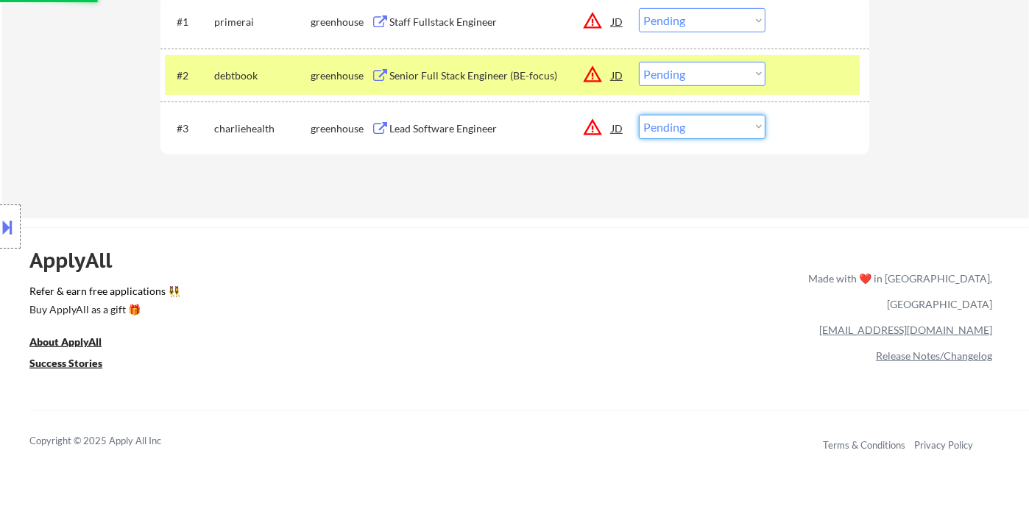
select select ""excluded__location_""
click at [639, 115] on select "Choose an option... Pending Applied Excluded (Questions) Excluded (Expired) Exc…" at bounding box center [702, 127] width 127 height 24
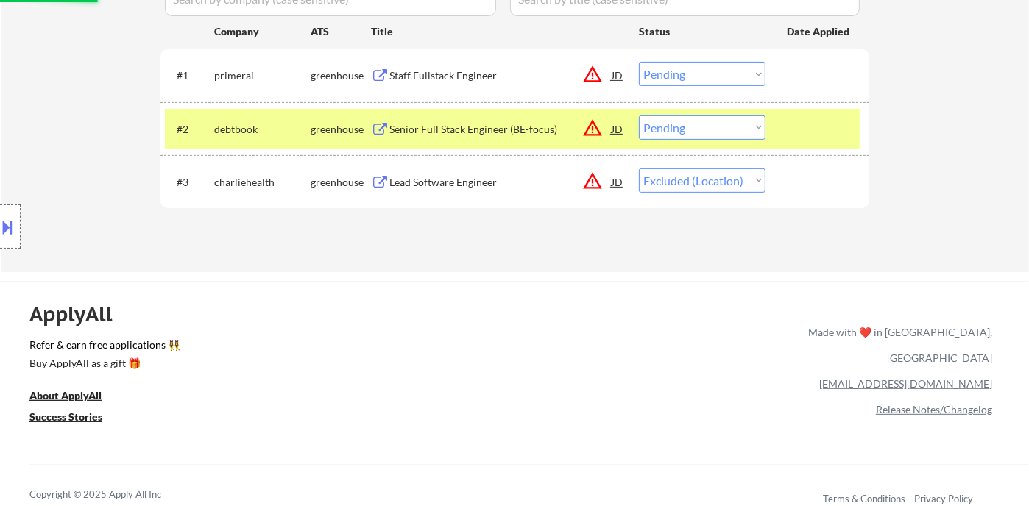
scroll to position [408, 0]
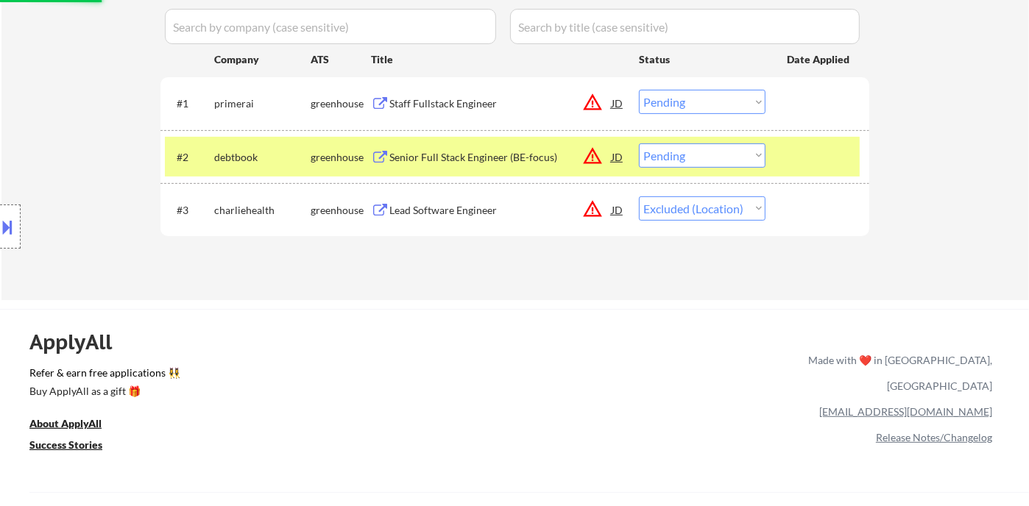
click at [502, 163] on div "Senior Full Stack Engineer (BE-focus)" at bounding box center [500, 157] width 222 height 15
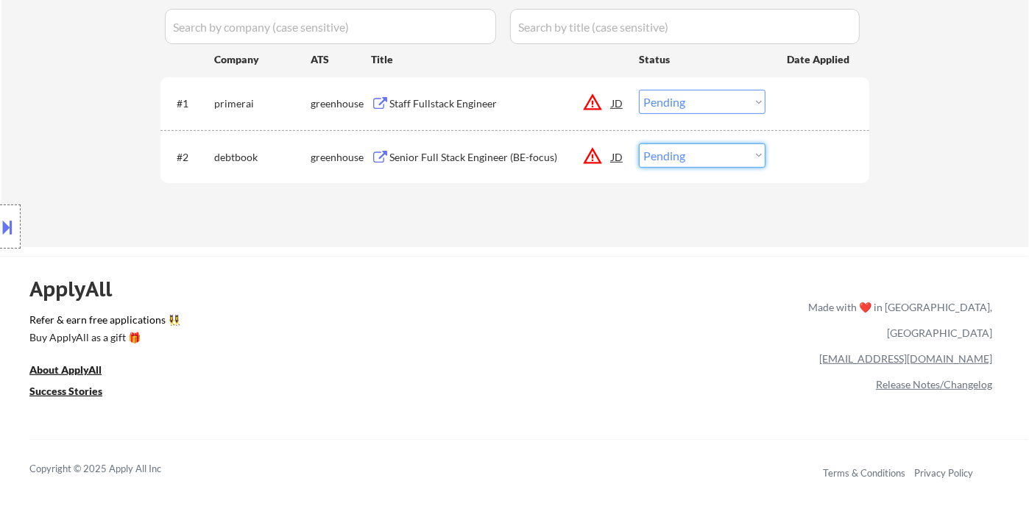
click at [681, 160] on select "Choose an option... Pending Applied Excluded (Questions) Excluded (Expired) Exc…" at bounding box center [702, 156] width 127 height 24
select select ""excluded__location_""
click at [639, 144] on select "Choose an option... Pending Applied Excluded (Questions) Excluded (Expired) Exc…" at bounding box center [702, 156] width 127 height 24
click at [435, 102] on div "Staff Fullstack Engineer" at bounding box center [500, 103] width 222 height 15
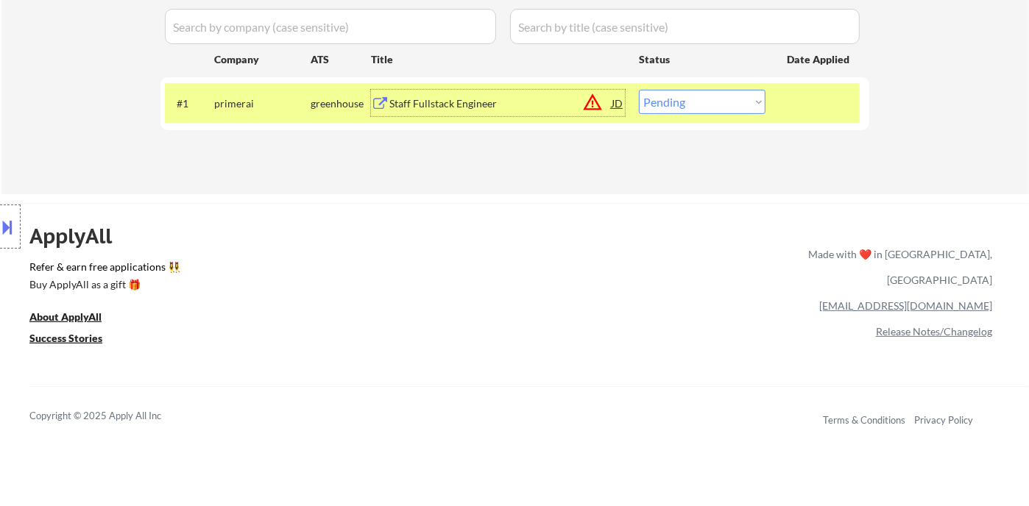
click at [700, 93] on select "Choose an option... Pending Applied Excluded (Questions) Excluded (Expired) Exc…" at bounding box center [702, 102] width 127 height 24
select select ""applied""
click at [639, 90] on select "Choose an option... Pending Applied Excluded (Questions) Excluded (Expired) Exc…" at bounding box center [702, 102] width 127 height 24
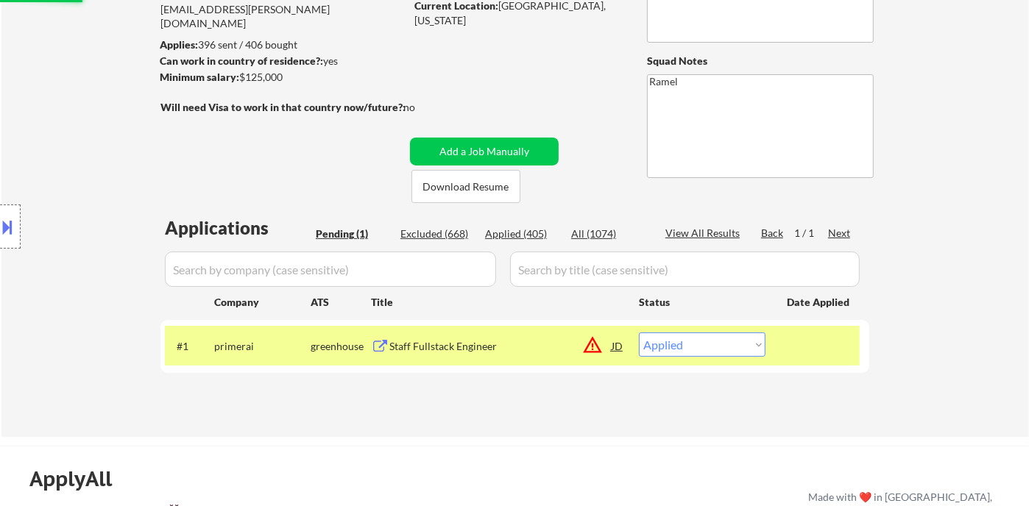
scroll to position [163, 0]
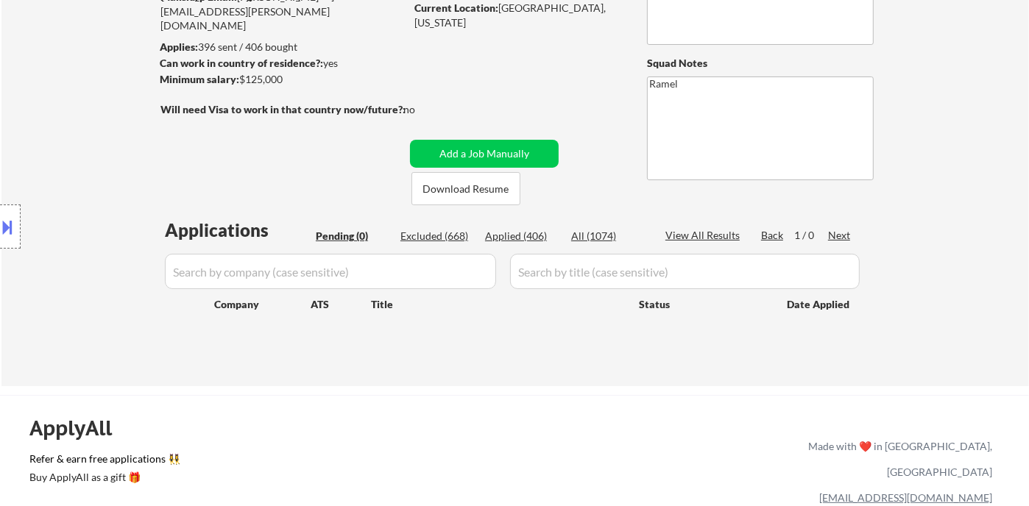
click at [81, 116] on div "Location Inclusions: remote" at bounding box center [131, 227] width 263 height 273
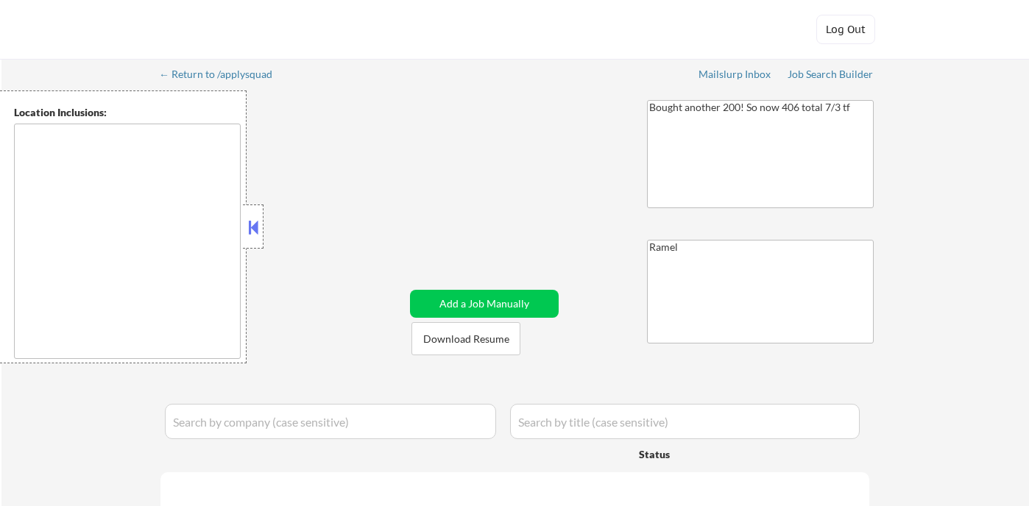
type textarea "remote"
select select ""pending""
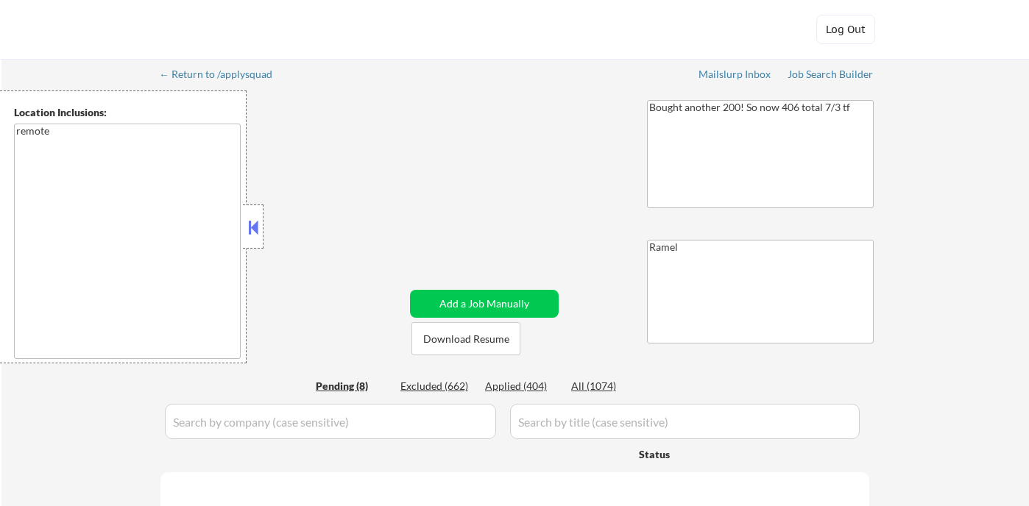
select select ""pending""
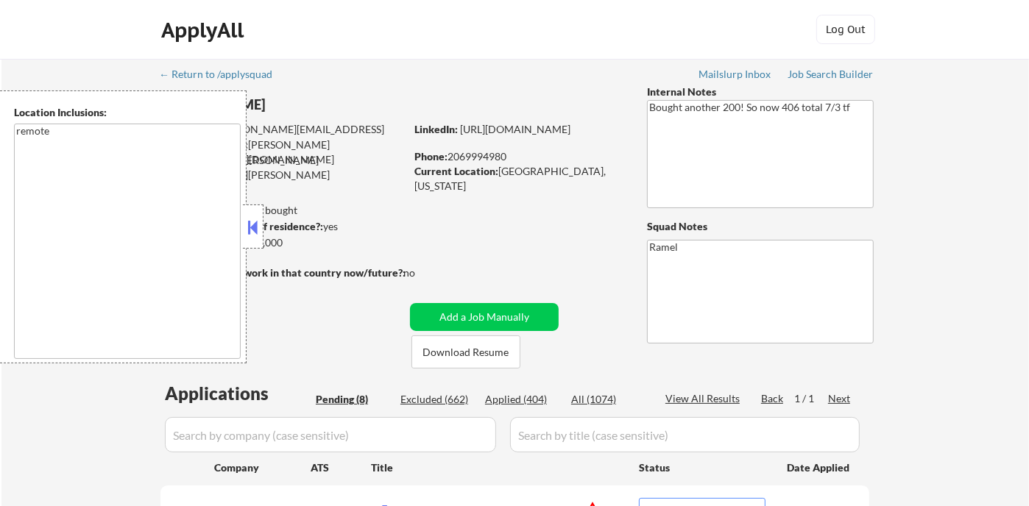
click at [528, 404] on div "Applied (404)" at bounding box center [522, 399] width 74 height 15
click at [247, 219] on button at bounding box center [253, 227] width 16 height 22
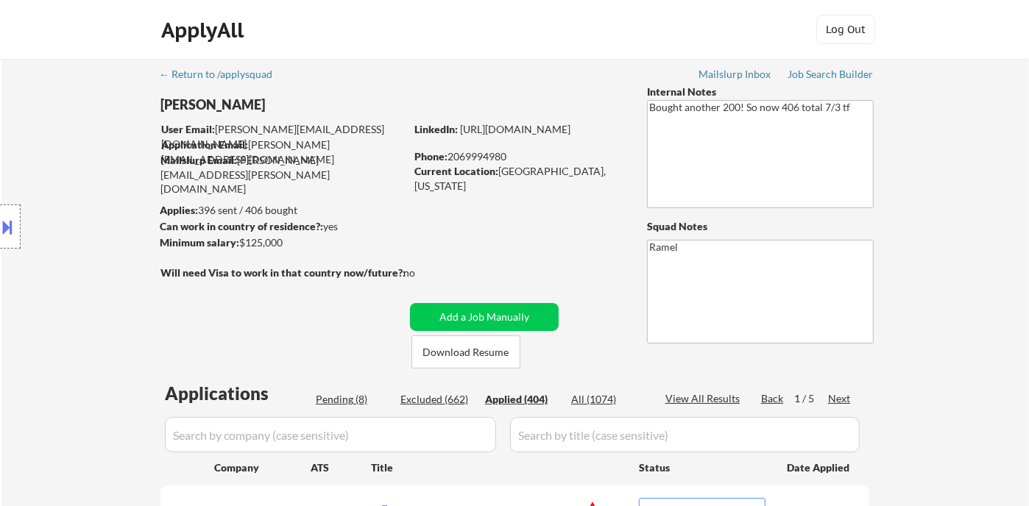
click at [722, 241] on textarea "Ramel" at bounding box center [760, 292] width 227 height 104
select select ""applied""
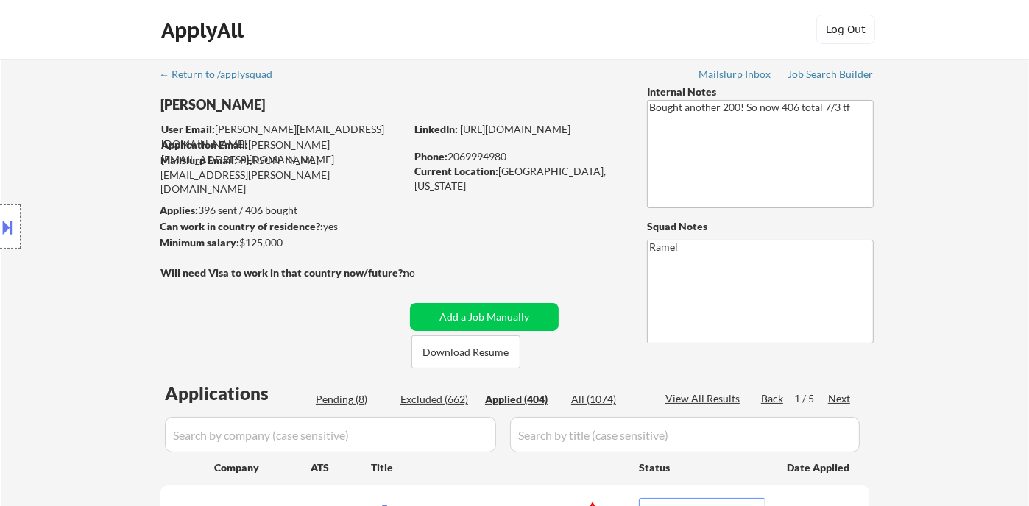
select select ""applied""
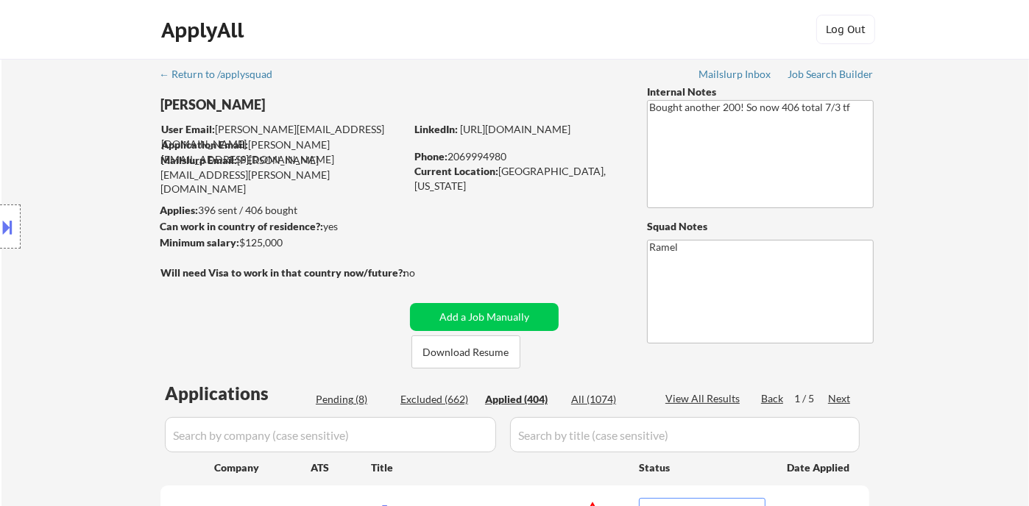
select select ""applied""
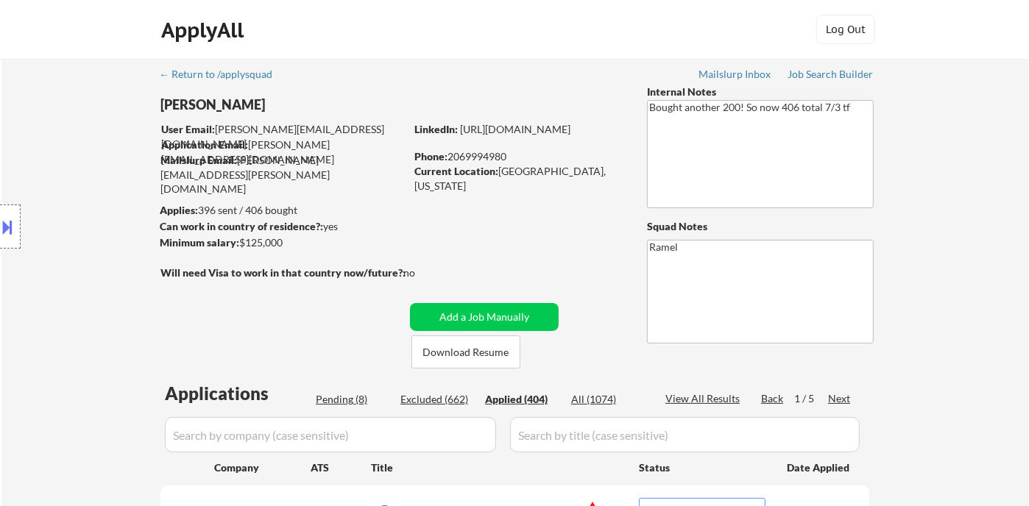
select select ""applied""
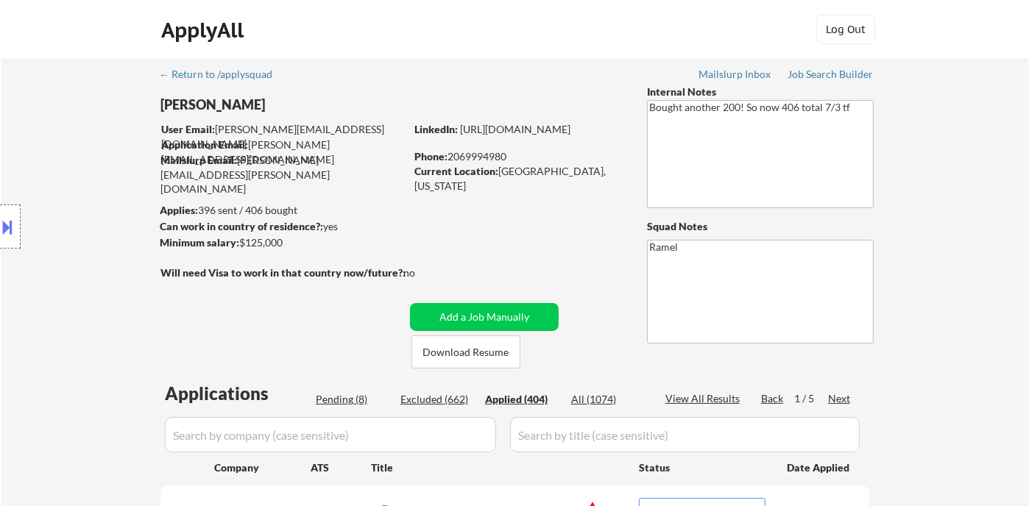
select select ""applied""
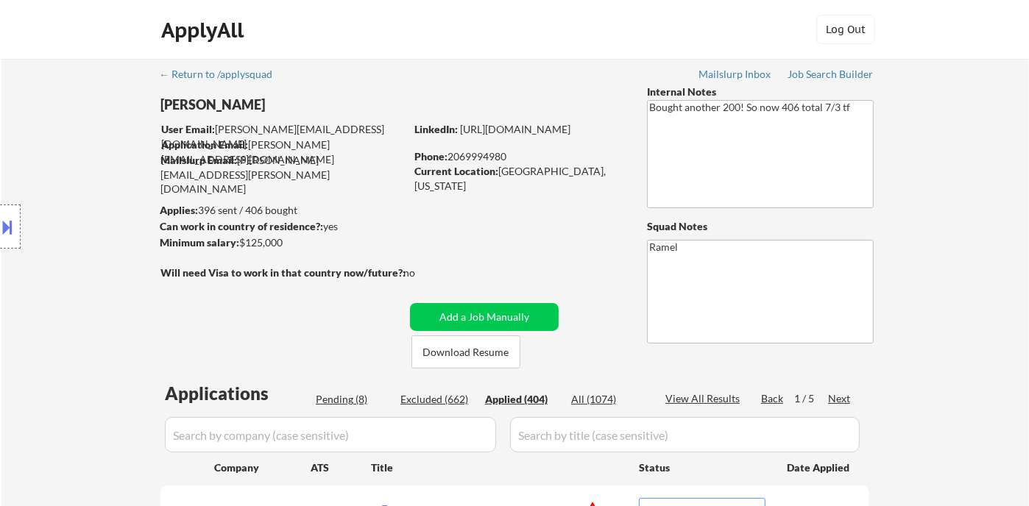
select select ""applied""
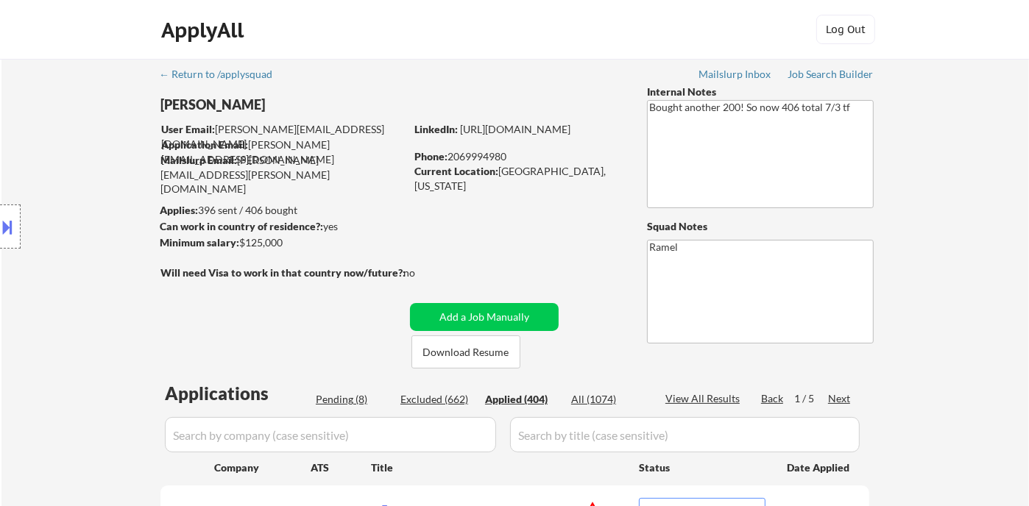
select select ""applied""
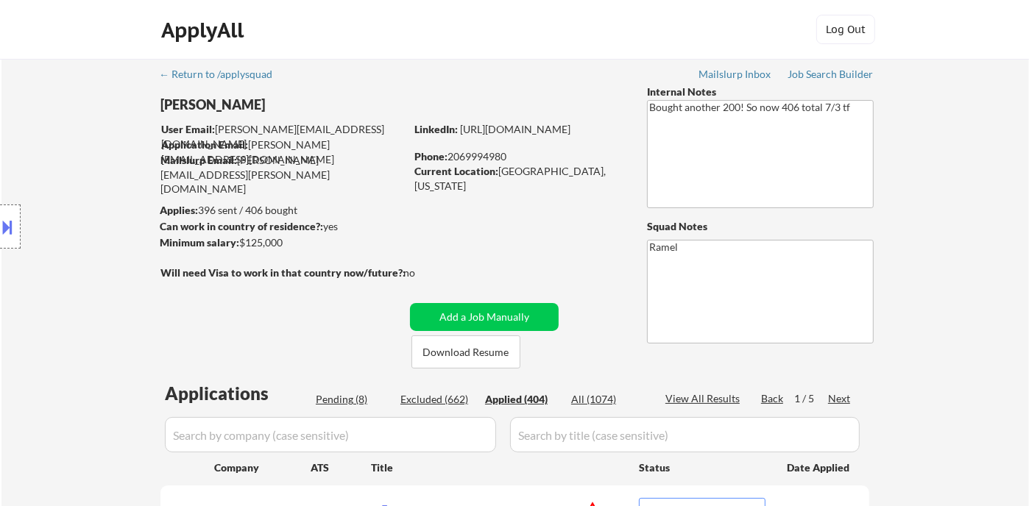
select select ""applied""
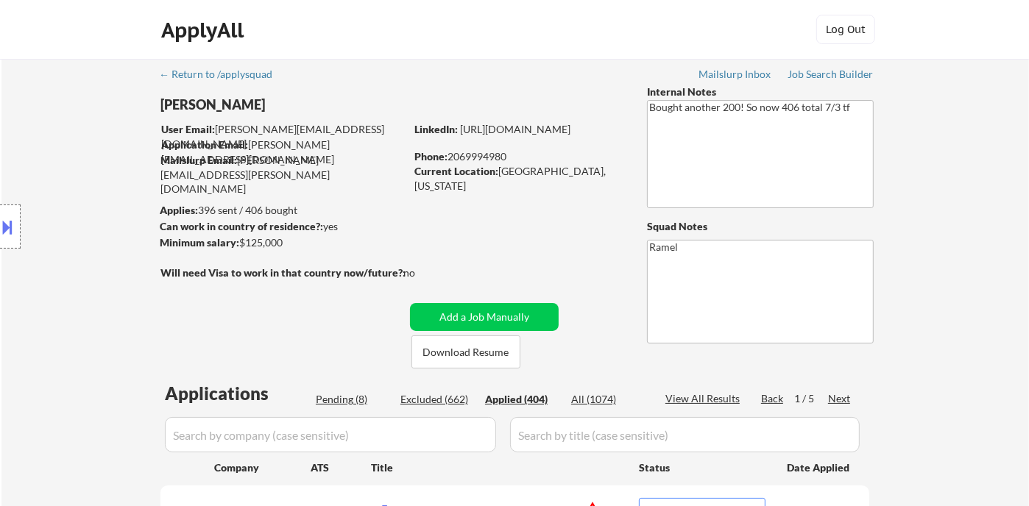
select select ""applied""
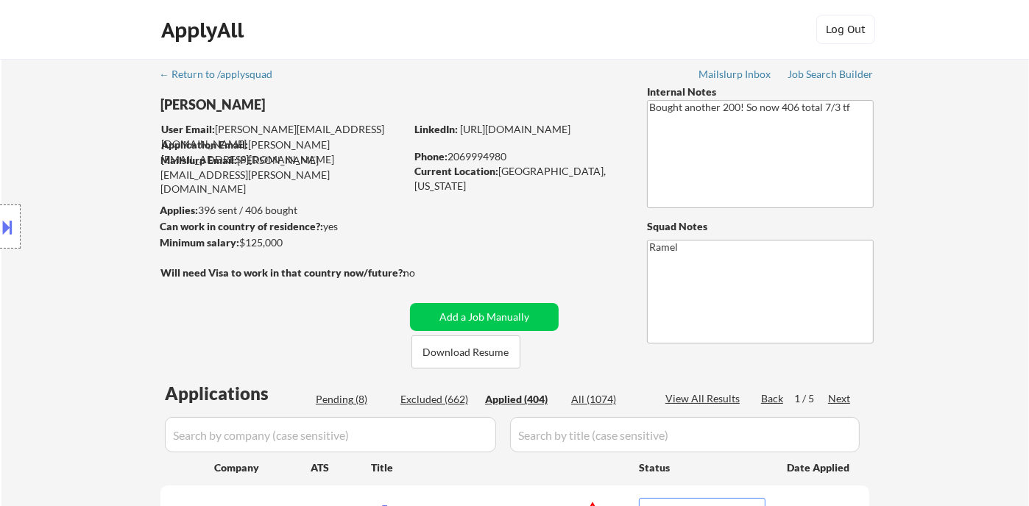
select select ""applied""
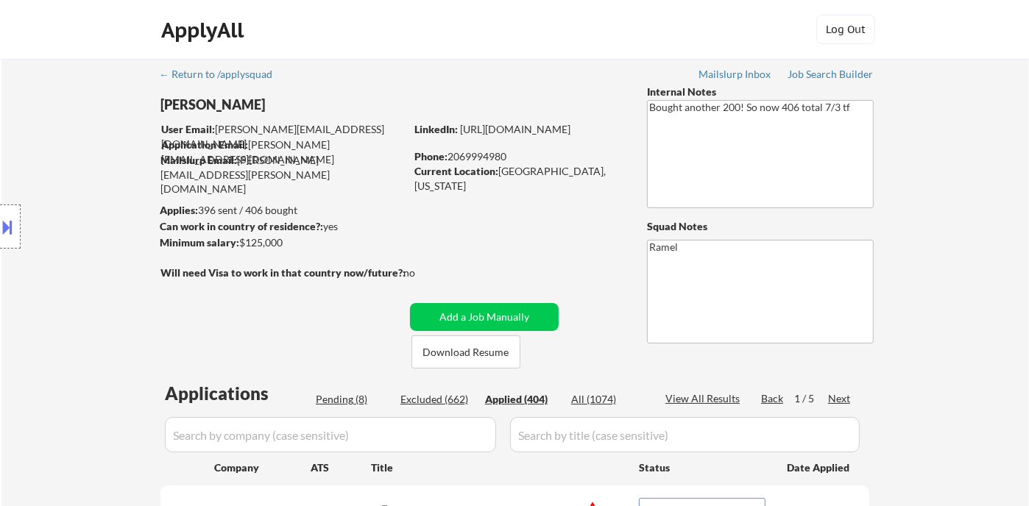
select select ""applied""
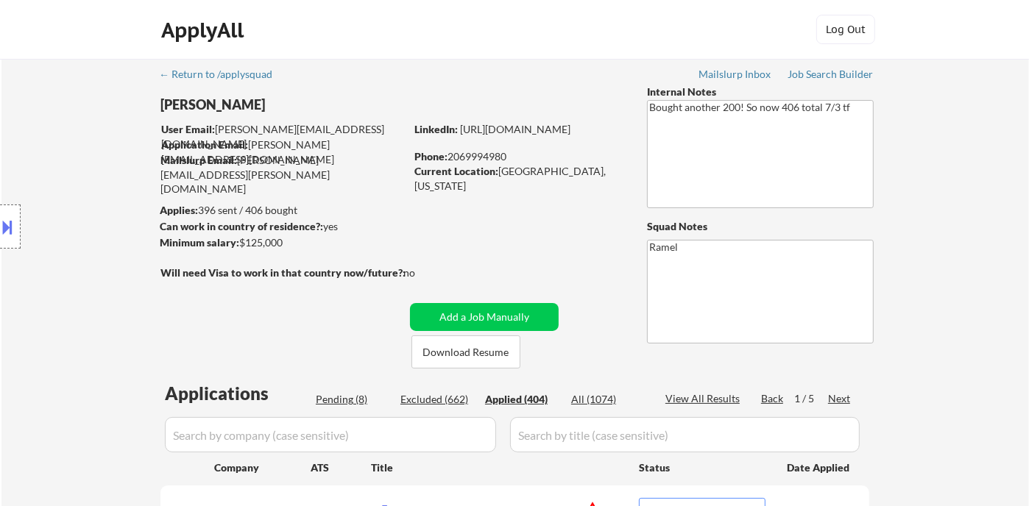
select select ""applied""
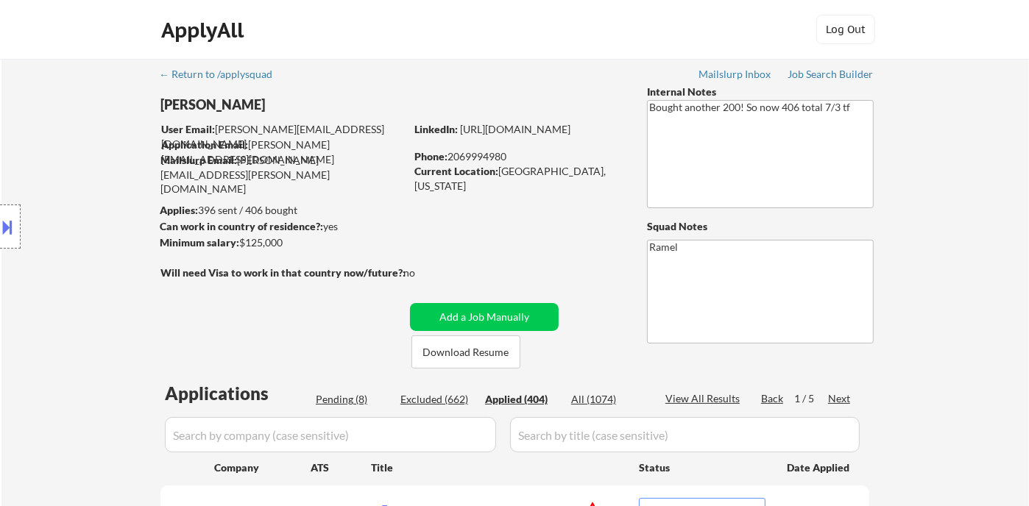
select select ""applied""
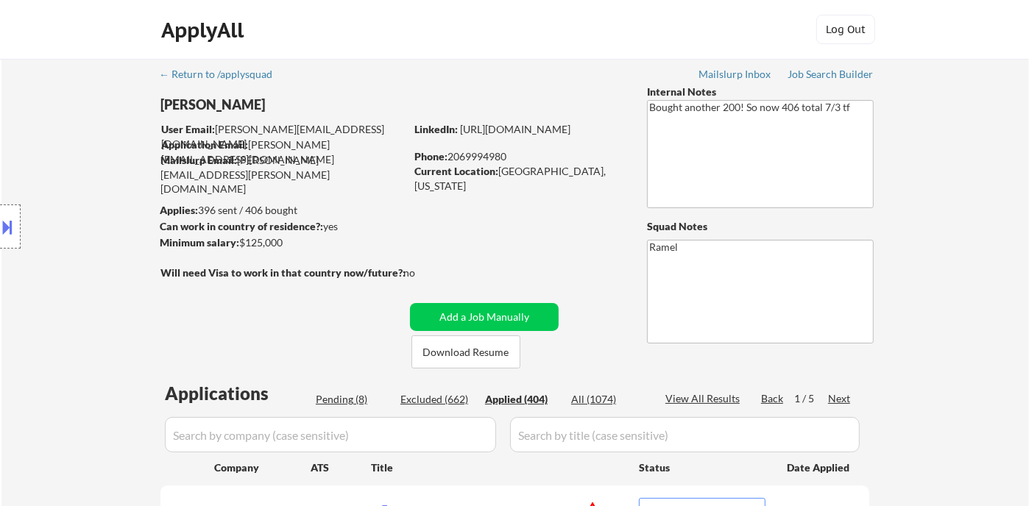
select select ""applied""
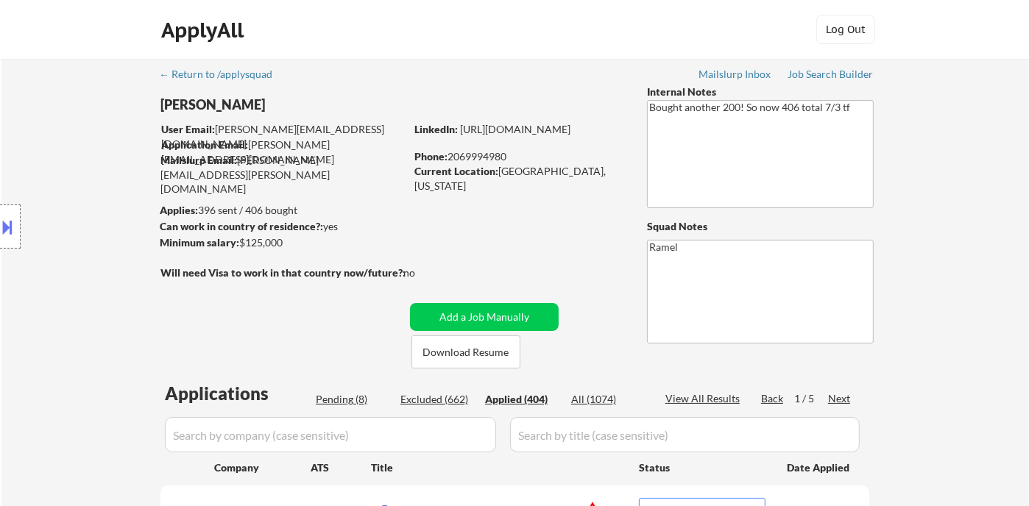
select select ""applied""
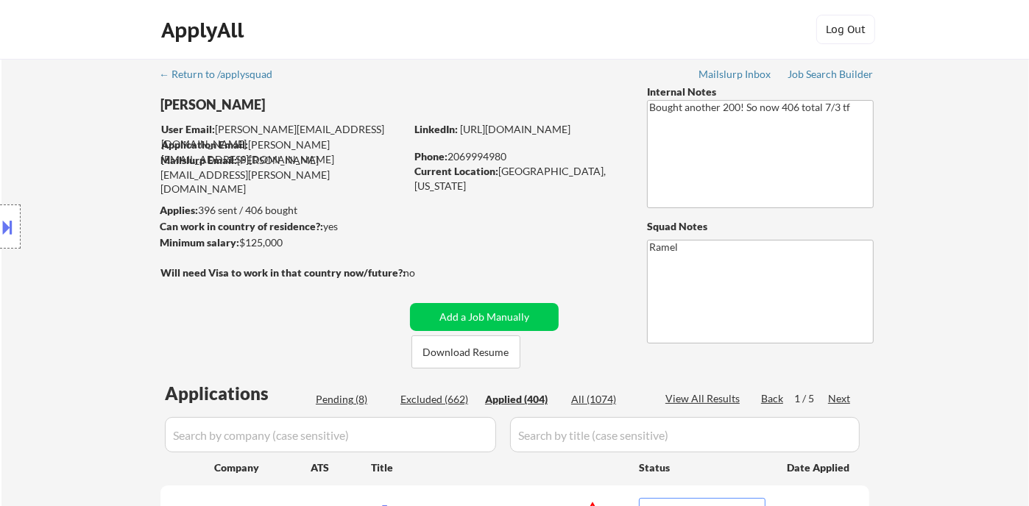
select select ""applied""
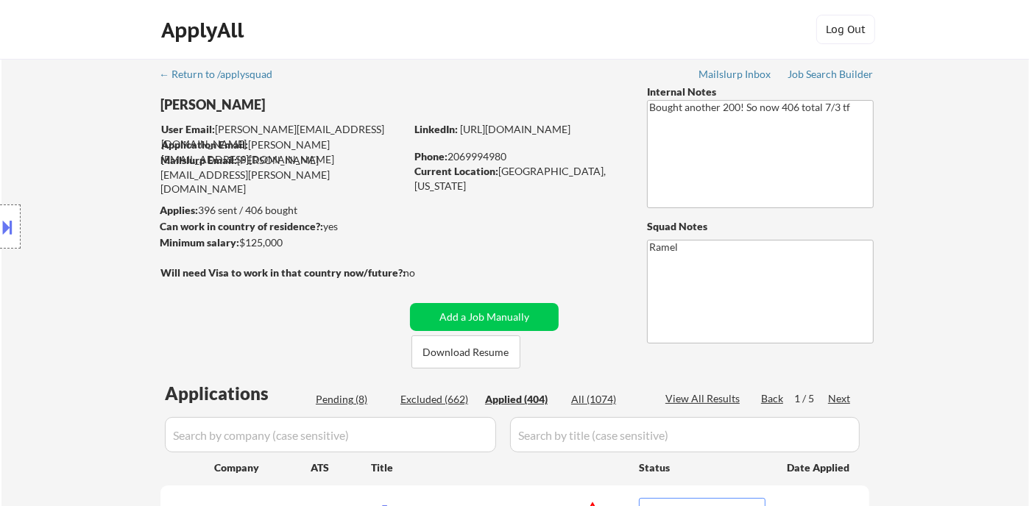
select select ""applied""
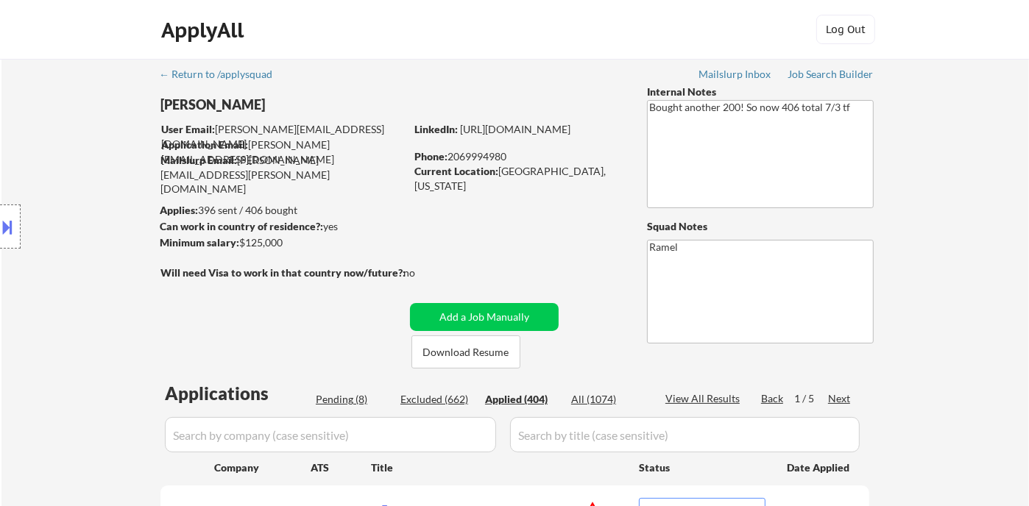
select select ""applied""
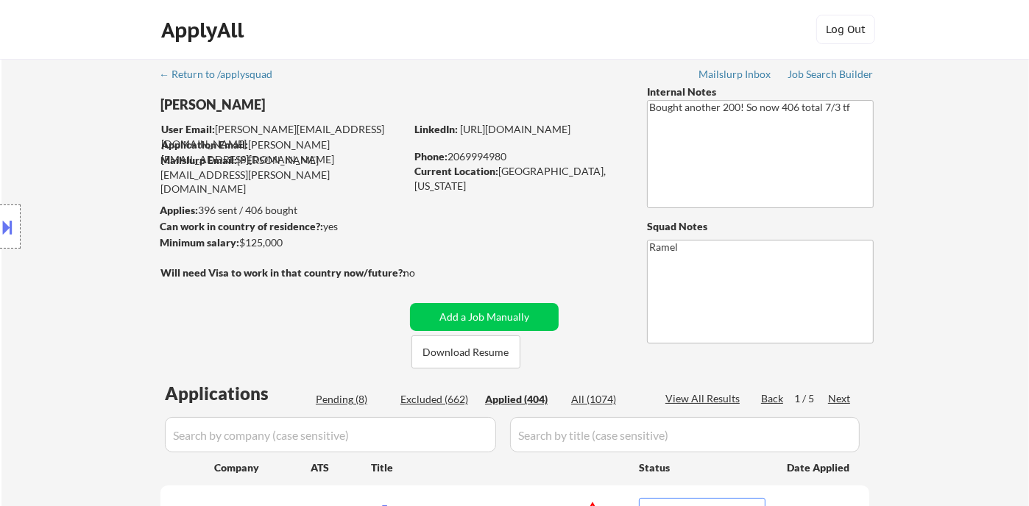
select select ""applied""
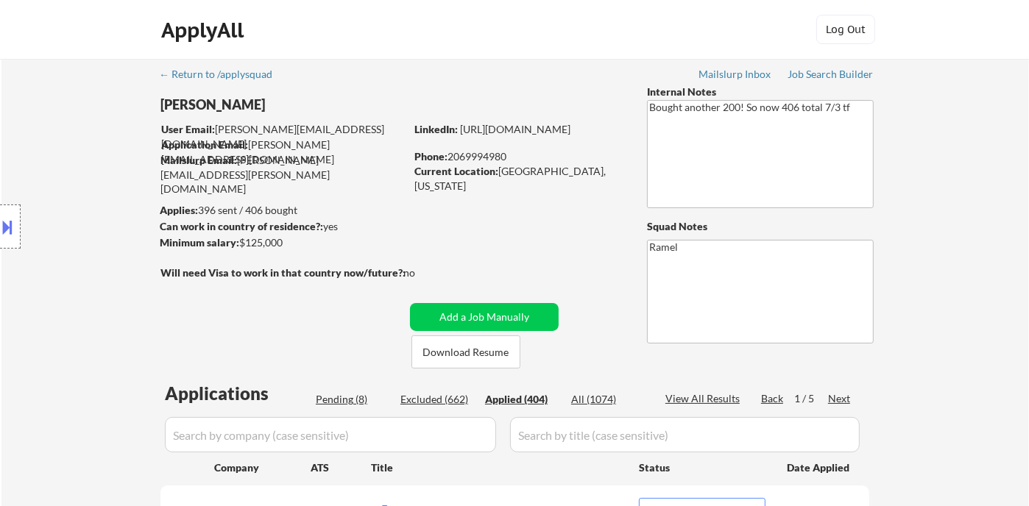
select select ""applied""
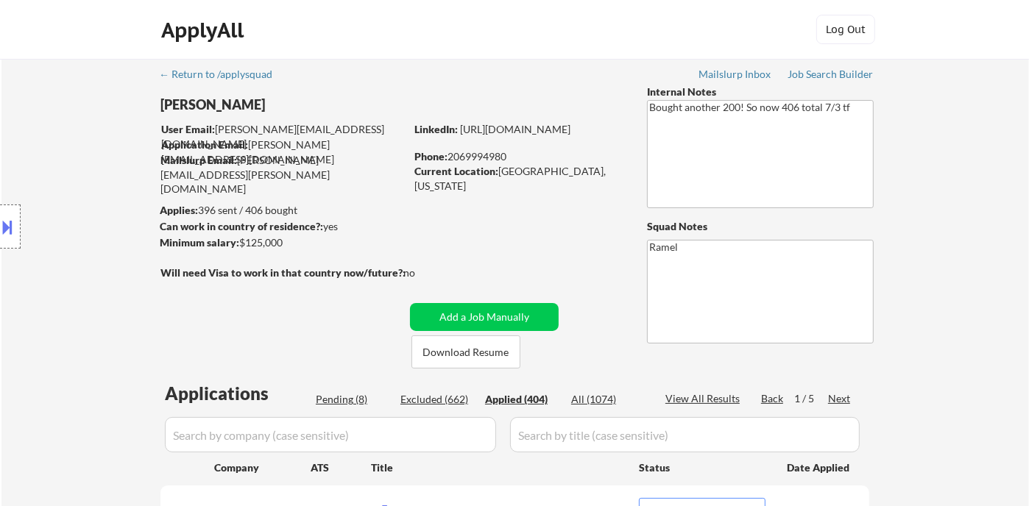
select select ""applied""
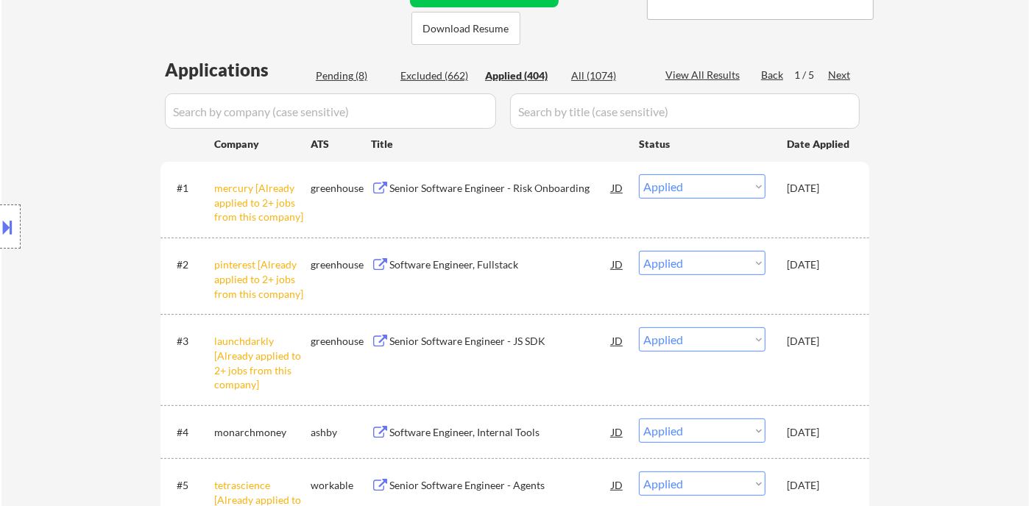
scroll to position [245, 0]
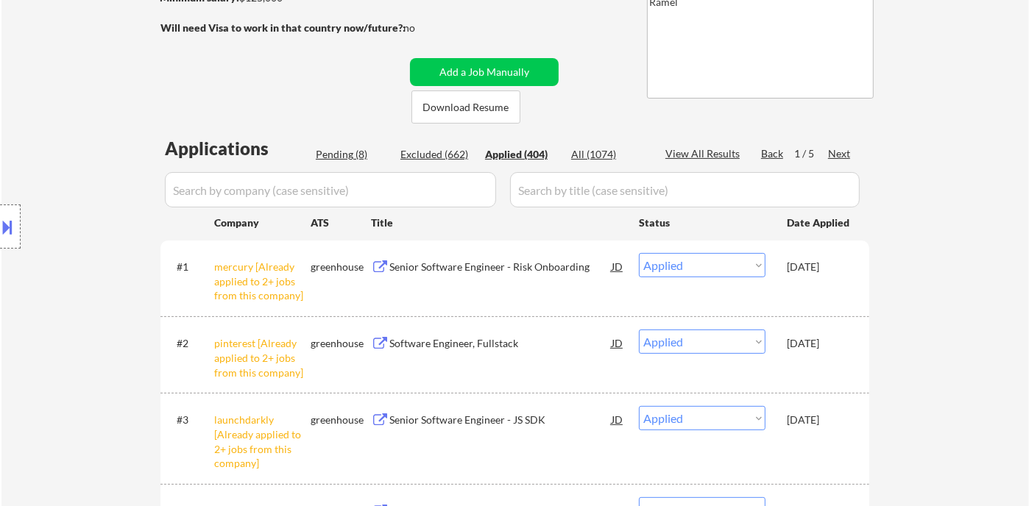
click at [702, 158] on div "View All Results" at bounding box center [704, 153] width 79 height 15
select select ""applied""
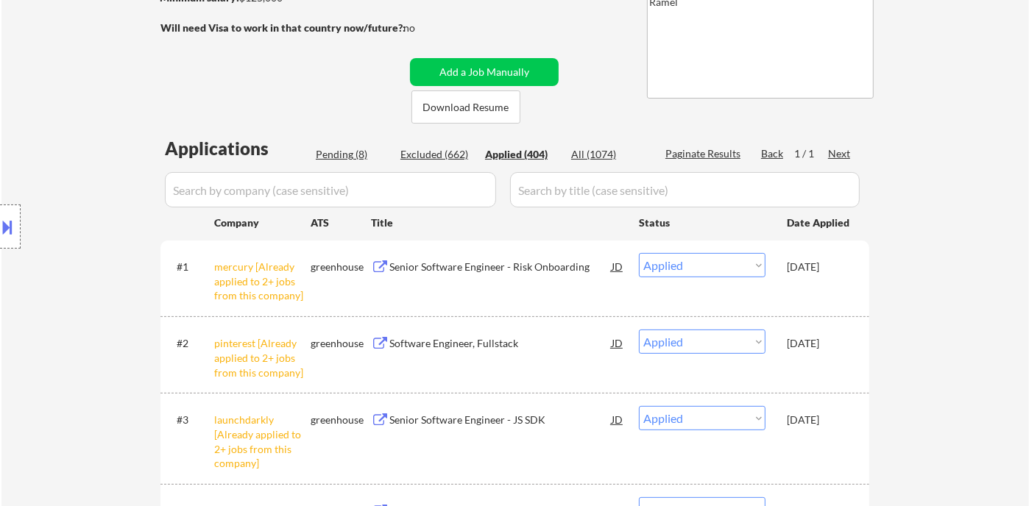
select select ""applied""
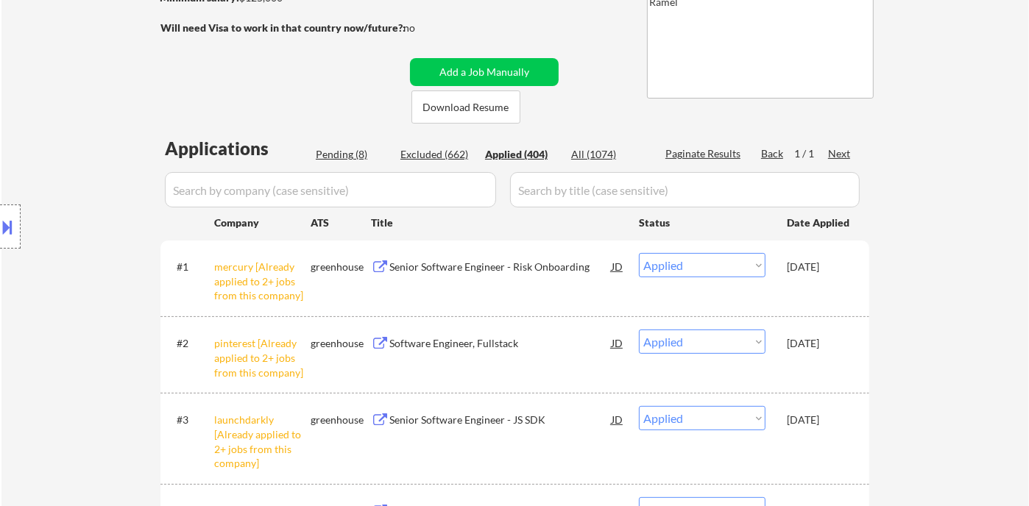
select select ""applied""
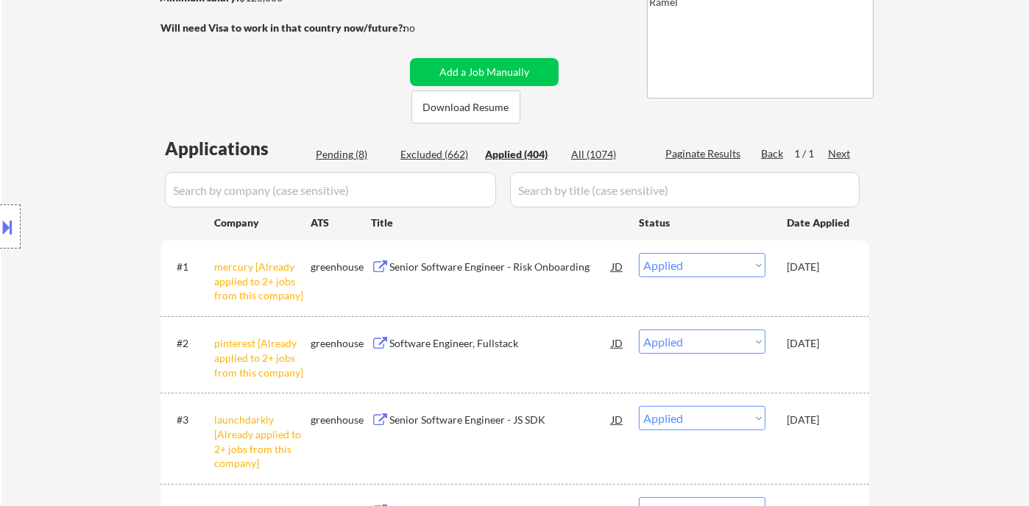
select select ""applied""
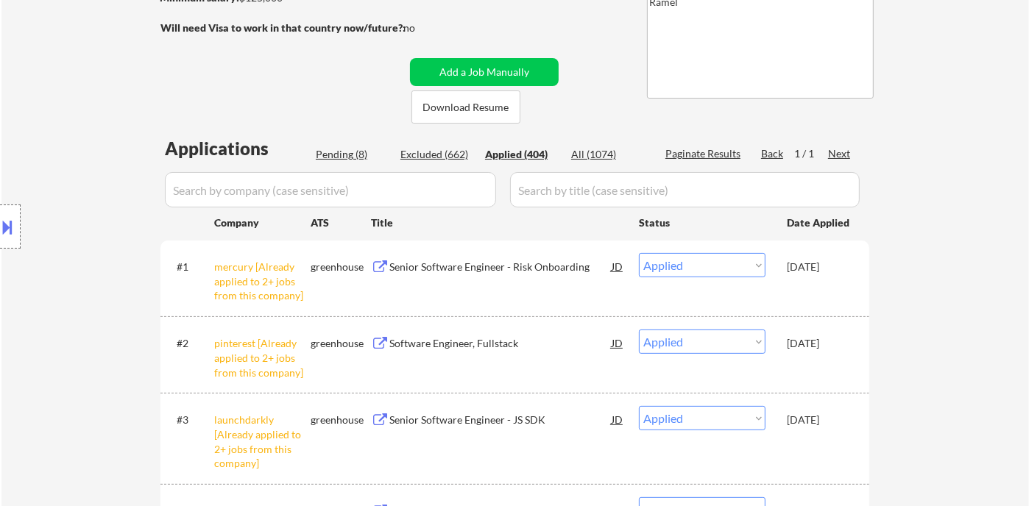
select select ""applied""
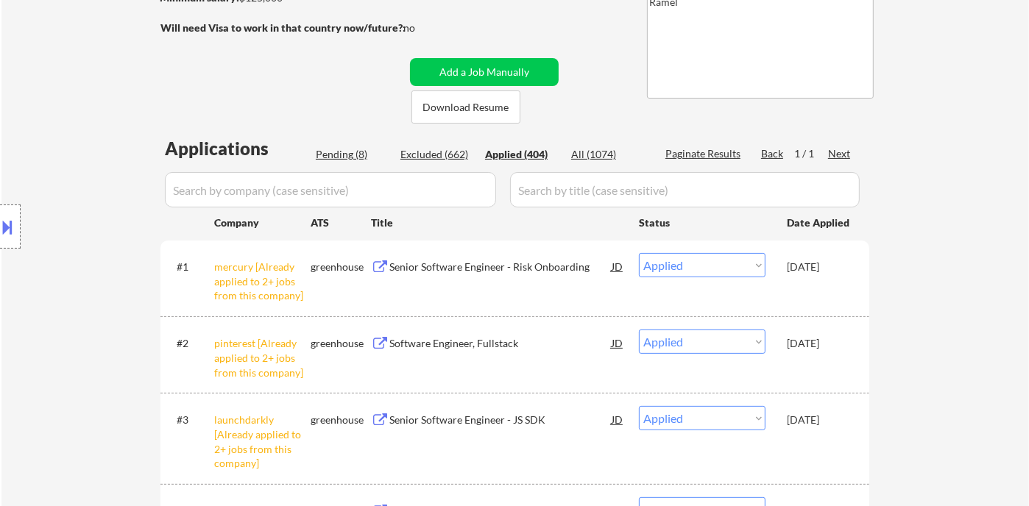
select select ""applied""
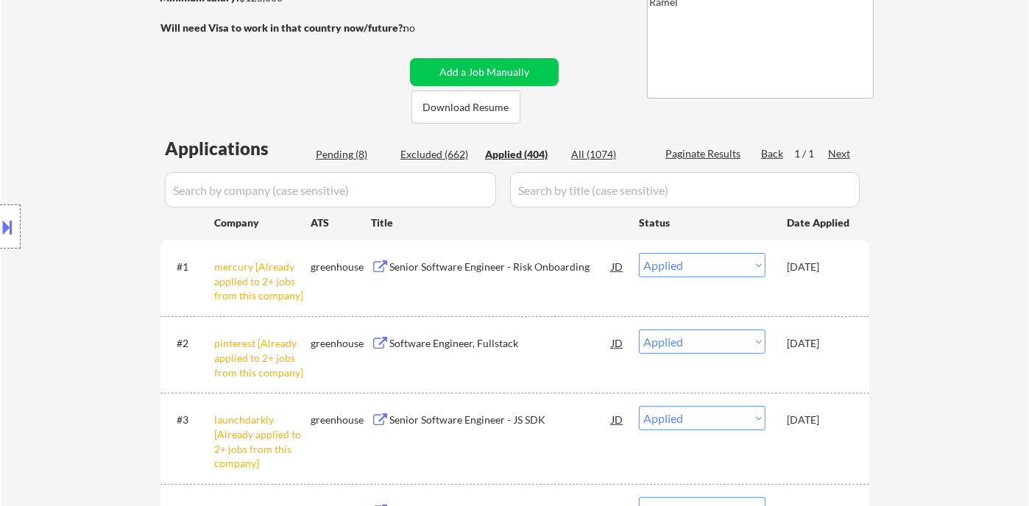
select select ""applied""
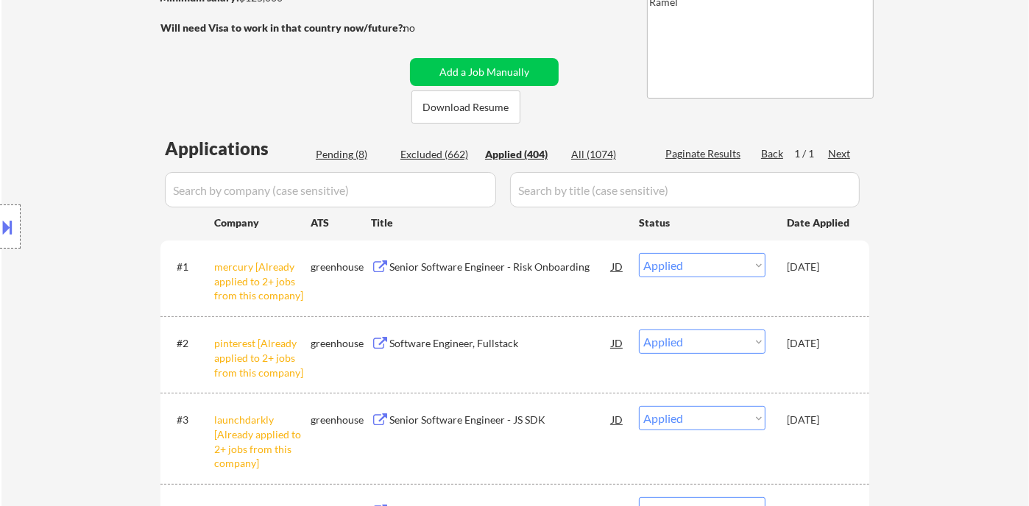
select select ""applied""
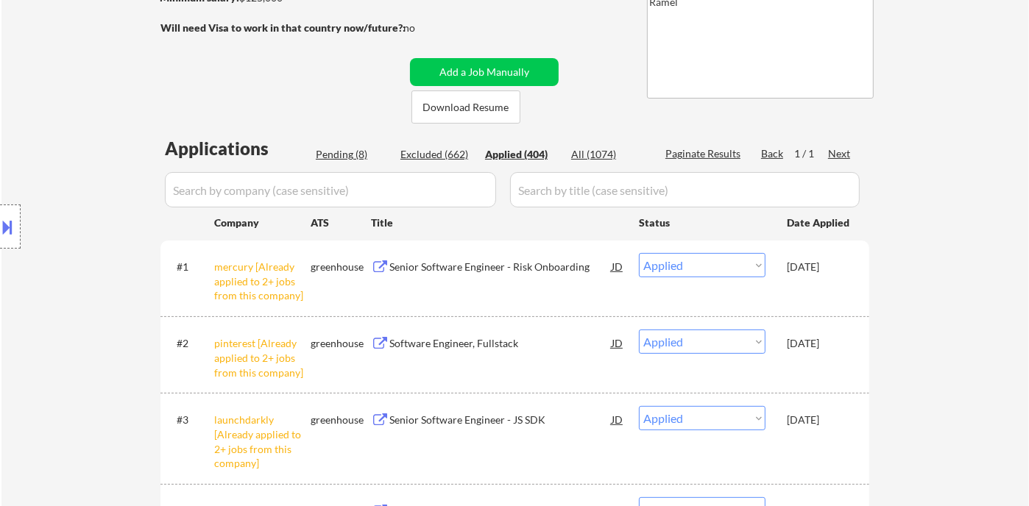
select select ""applied""
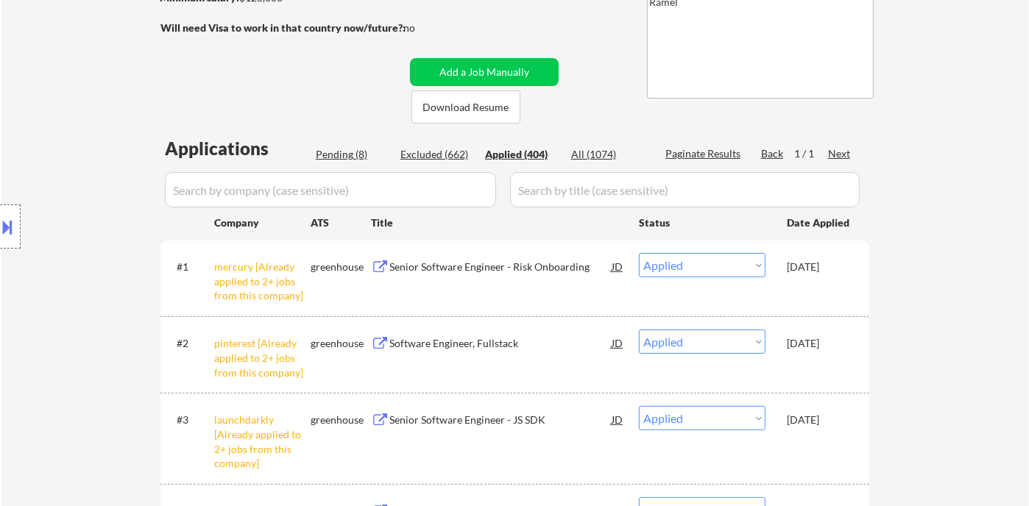
select select ""applied""
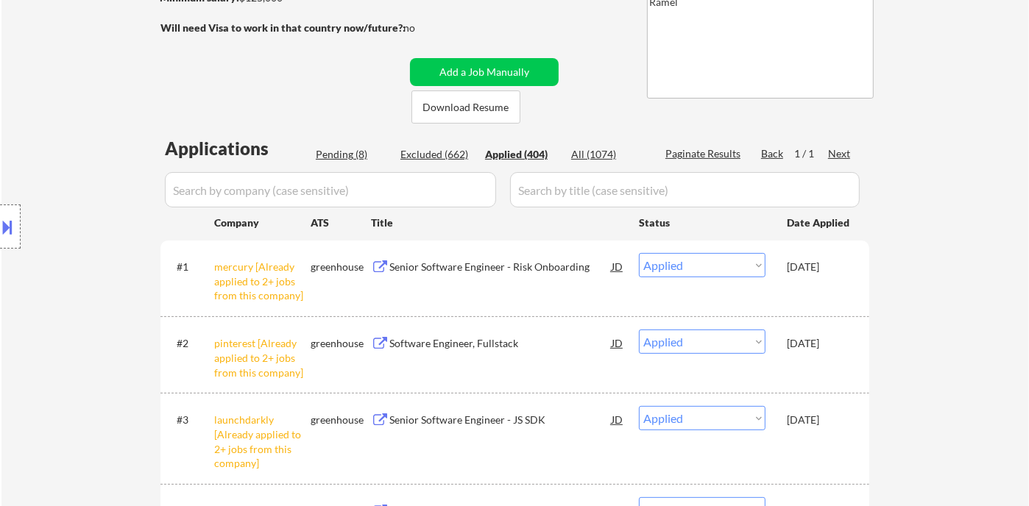
select select ""applied""
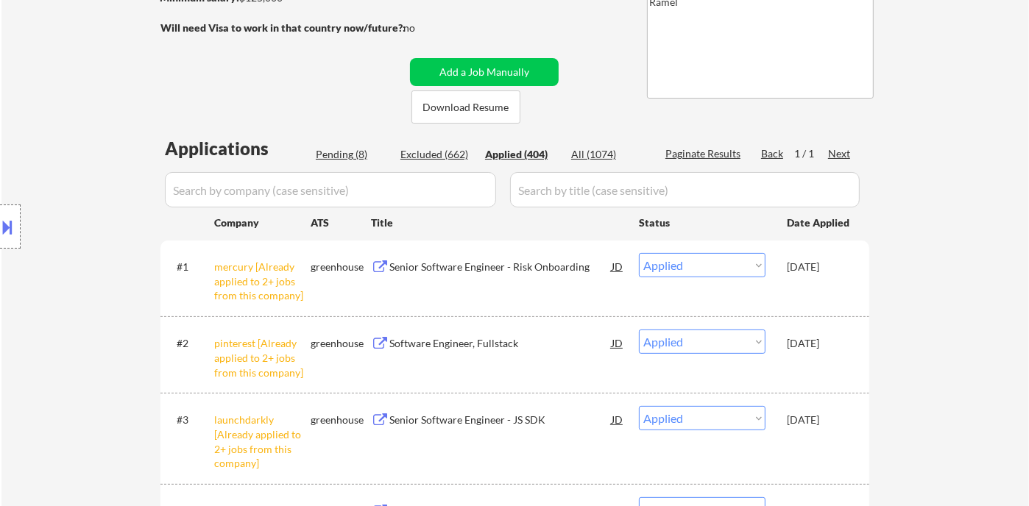
select select ""applied""
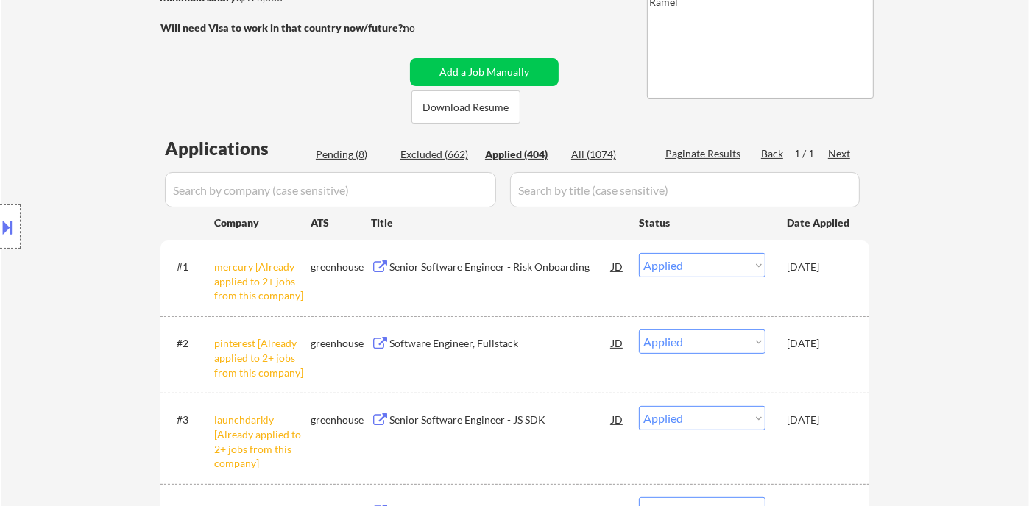
select select ""applied""
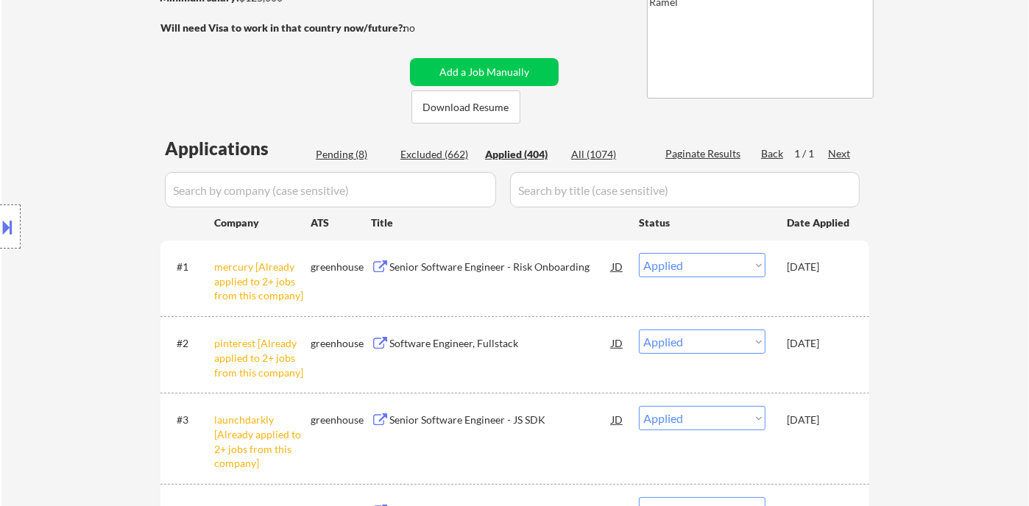
select select ""applied""
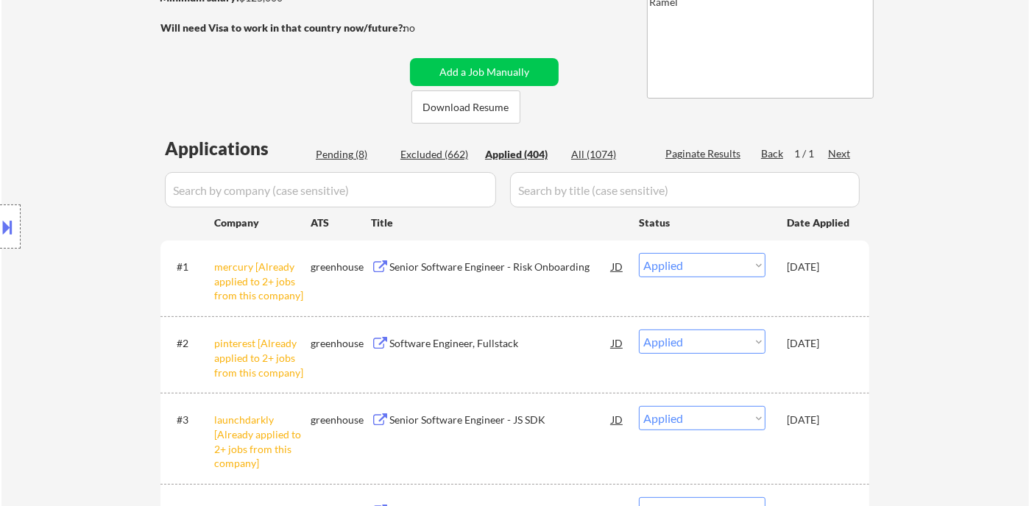
select select ""applied""
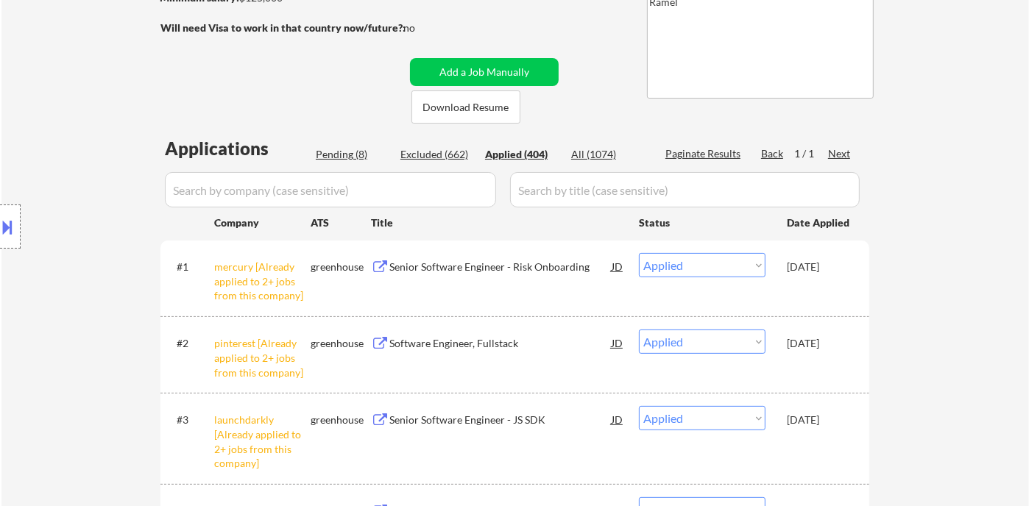
select select ""applied""
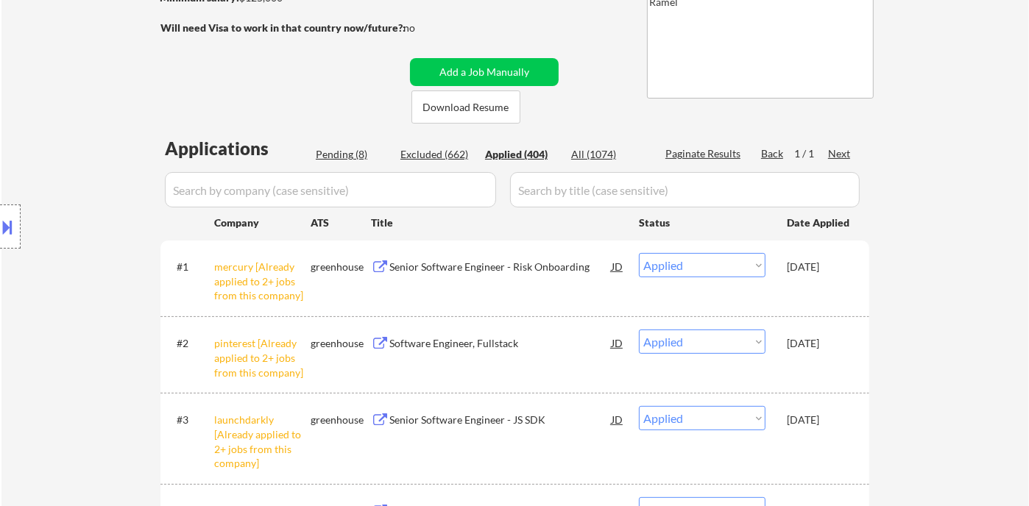
select select ""applied""
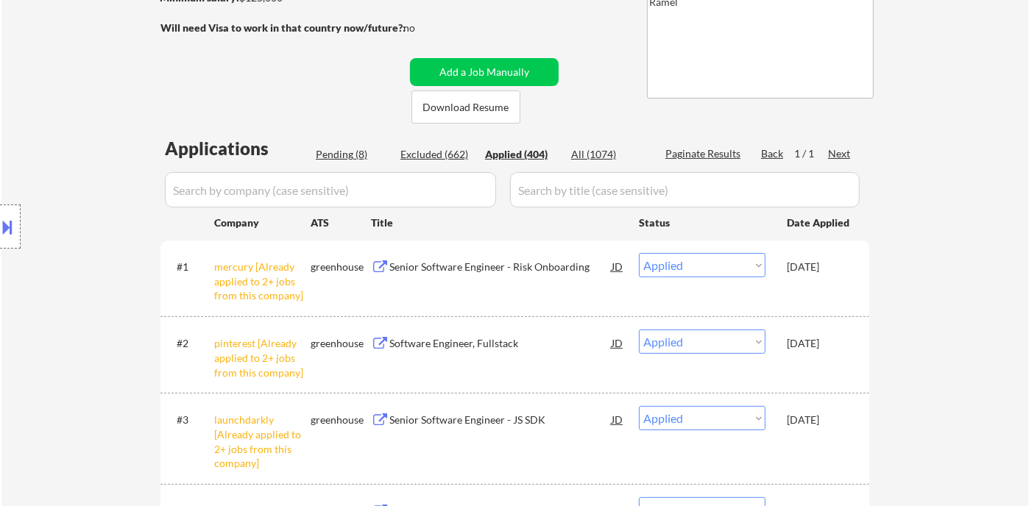
select select ""applied""
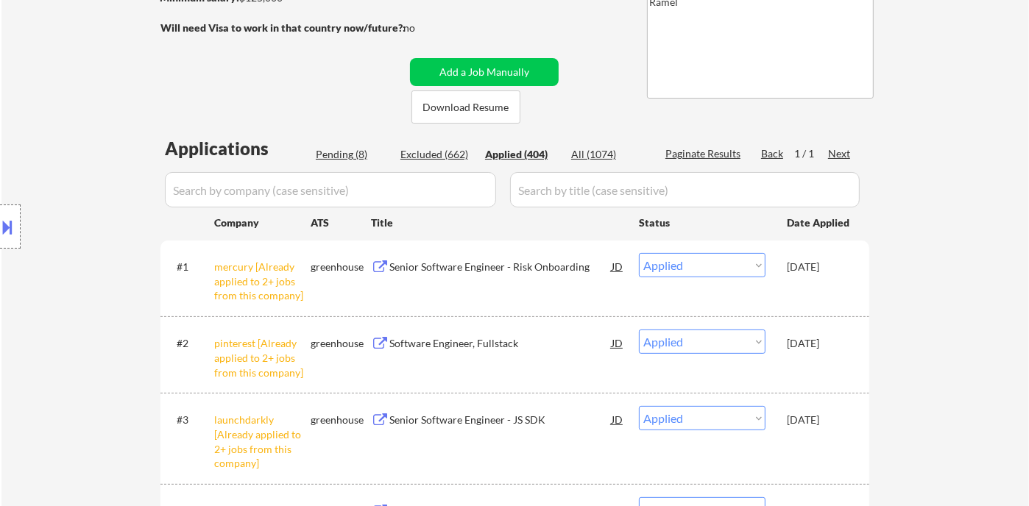
select select ""applied""
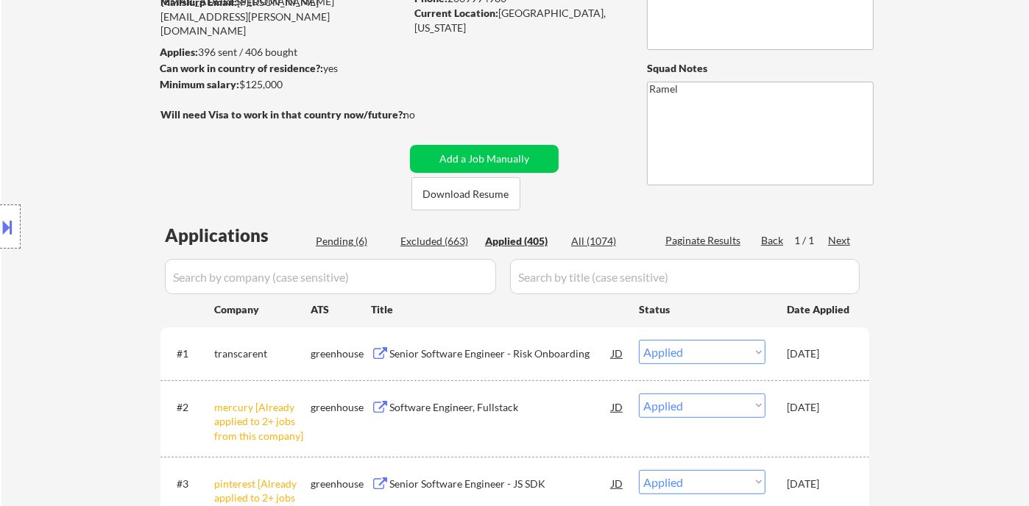
scroll to position [82, 0]
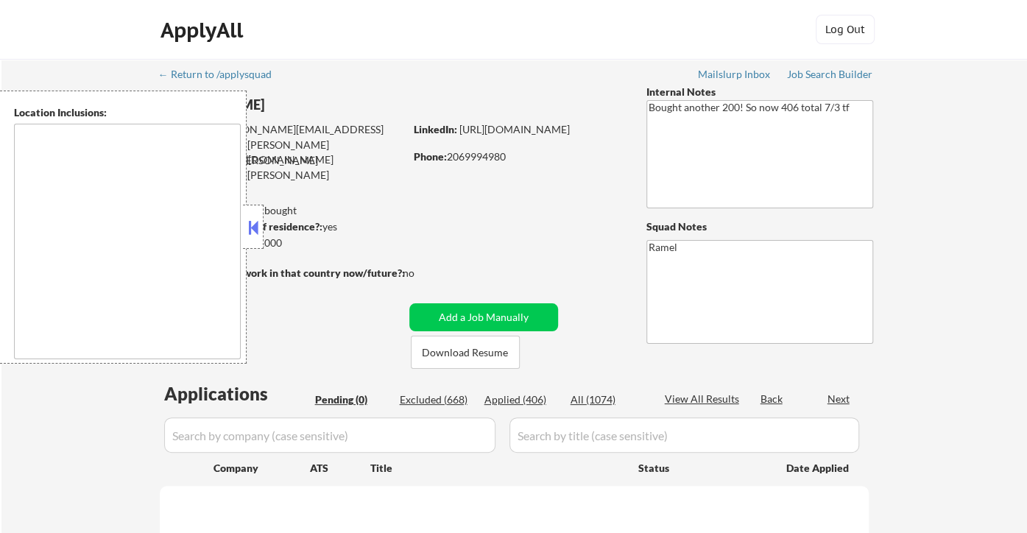
click at [540, 394] on div "Applied (406)" at bounding box center [521, 399] width 74 height 15
type textarea "remote"
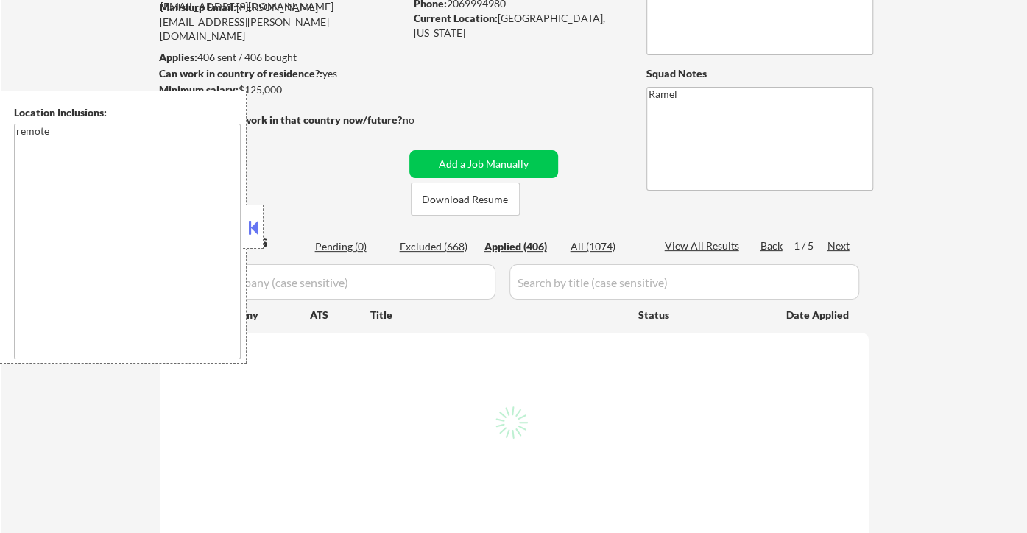
scroll to position [163, 0]
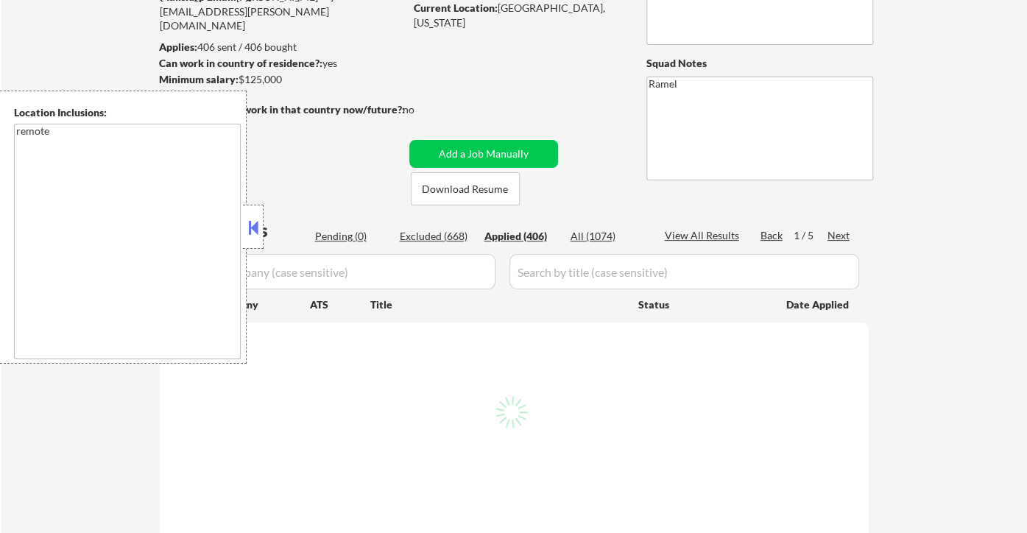
select select ""applied""
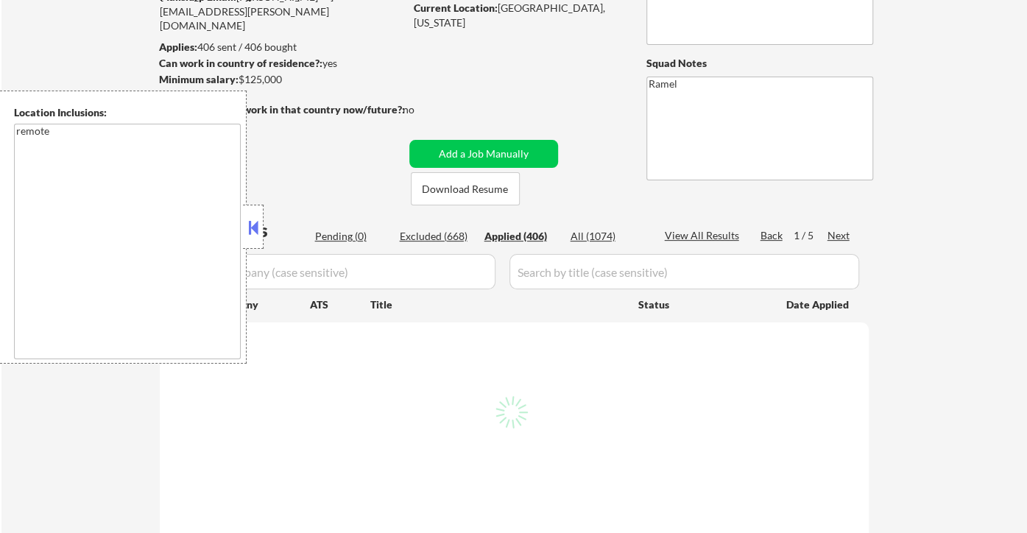
select select ""applied""
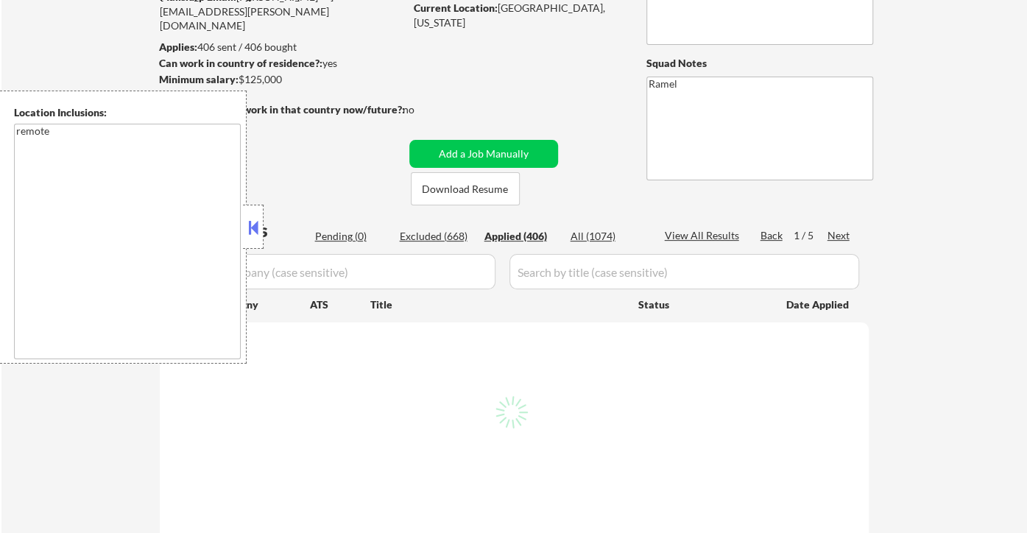
select select ""applied""
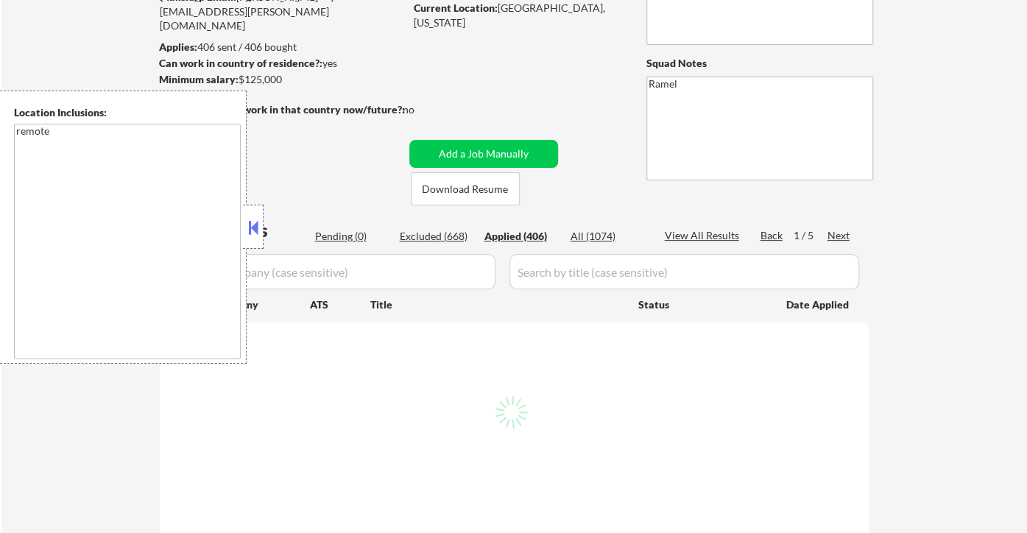
select select ""applied""
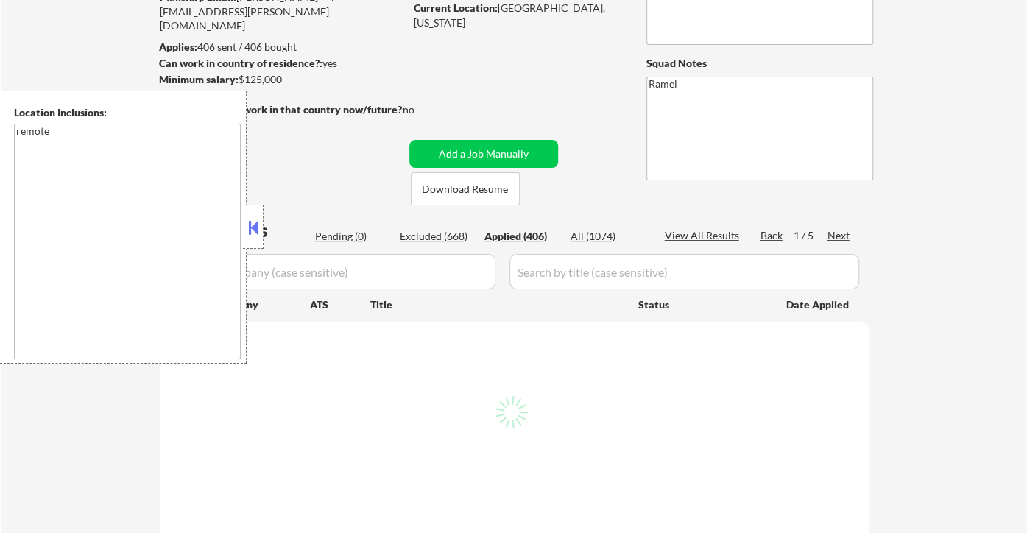
select select ""applied""
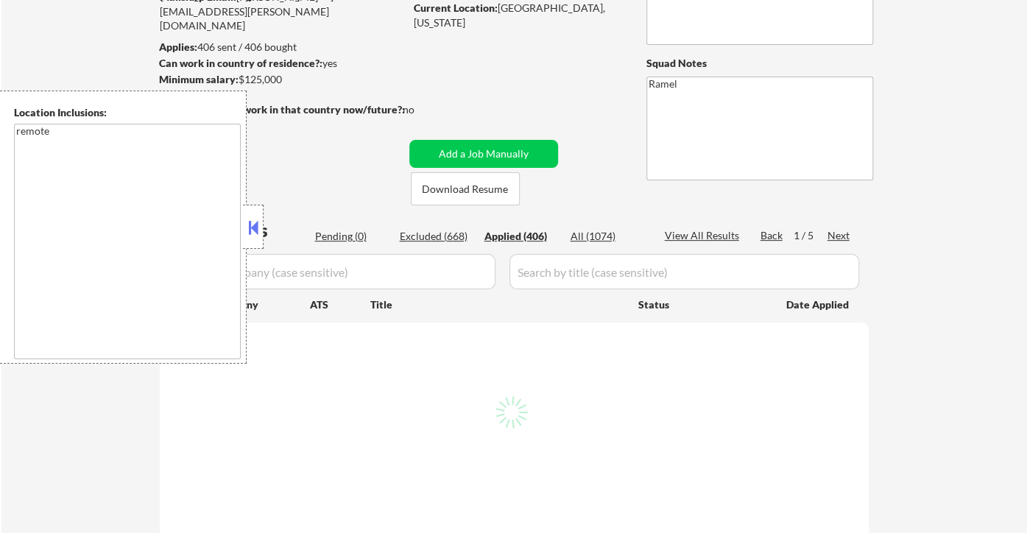
select select ""applied""
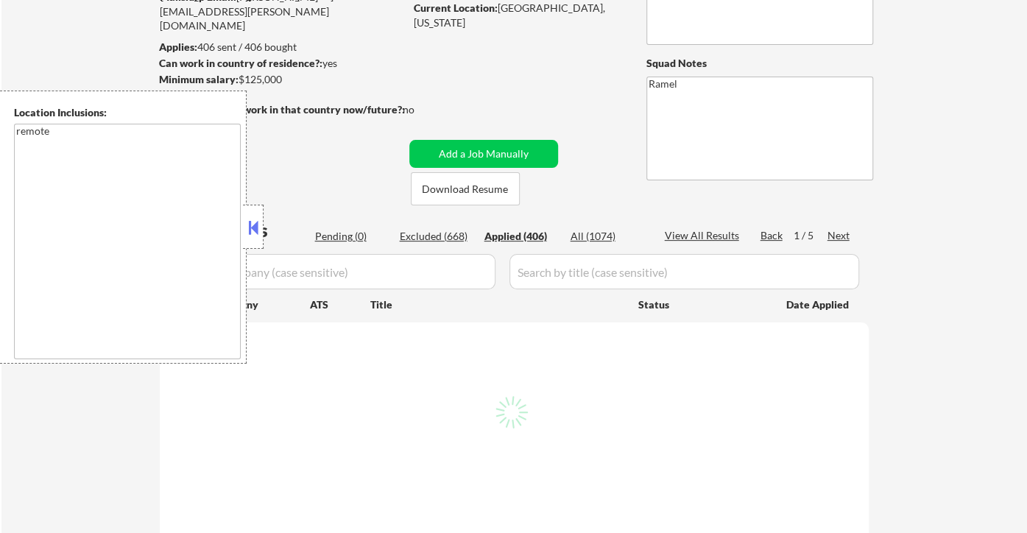
select select ""applied""
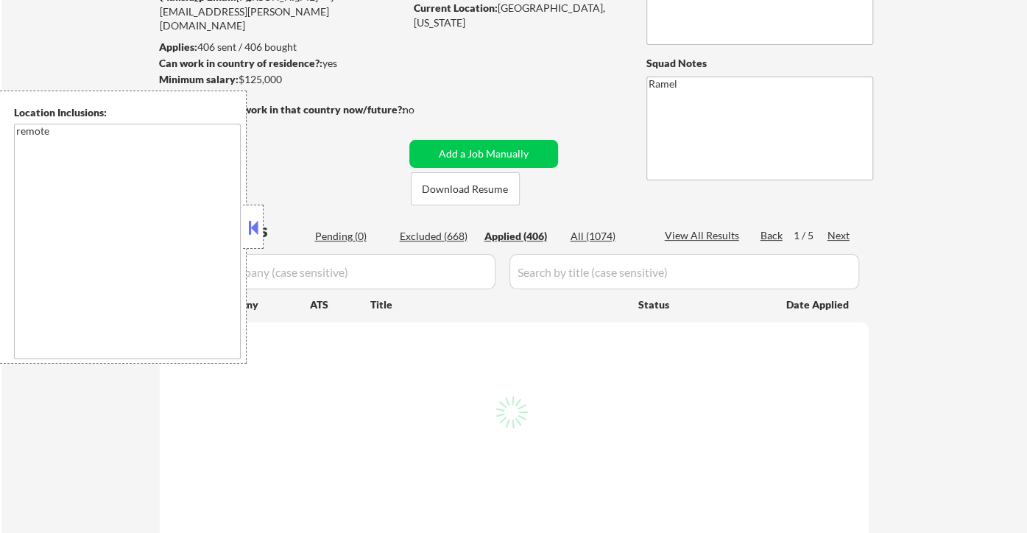
select select ""applied""
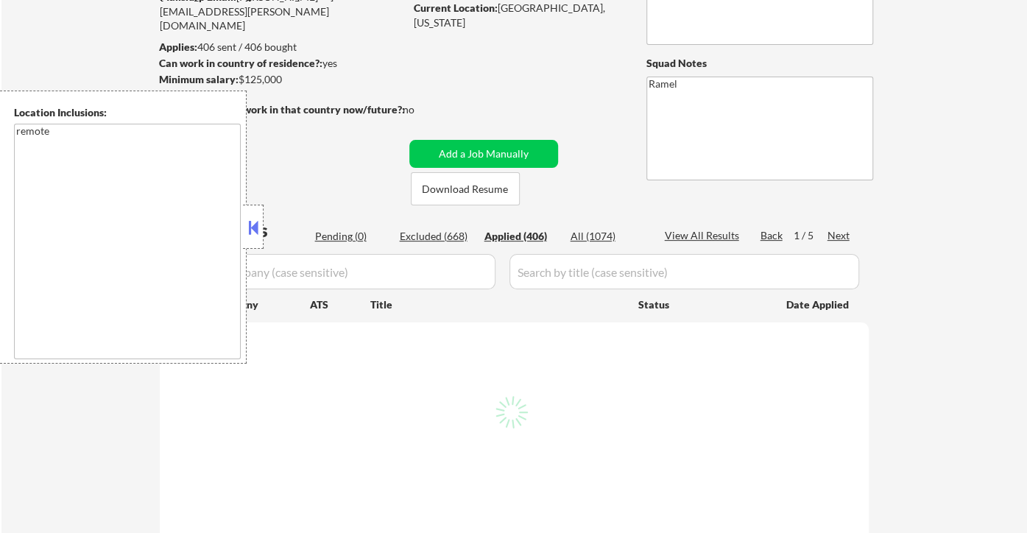
select select ""applied""
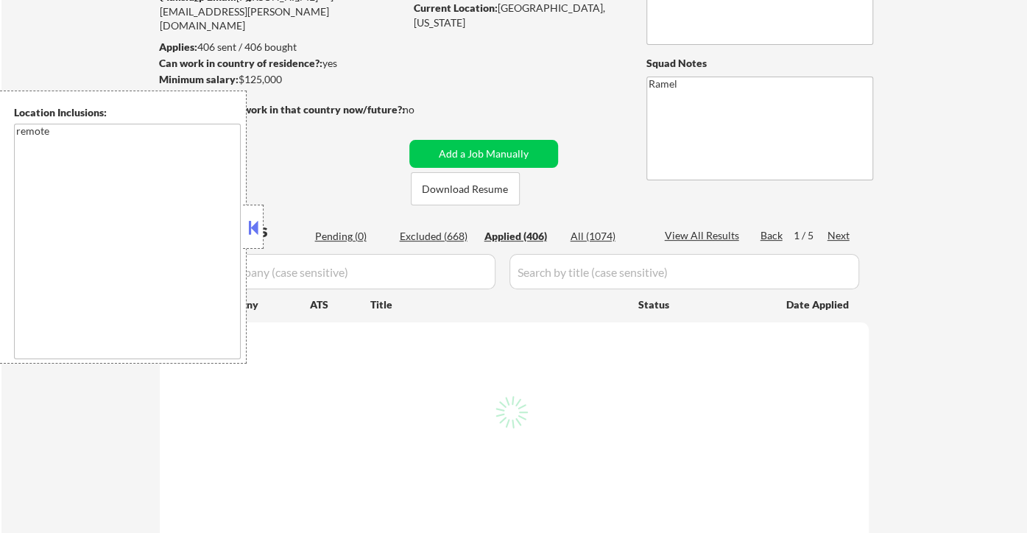
select select ""applied""
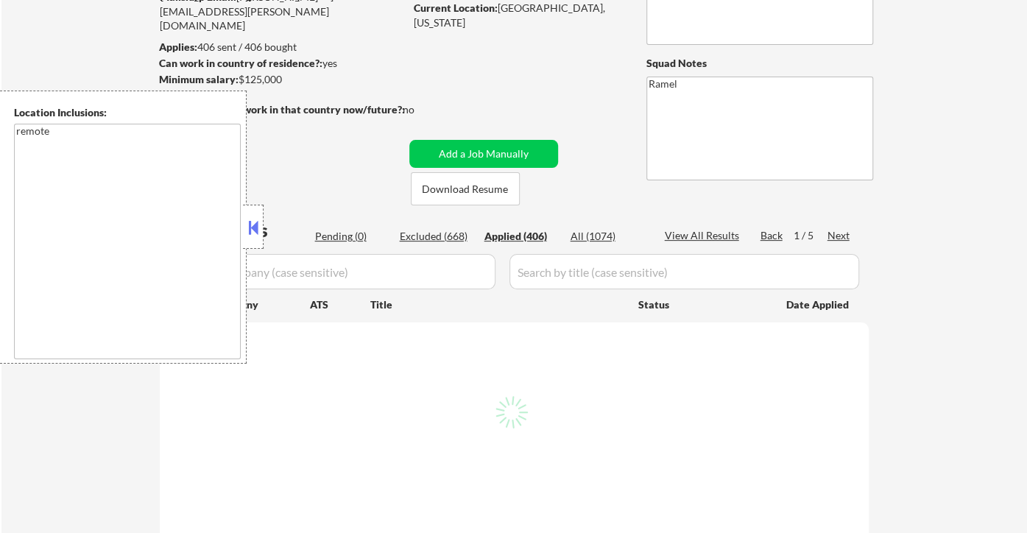
select select ""applied""
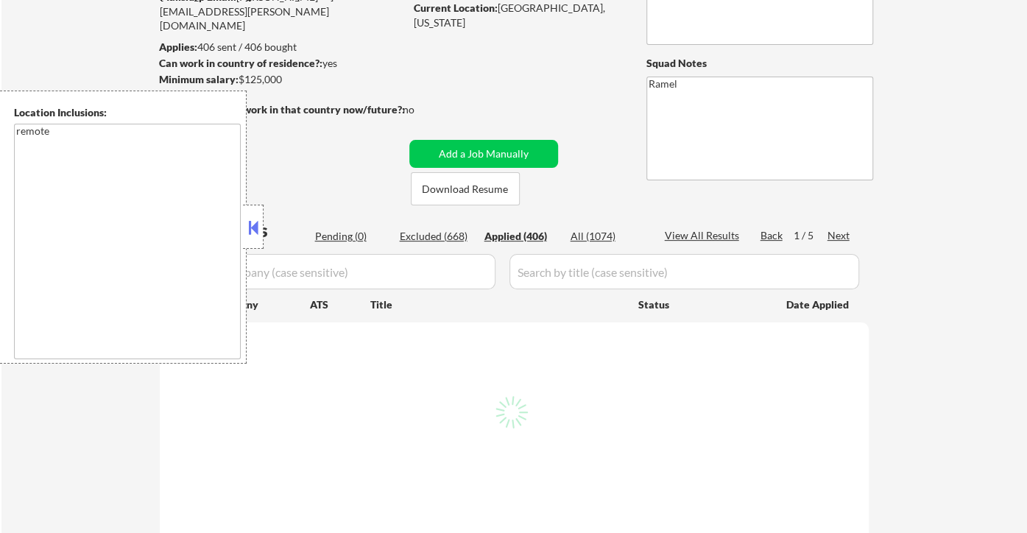
select select ""applied""
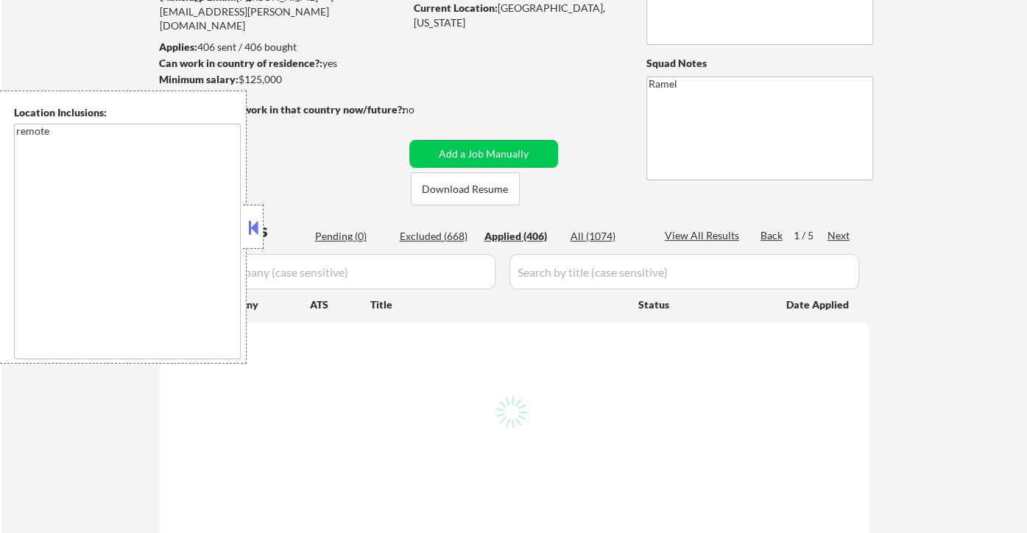
select select ""applied""
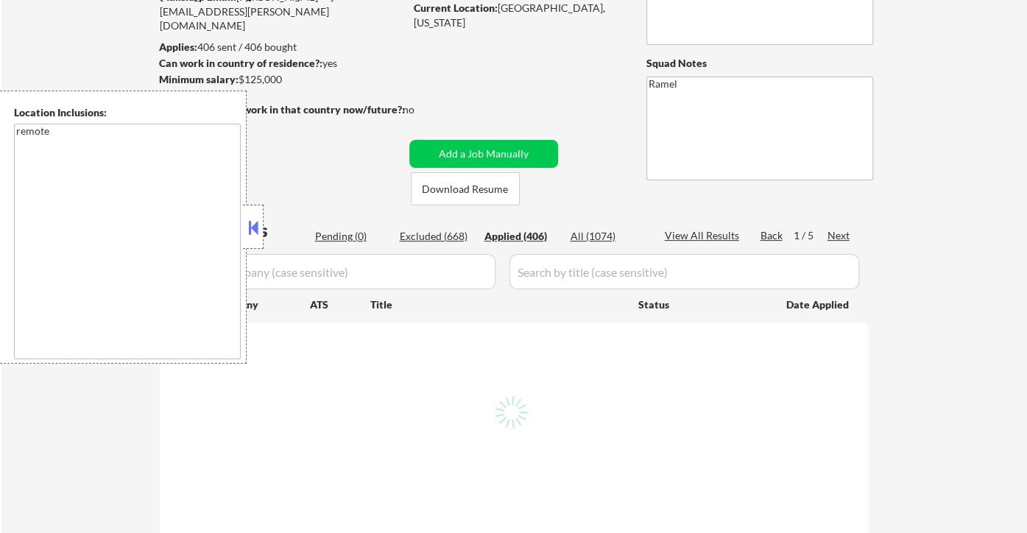
select select ""applied""
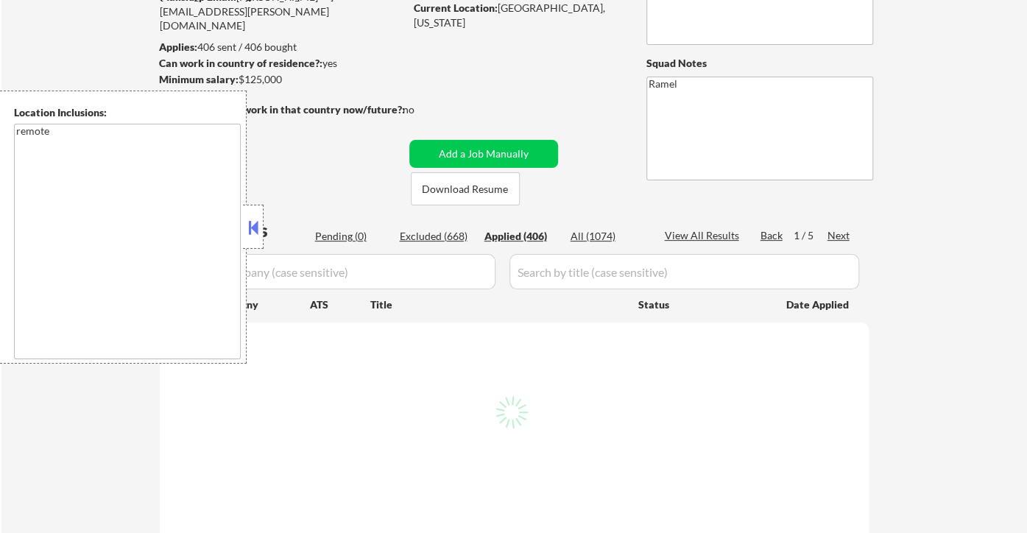
select select ""applied""
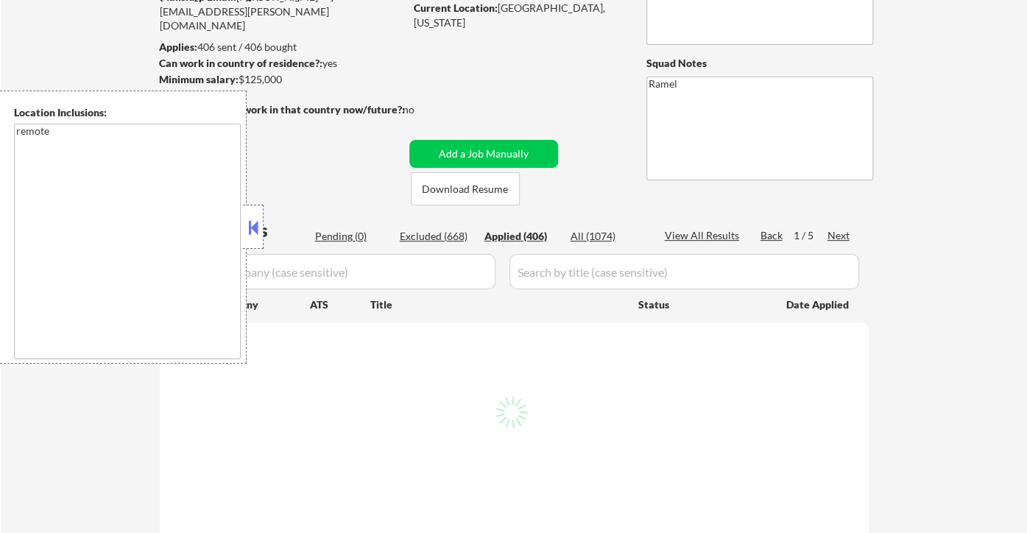
select select ""applied""
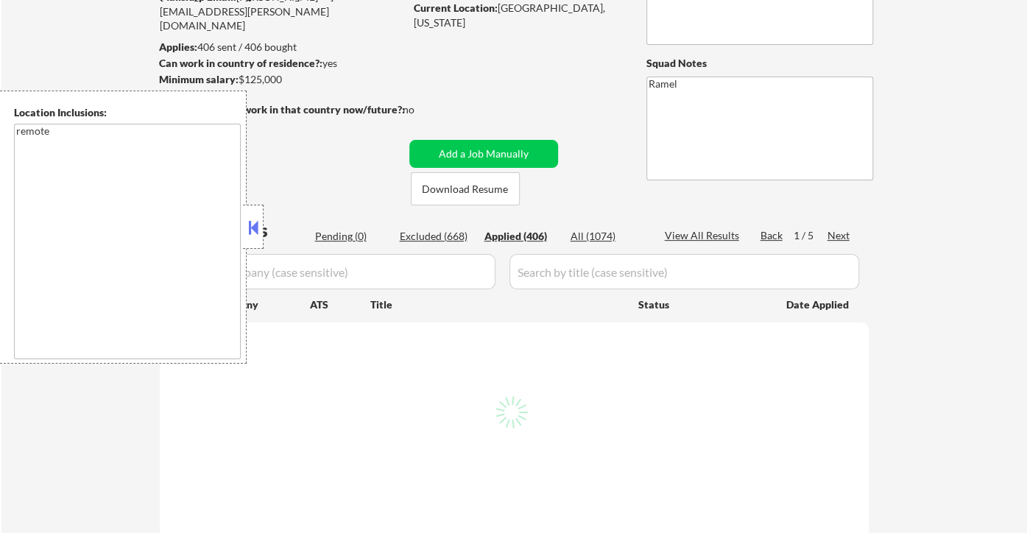
select select ""applied""
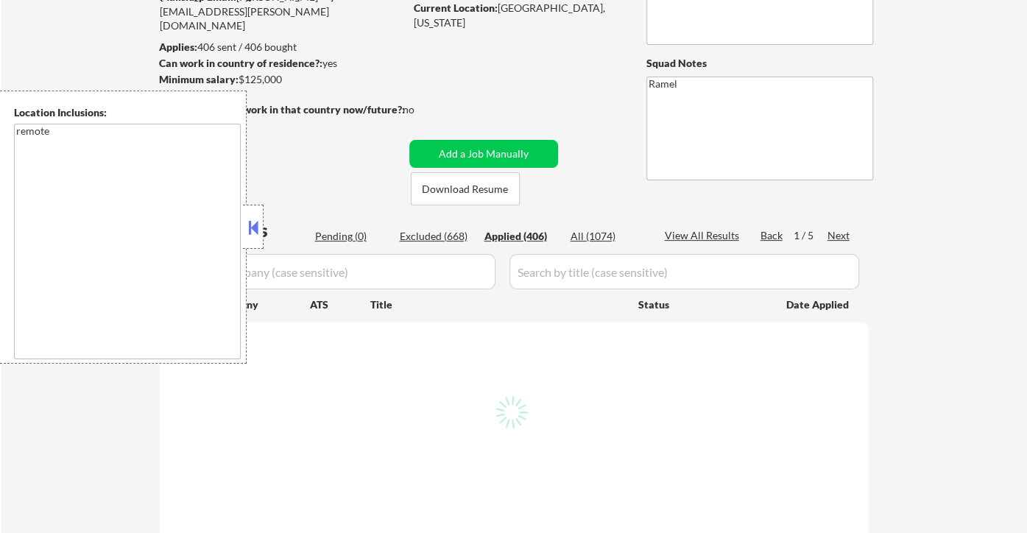
select select ""applied""
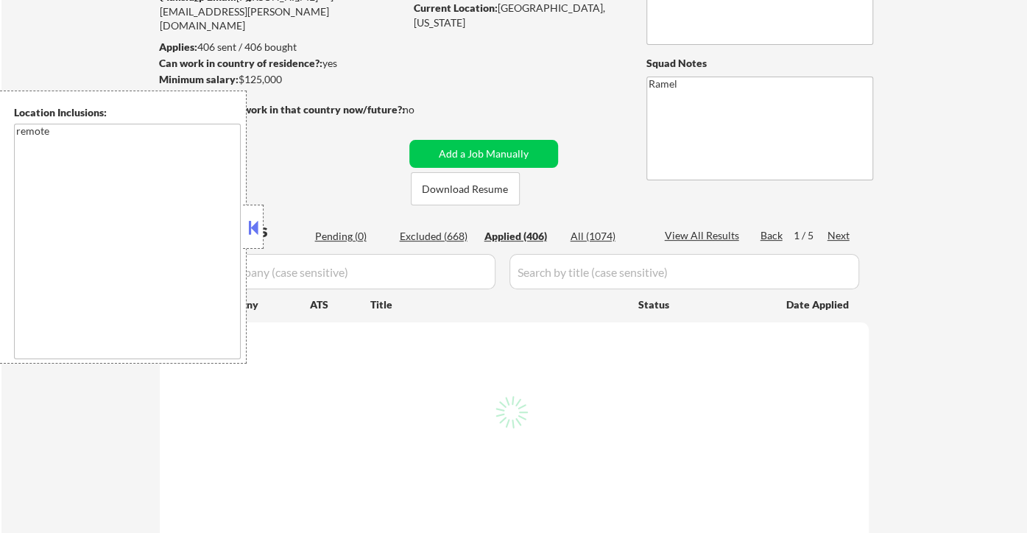
select select ""applied""
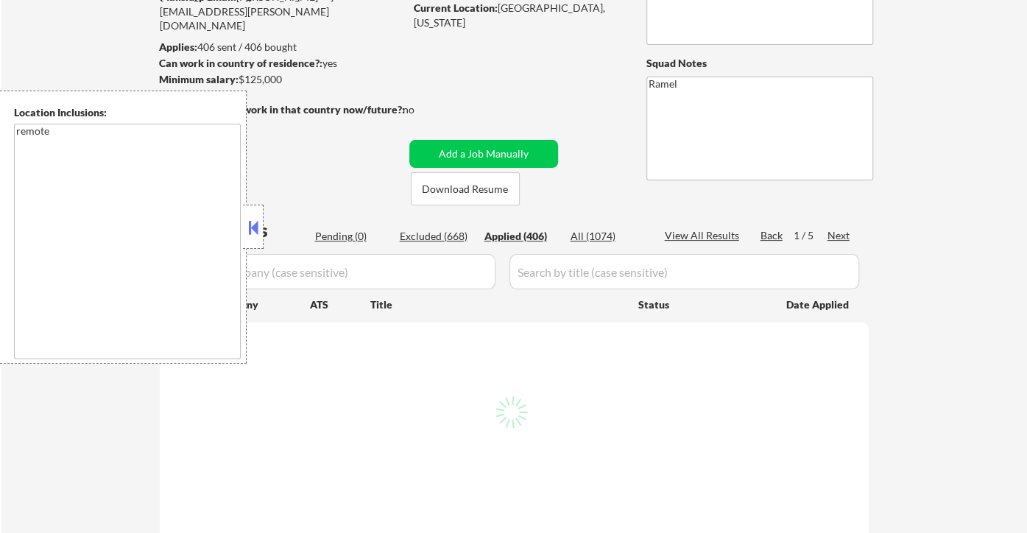
select select ""applied""
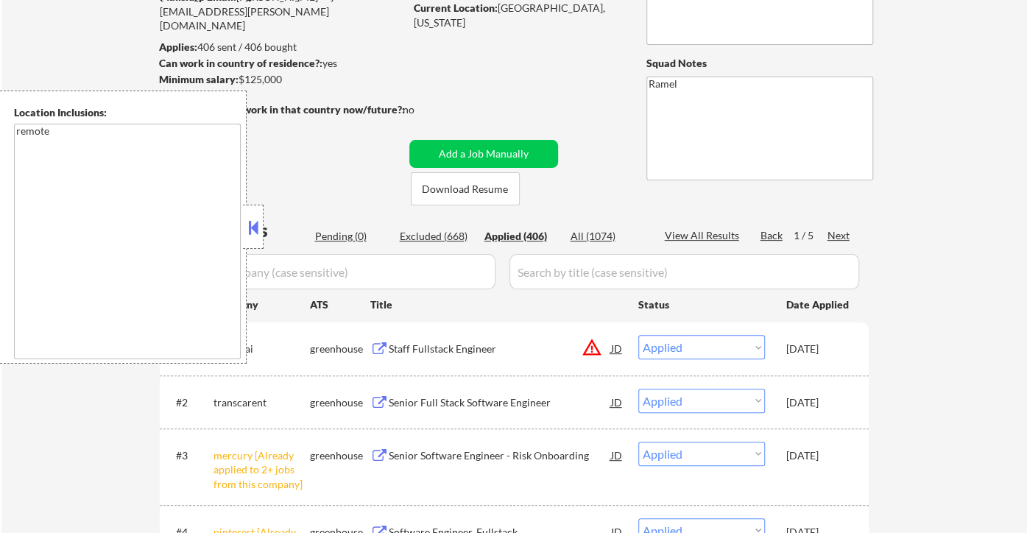
click at [259, 217] on button at bounding box center [253, 227] width 16 height 22
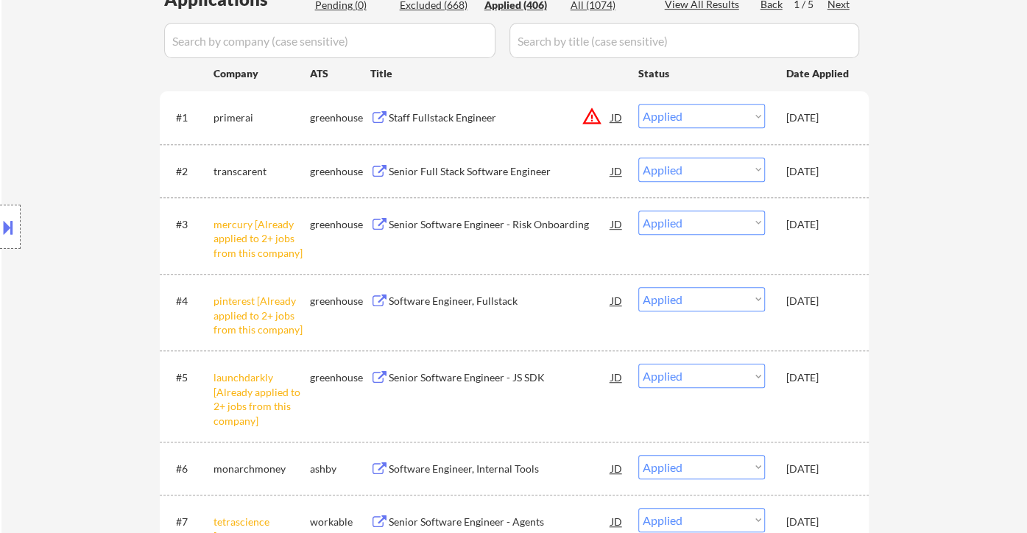
scroll to position [408, 0]
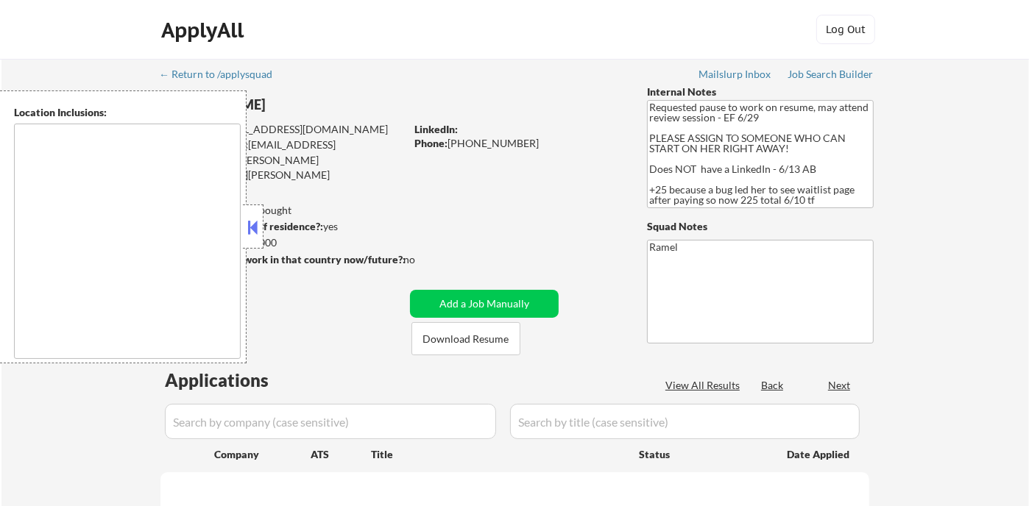
type textarea "[GEOGRAPHIC_DATA], [GEOGRAPHIC_DATA] [GEOGRAPHIC_DATA], [GEOGRAPHIC_DATA] [GEOG…"
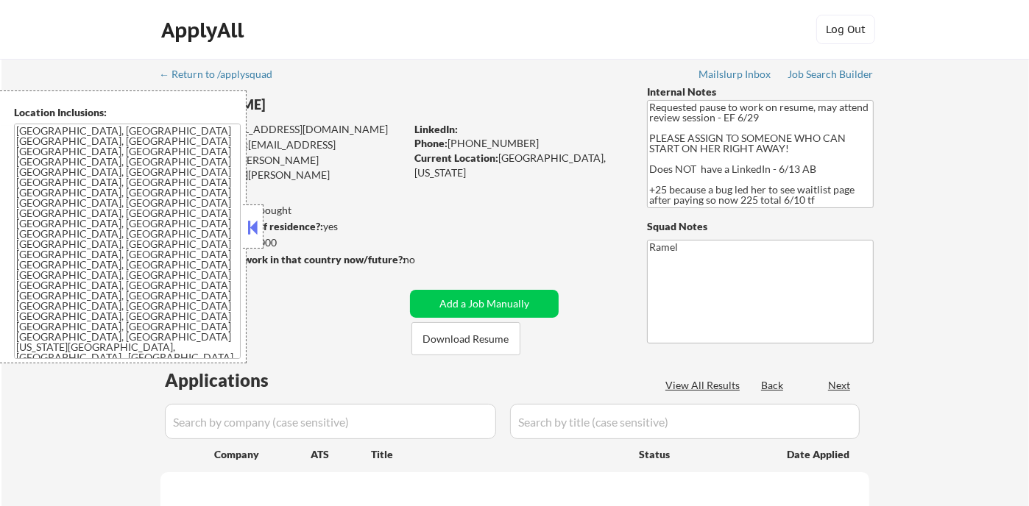
click at [249, 224] on button at bounding box center [253, 227] width 16 height 22
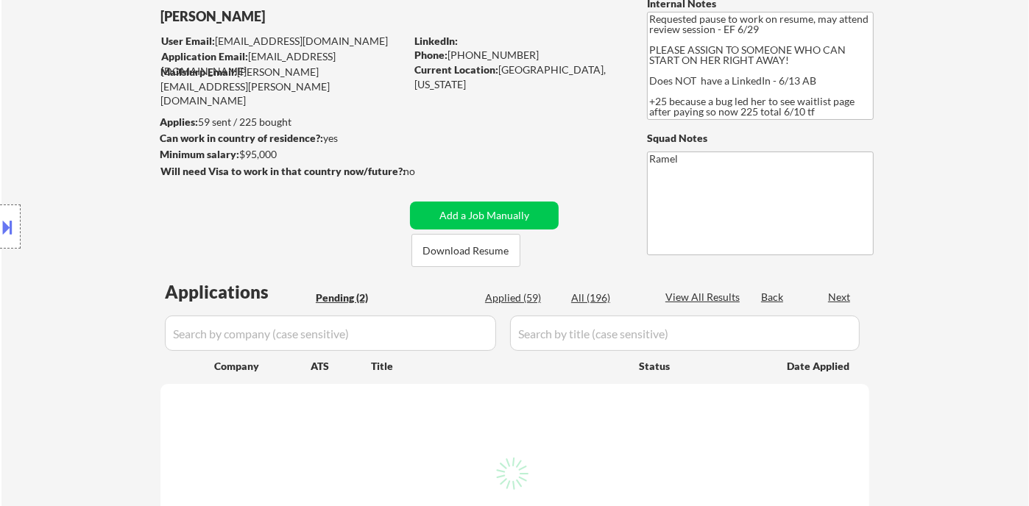
scroll to position [245, 0]
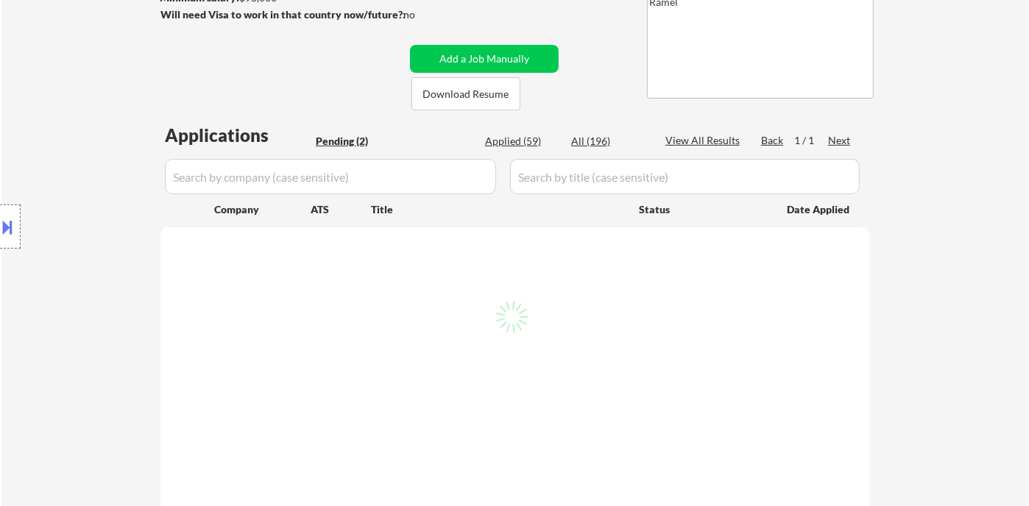
select select ""pending""
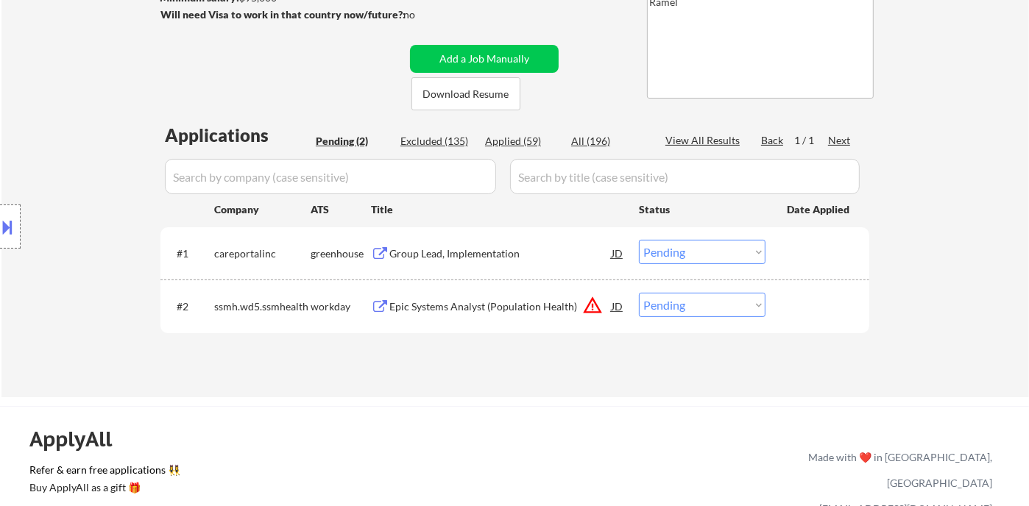
drag, startPoint x: 69, startPoint y: 185, endPoint x: 78, endPoint y: 179, distance: 10.6
click at [69, 185] on div "Location Inclusions: Bellaire, TX West University Place, TX Southside Place, TX…" at bounding box center [131, 227] width 263 height 273
click at [492, 255] on div "Group Lead, Implementation" at bounding box center [500, 254] width 222 height 15
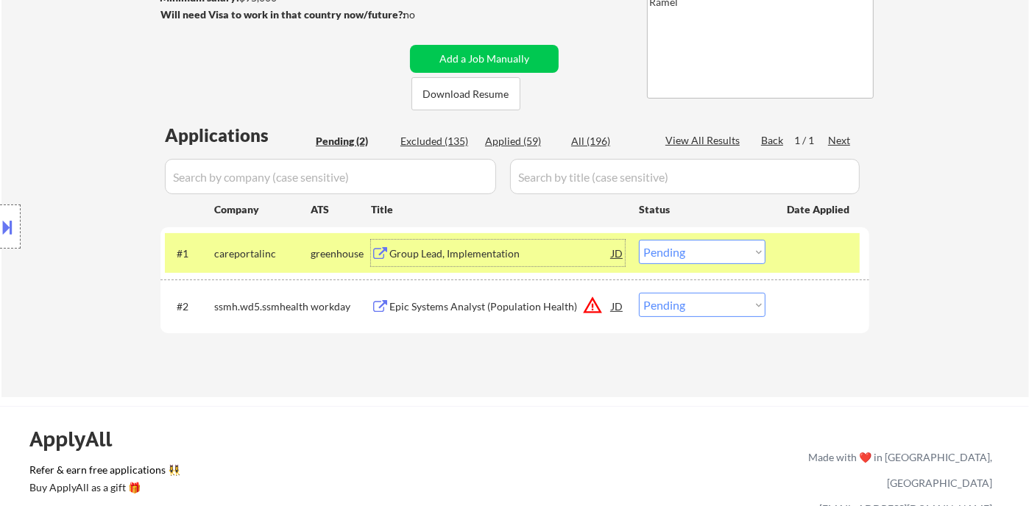
click at [695, 248] on select "Choose an option... Pending Applied Excluded (Questions) Excluded (Expired) Exc…" at bounding box center [702, 252] width 127 height 24
click at [639, 240] on select "Choose an option... Pending Applied Excluded (Questions) Excluded (Expired) Exc…" at bounding box center [702, 252] width 127 height 24
click at [470, 316] on div "Epic Systems Analyst (Population Health)" at bounding box center [500, 306] width 222 height 26
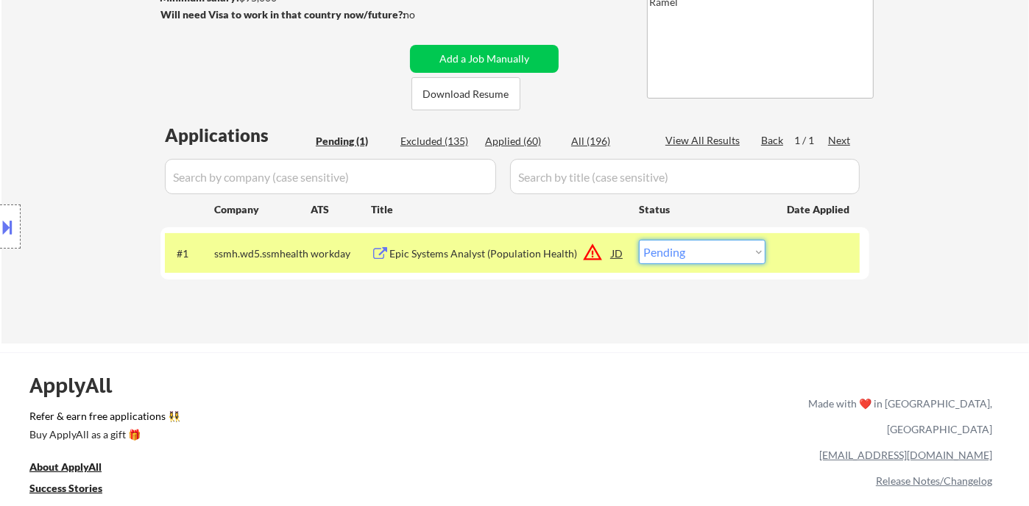
drag, startPoint x: 724, startPoint y: 251, endPoint x: 733, endPoint y: 262, distance: 14.1
click at [724, 251] on select "Choose an option... Pending Applied Excluded (Questions) Excluded (Expired) Exc…" at bounding box center [702, 252] width 127 height 24
select select ""excluded__location_""
click at [639, 240] on select "Choose an option... Pending Applied Excluded (Questions) Excluded (Expired) Exc…" at bounding box center [702, 252] width 127 height 24
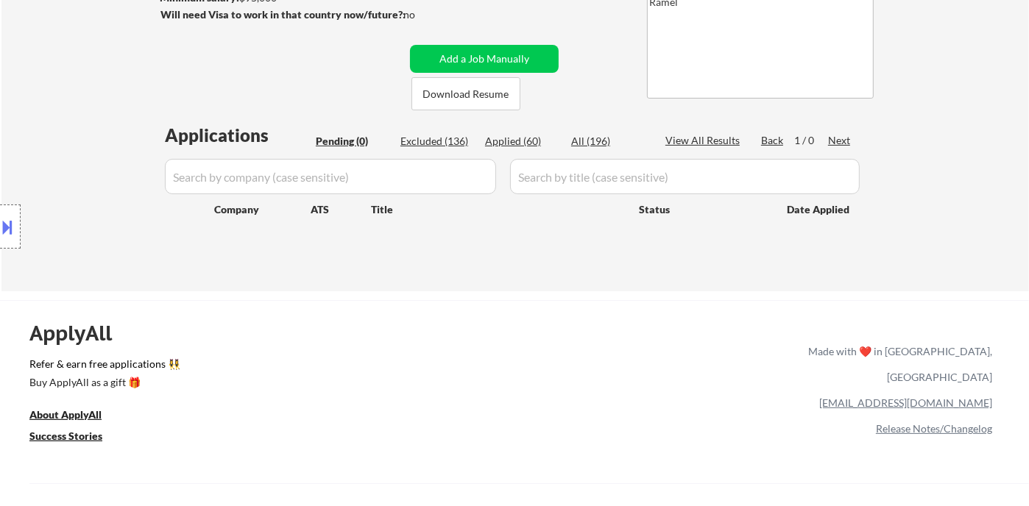
click at [91, 203] on div "Location Inclusions: Bellaire, TX West University Place, TX Southside Place, TX…" at bounding box center [131, 227] width 263 height 273
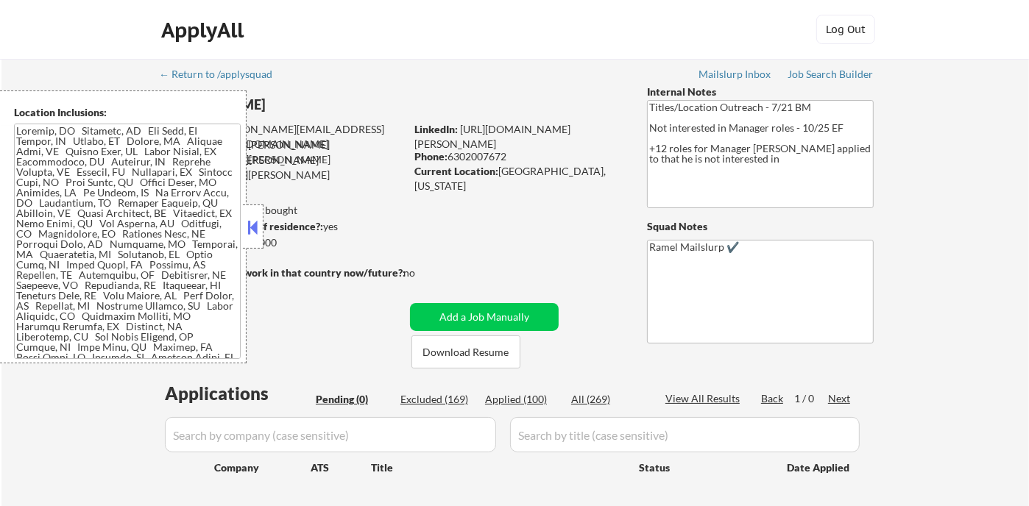
click at [248, 232] on button at bounding box center [253, 227] width 16 height 22
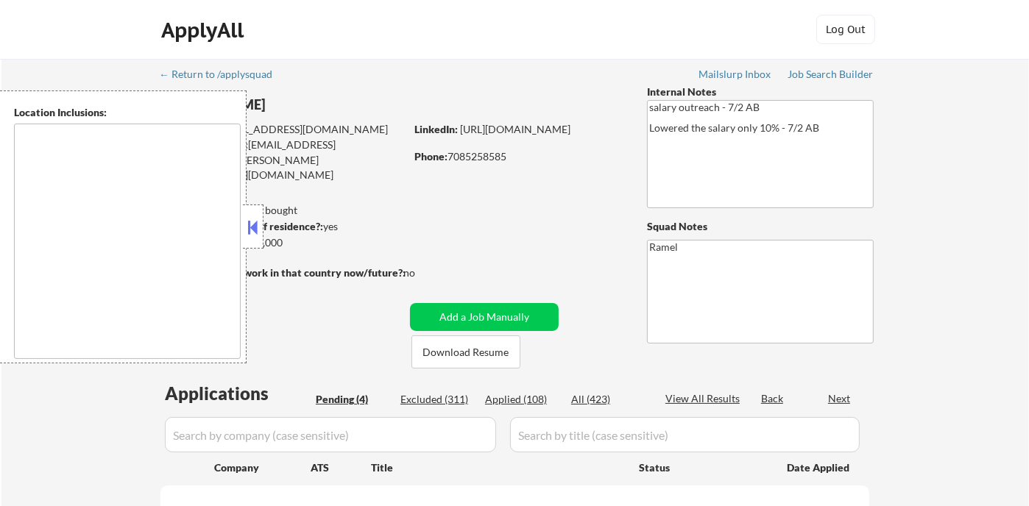
select select ""pending""
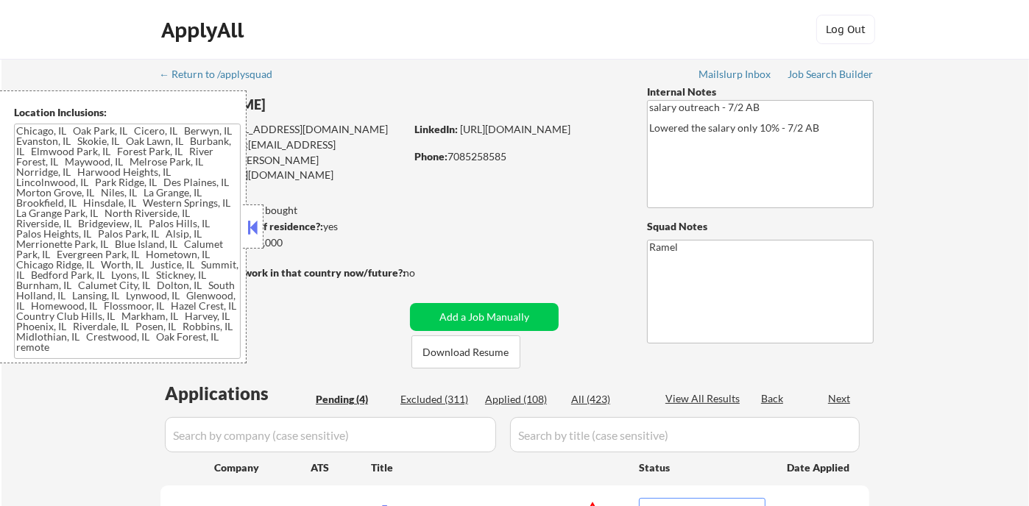
type textarea "[GEOGRAPHIC_DATA], [GEOGRAPHIC_DATA], [GEOGRAPHIC_DATA] [GEOGRAPHIC_DATA], [GEO…"
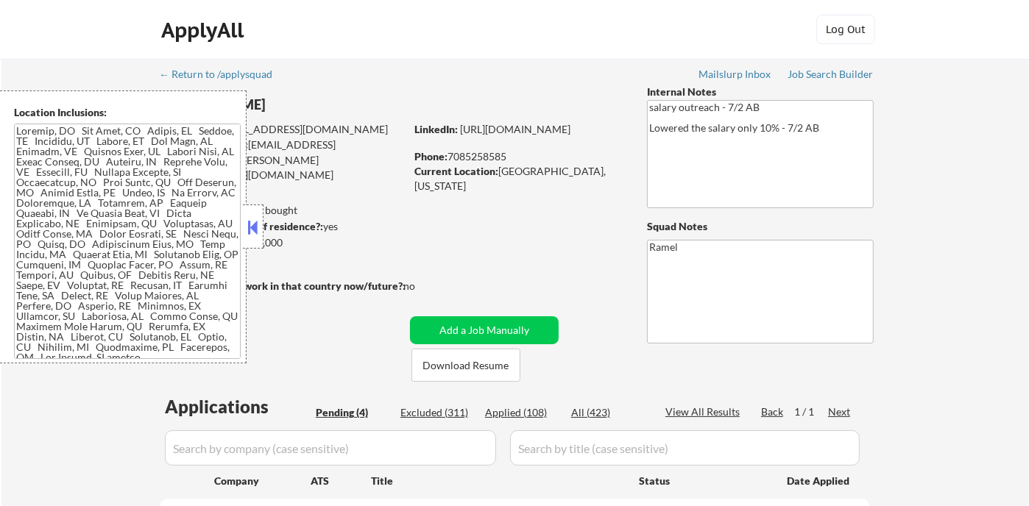
click at [255, 222] on button at bounding box center [253, 227] width 16 height 22
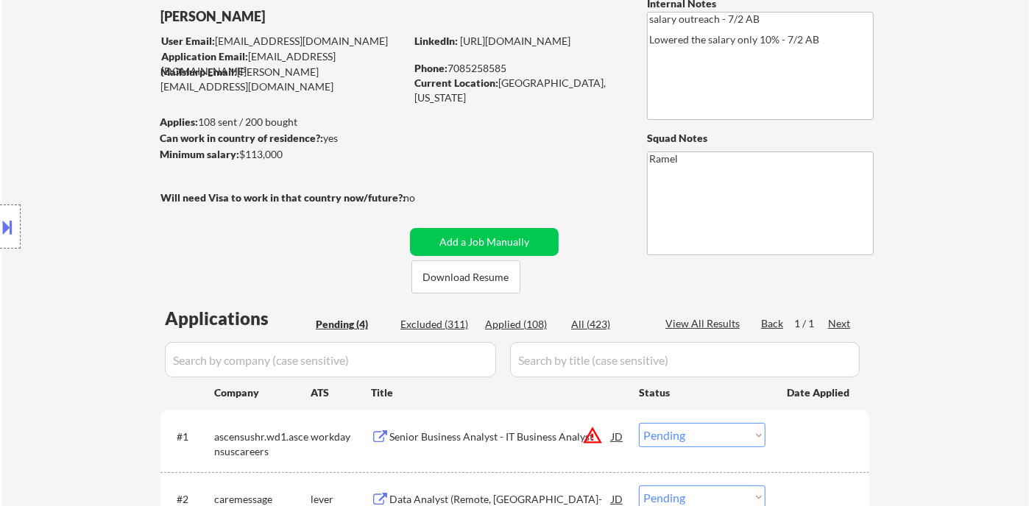
scroll to position [82, 0]
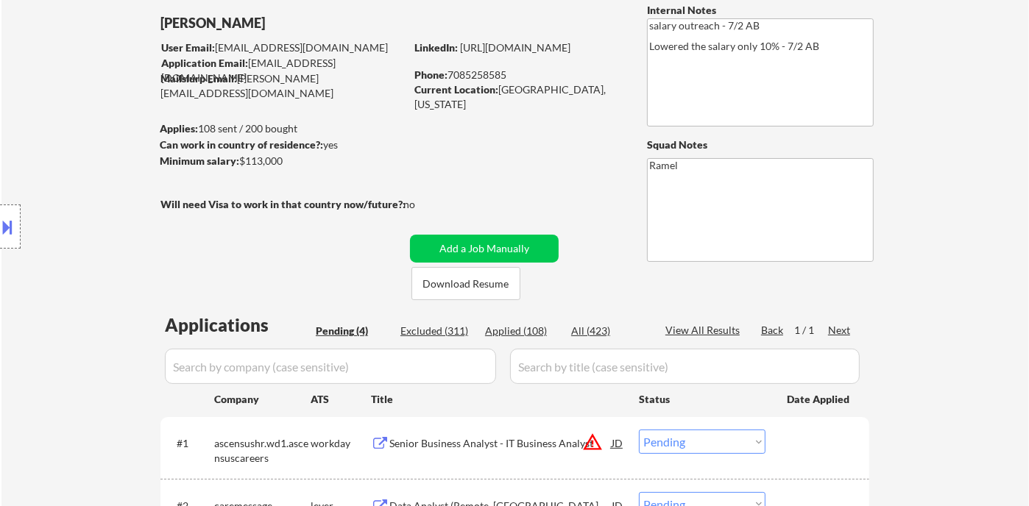
click at [94, 216] on div "Location Inclusions:" at bounding box center [131, 227] width 263 height 273
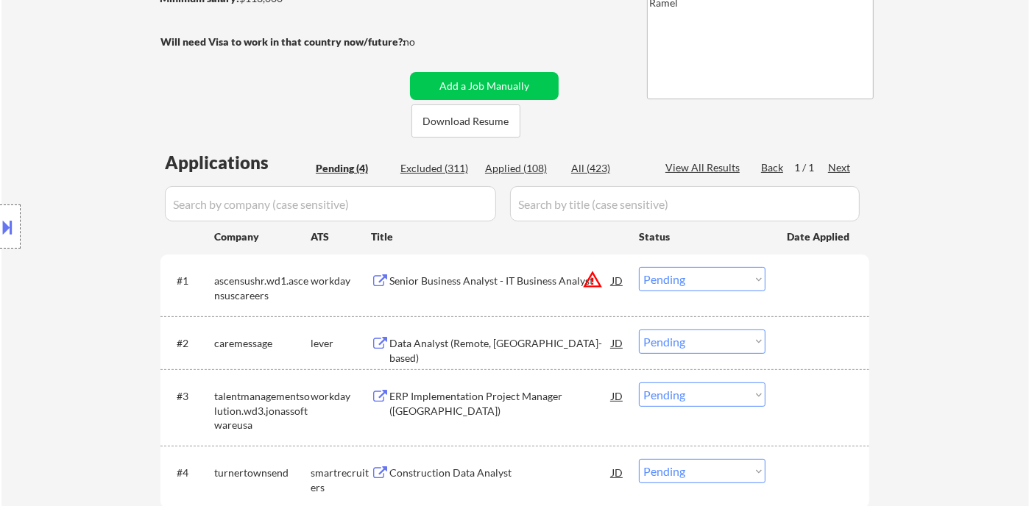
scroll to position [245, 0]
click at [529, 344] on div "Data Analyst (Remote, [GEOGRAPHIC_DATA]-based)" at bounding box center [500, 350] width 222 height 29
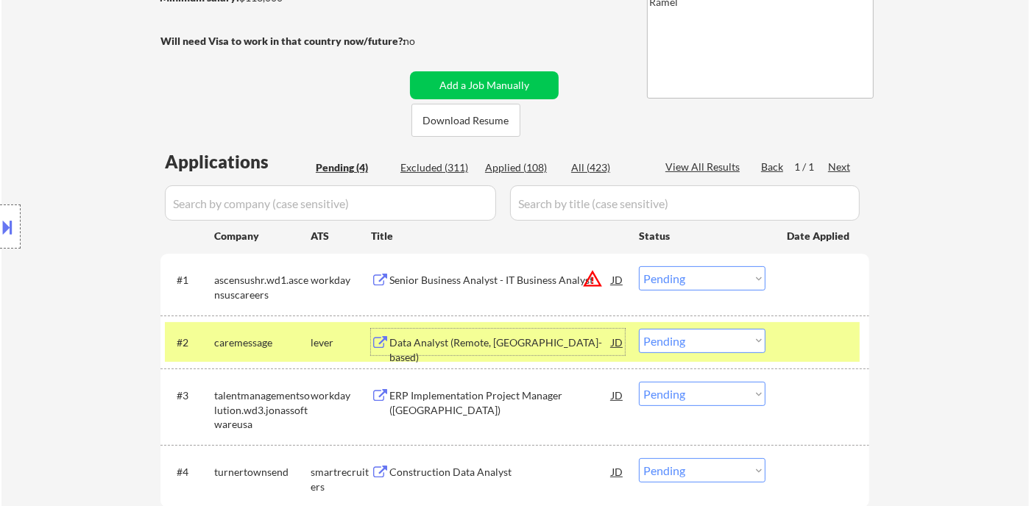
click at [692, 353] on div "#2 caremessage lever Data Analyst (Remote, [GEOGRAPHIC_DATA]-based) JD Choose a…" at bounding box center [512, 342] width 695 height 40
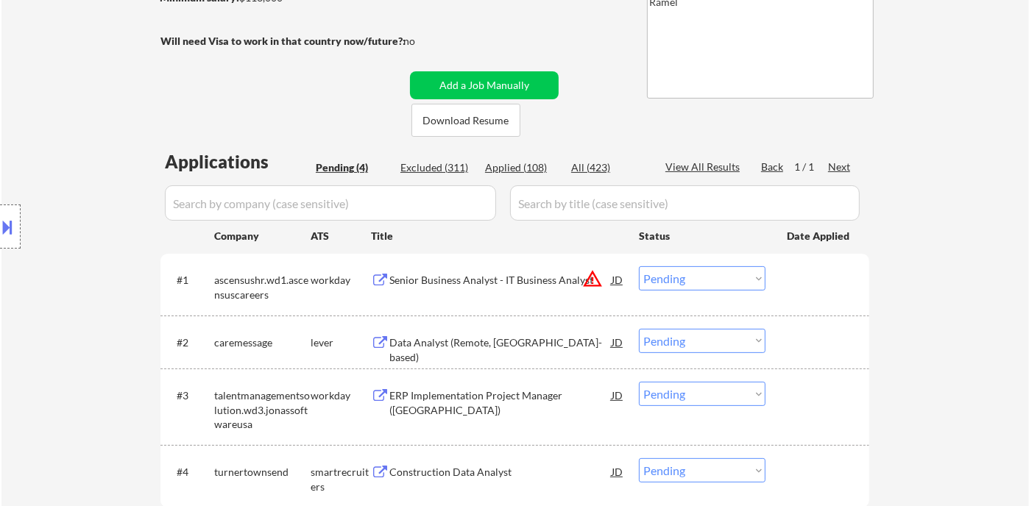
click at [712, 343] on select "Choose an option... Pending Applied Excluded (Questions) Excluded (Expired) Exc…" at bounding box center [702, 341] width 127 height 24
click at [639, 329] on select "Choose an option... Pending Applied Excluded (Questions) Excluded (Expired) Exc…" at bounding box center [702, 341] width 127 height 24
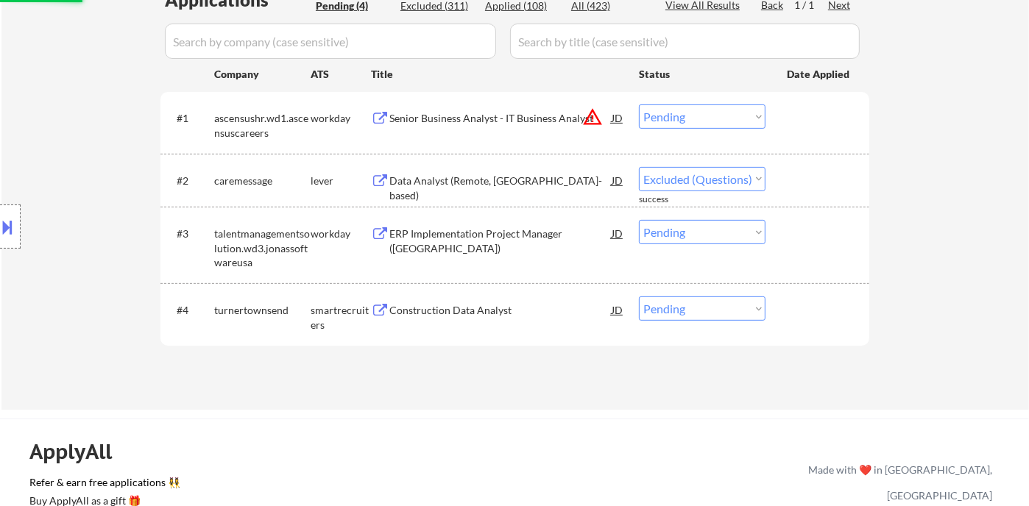
scroll to position [408, 0]
click at [485, 227] on div "ERP Implementation Project Manager ([GEOGRAPHIC_DATA])" at bounding box center [500, 239] width 222 height 29
select select ""pending""
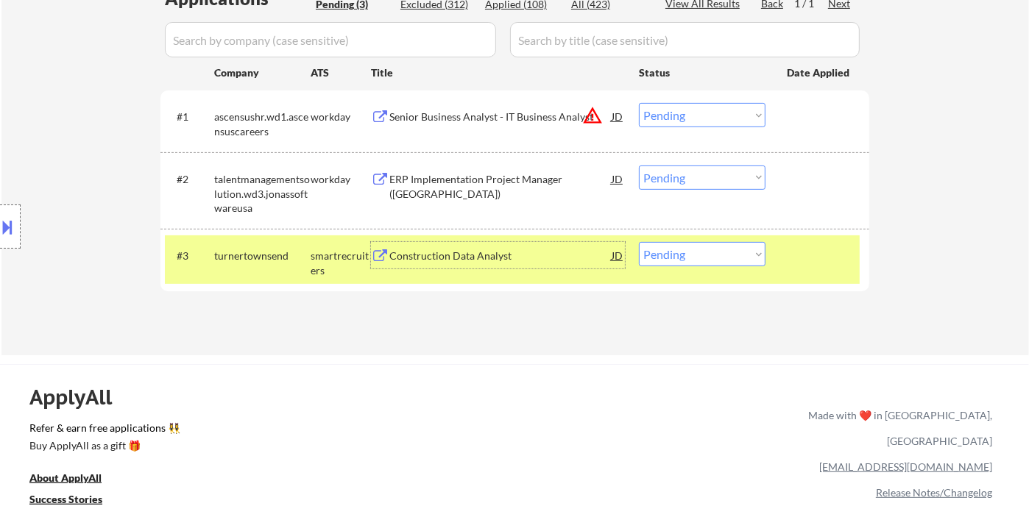
click at [704, 264] on select "Choose an option... Pending Applied Excluded (Questions) Excluded (Expired) Exc…" at bounding box center [702, 254] width 127 height 24
select select ""excluded__bad_match_""
click at [639, 242] on select "Choose an option... Pending Applied Excluded (Questions) Excluded (Expired) Exc…" at bounding box center [702, 254] width 127 height 24
click at [525, 187] on div "ERP Implementation Project Manager ([GEOGRAPHIC_DATA])" at bounding box center [500, 186] width 222 height 29
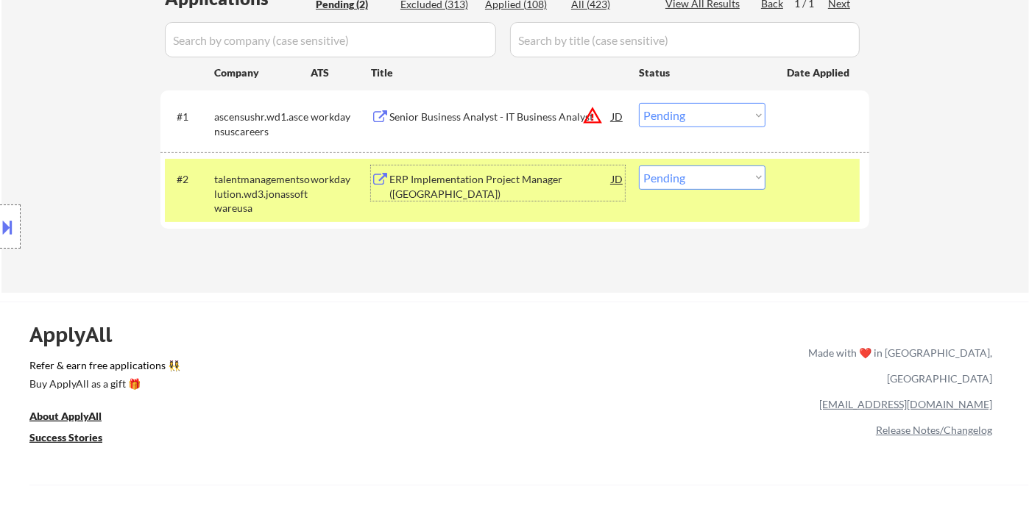
click at [689, 172] on select "Choose an option... Pending Applied Excluded (Questions) Excluded (Expired) Exc…" at bounding box center [702, 178] width 127 height 24
select select ""applied""
click at [639, 166] on select "Choose an option... Pending Applied Excluded (Questions) Excluded (Expired) Exc…" at bounding box center [702, 178] width 127 height 24
click at [474, 135] on div "#1 ascensushr.wd1.ascensuscareers workday Senior Business Analyst - IT Business…" at bounding box center [512, 120] width 695 height 49
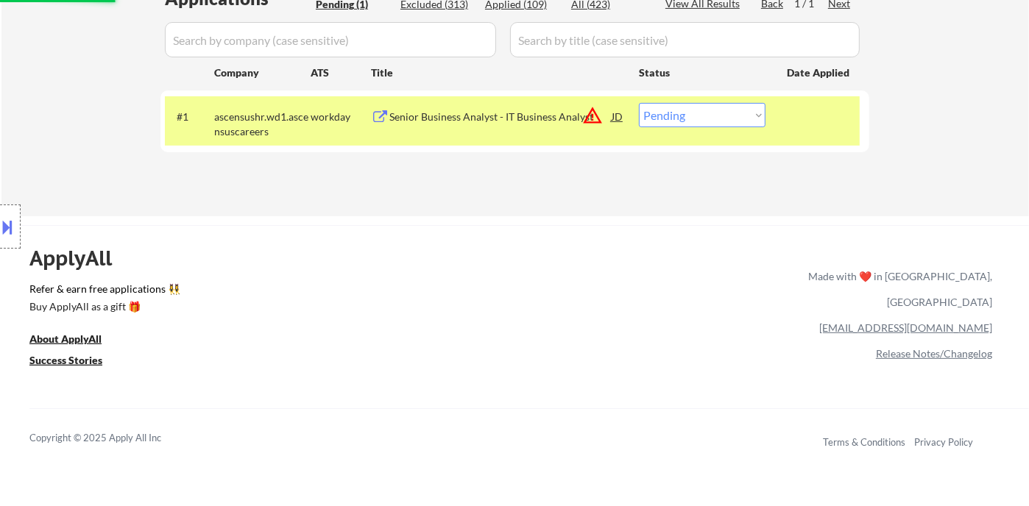
click at [493, 131] on div "#1 ascensushr.wd1.ascensuscareers workday Senior Business Analyst - IT Business…" at bounding box center [512, 120] width 695 height 49
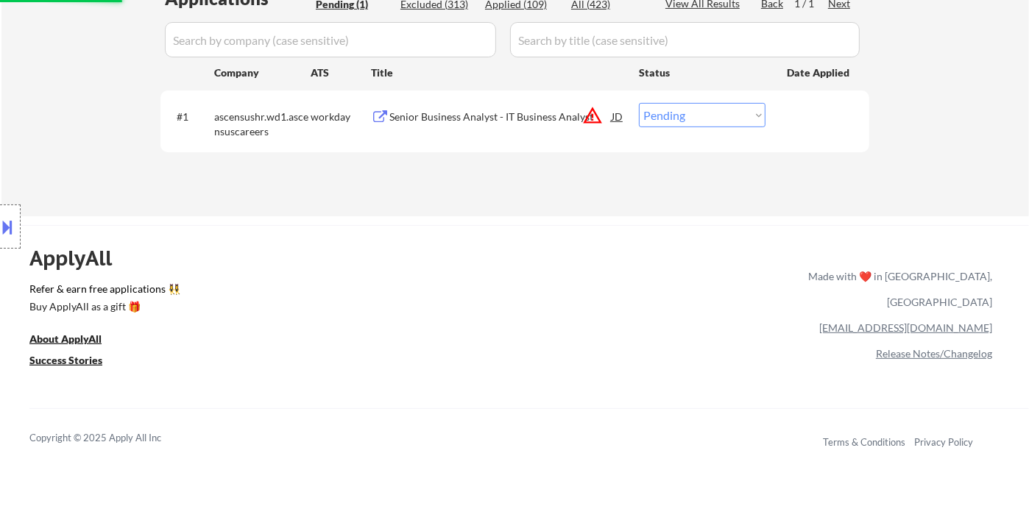
click at [491, 110] on div "Senior Business Analyst - IT Business Analyst" at bounding box center [500, 117] width 222 height 15
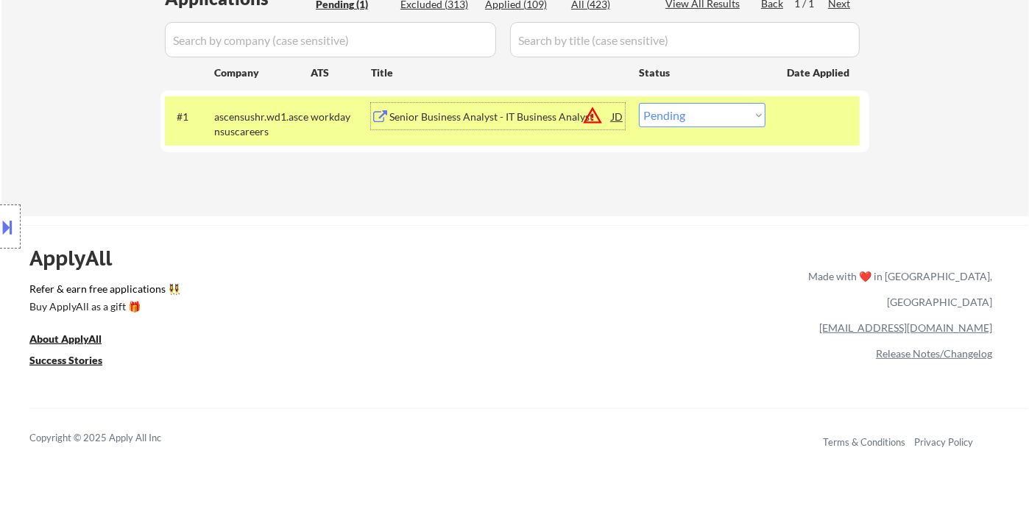
click at [615, 119] on div "JD" at bounding box center [617, 116] width 15 height 26
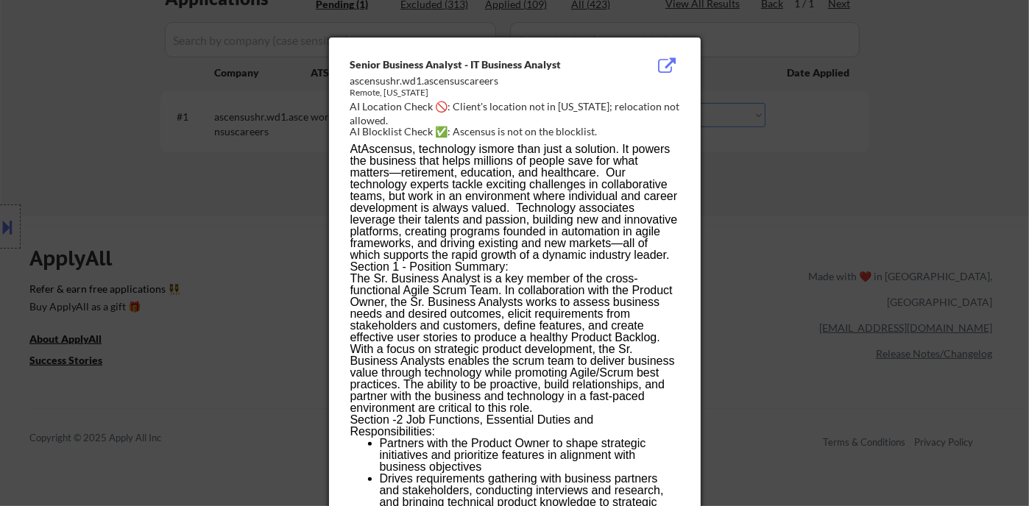
click at [771, 239] on div at bounding box center [514, 253] width 1029 height 506
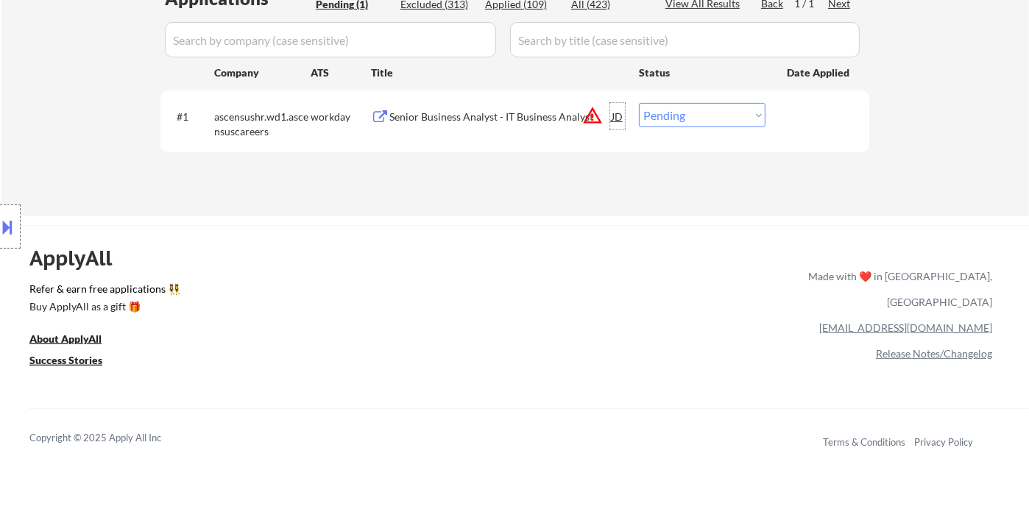
click at [613, 119] on div "JD" at bounding box center [617, 116] width 15 height 26
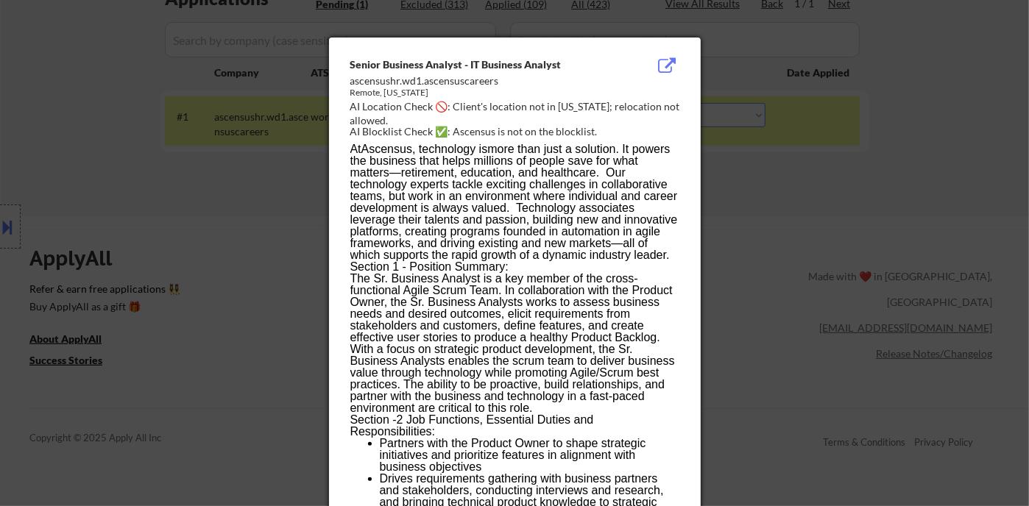
drag, startPoint x: 729, startPoint y: 222, endPoint x: 616, endPoint y: 100, distance: 166.1
click at [729, 220] on div at bounding box center [514, 253] width 1029 height 506
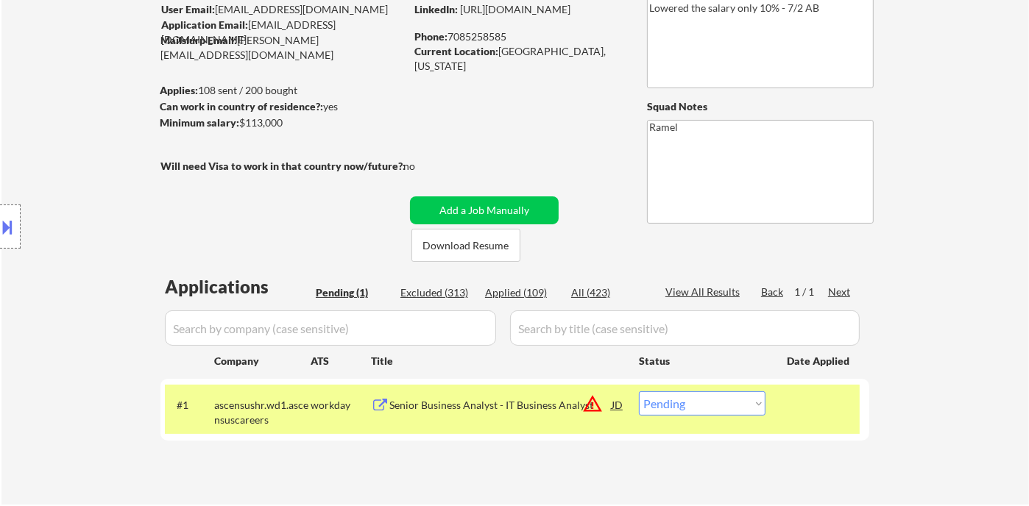
scroll to position [245, 0]
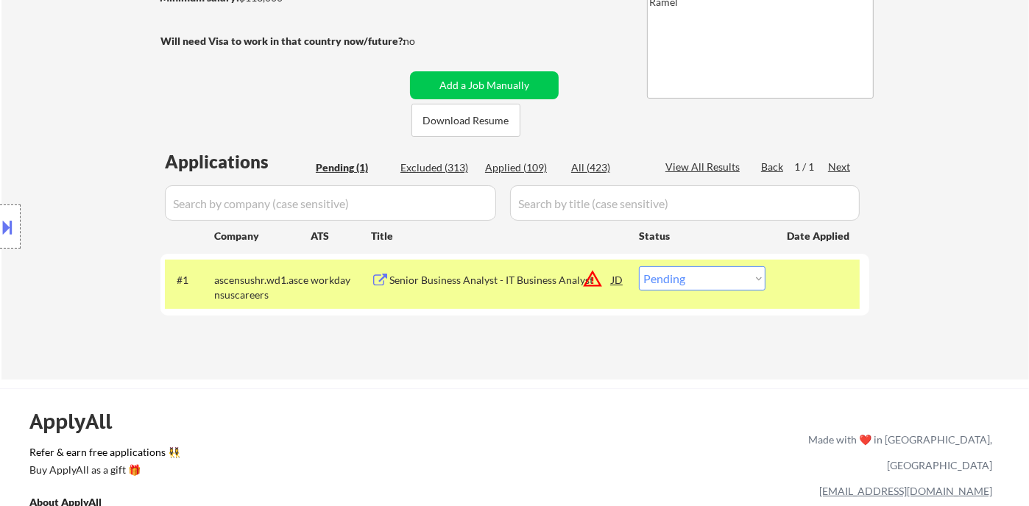
click at [618, 279] on div "JD" at bounding box center [617, 279] width 15 height 26
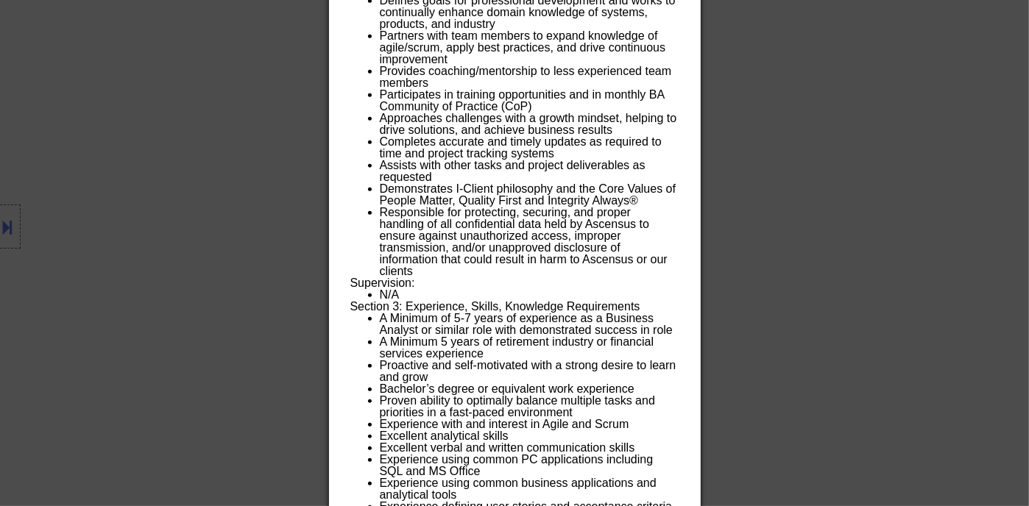
scroll to position [1215, 0]
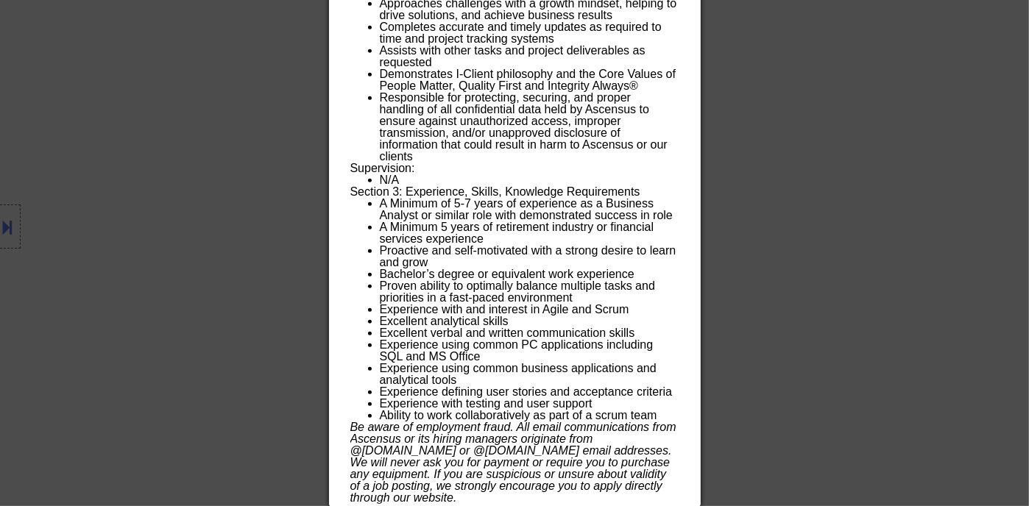
click at [814, 347] on div at bounding box center [514, 253] width 1029 height 506
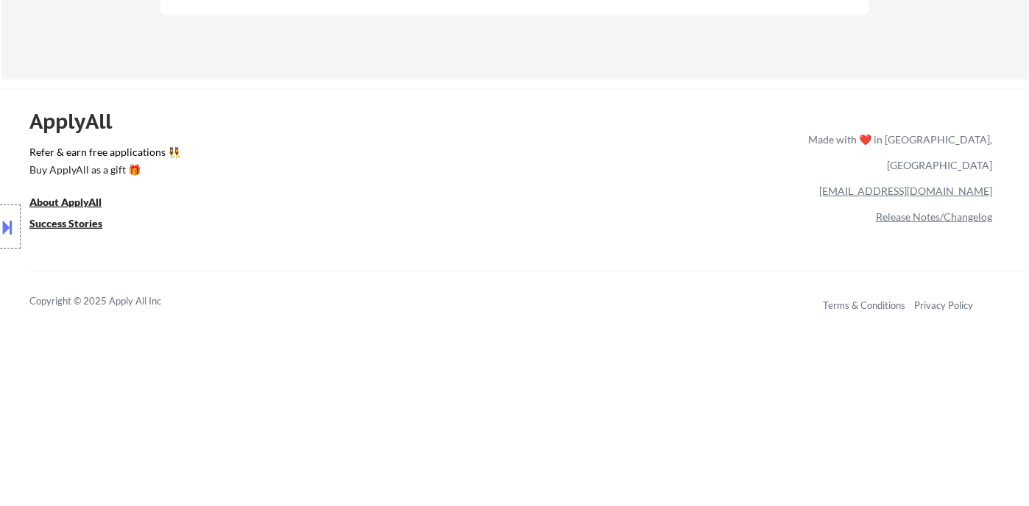
scroll to position [300, 0]
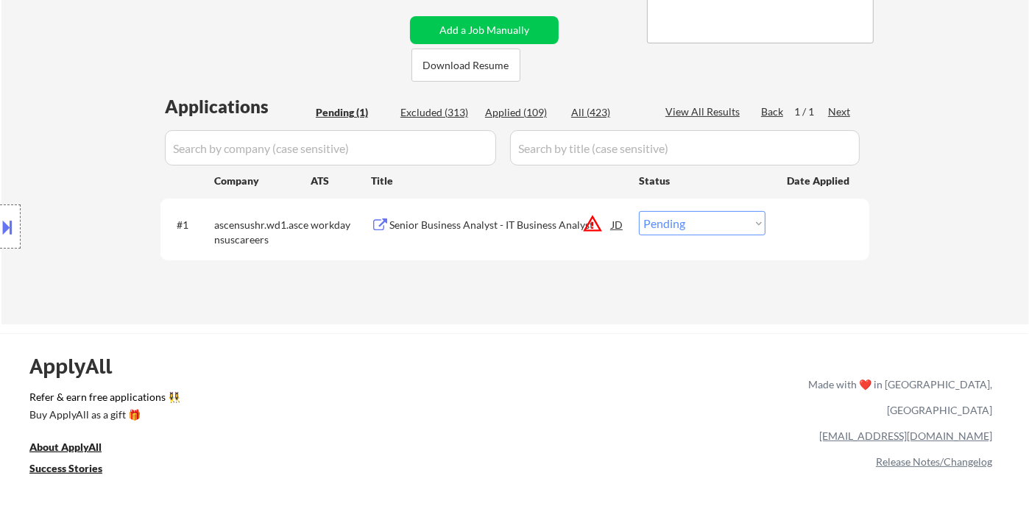
drag, startPoint x: 743, startPoint y: 222, endPoint x: 749, endPoint y: 231, distance: 10.9
click at [743, 222] on select "Choose an option... Pending Applied Excluded (Questions) Excluded (Expired) Exc…" at bounding box center [702, 223] width 127 height 24
select select ""excluded__location_""
click at [639, 211] on select "Choose an option... Pending Applied Excluded (Questions) Excluded (Expired) Exc…" at bounding box center [702, 223] width 127 height 24
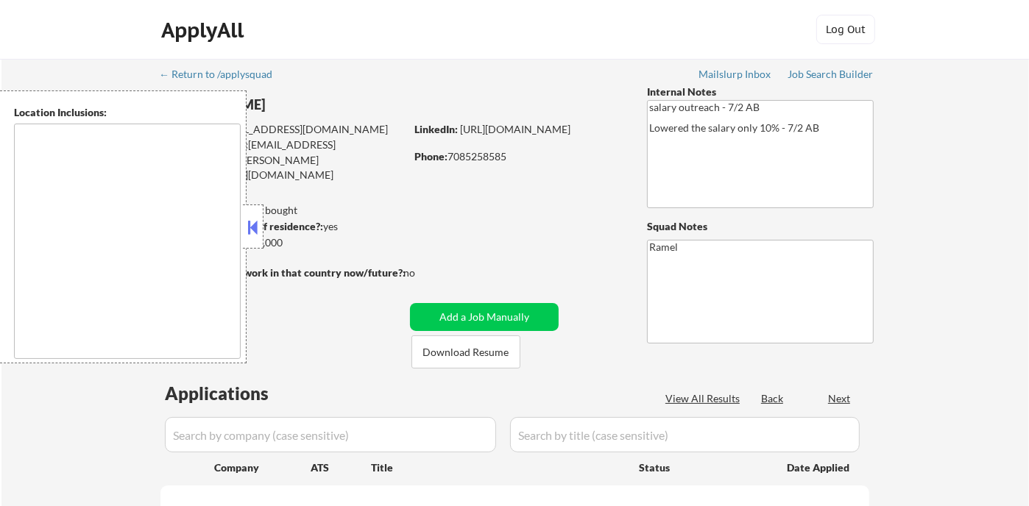
type textarea "[GEOGRAPHIC_DATA], [GEOGRAPHIC_DATA], [GEOGRAPHIC_DATA] [GEOGRAPHIC_DATA], [GEO…"
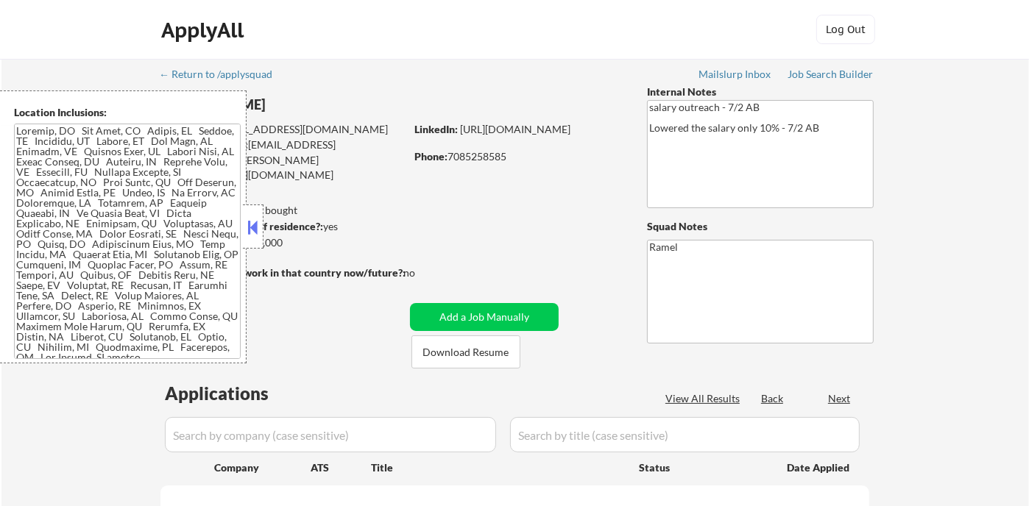
select select ""pending""
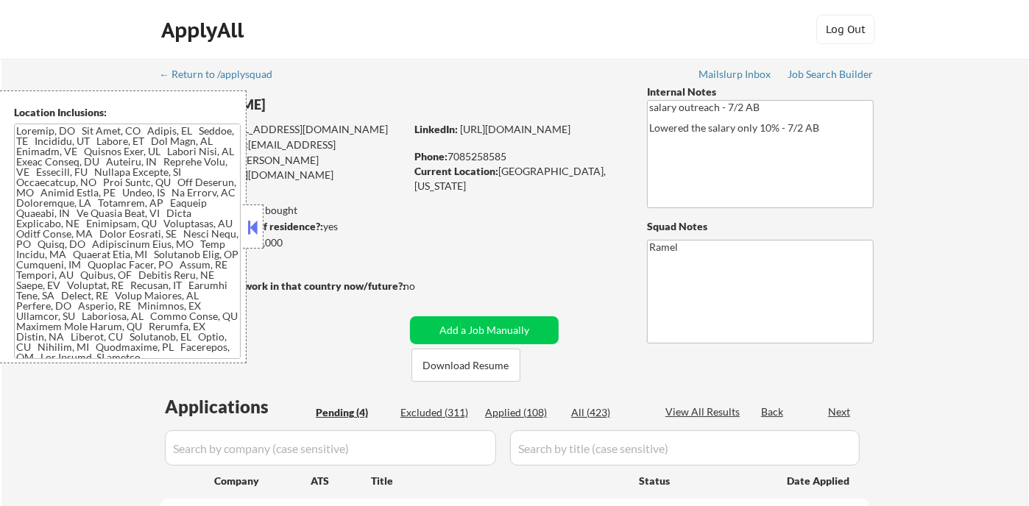
click at [257, 227] on button at bounding box center [253, 227] width 16 height 22
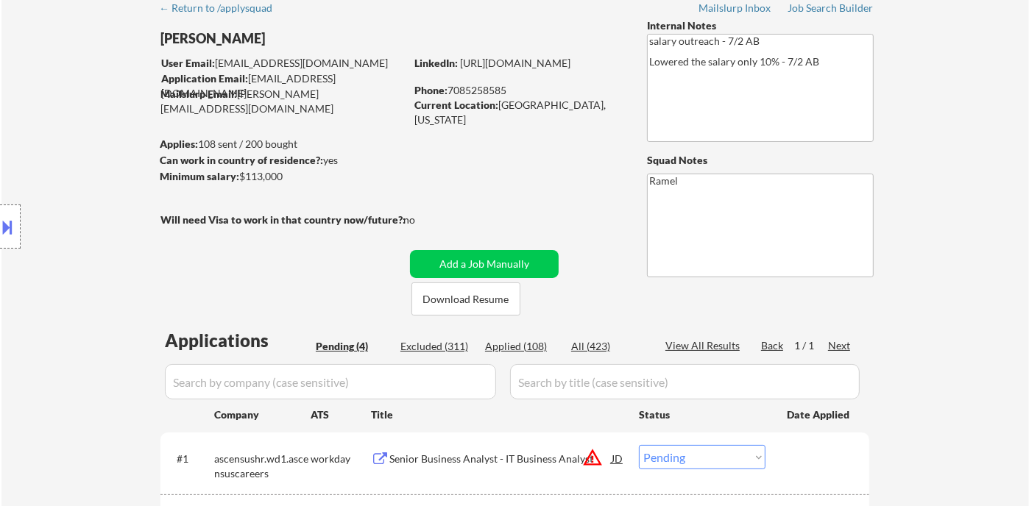
scroll to position [163, 0]
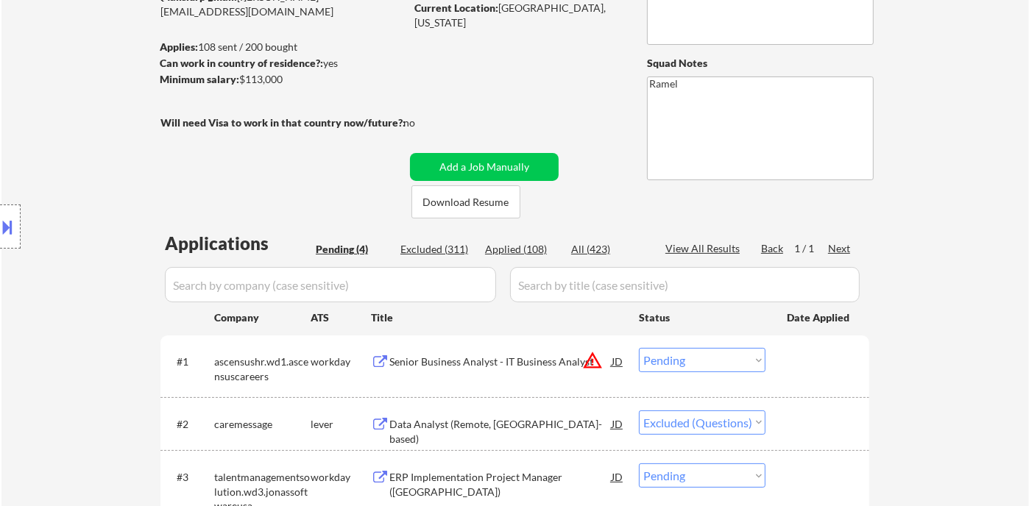
select select ""pending""
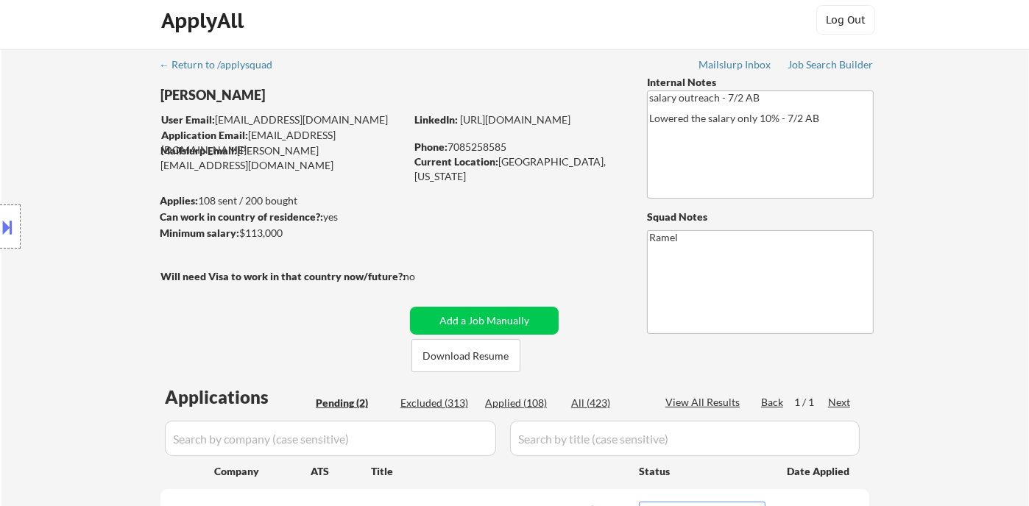
scroll to position [0, 0]
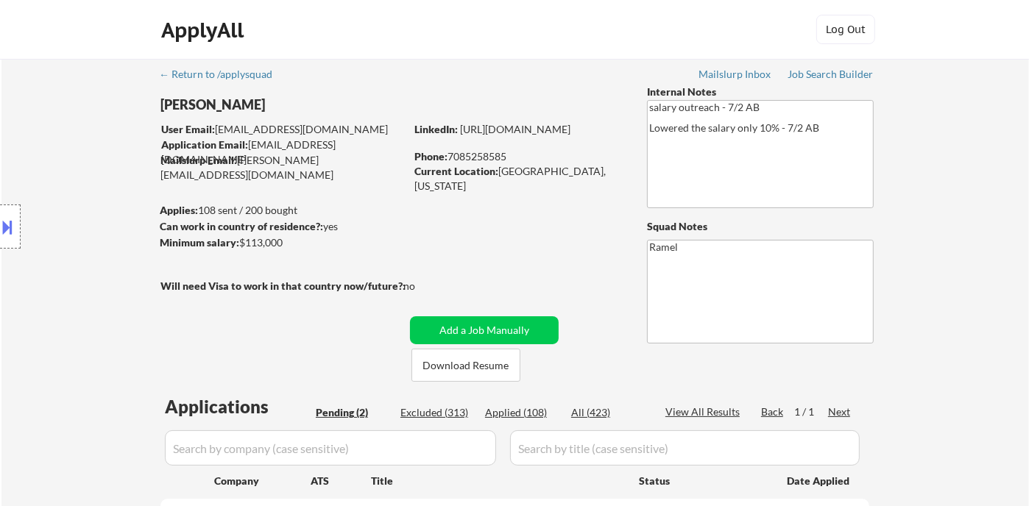
click at [492, 157] on div "Phone: [PHONE_NUMBER]" at bounding box center [518, 156] width 208 height 15
copy div "7085258585"
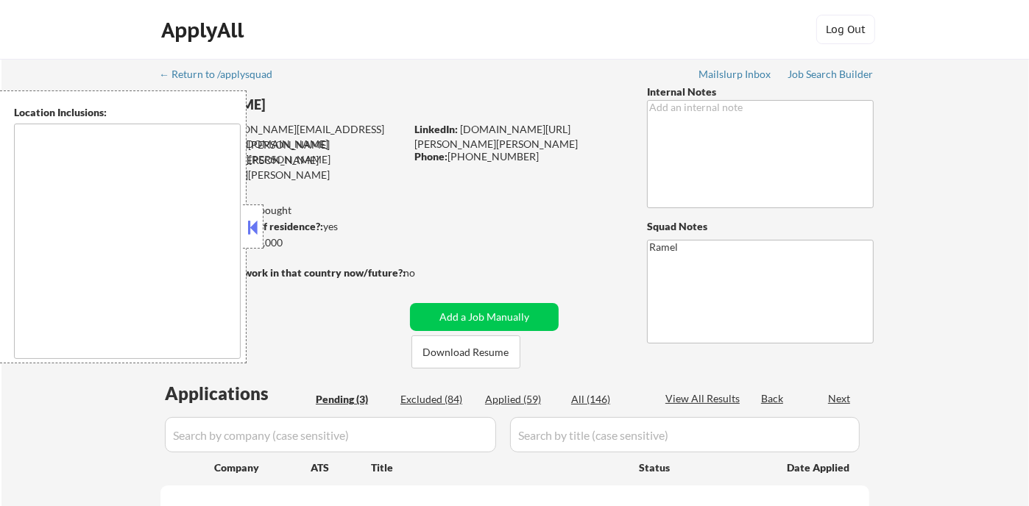
select select ""pending""
type textarea "[GEOGRAPHIC_DATA], [GEOGRAPHIC_DATA] [GEOGRAPHIC_DATA], [GEOGRAPHIC_DATA], [GEO…"
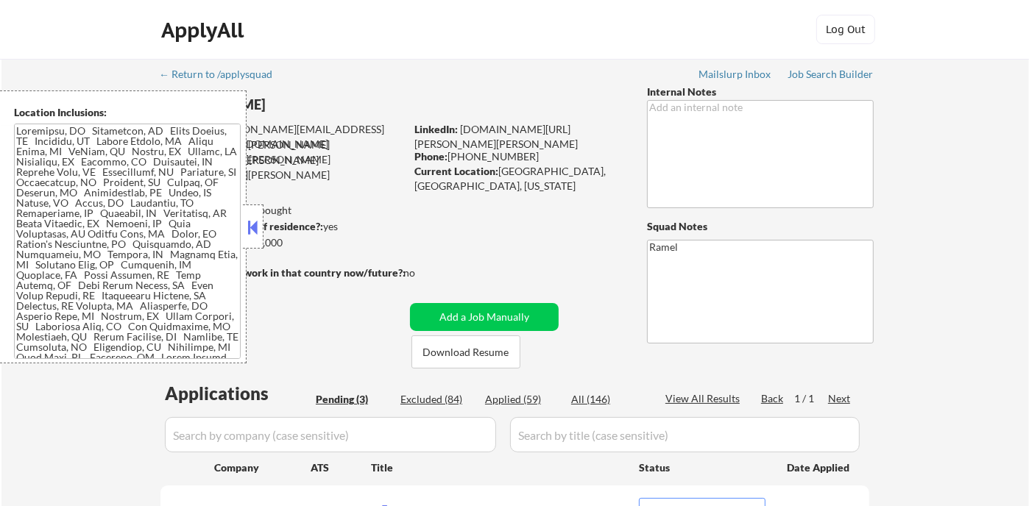
drag, startPoint x: 256, startPoint y: 225, endPoint x: 264, endPoint y: 222, distance: 8.6
click at [256, 224] on button at bounding box center [253, 227] width 16 height 22
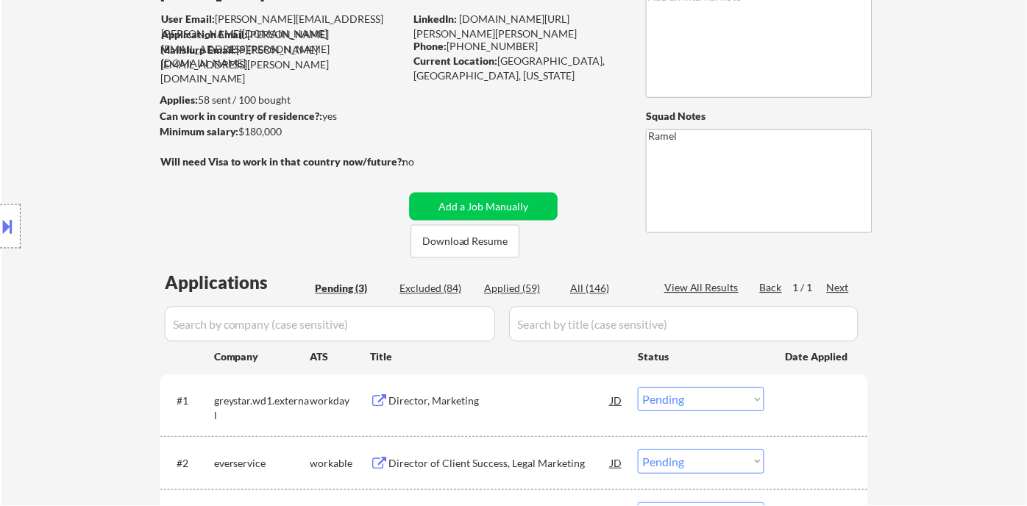
scroll to position [327, 0]
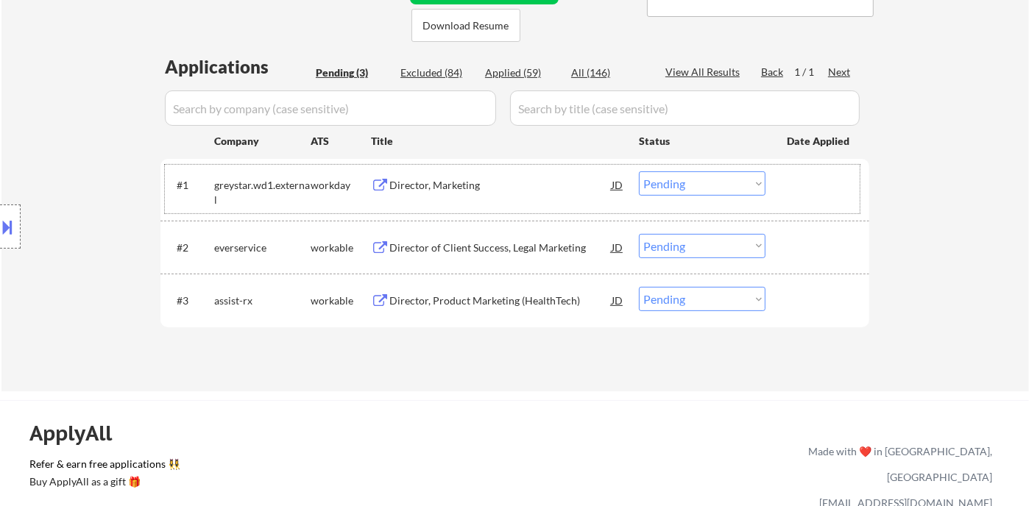
click at [459, 202] on div "#1 greystar.wd1.external workday Director, Marketing JD Choose an option... Pen…" at bounding box center [512, 189] width 695 height 49
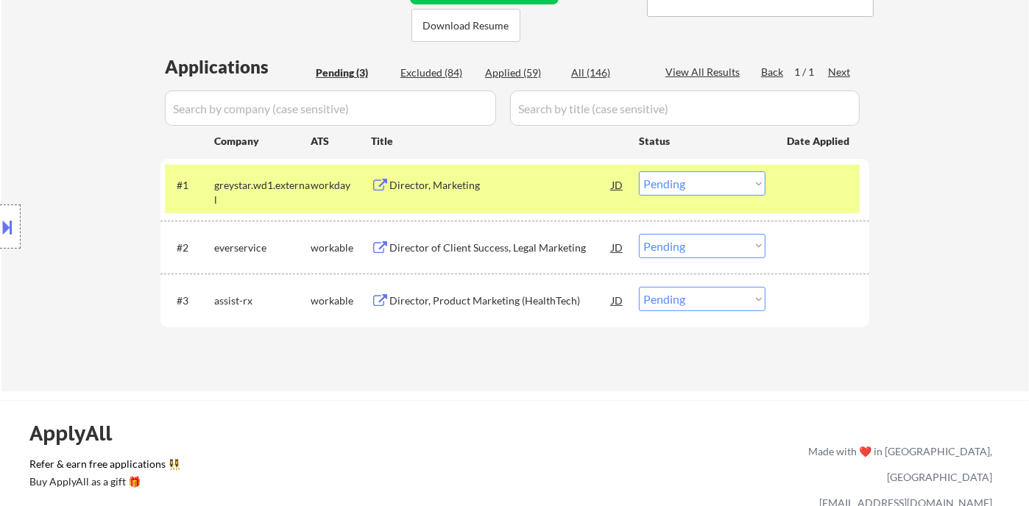
click at [459, 297] on div "Director, Product Marketing (HealthTech)" at bounding box center [500, 301] width 222 height 15
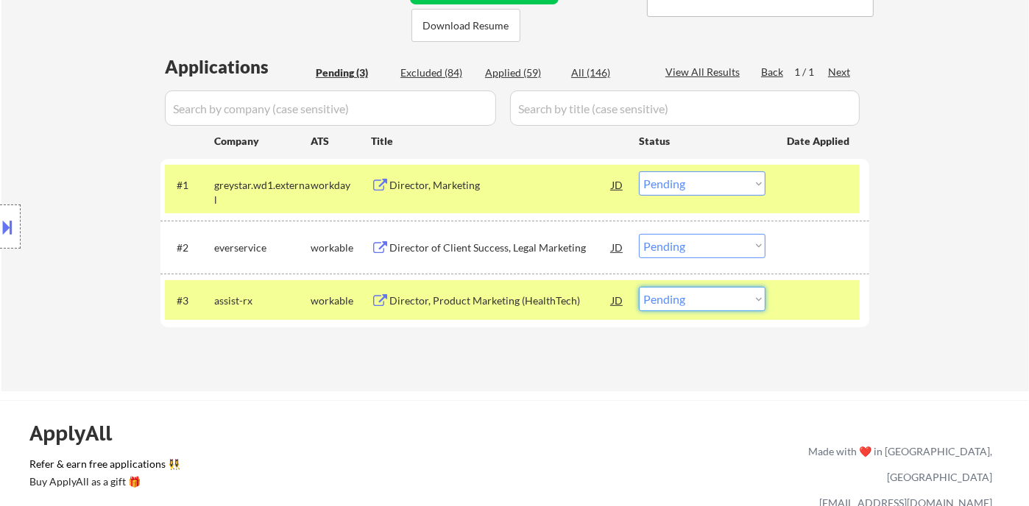
click at [665, 307] on select "Choose an option... Pending Applied Excluded (Questions) Excluded (Expired) Exc…" at bounding box center [702, 299] width 127 height 24
select select ""excluded""
click at [639, 287] on select "Choose an option... Pending Applied Excluded (Questions) Excluded (Expired) Exc…" at bounding box center [702, 299] width 127 height 24
click at [507, 250] on div "Director of Client Success, Legal Marketing" at bounding box center [500, 248] width 222 height 15
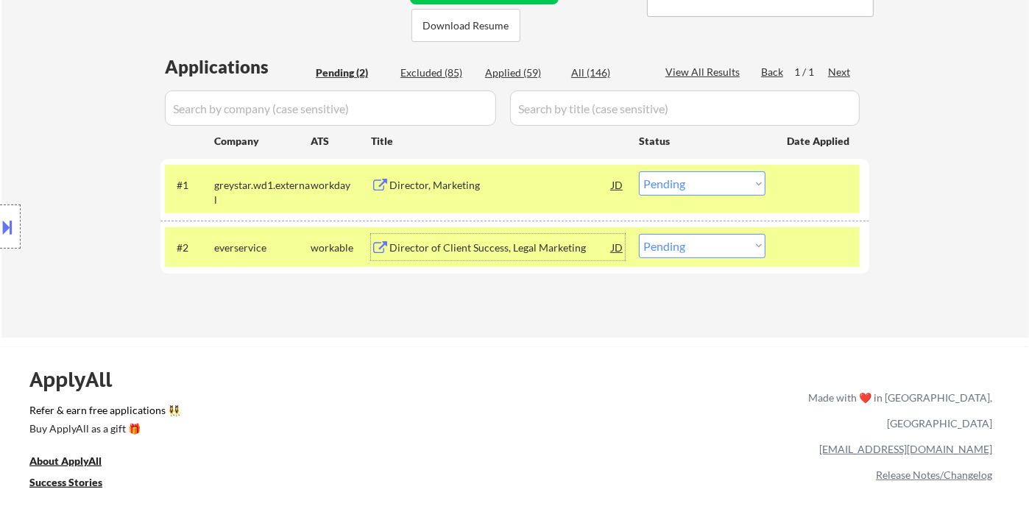
click at [690, 234] on select "Choose an option... Pending Applied Excluded (Questions) Excluded (Expired) Exc…" at bounding box center [702, 246] width 127 height 24
drag, startPoint x: 576, startPoint y: 333, endPoint x: 616, endPoint y: 342, distance: 41.4
click at [576, 332] on div "← Return to /applysquad Mailslurp Inbox Job Search Builder [PERSON_NAME] User E…" at bounding box center [514, 35] width 1027 height 606
click at [736, 256] on select "Choose an option... Pending Applied Excluded (Questions) Excluded (Expired) Exc…" at bounding box center [702, 246] width 127 height 24
select select ""excluded__bad_match_""
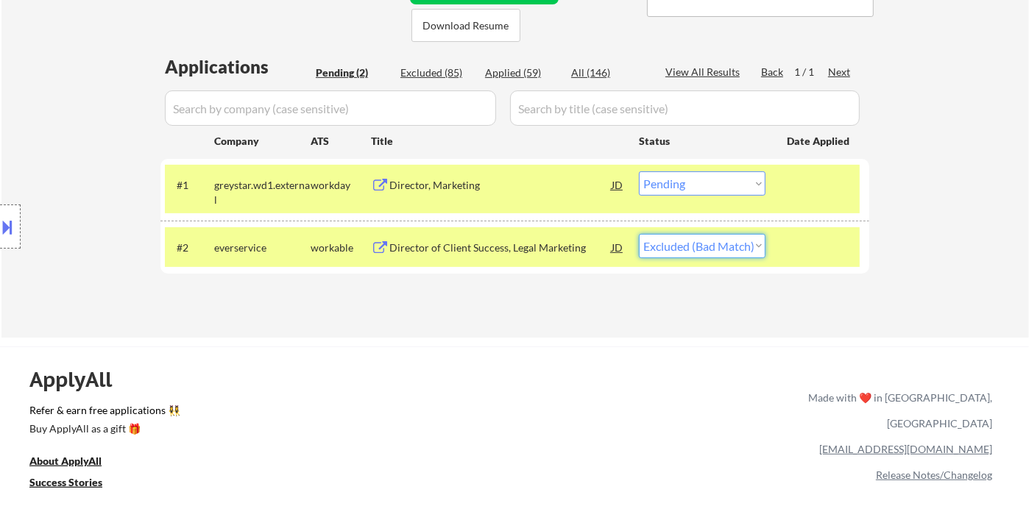
click at [639, 234] on select "Choose an option... Pending Applied Excluded (Questions) Excluded (Expired) Exc…" at bounding box center [702, 246] width 127 height 24
click at [441, 188] on div "Director, Marketing" at bounding box center [500, 185] width 222 height 15
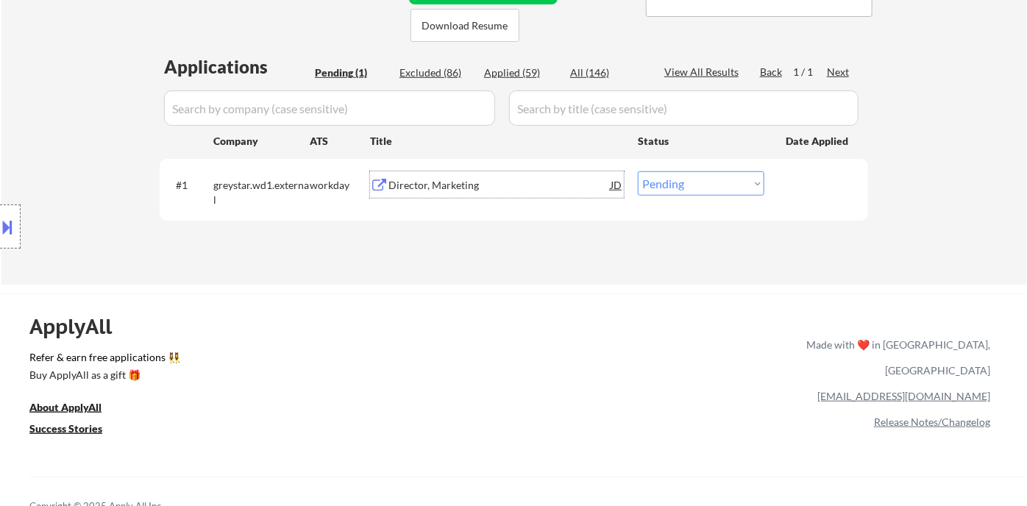
click at [694, 184] on select "Choose an option... Pending Applied Excluded (Questions) Excluded (Expired) Exc…" at bounding box center [701, 183] width 127 height 24
select select ""excluded__salary_""
click at [638, 171] on select "Choose an option... Pending Applied Excluded (Questions) Excluded (Expired) Exc…" at bounding box center [701, 183] width 127 height 24
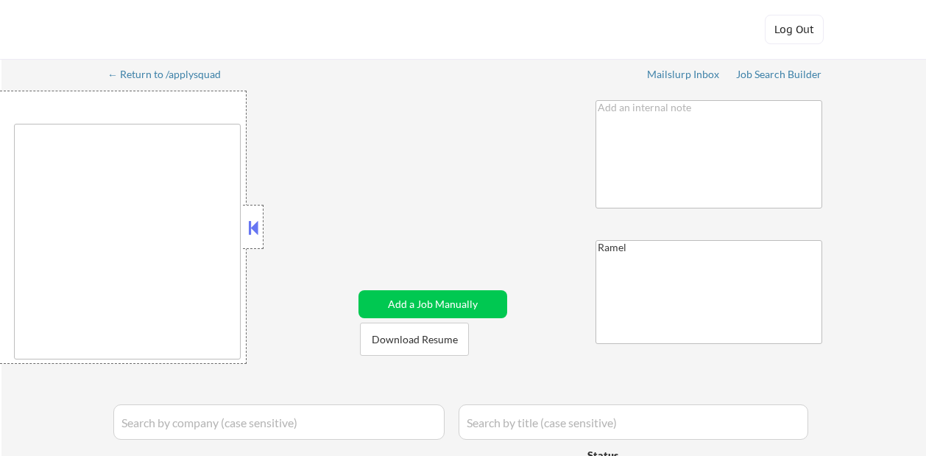
type textarea "[GEOGRAPHIC_DATA], [GEOGRAPHIC_DATA] [GEOGRAPHIC_DATA], [GEOGRAPHIC_DATA], [GEO…"
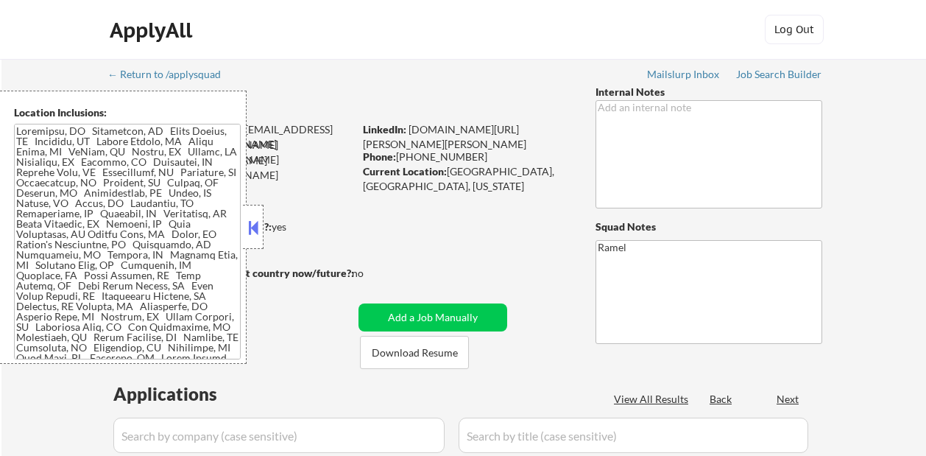
select select ""pending""
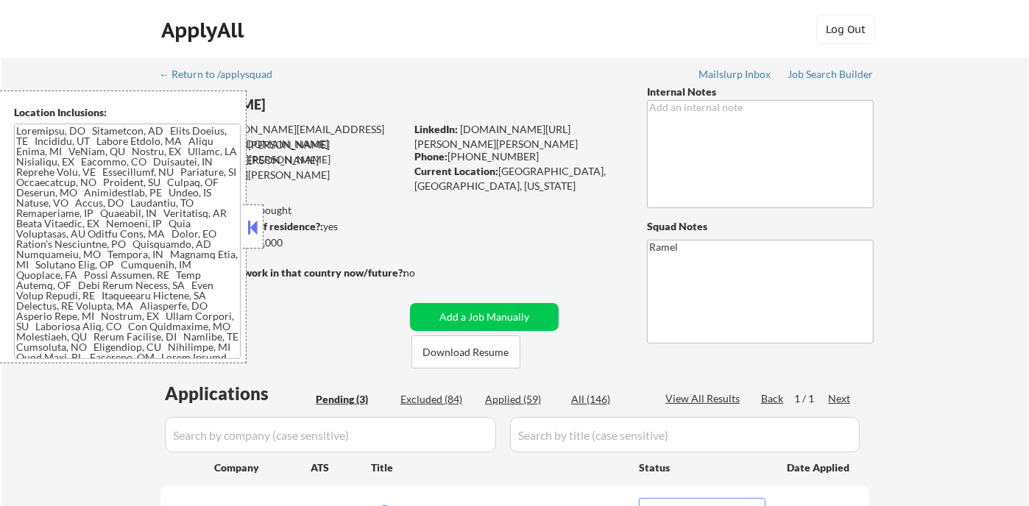
click at [258, 228] on button at bounding box center [253, 227] width 16 height 22
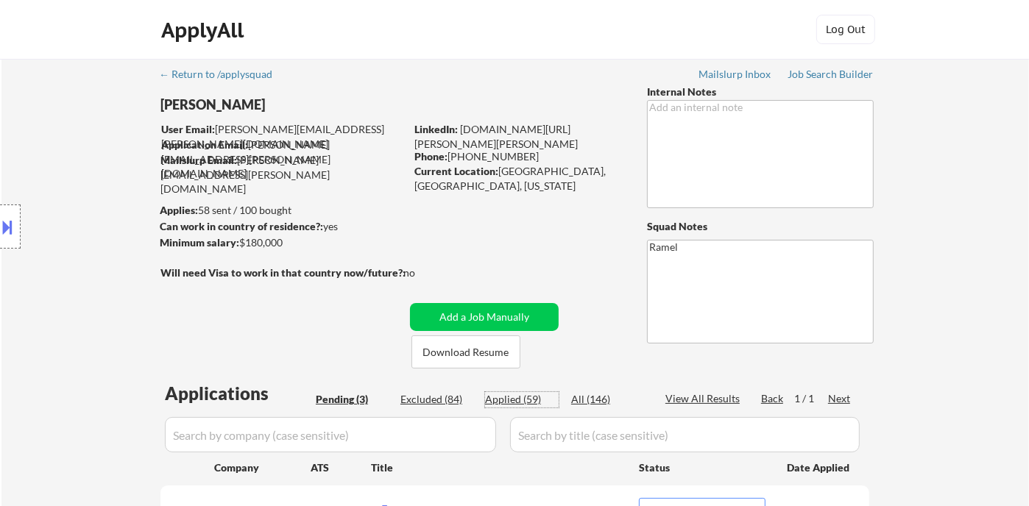
click at [526, 401] on div "Applied (59)" at bounding box center [522, 399] width 74 height 15
select select ""applied""
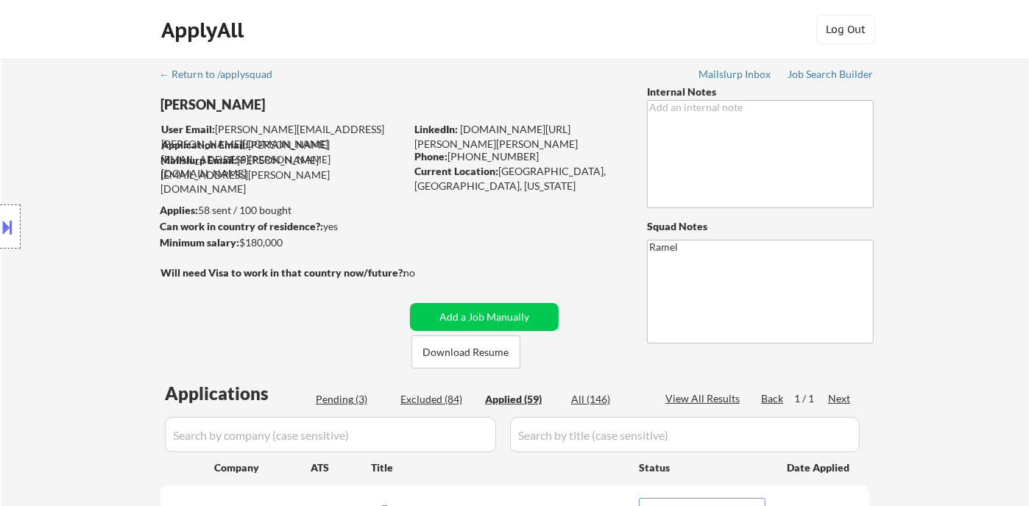
select select ""applied""
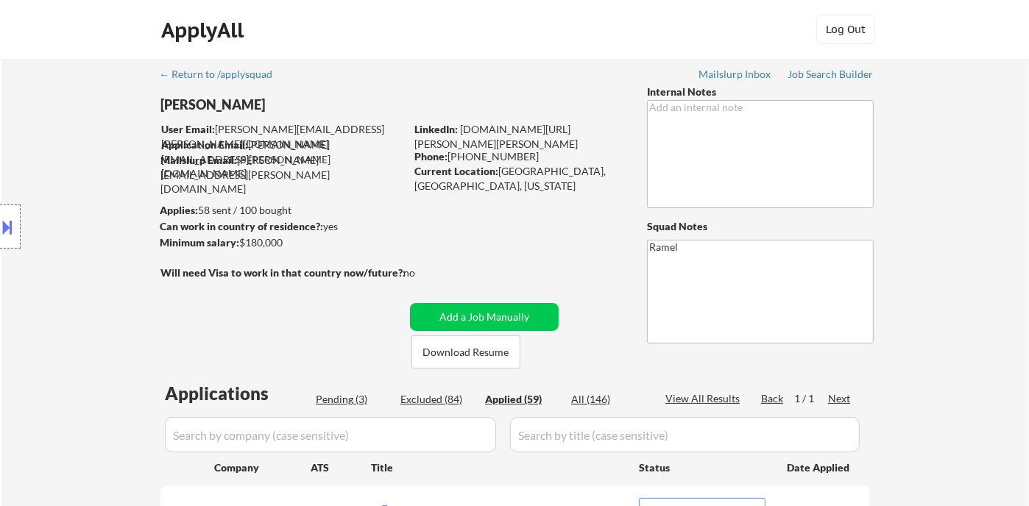
select select ""applied""
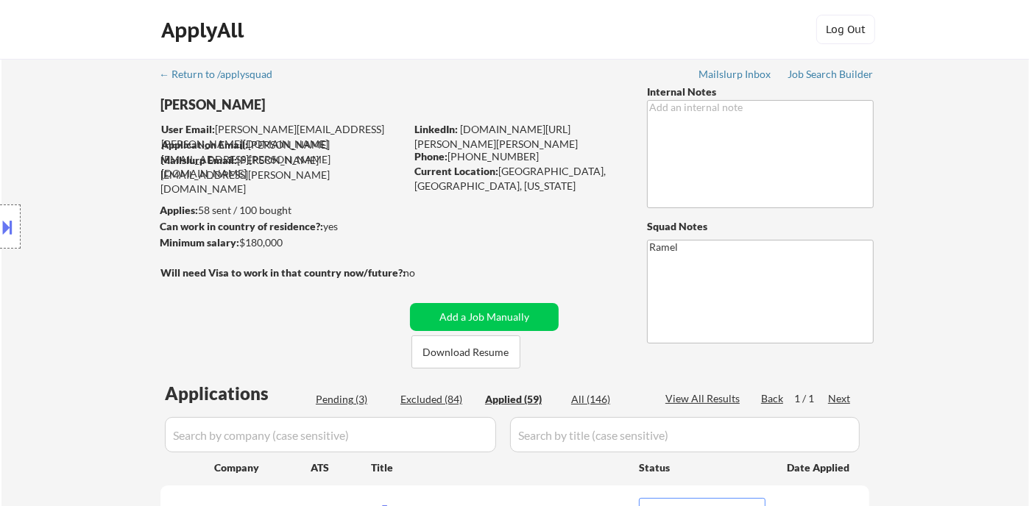
select select ""applied""
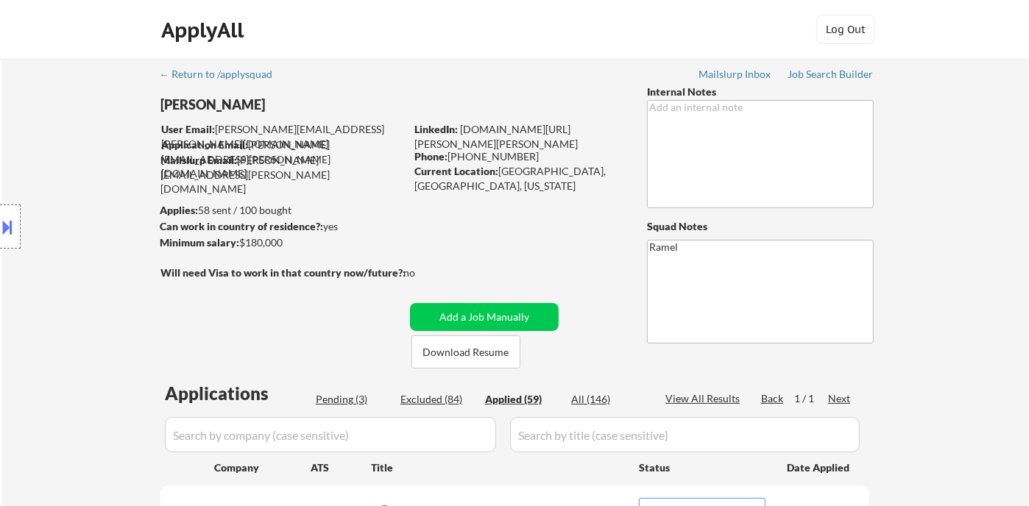
select select ""applied""
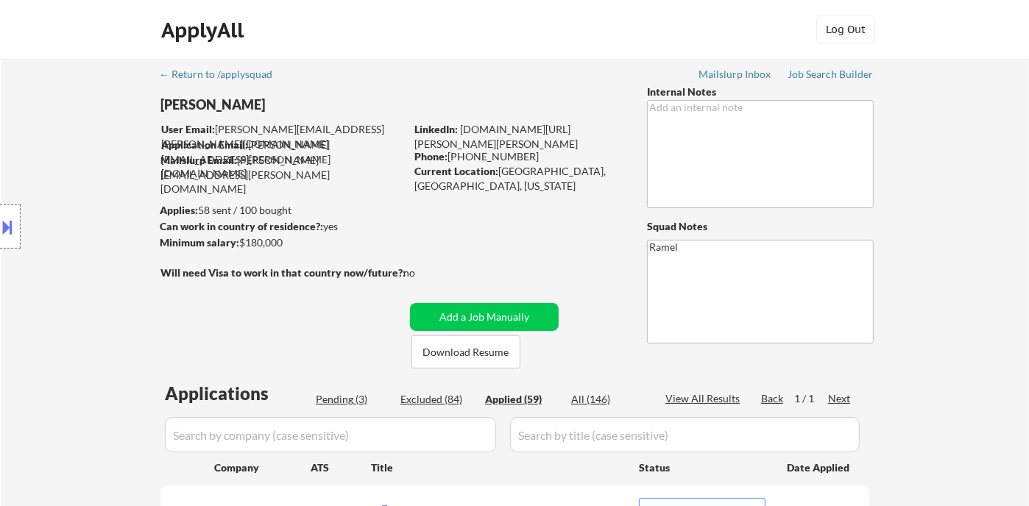
select select ""applied""
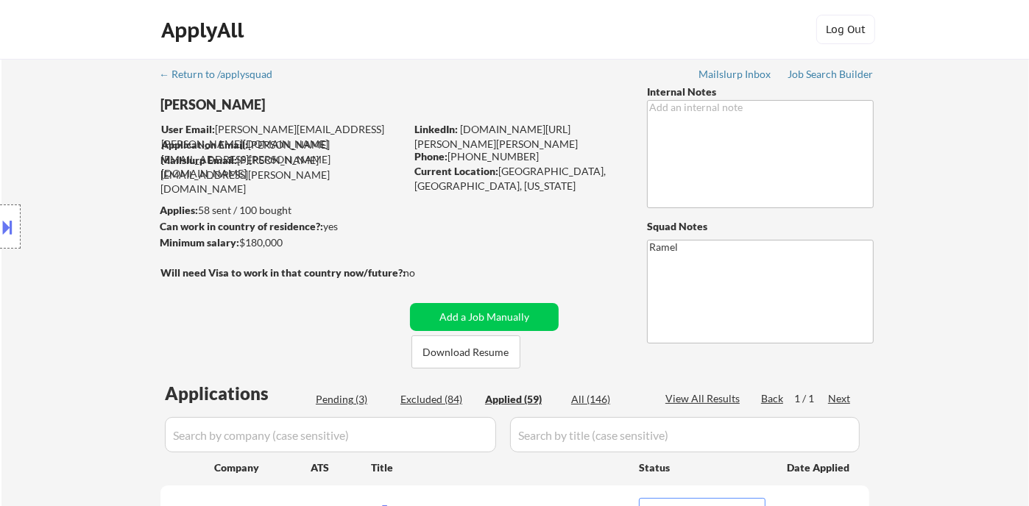
select select ""applied""
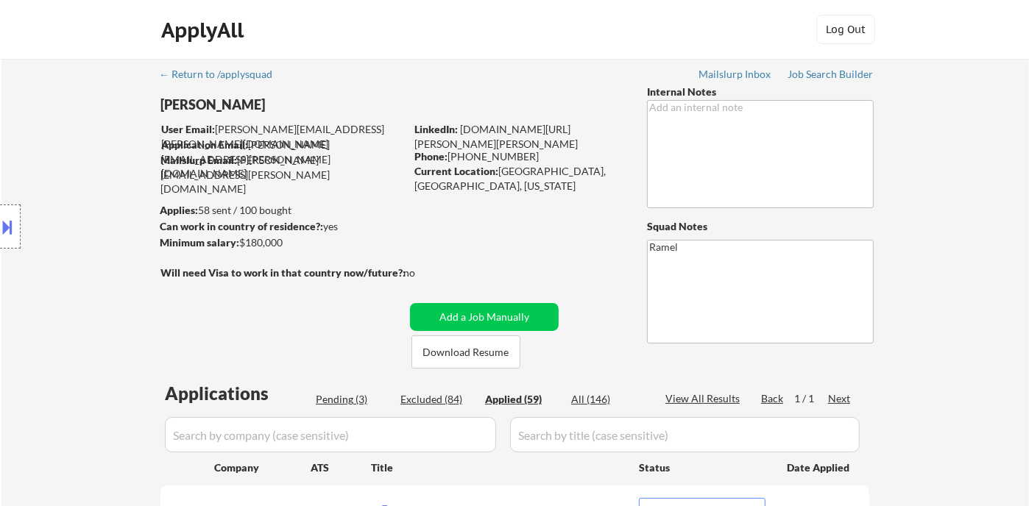
select select ""applied""
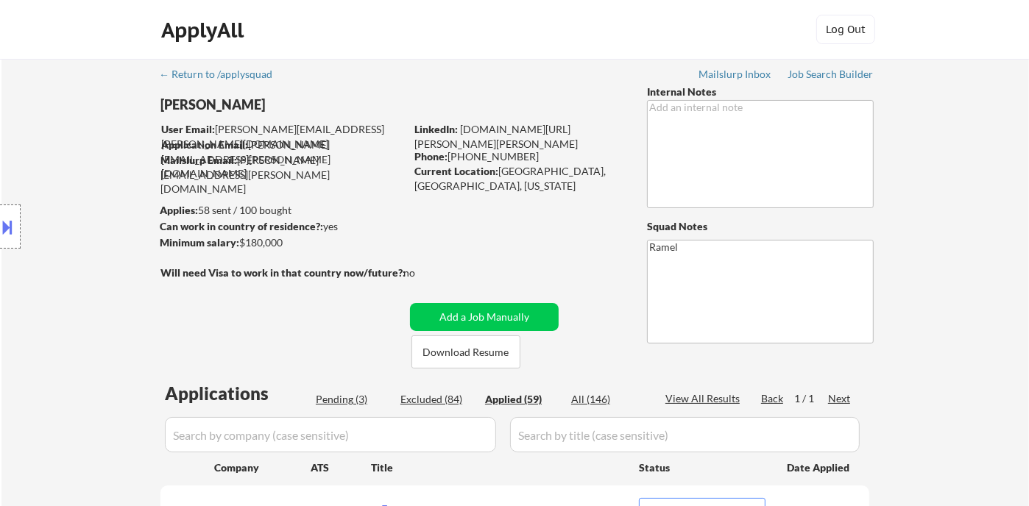
select select ""applied""
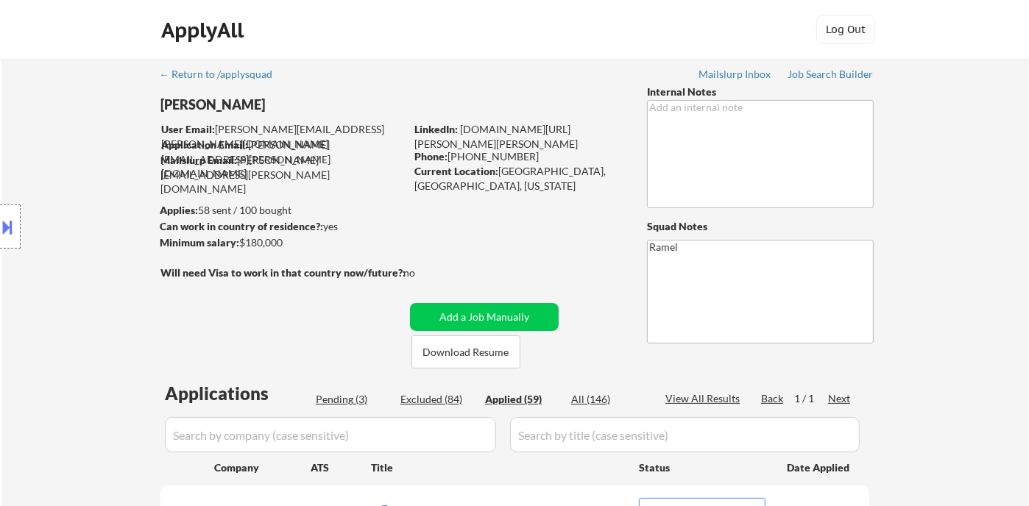
select select ""applied""
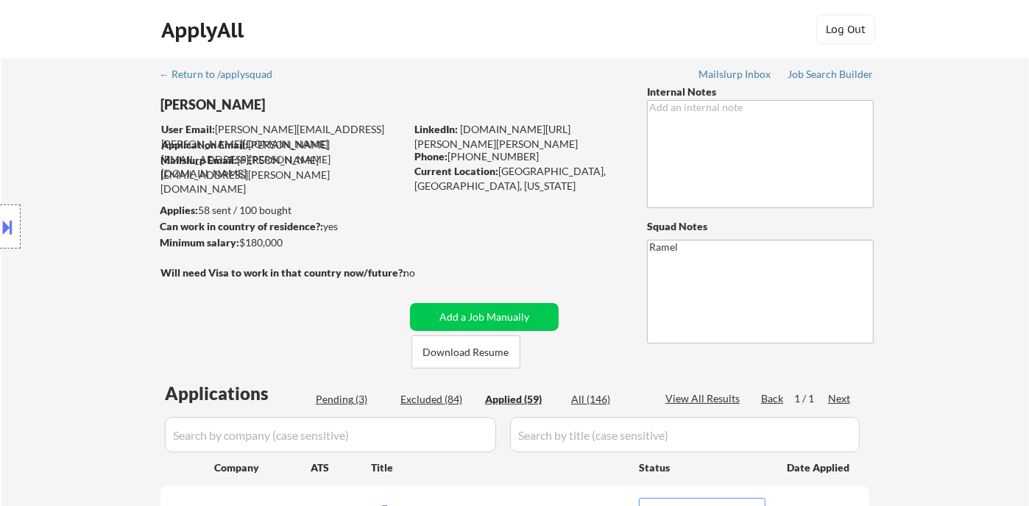
select select ""applied""
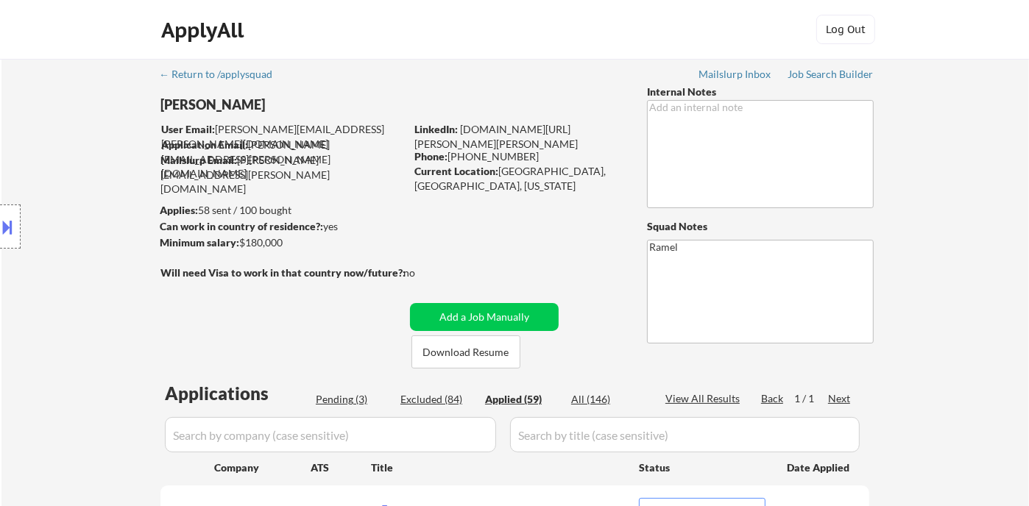
select select ""applied""
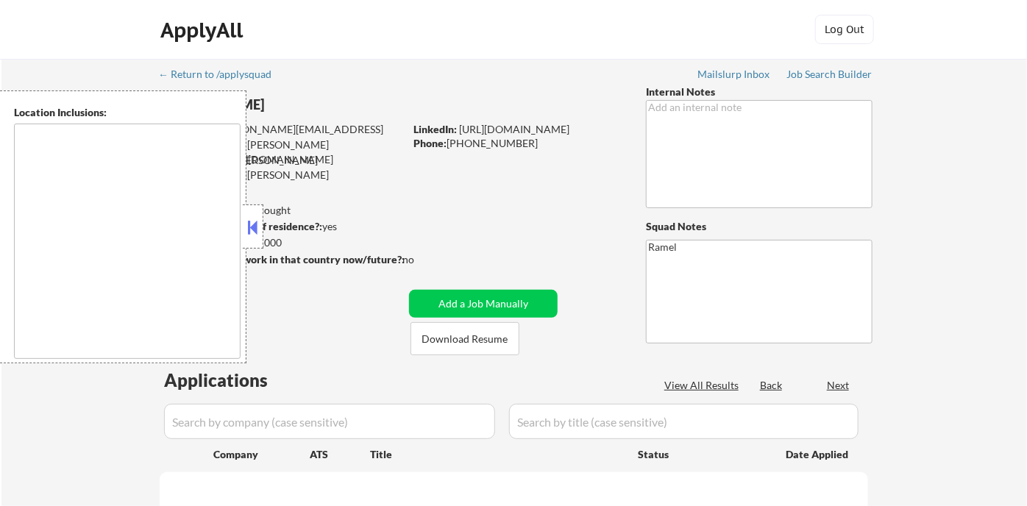
type textarea "[GEOGRAPHIC_DATA], [GEOGRAPHIC_DATA] [GEOGRAPHIC_DATA], [GEOGRAPHIC_DATA] [GEOG…"
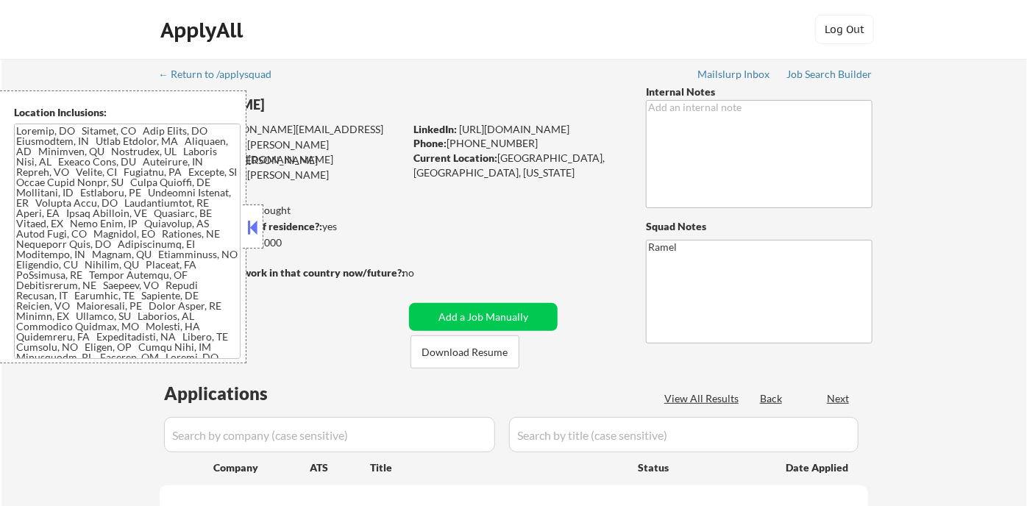
select select ""pending""
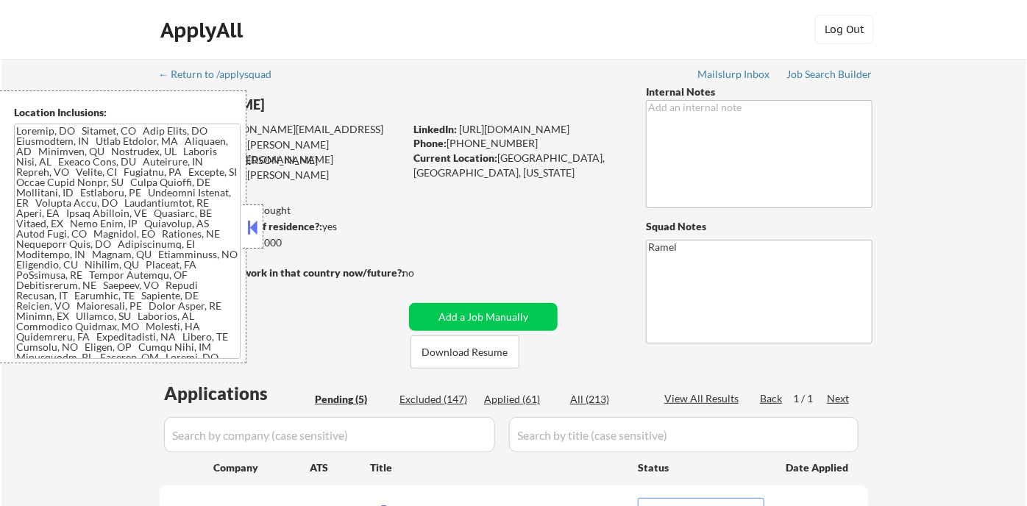
click at [258, 222] on button at bounding box center [253, 227] width 16 height 22
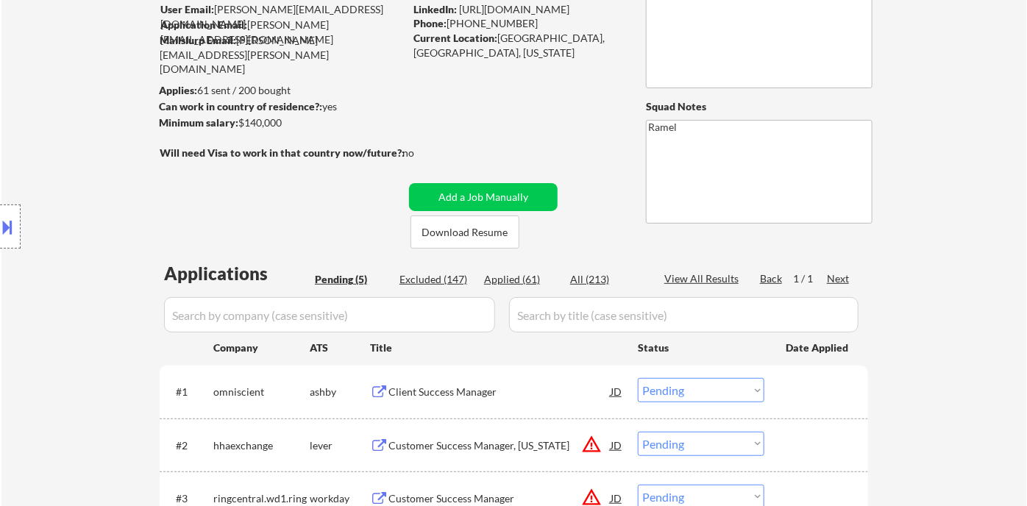
scroll to position [327, 0]
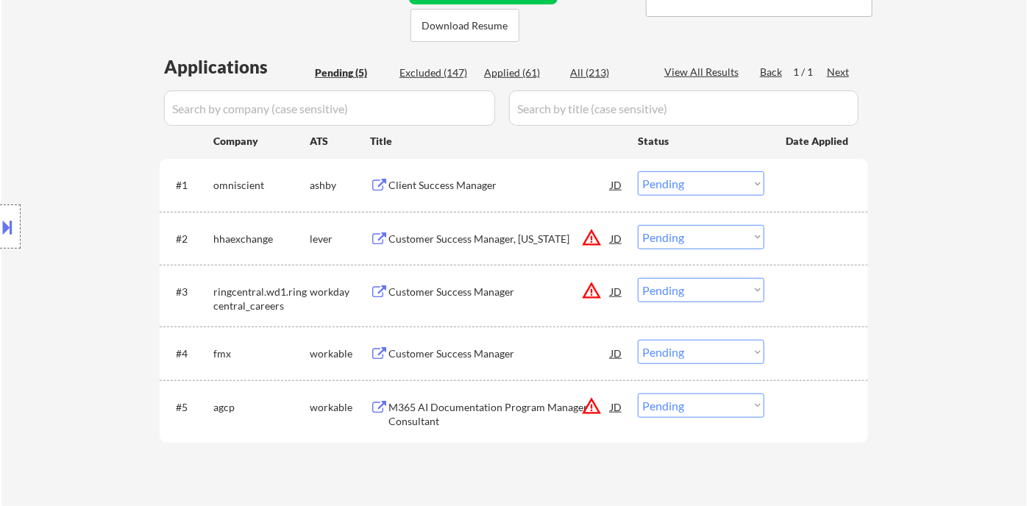
click at [91, 234] on div "Location Inclusions:" at bounding box center [131, 227] width 263 height 273
click at [471, 187] on div "Client Success Manager" at bounding box center [500, 185] width 222 height 15
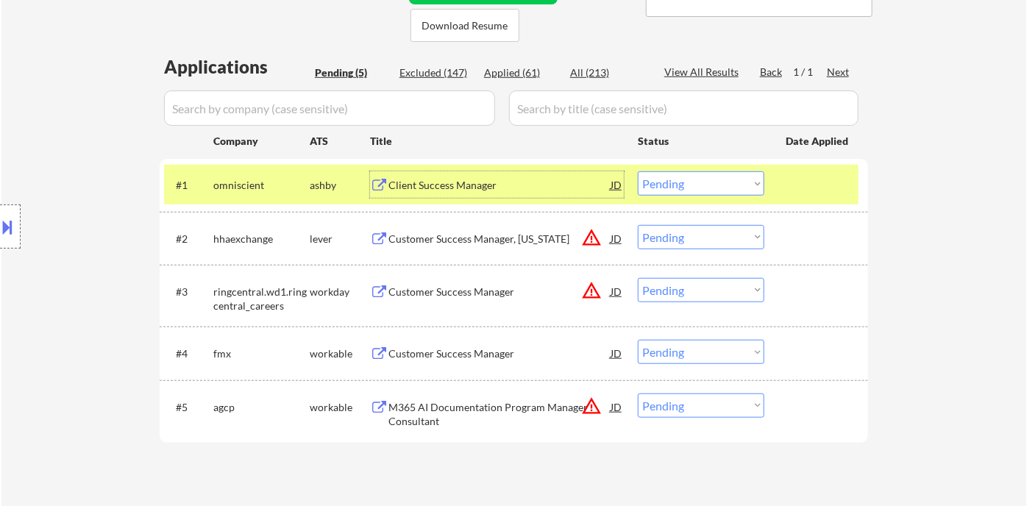
click at [473, 360] on div "Customer Success Manager" at bounding box center [500, 354] width 222 height 15
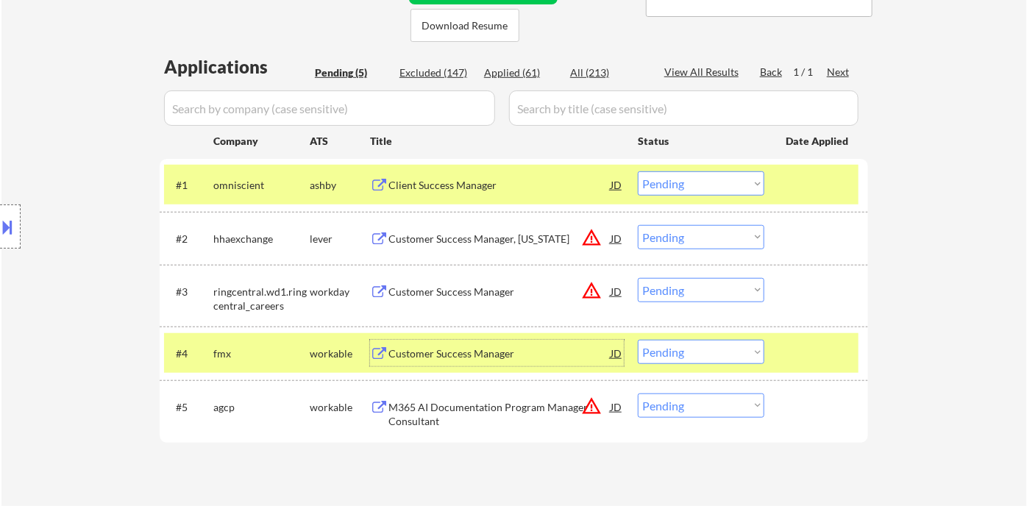
click at [682, 349] on select "Choose an option... Pending Applied Excluded (Questions) Excluded (Expired) Exc…" at bounding box center [701, 352] width 127 height 24
click at [638, 340] on select "Choose an option... Pending Applied Excluded (Questions) Excluded (Expired) Exc…" at bounding box center [701, 352] width 127 height 24
select select ""pending""
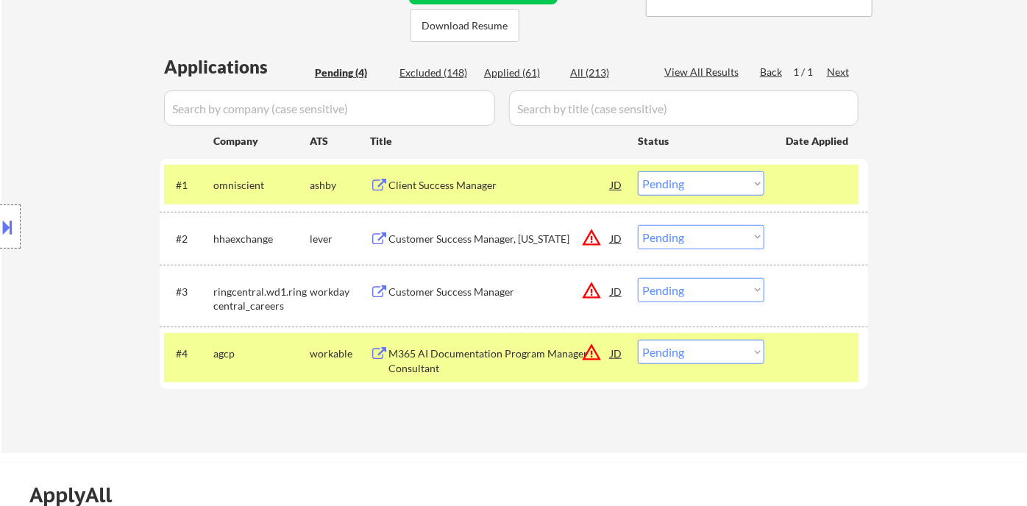
click at [477, 235] on div "Customer Success Manager, [US_STATE]" at bounding box center [500, 239] width 222 height 15
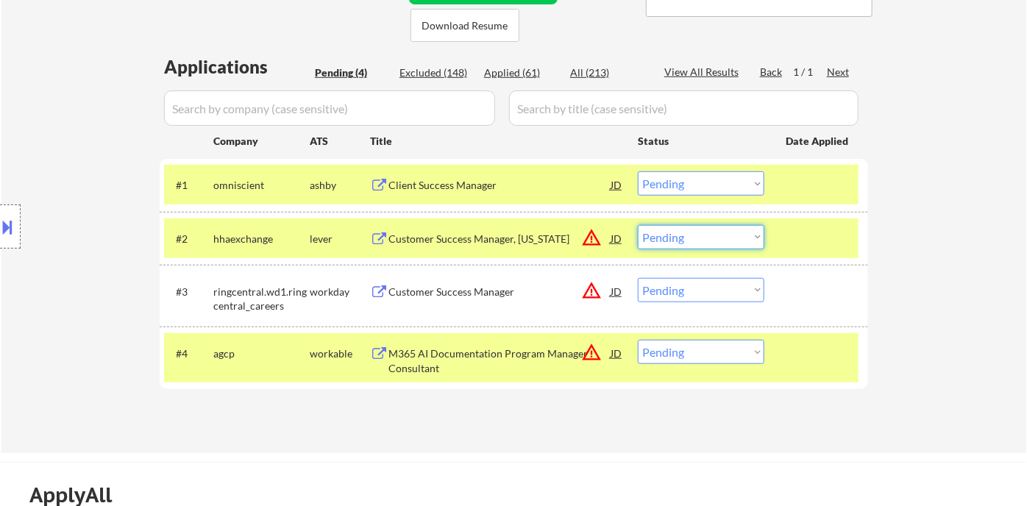
drag, startPoint x: 684, startPoint y: 234, endPoint x: 692, endPoint y: 246, distance: 14.3
click at [684, 235] on select "Choose an option... Pending Applied Excluded (Questions) Excluded (Expired) Exc…" at bounding box center [701, 237] width 127 height 24
click at [638, 225] on select "Choose an option... Pending Applied Excluded (Questions) Excluded (Expired) Exc…" at bounding box center [701, 237] width 127 height 24
click at [494, 291] on div "Customer Success Manager" at bounding box center [500, 292] width 222 height 15
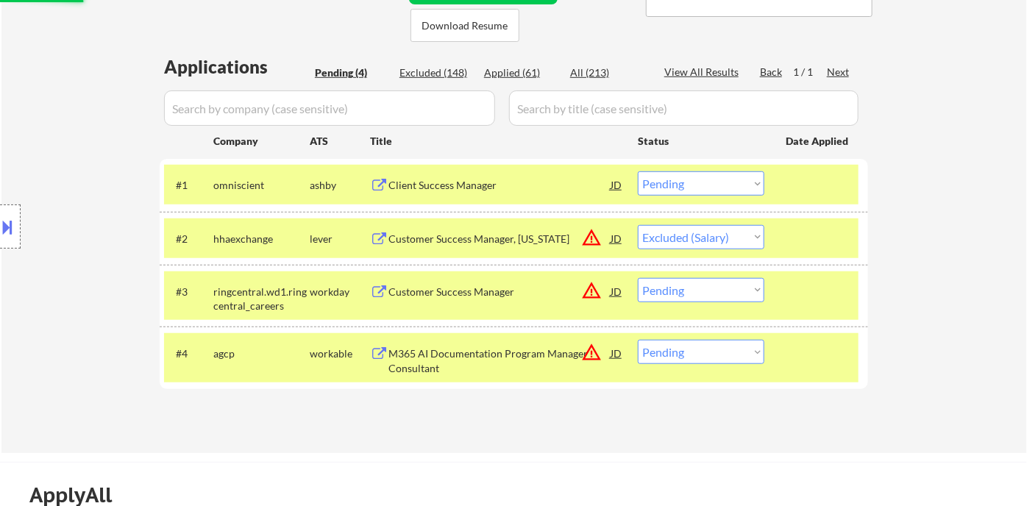
select select ""pending""
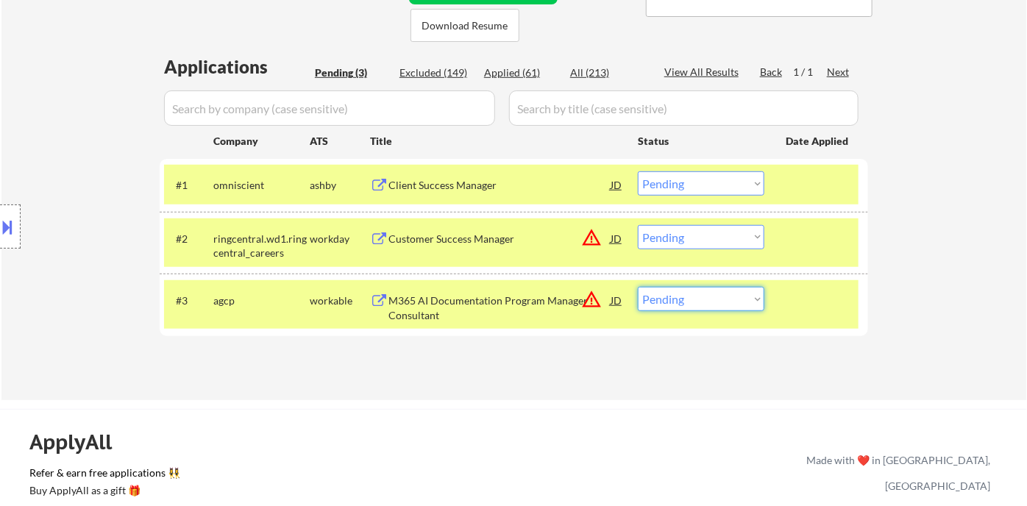
click at [673, 294] on select "Choose an option... Pending Applied Excluded (Questions) Excluded (Expired) Exc…" at bounding box center [701, 299] width 127 height 24
select select ""excluded__bad_match_""
click at [638, 287] on select "Choose an option... Pending Applied Excluded (Questions) Excluded (Expired) Exc…" at bounding box center [701, 299] width 127 height 24
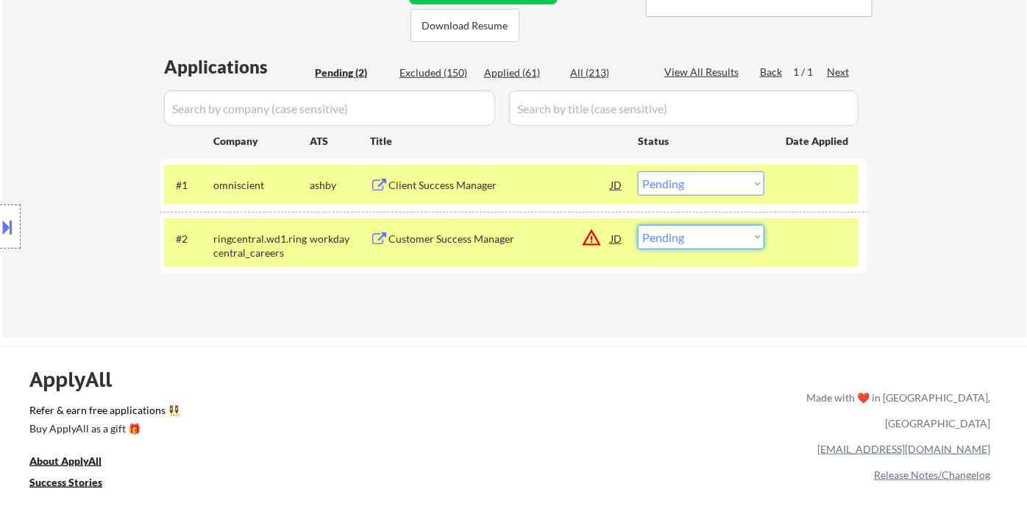
drag, startPoint x: 663, startPoint y: 242, endPoint x: 673, endPoint y: 244, distance: 10.5
click at [668, 242] on select "Choose an option... Pending Applied Excluded (Questions) Excluded (Expired) Exc…" at bounding box center [701, 237] width 127 height 24
select select ""excluded__bad_match_""
click at [638, 225] on select "Choose an option... Pending Applied Excluded (Questions) Excluded (Expired) Exc…" at bounding box center [701, 237] width 127 height 24
click at [668, 187] on select "Choose an option... Pending Applied Excluded (Questions) Excluded (Expired) Exc…" at bounding box center [701, 183] width 127 height 24
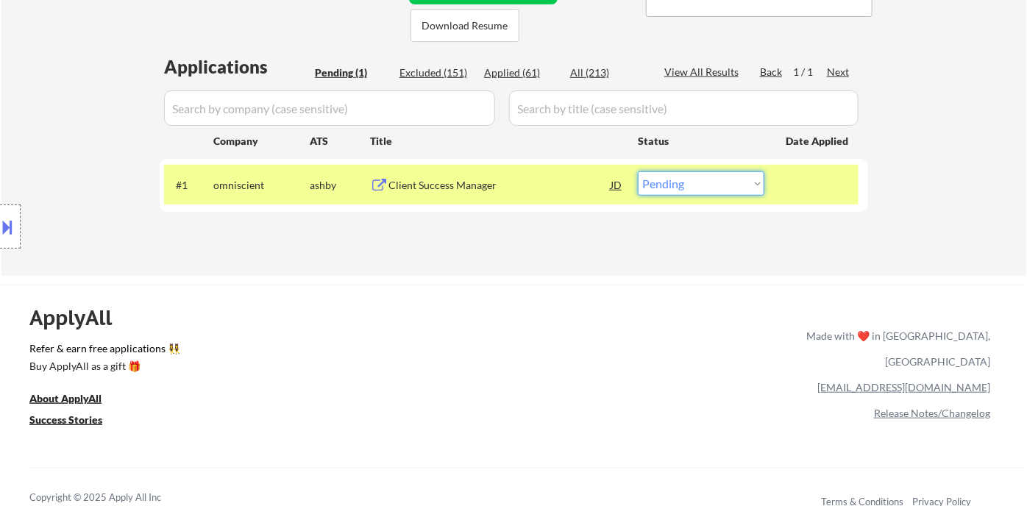
click at [473, 197] on div "Client Success Manager" at bounding box center [500, 184] width 222 height 26
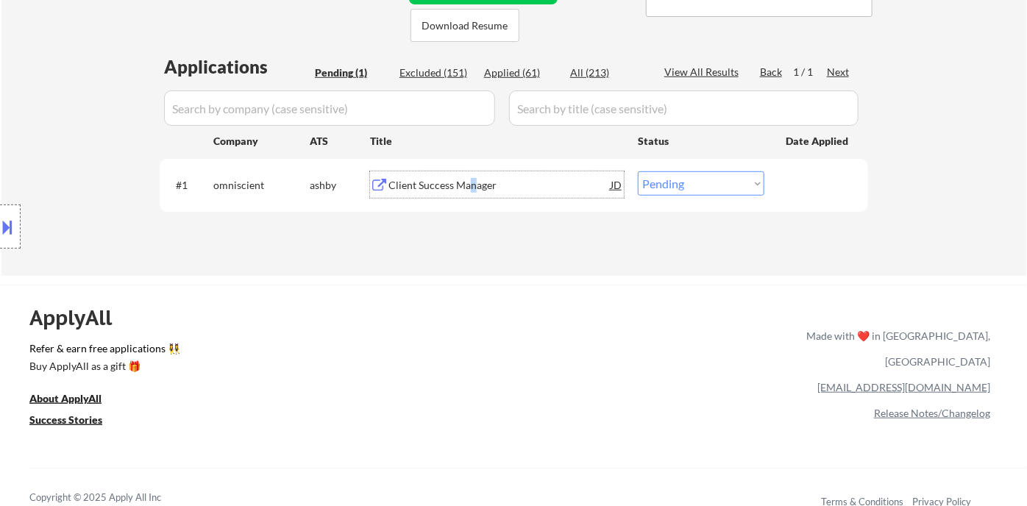
click at [675, 183] on select "Choose an option... Pending Applied Excluded (Questions) Excluded (Expired) Exc…" at bounding box center [701, 183] width 127 height 24
select select ""excluded__bad_match_""
click at [638, 171] on select "Choose an option... Pending Applied Excluded (Questions) Excluded (Expired) Exc…" at bounding box center [701, 183] width 127 height 24
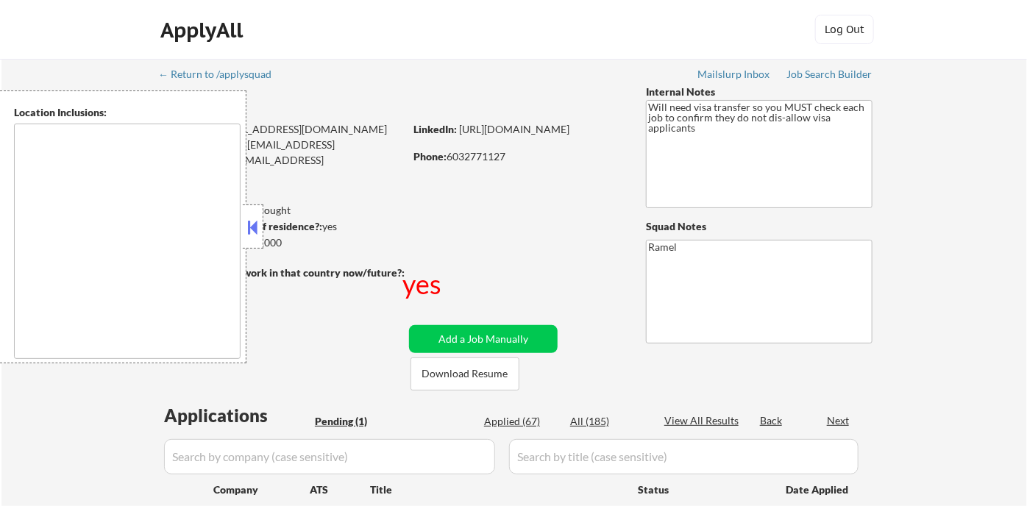
select select ""pending""
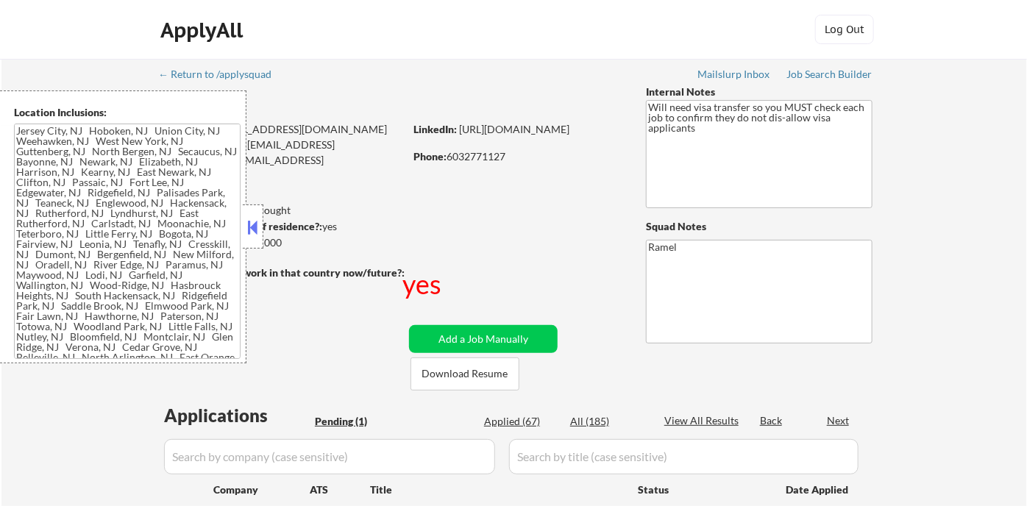
type textarea "[GEOGRAPHIC_DATA], [GEOGRAPHIC_DATA] [GEOGRAPHIC_DATA], [GEOGRAPHIC_DATA] [GEOG…"
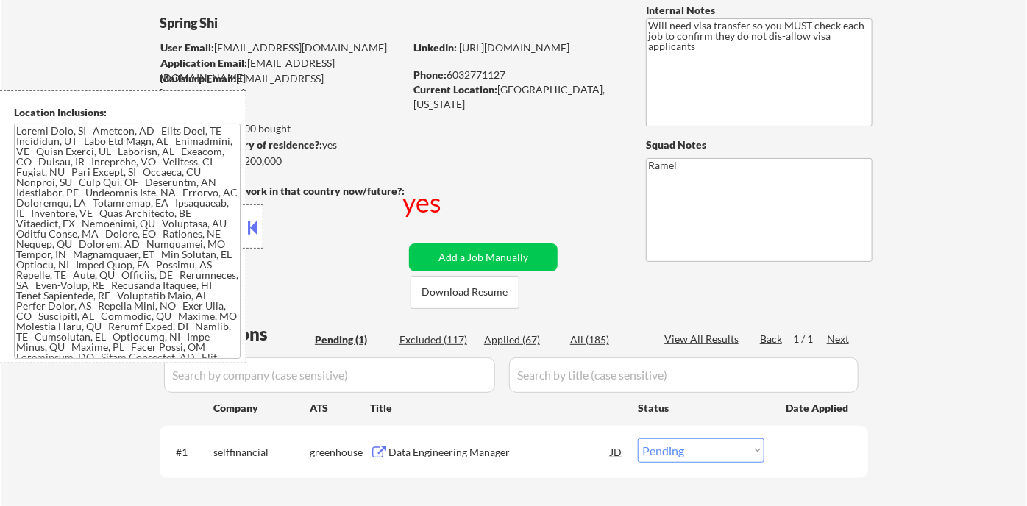
click at [261, 222] on button at bounding box center [253, 227] width 16 height 22
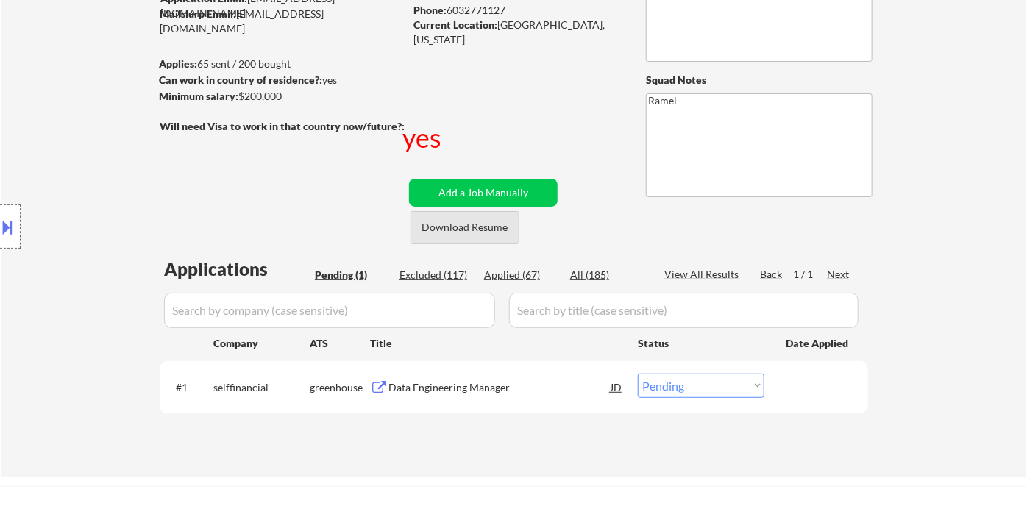
scroll to position [245, 0]
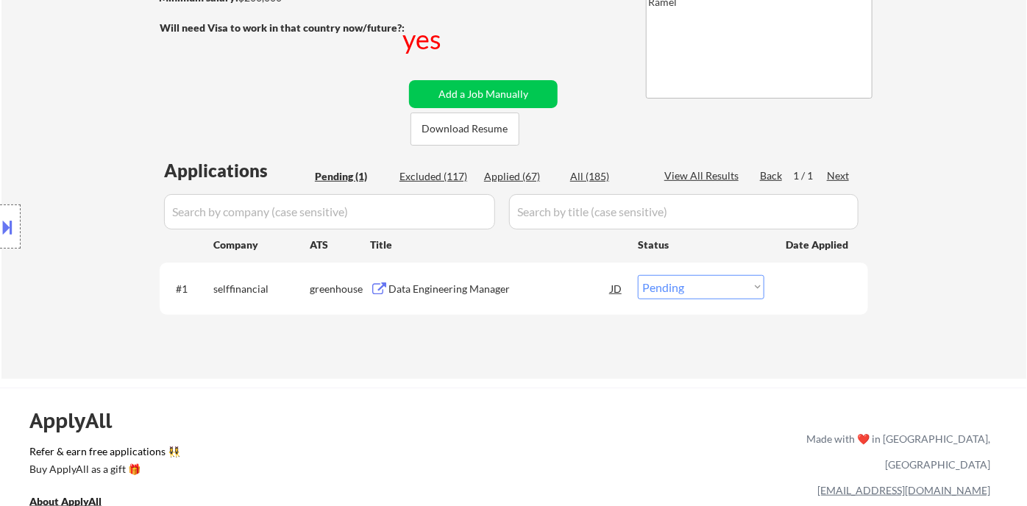
click at [453, 284] on div "Data Engineering Manager" at bounding box center [500, 289] width 222 height 15
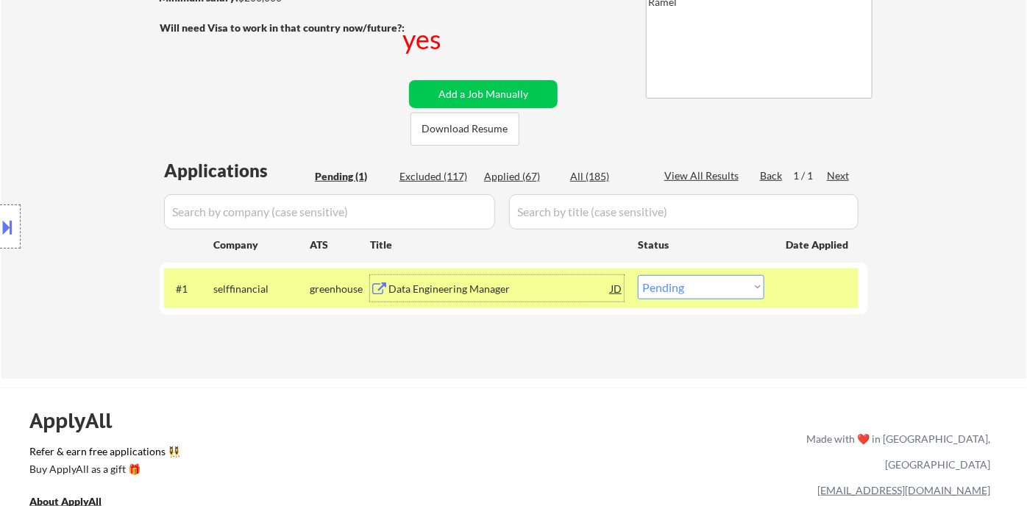
click at [676, 287] on select "Choose an option... Pending Applied Excluded (Questions) Excluded (Expired) Exc…" at bounding box center [701, 287] width 127 height 24
select select ""excluded__other_""
click at [638, 275] on select "Choose an option... Pending Applied Excluded (Questions) Excluded (Expired) Exc…" at bounding box center [701, 287] width 127 height 24
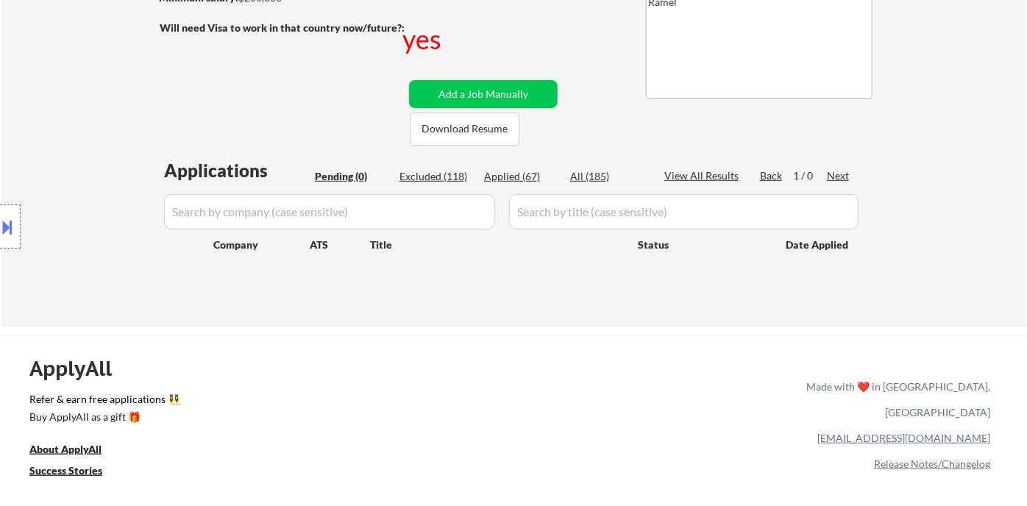
drag, startPoint x: 82, startPoint y: 93, endPoint x: 94, endPoint y: 88, distance: 12.9
click at [82, 93] on div "Location Inclusions:" at bounding box center [131, 227] width 263 height 273
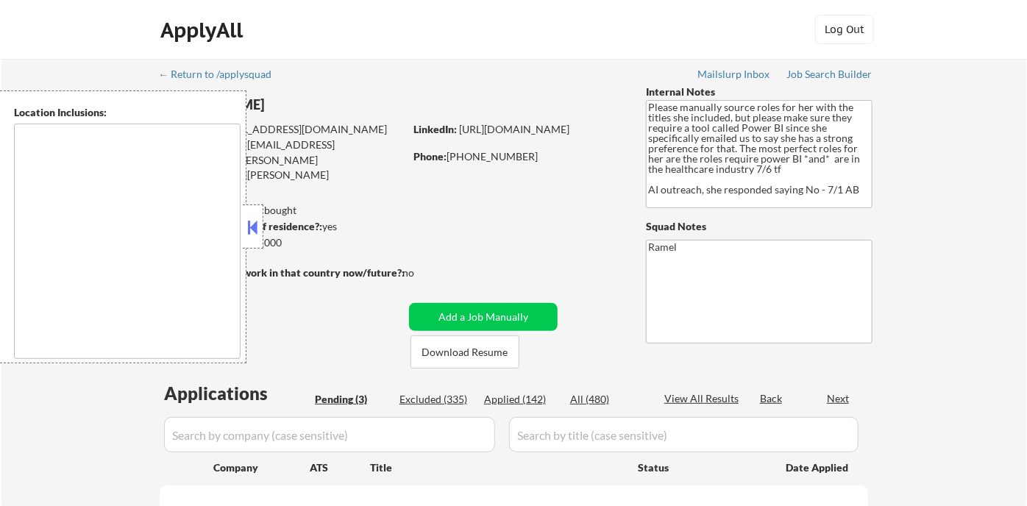
click at [256, 217] on button at bounding box center [253, 227] width 16 height 22
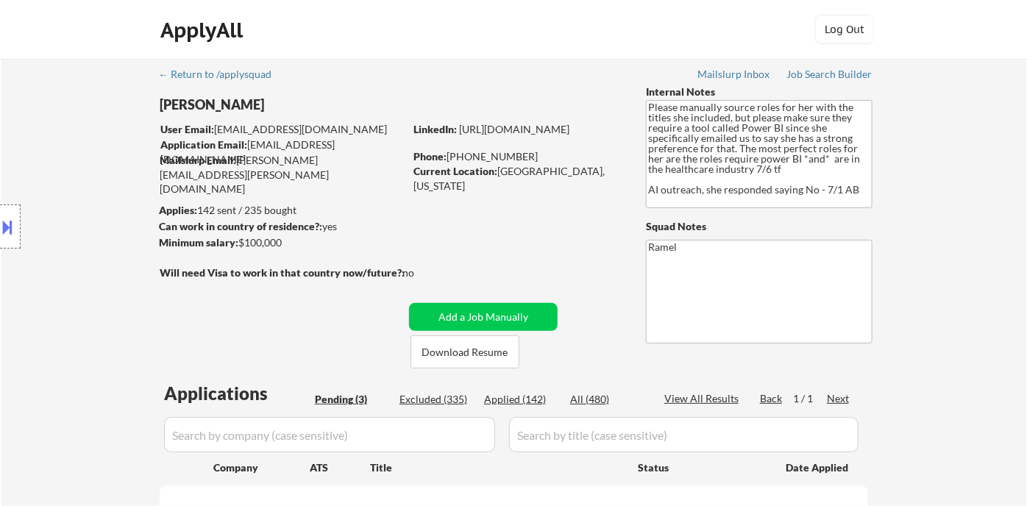
select select ""pending""
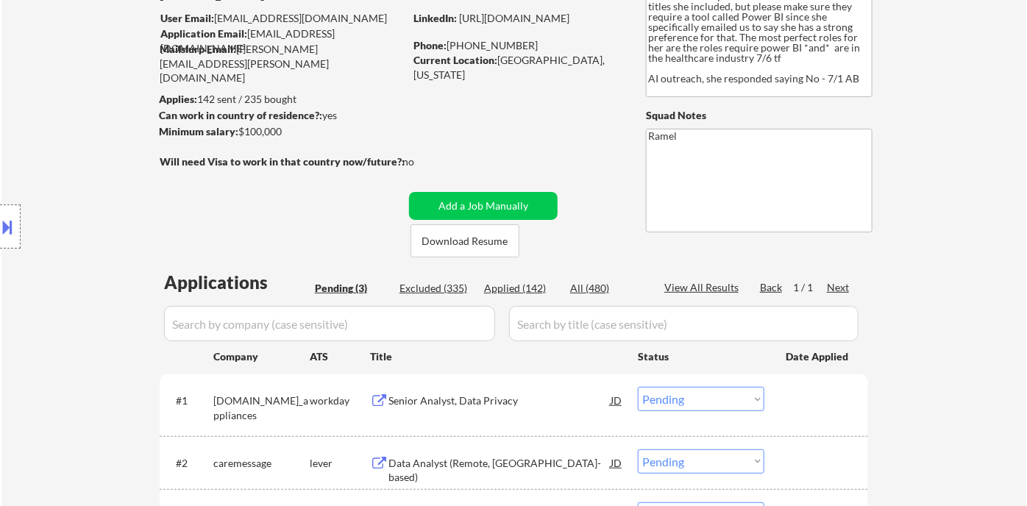
scroll to position [245, 0]
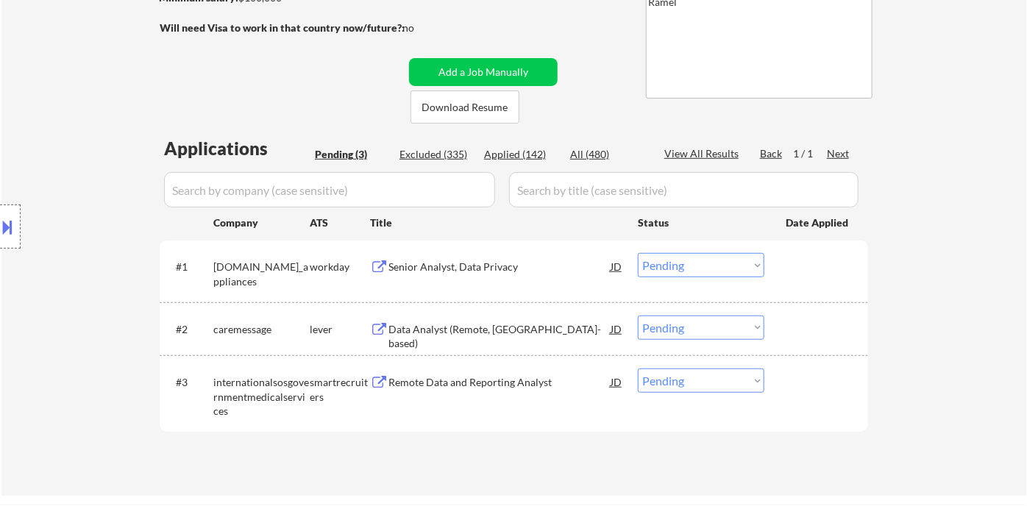
click at [82, 229] on div "Location Inclusions:" at bounding box center [131, 227] width 263 height 273
click at [495, 263] on div "Senior Analyst, Data Privacy" at bounding box center [500, 267] width 222 height 15
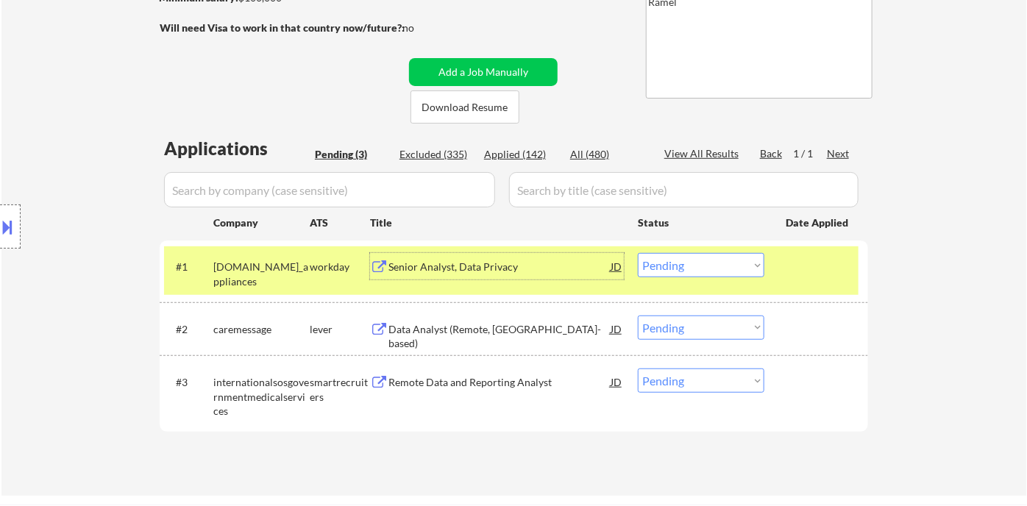
drag, startPoint x: 703, startPoint y: 256, endPoint x: 706, endPoint y: 263, distance: 7.9
click at [703, 256] on select "Choose an option... Pending Applied Excluded (Questions) Excluded (Expired) Exc…" at bounding box center [701, 265] width 127 height 24
click at [493, 337] on div "Data Analyst (Remote, [GEOGRAPHIC_DATA]-based)" at bounding box center [500, 329] width 222 height 26
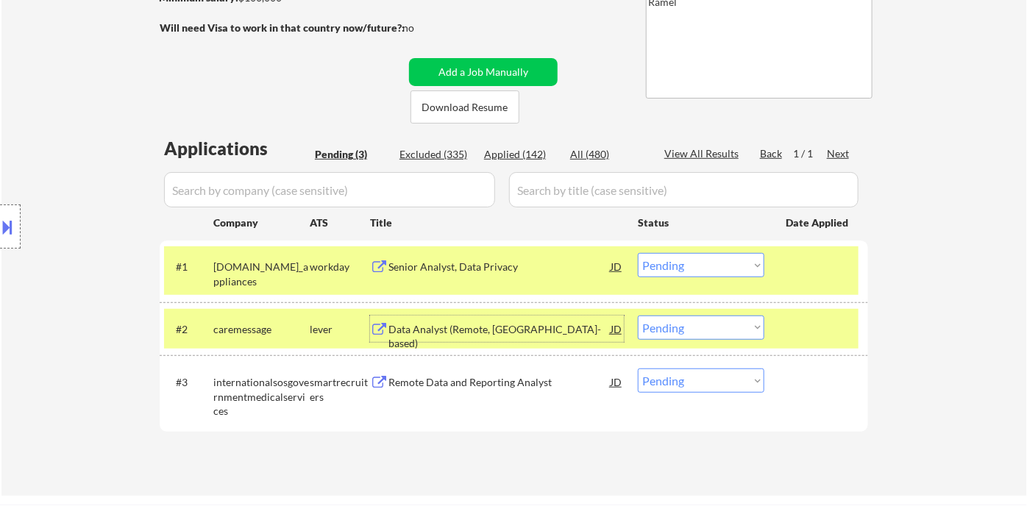
click at [734, 333] on select "Choose an option... Pending Applied Excluded (Questions) Excluded (Expired) Exc…" at bounding box center [701, 328] width 127 height 24
click at [638, 316] on select "Choose an option... Pending Applied Excluded (Questions) Excluded (Expired) Exc…" at bounding box center [701, 328] width 127 height 24
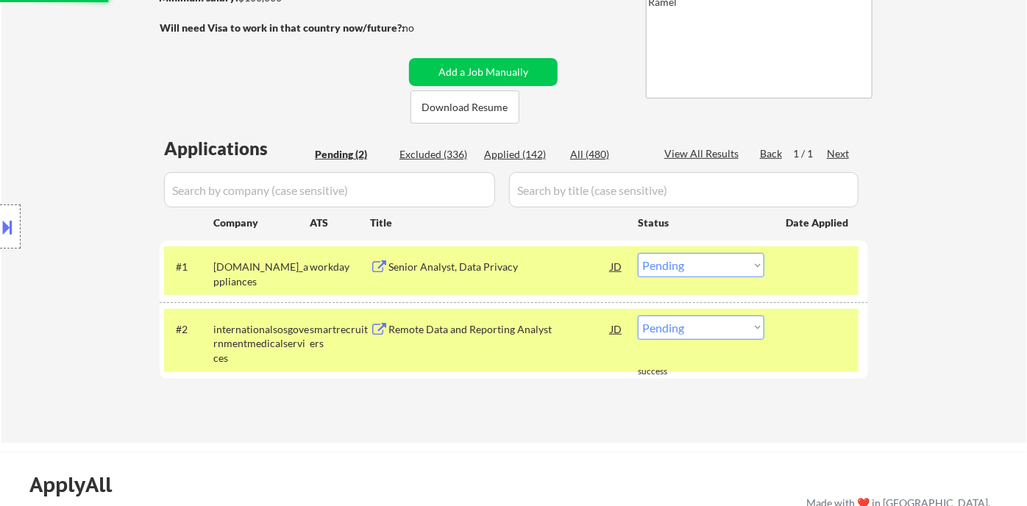
click at [483, 389] on div "Applications Pending (2) Excluded (336) Applied (142) All (480) View All Result…" at bounding box center [514, 275] width 709 height 279
click at [489, 346] on div "#2 internationalsosgovernmentmedicalservices smartrecruiters Remote Data and Re…" at bounding box center [511, 340] width 695 height 63
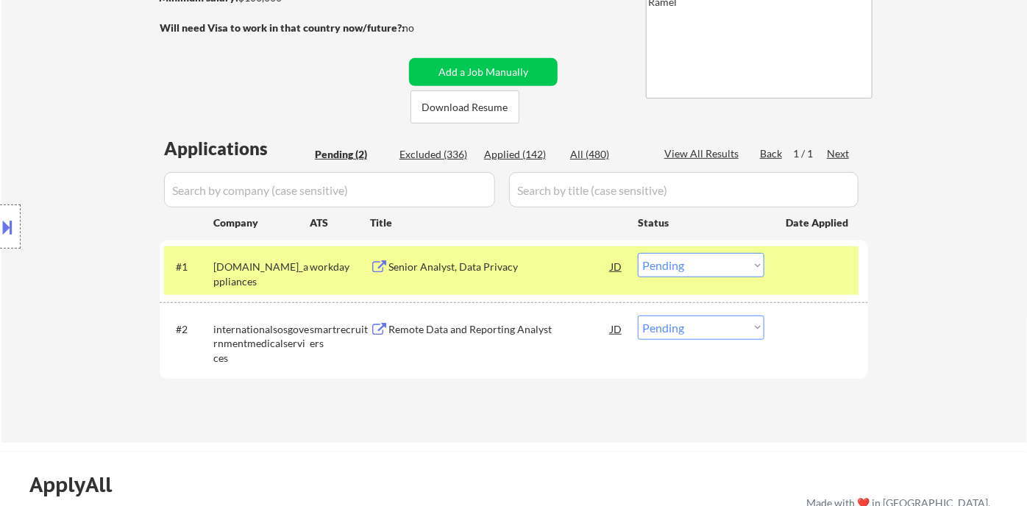
click at [500, 309] on div "#2 internationalsosgovernmentmedicalservices smartrecruiters Remote Data and Re…" at bounding box center [511, 340] width 695 height 63
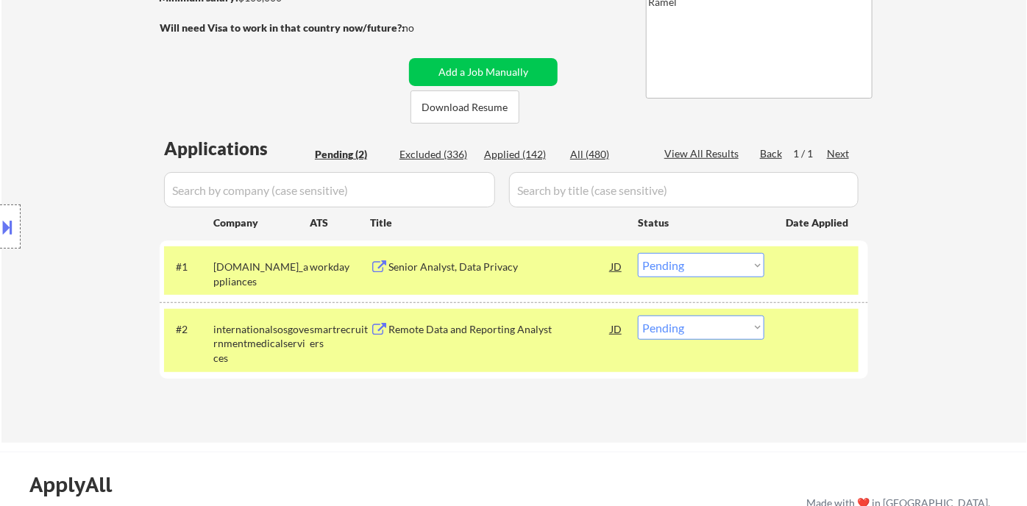
click at [526, 337] on div "Remote Data and Reporting Analyst" at bounding box center [500, 329] width 222 height 26
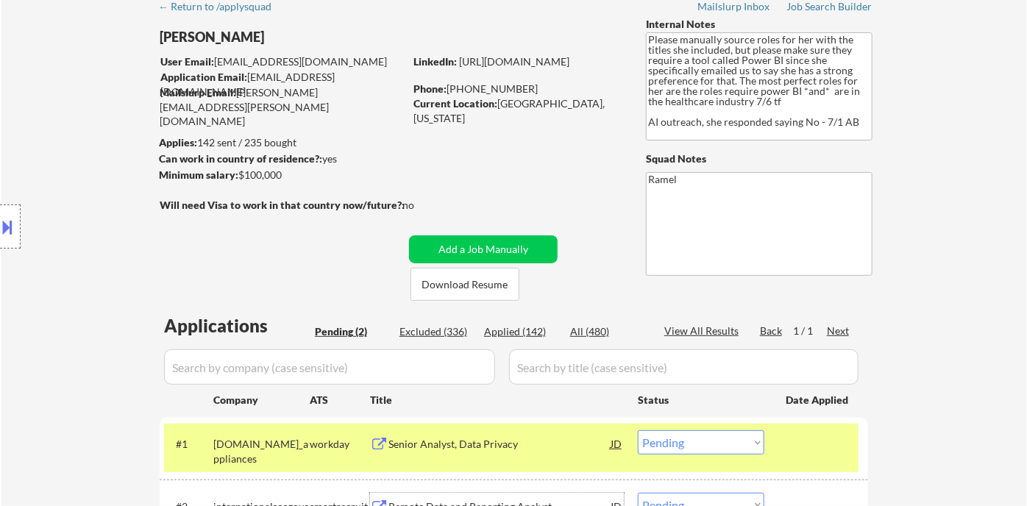
scroll to position [163, 0]
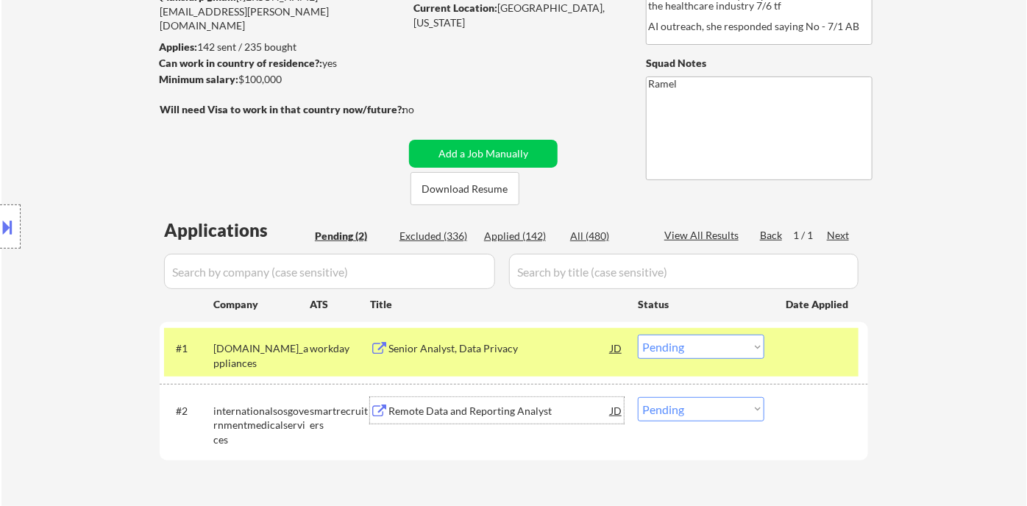
click at [708, 418] on select "Choose an option... Pending Applied Excluded (Questions) Excluded (Expired) Exc…" at bounding box center [701, 409] width 127 height 24
drag, startPoint x: 893, startPoint y: 424, endPoint x: 801, endPoint y: 358, distance: 113.4
click at [894, 424] on div "← Return to /applysquad Mailslurp Inbox Job Search Builder [PERSON_NAME] User E…" at bounding box center [514, 209] width 1026 height 629
click at [695, 417] on select "Choose an option... Pending Applied Excluded (Questions) Excluded (Expired) Exc…" at bounding box center [701, 409] width 127 height 24
select select ""applied""
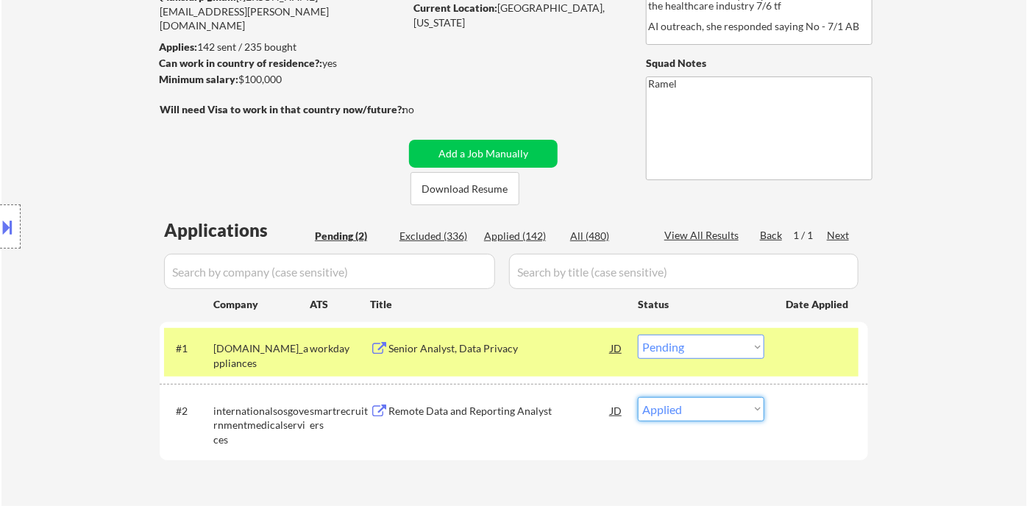
click at [638, 397] on select "Choose an option... Pending Applied Excluded (Questions) Excluded (Expired) Exc…" at bounding box center [701, 409] width 127 height 24
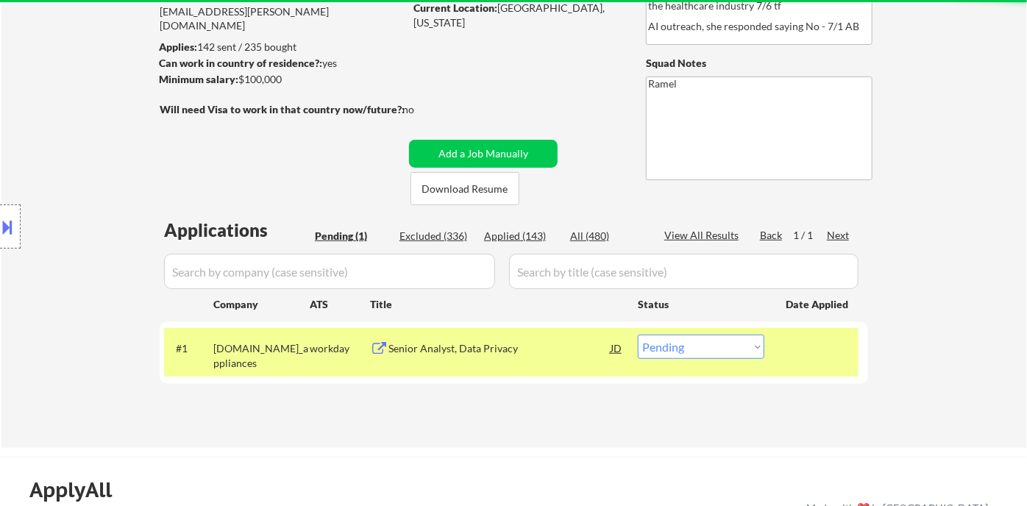
click at [851, 384] on div "Applications Pending (1) Excluded (336) Applied (143) All (480) View All Result…" at bounding box center [514, 319] width 709 height 202
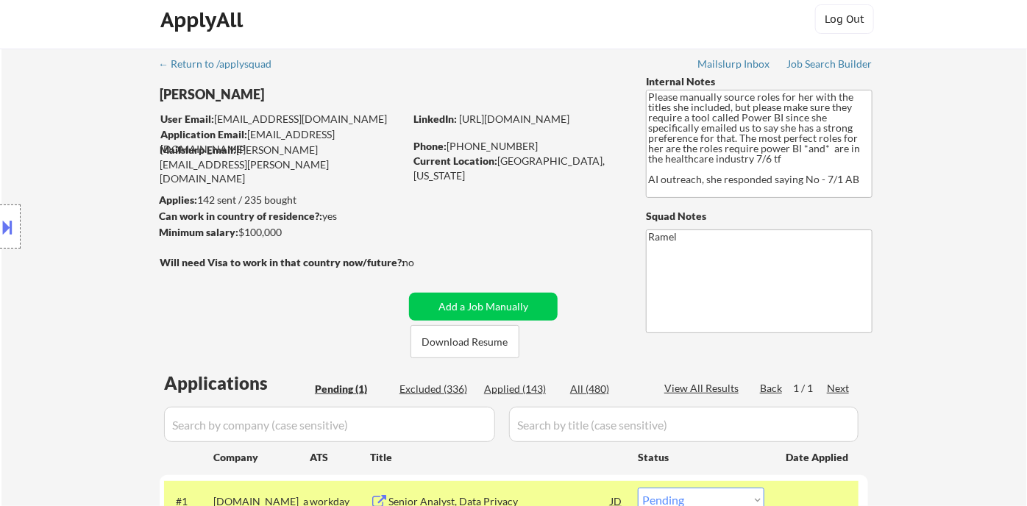
scroll to position [0, 0]
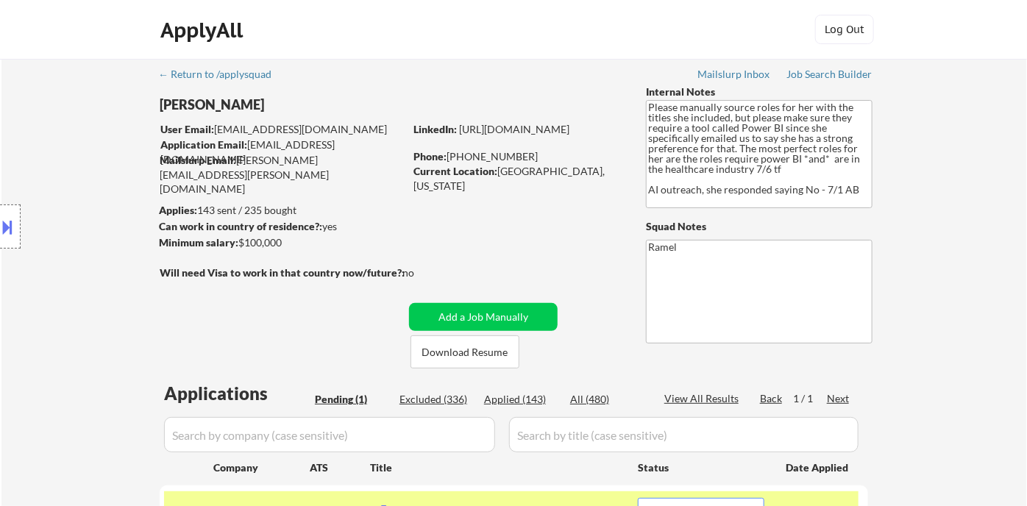
drag, startPoint x: 71, startPoint y: 114, endPoint x: 82, endPoint y: 109, distance: 12.9
click at [71, 115] on div "Location Inclusions:" at bounding box center [131, 227] width 263 height 273
